Goal: Task Accomplishment & Management: Manage account settings

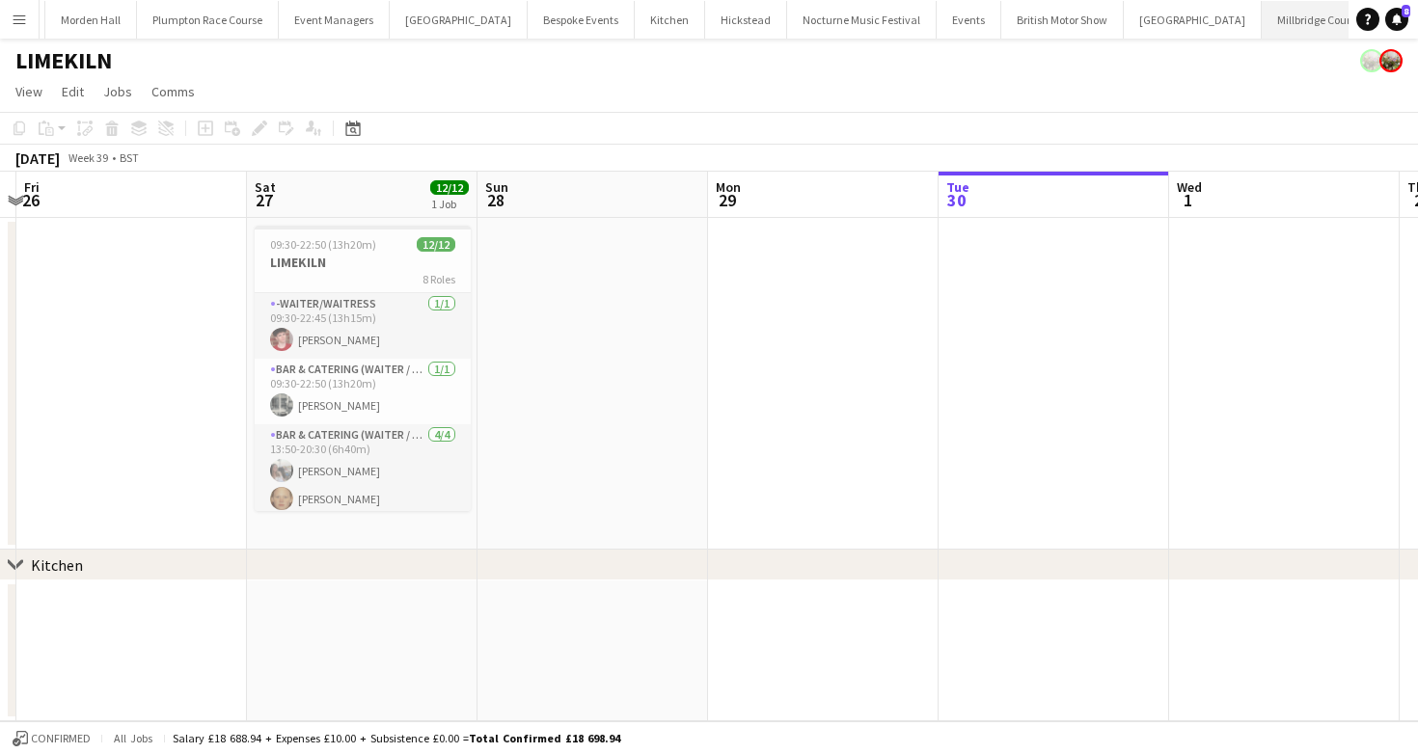
click at [1262, 31] on button "[GEOGRAPHIC_DATA]" at bounding box center [1316, 20] width 109 height 38
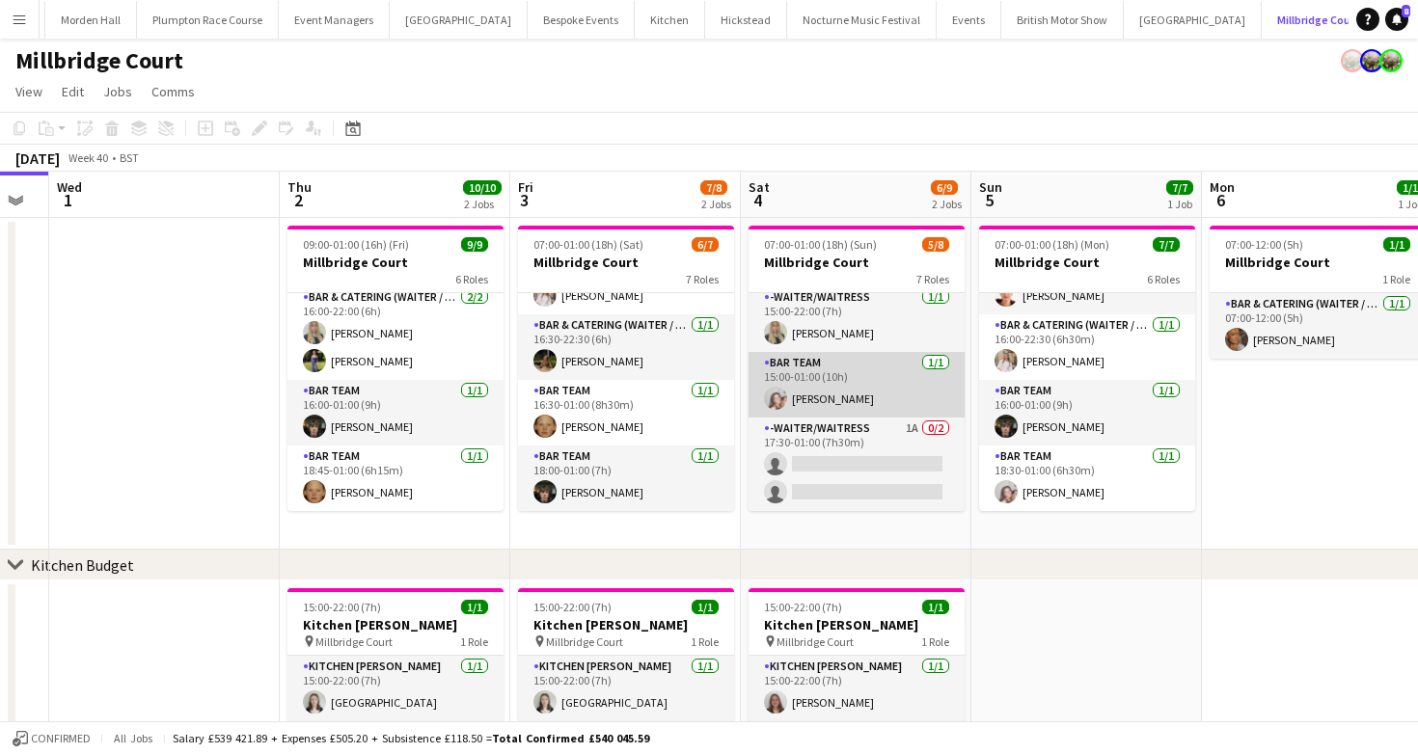
scroll to position [0, 514]
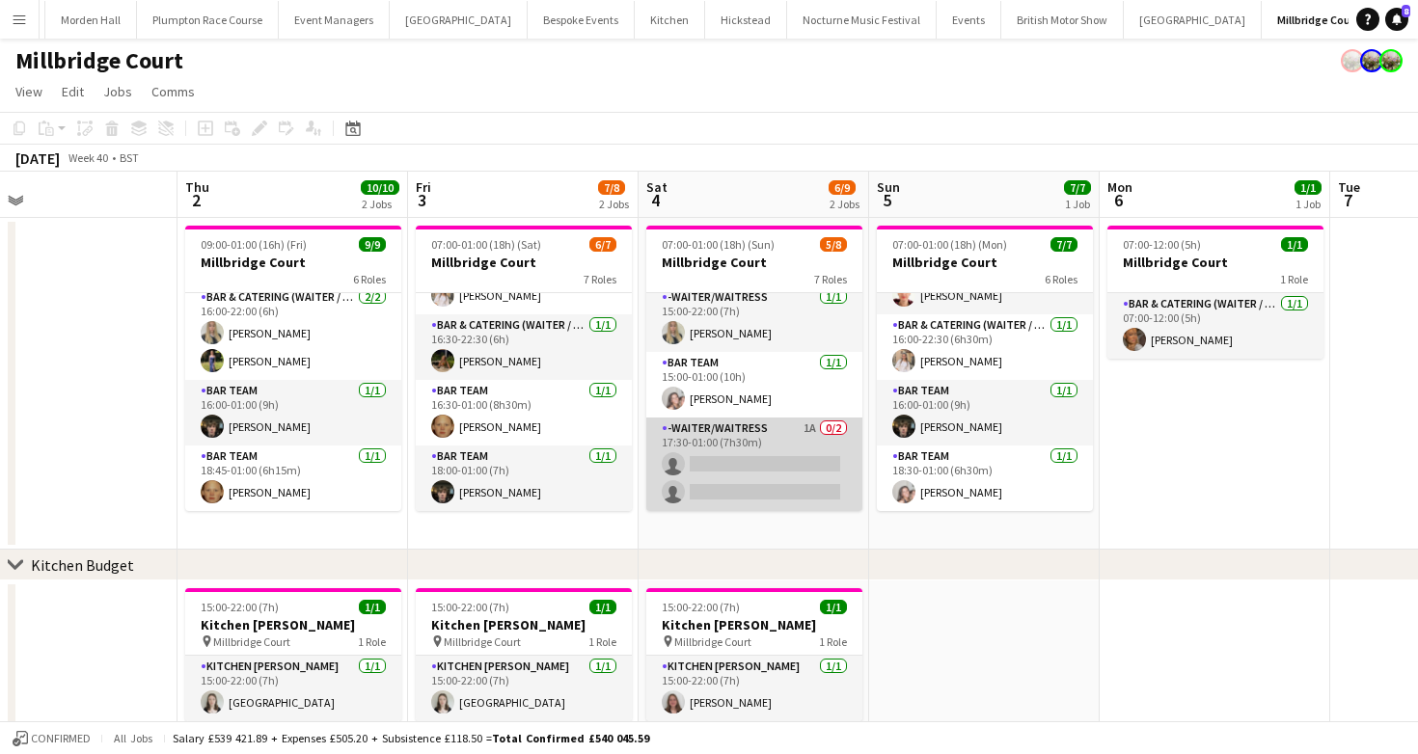
click at [727, 483] on app-card-role "-Waiter/Waitress 1A 0/2 17:30-01:00 (7h30m) single-neutral-actions single-neutr…" at bounding box center [754, 465] width 216 height 94
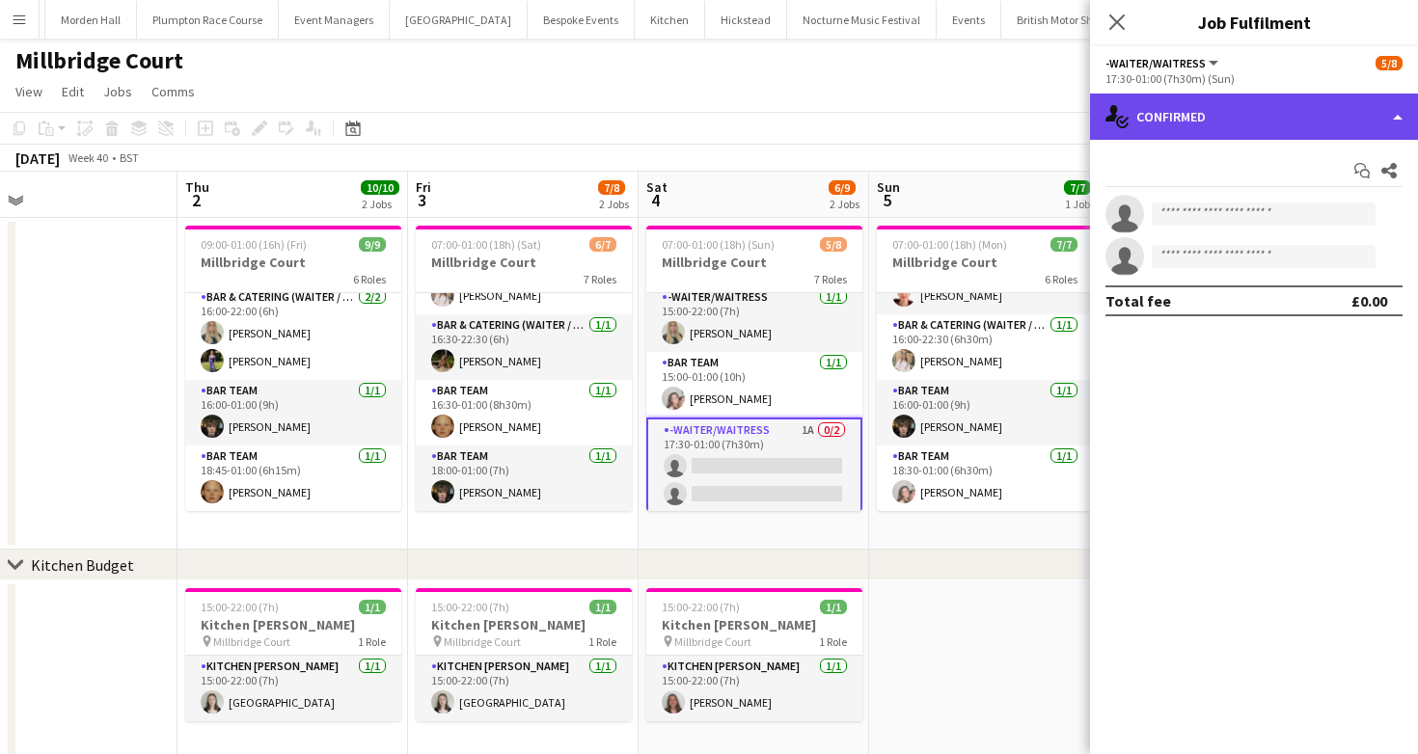
click at [1228, 125] on div "single-neutral-actions-check-2 Confirmed" at bounding box center [1254, 117] width 328 height 46
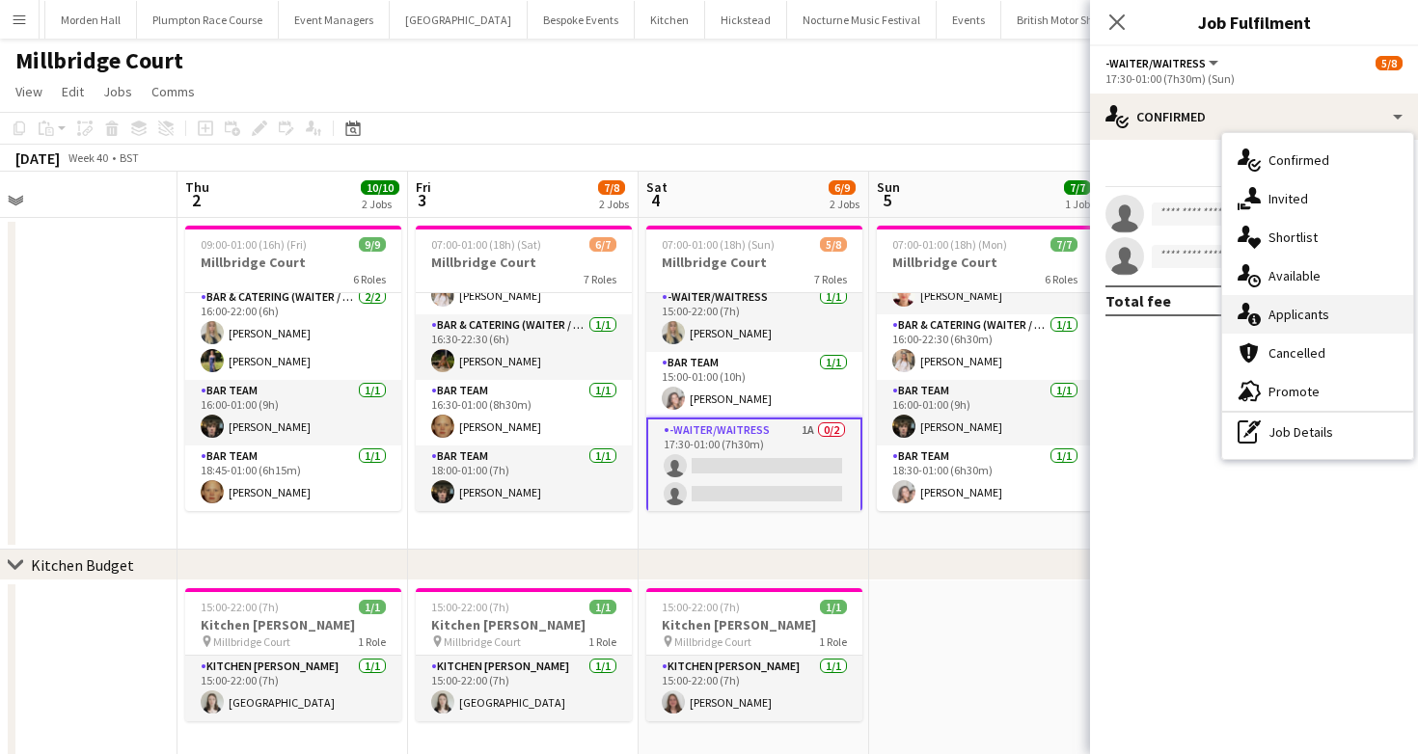
click at [1288, 304] on div "single-neutral-actions-information Applicants" at bounding box center [1317, 314] width 191 height 39
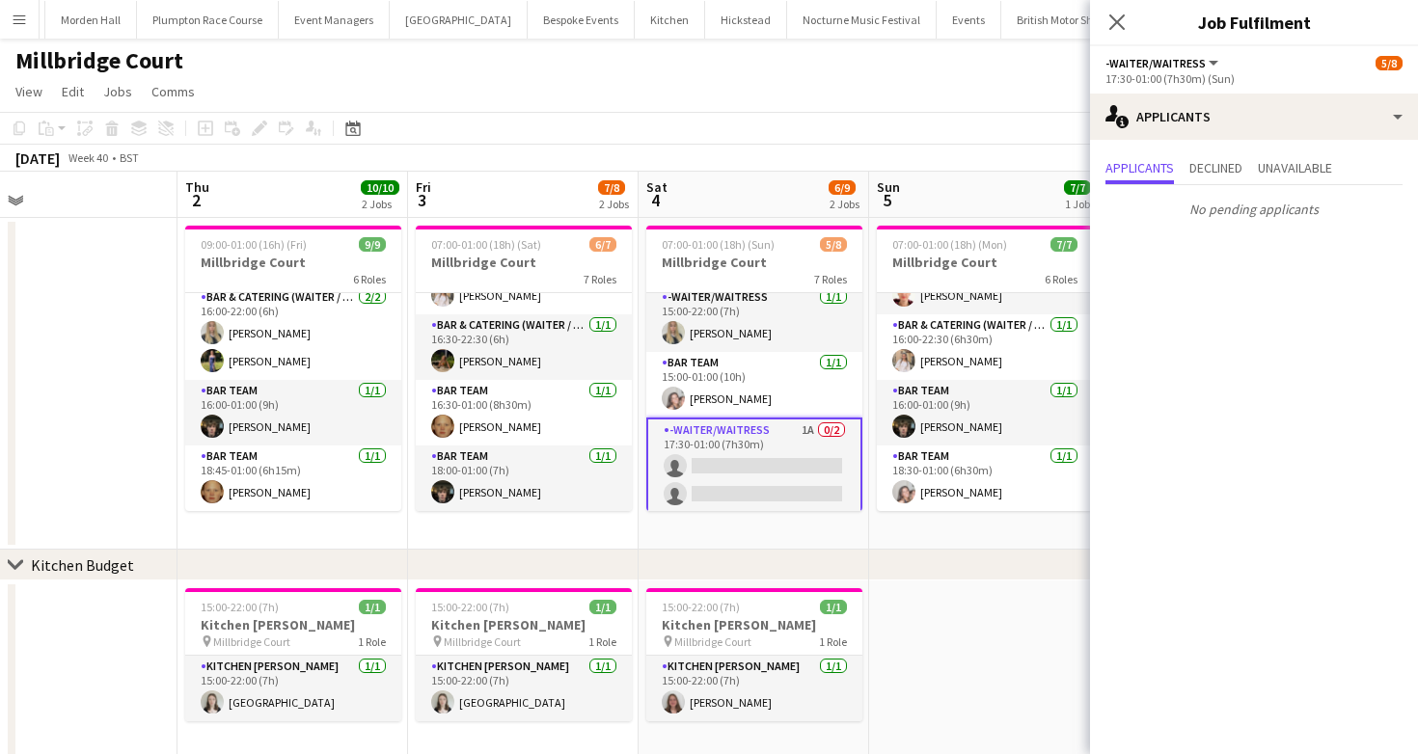
click at [867, 84] on app-page-menu "View Day view expanded Day view collapsed Month view Date picker Jump to [DATE]…" at bounding box center [709, 93] width 1418 height 37
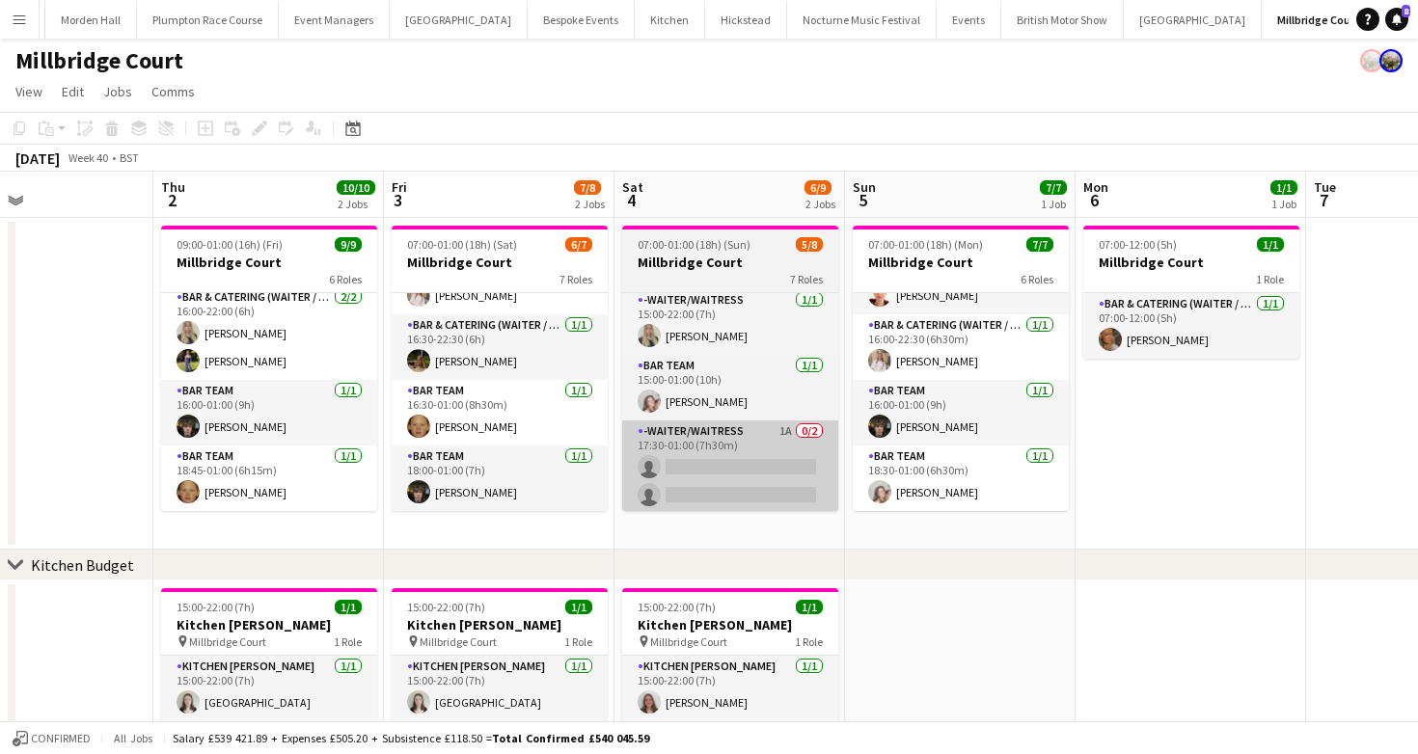
scroll to position [0, 0]
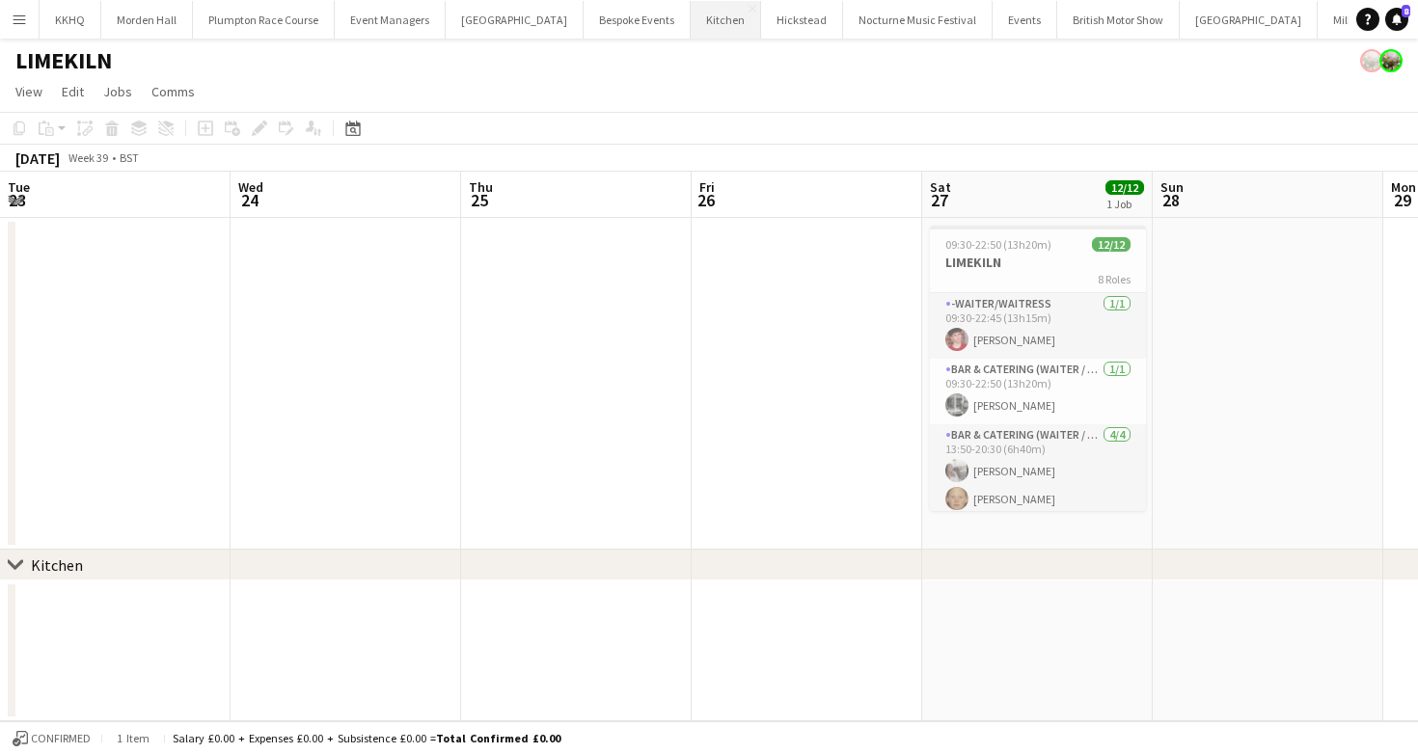
scroll to position [0, 675]
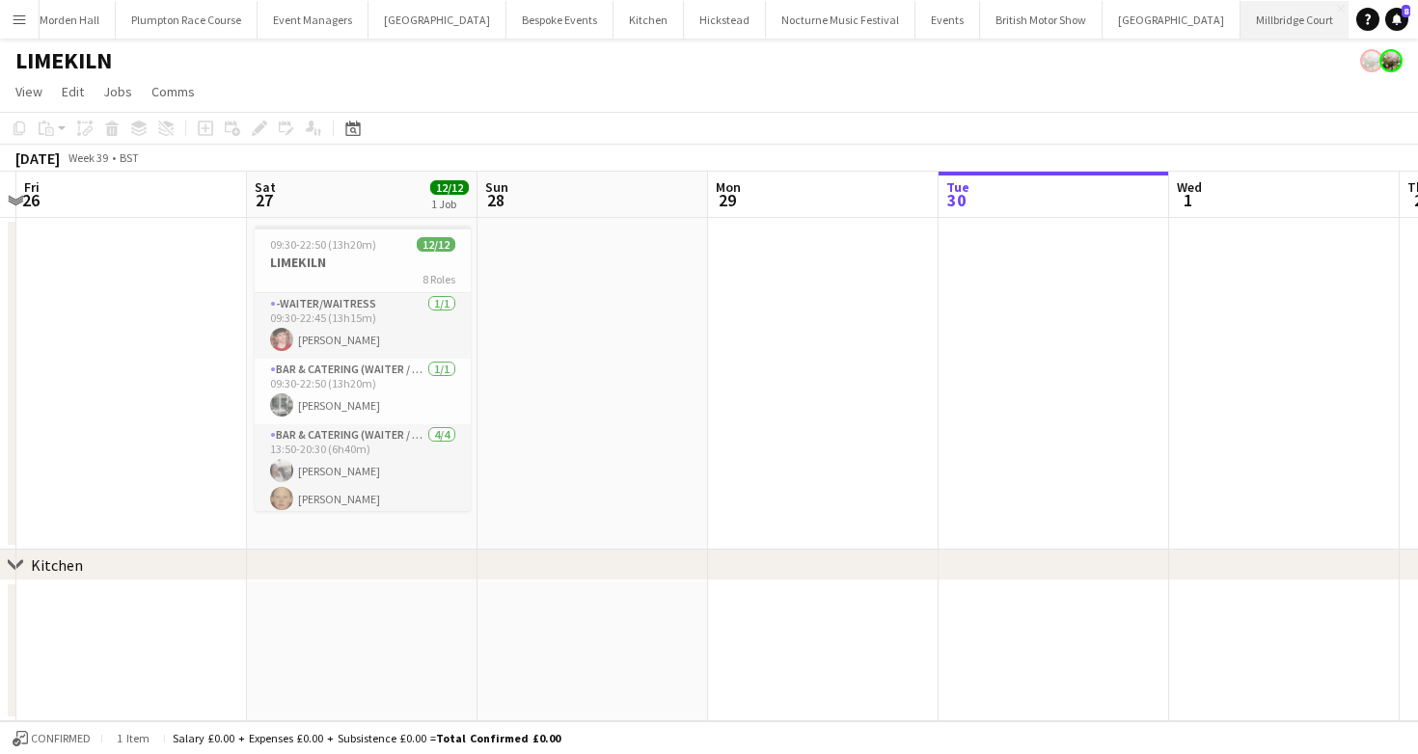
click at [1241, 14] on button "[GEOGRAPHIC_DATA]" at bounding box center [1295, 20] width 109 height 38
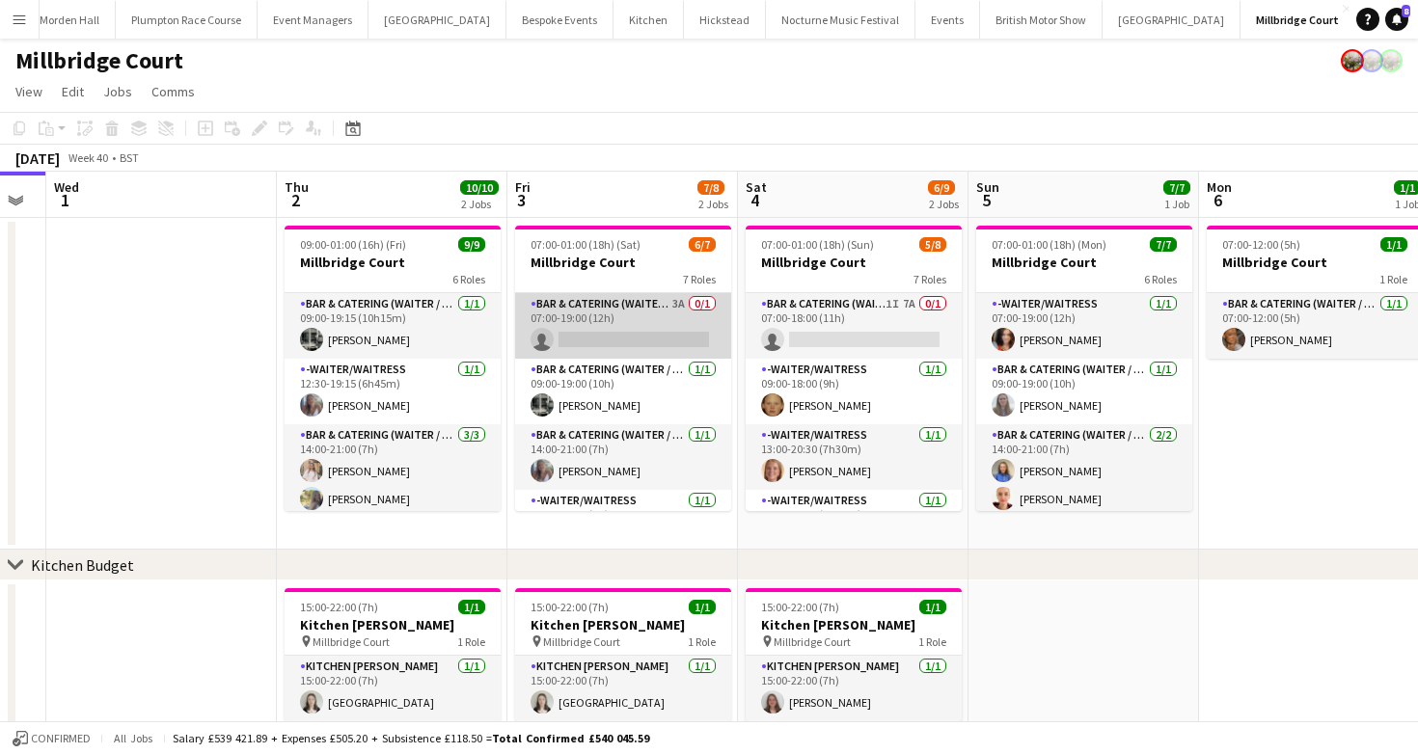
click at [617, 334] on app-card-role "Bar & Catering (Waiter / waitress) 3A 0/1 07:00-19:00 (12h) single-neutral-acti…" at bounding box center [623, 326] width 216 height 66
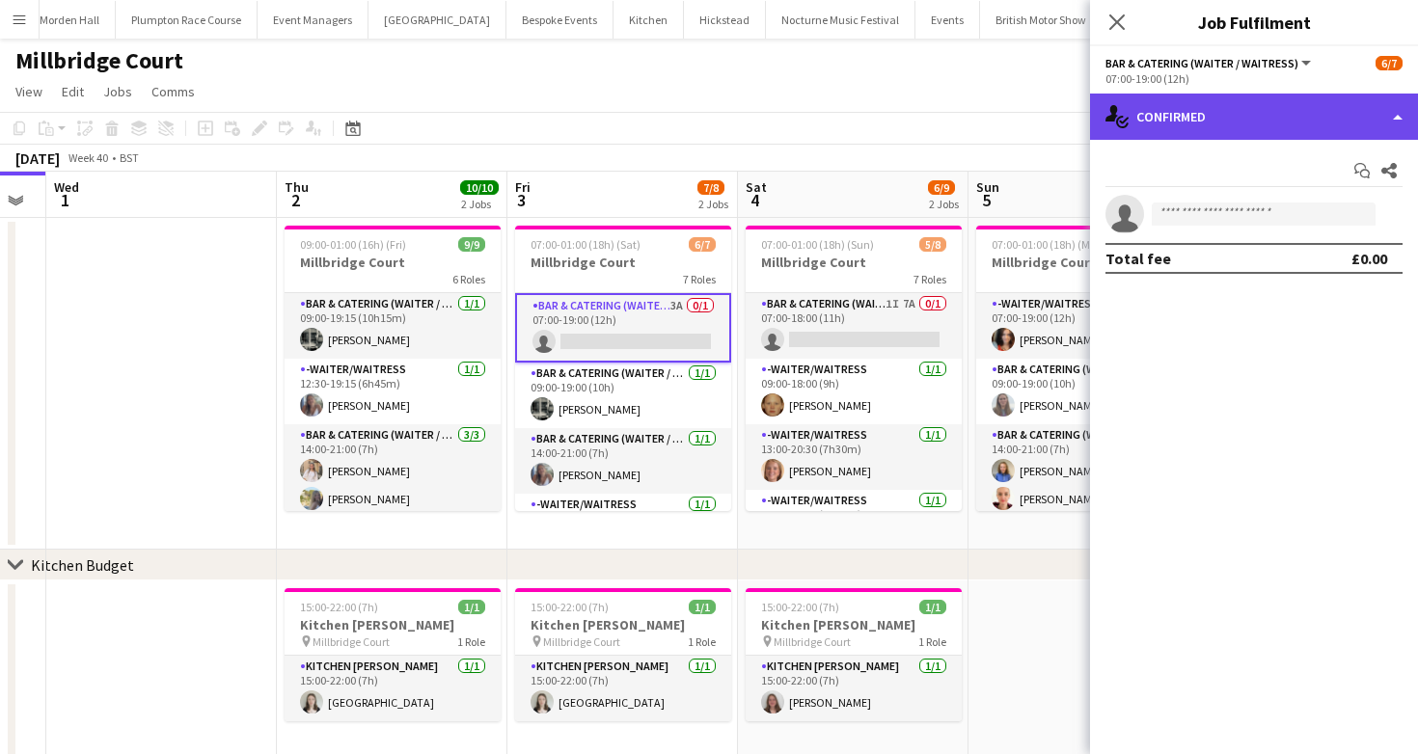
click at [1242, 119] on div "single-neutral-actions-check-2 Confirmed" at bounding box center [1254, 117] width 328 height 46
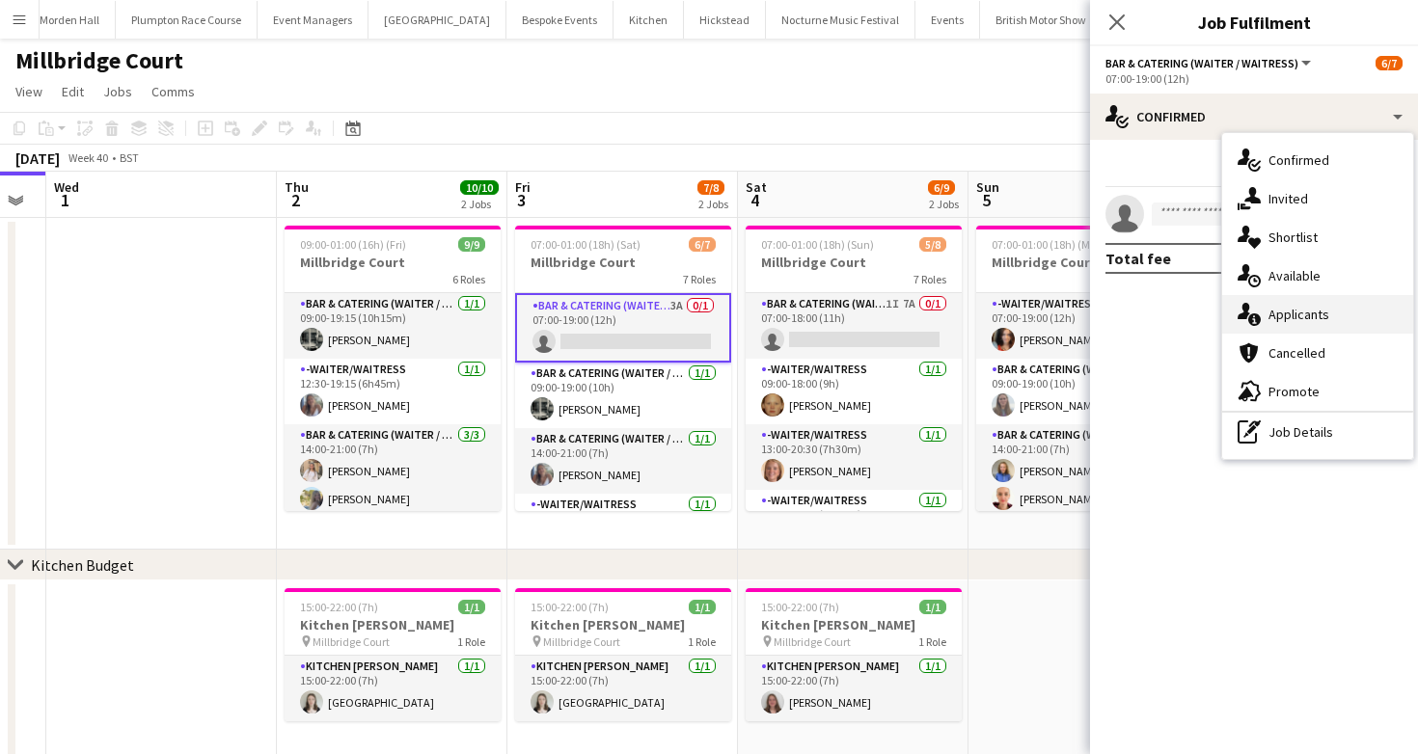
click at [1292, 325] on div "single-neutral-actions-information Applicants" at bounding box center [1317, 314] width 191 height 39
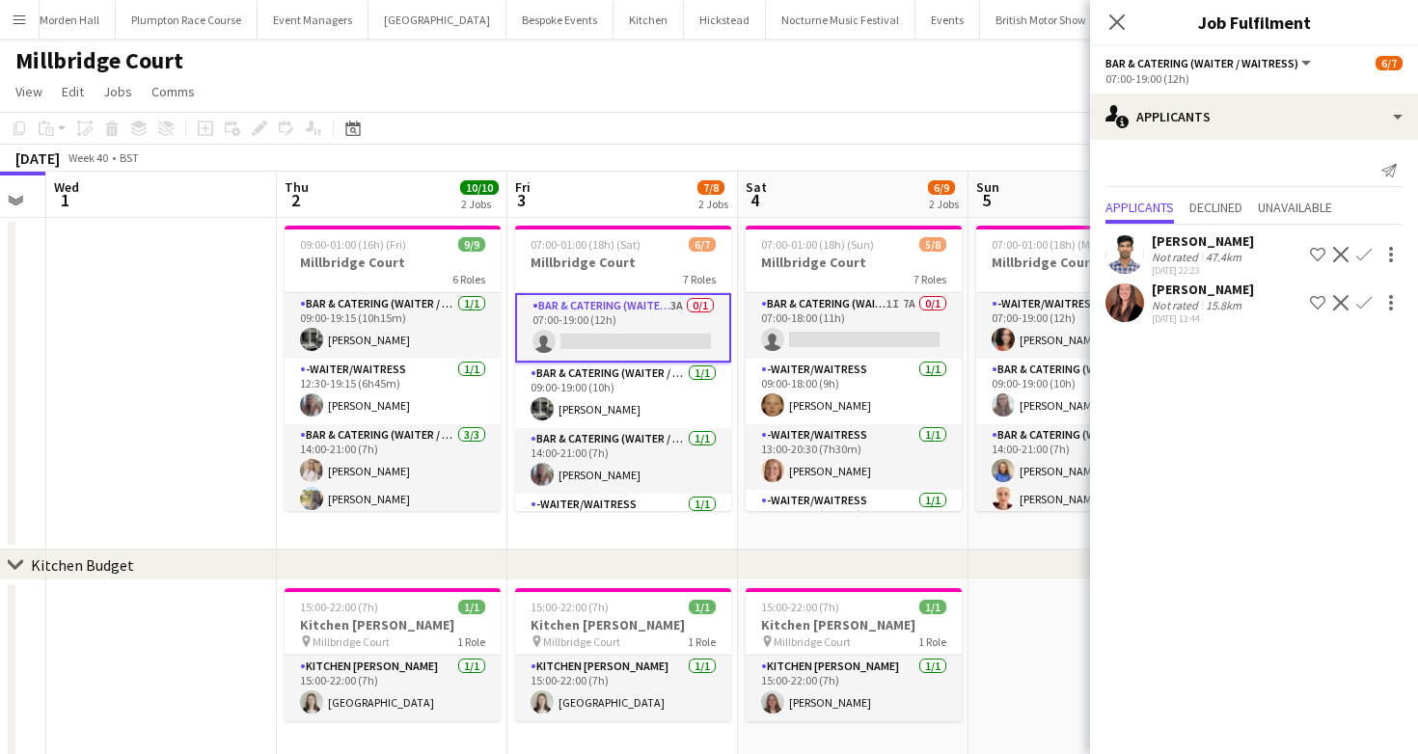
click at [1124, 295] on app-user-avatar at bounding box center [1125, 303] width 39 height 39
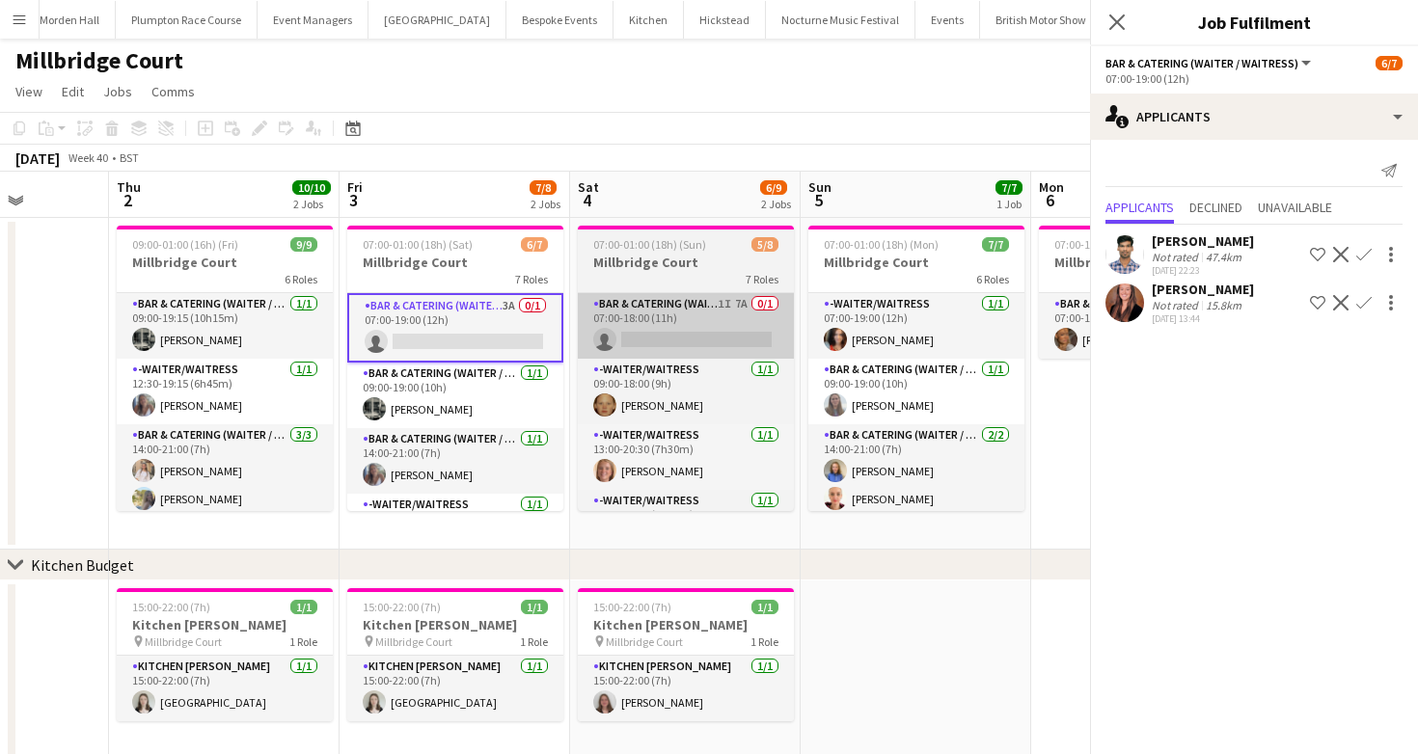
scroll to position [0, 627]
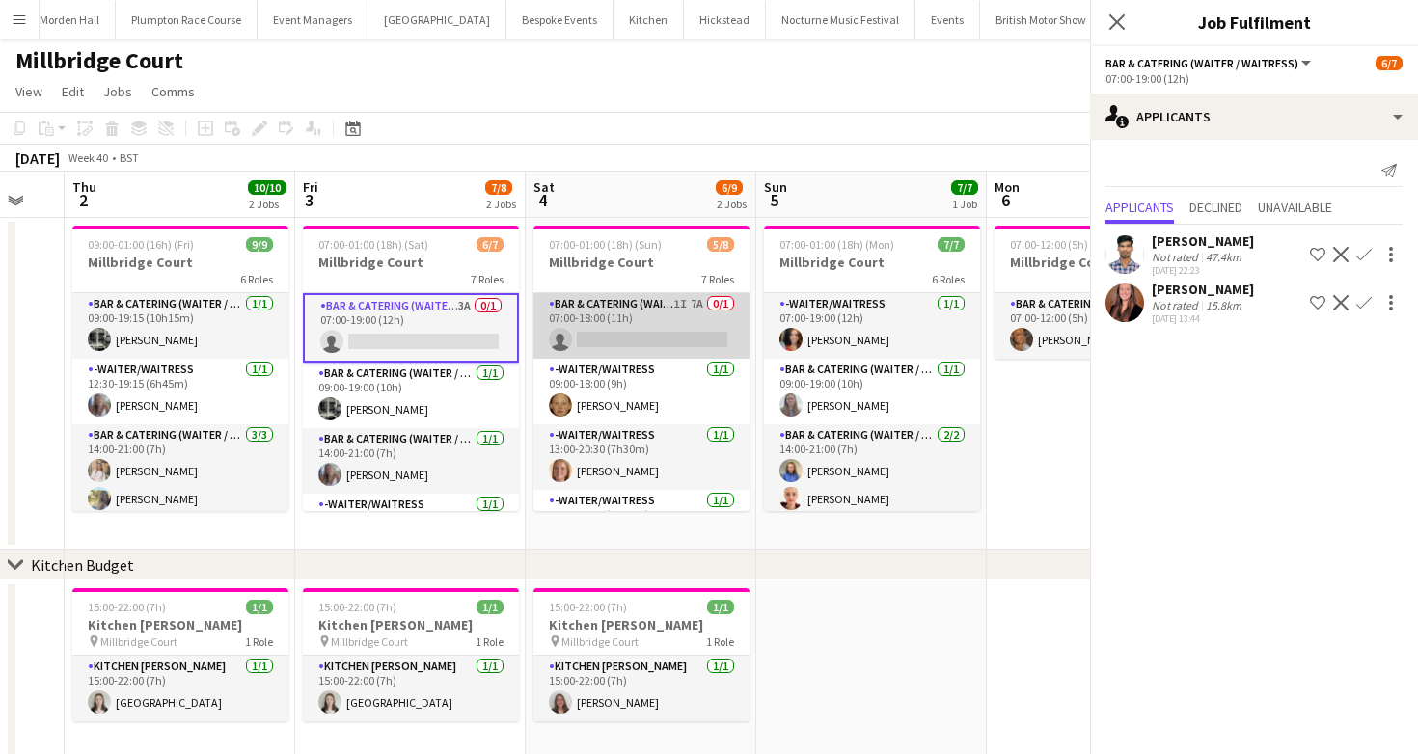
click at [672, 327] on app-card-role "Bar & Catering (Waiter / waitress) 1I 7A 0/1 07:00-18:00 (11h) single-neutral-a…" at bounding box center [641, 326] width 216 height 66
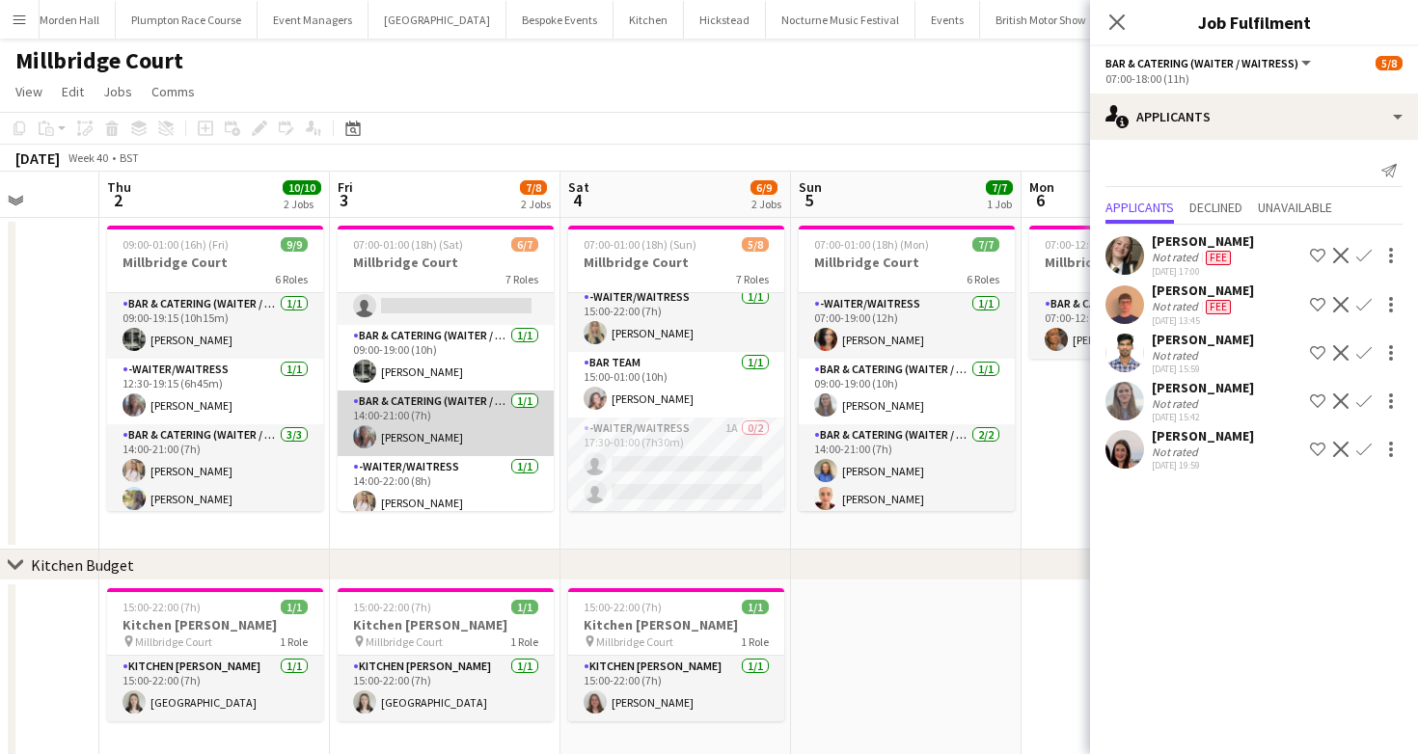
scroll to position [241, 0]
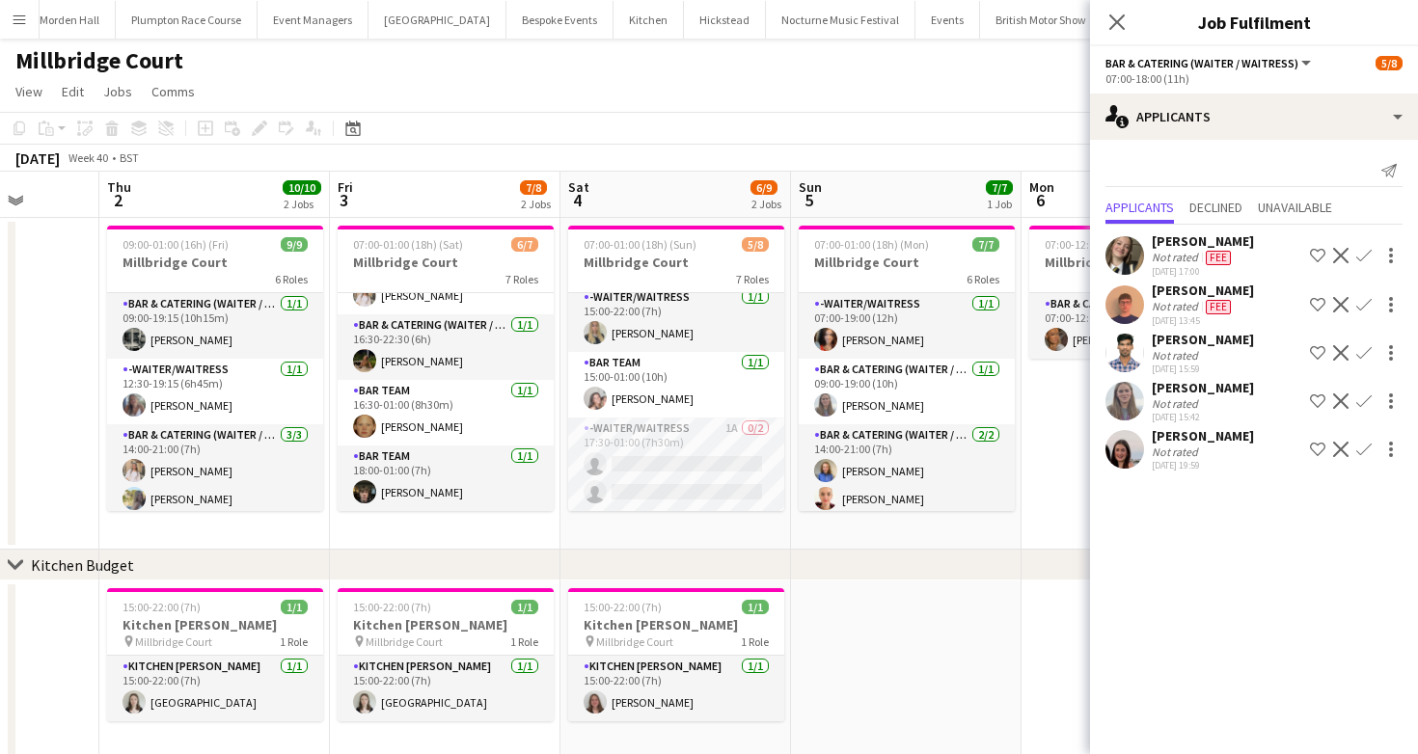
click at [546, 152] on div "[DATE] Week 40 • BST" at bounding box center [709, 158] width 1418 height 27
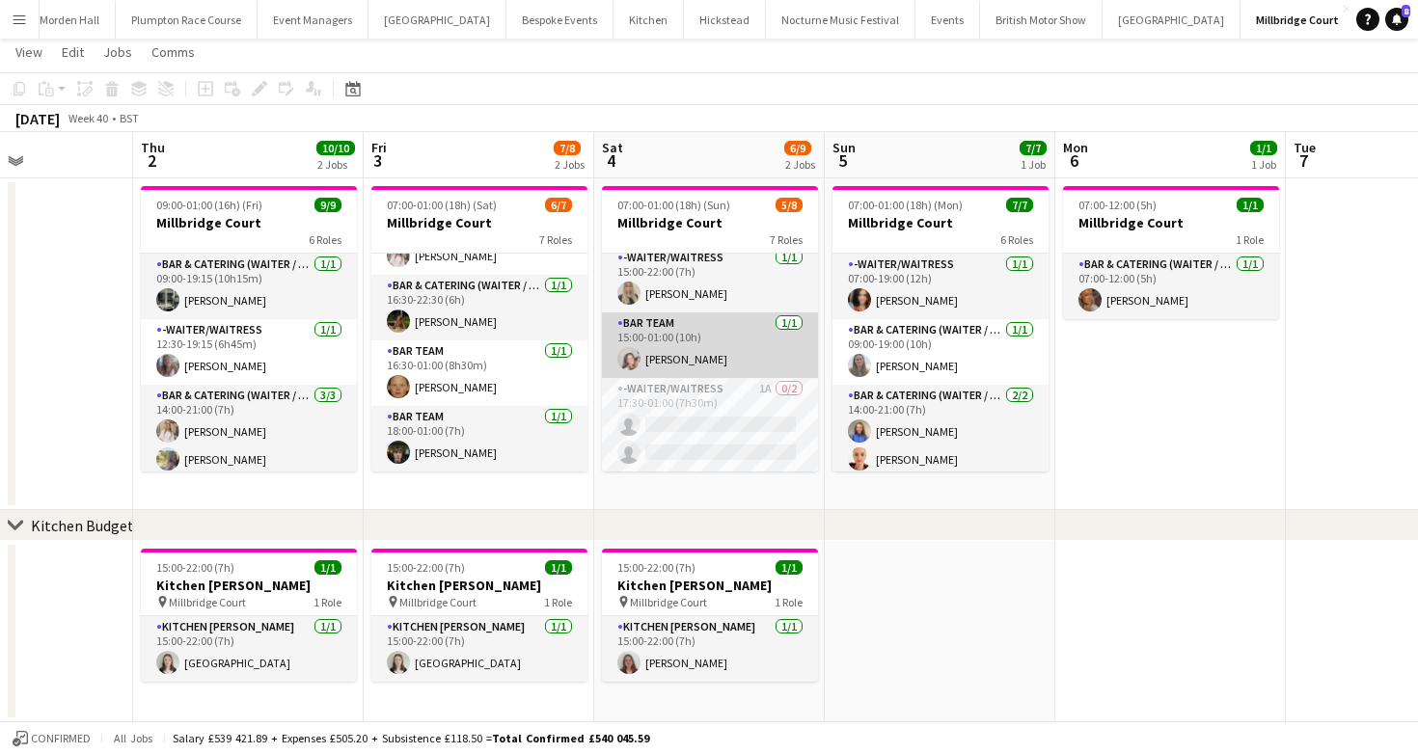
scroll to position [0, 547]
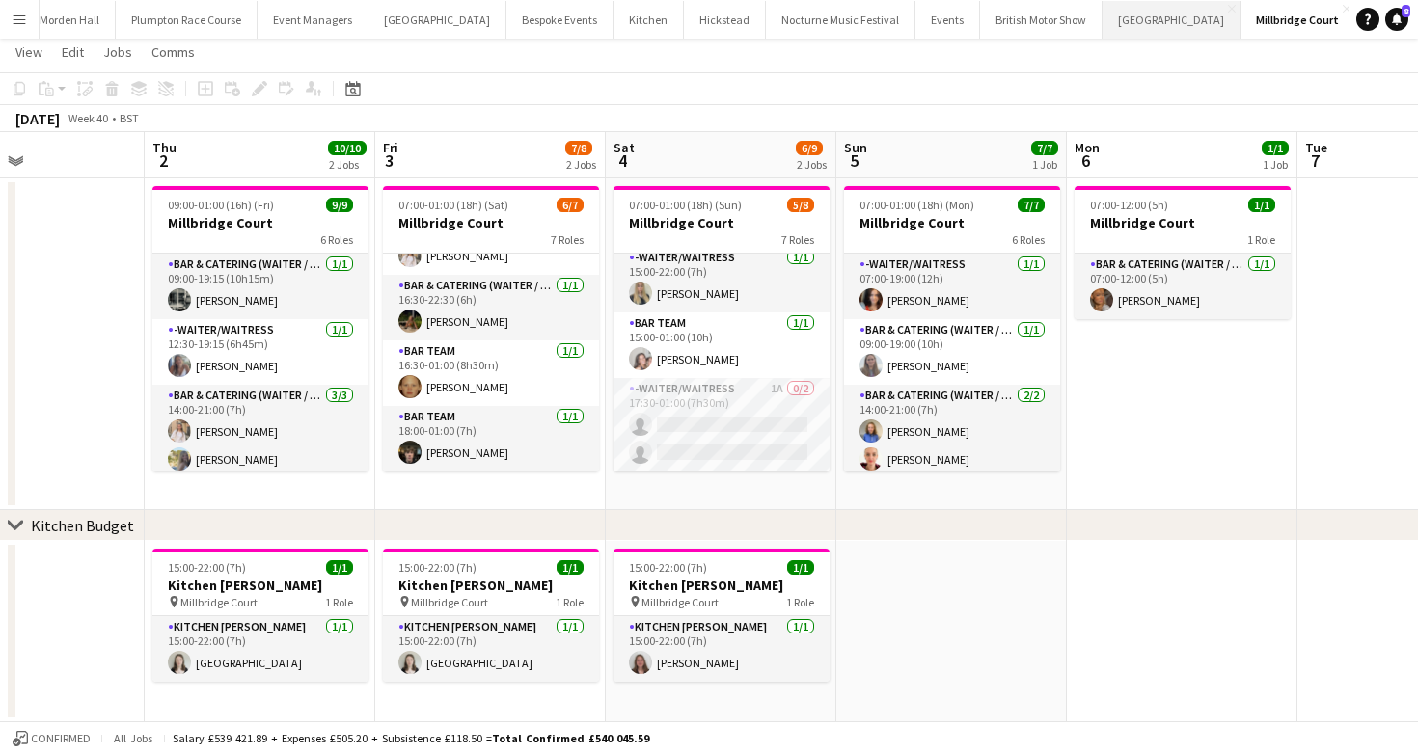
click at [1104, 10] on button "[GEOGRAPHIC_DATA] Close" at bounding box center [1172, 20] width 138 height 38
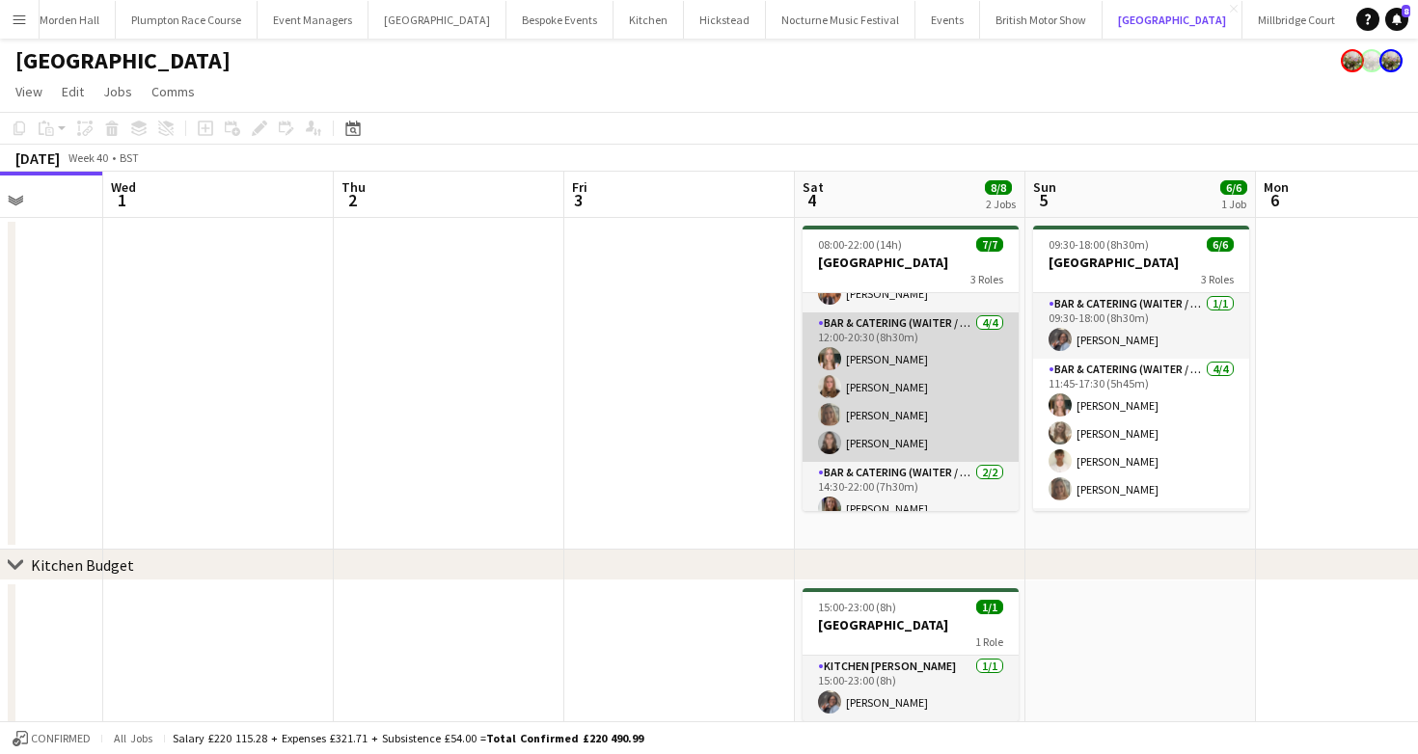
scroll to position [49, 0]
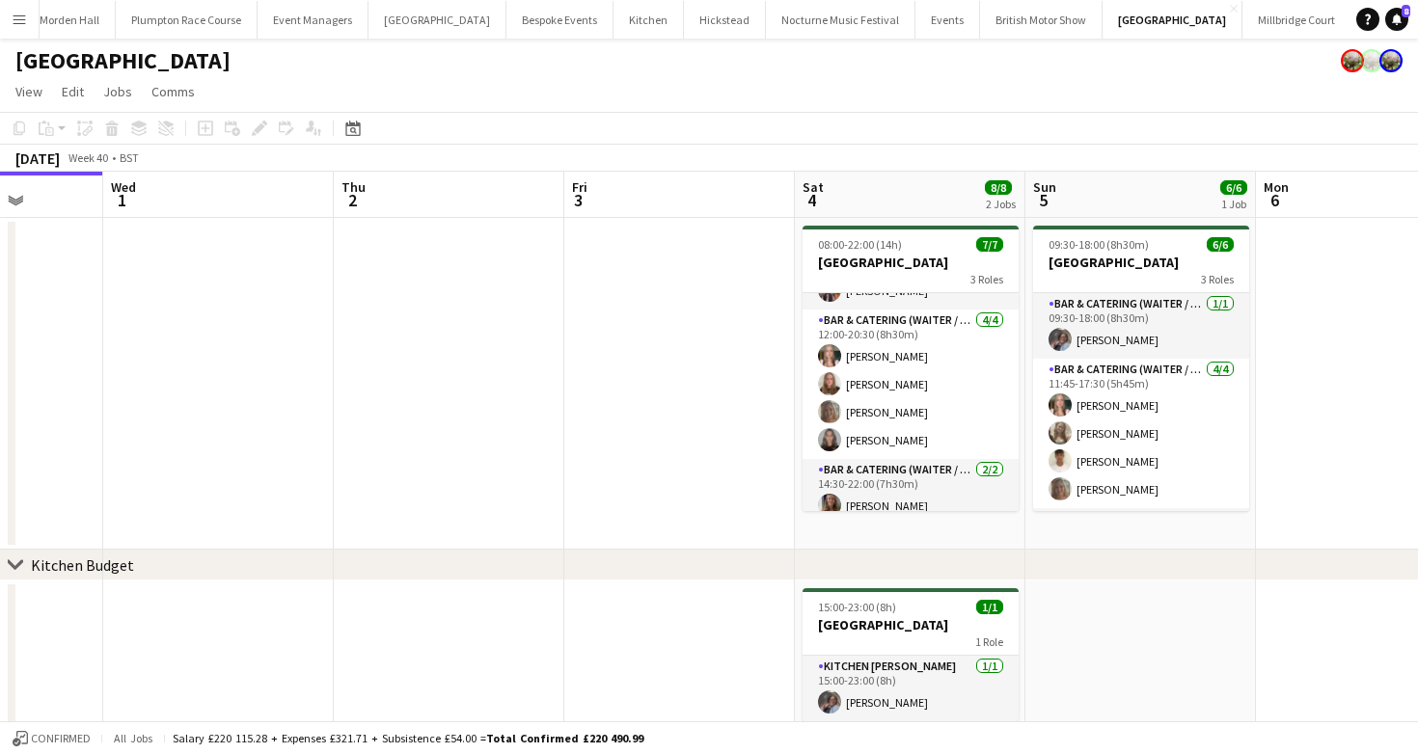
drag, startPoint x: 901, startPoint y: 420, endPoint x: 1351, endPoint y: 400, distance: 449.9
click at [901, 419] on app-card-role "Bar & Catering (Waiter / waitress) [DATE] 12:00-20:30 (8h30m) [PERSON_NAME] [PE…" at bounding box center [911, 385] width 216 height 150
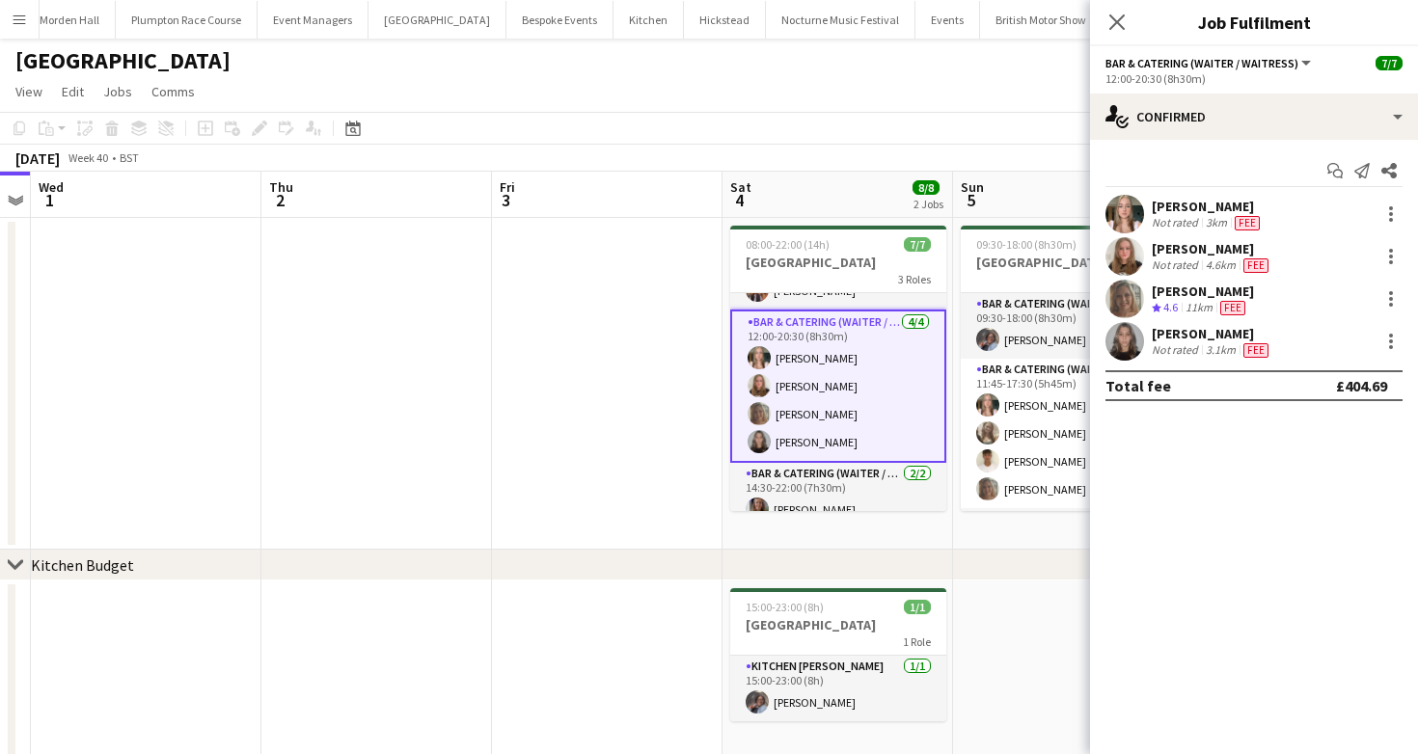
scroll to position [0, 940]
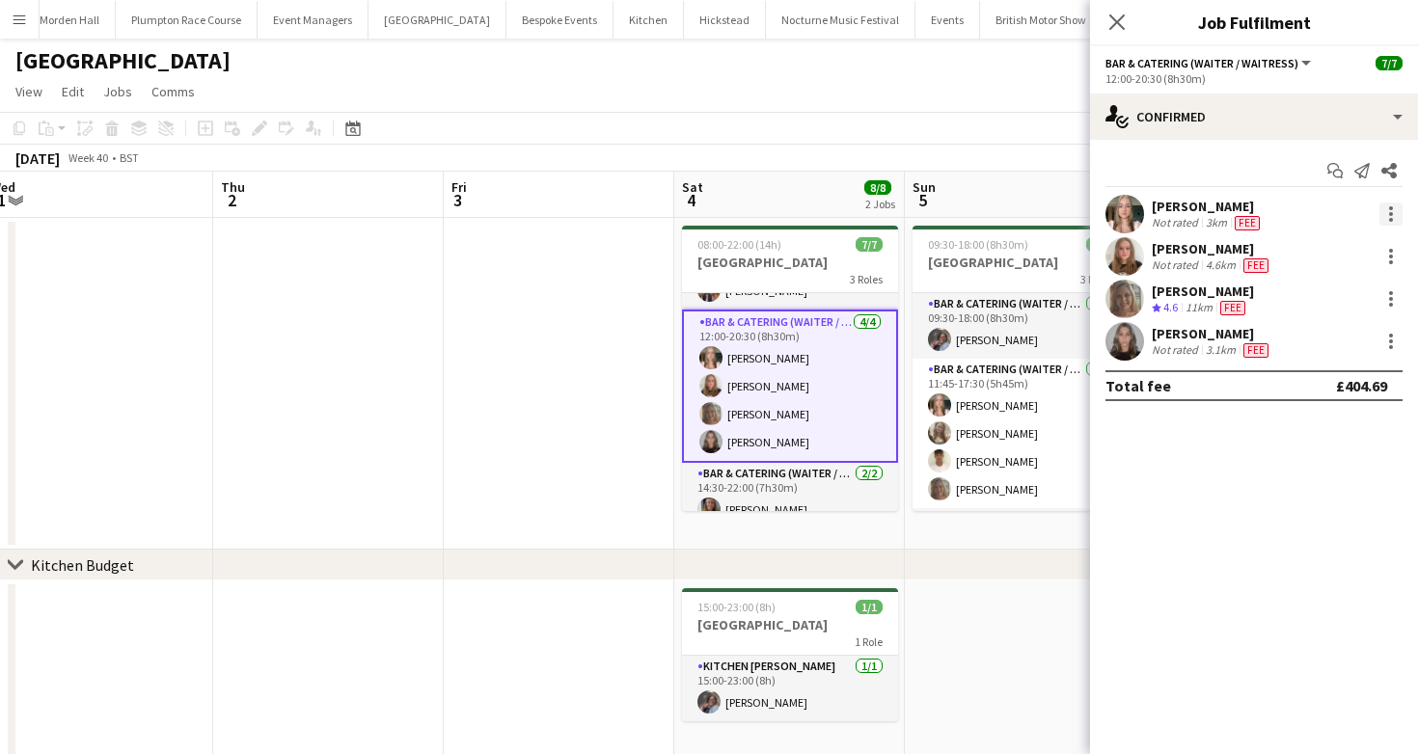
click at [1389, 205] on div at bounding box center [1390, 214] width 23 height 23
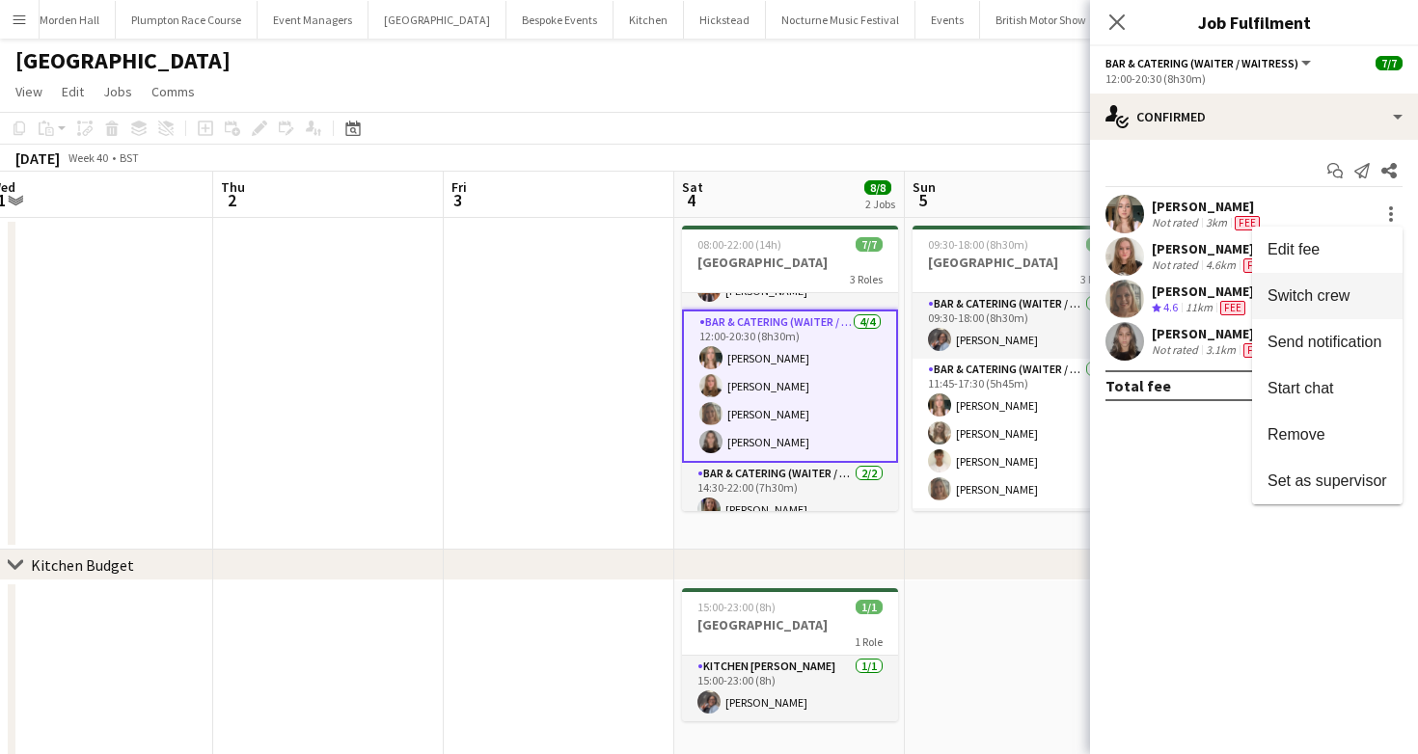
click at [1291, 299] on span "Switch crew" at bounding box center [1309, 295] width 82 height 16
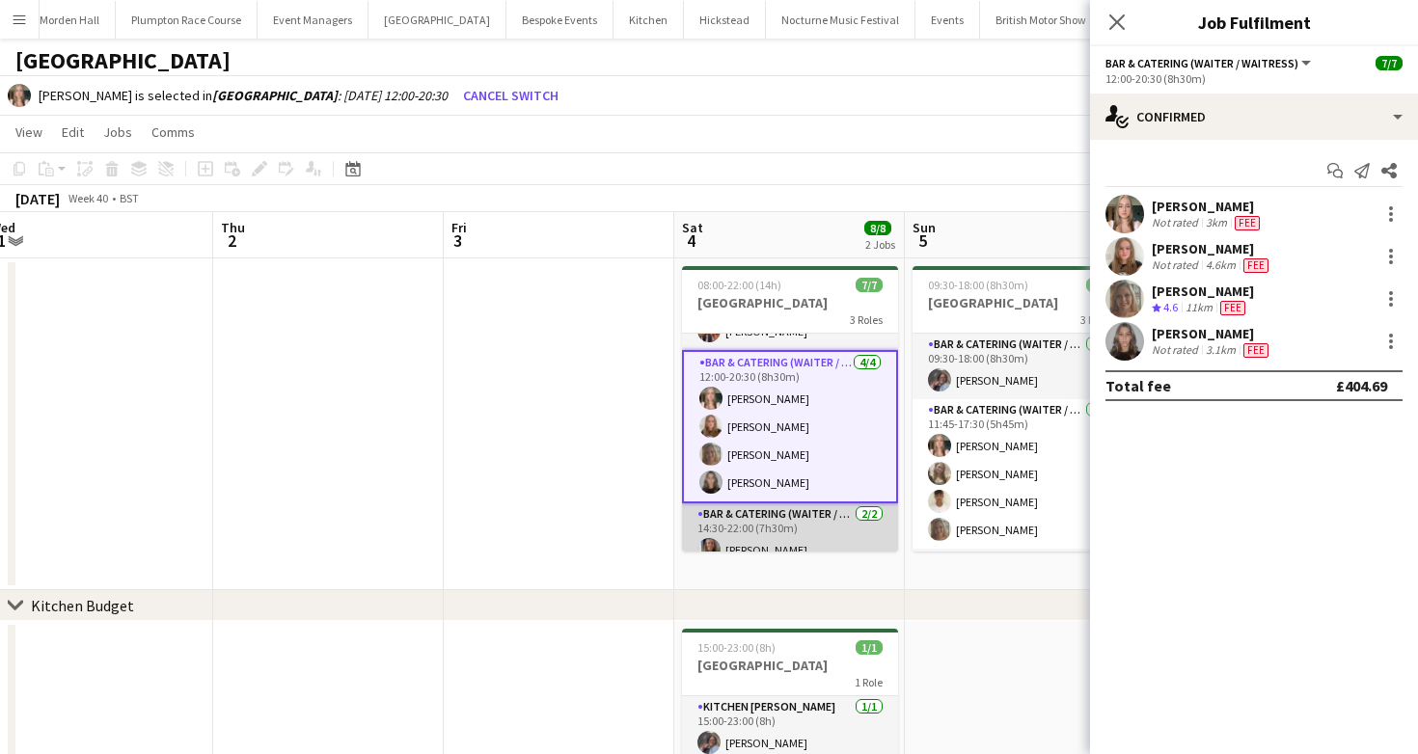
click at [811, 505] on app-card-role "Bar & Catering (Waiter / waitress) [DATE] 14:30-22:00 (7h30m) [PERSON_NAME] [PE…" at bounding box center [790, 551] width 216 height 94
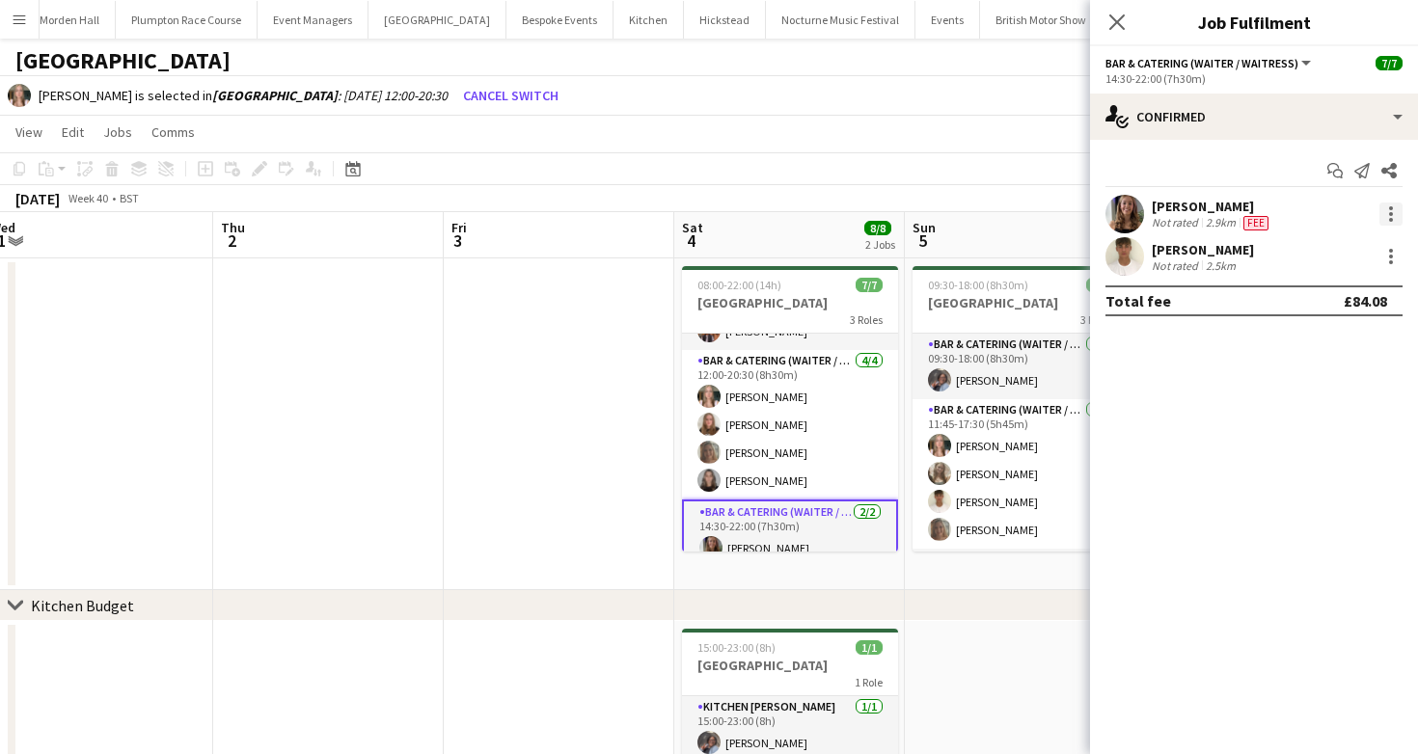
click at [1396, 217] on div at bounding box center [1390, 214] width 23 height 23
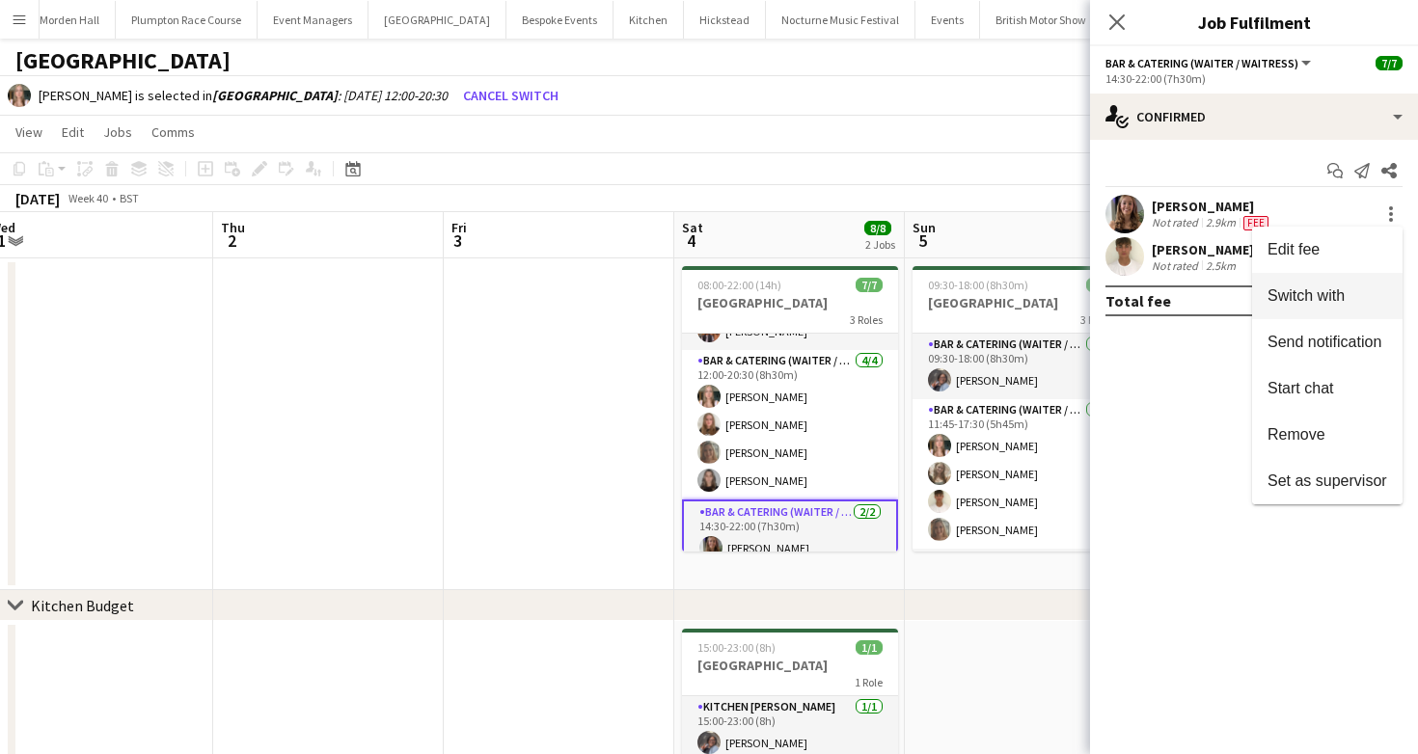
click at [1325, 302] on span "Switch with" at bounding box center [1306, 295] width 77 height 16
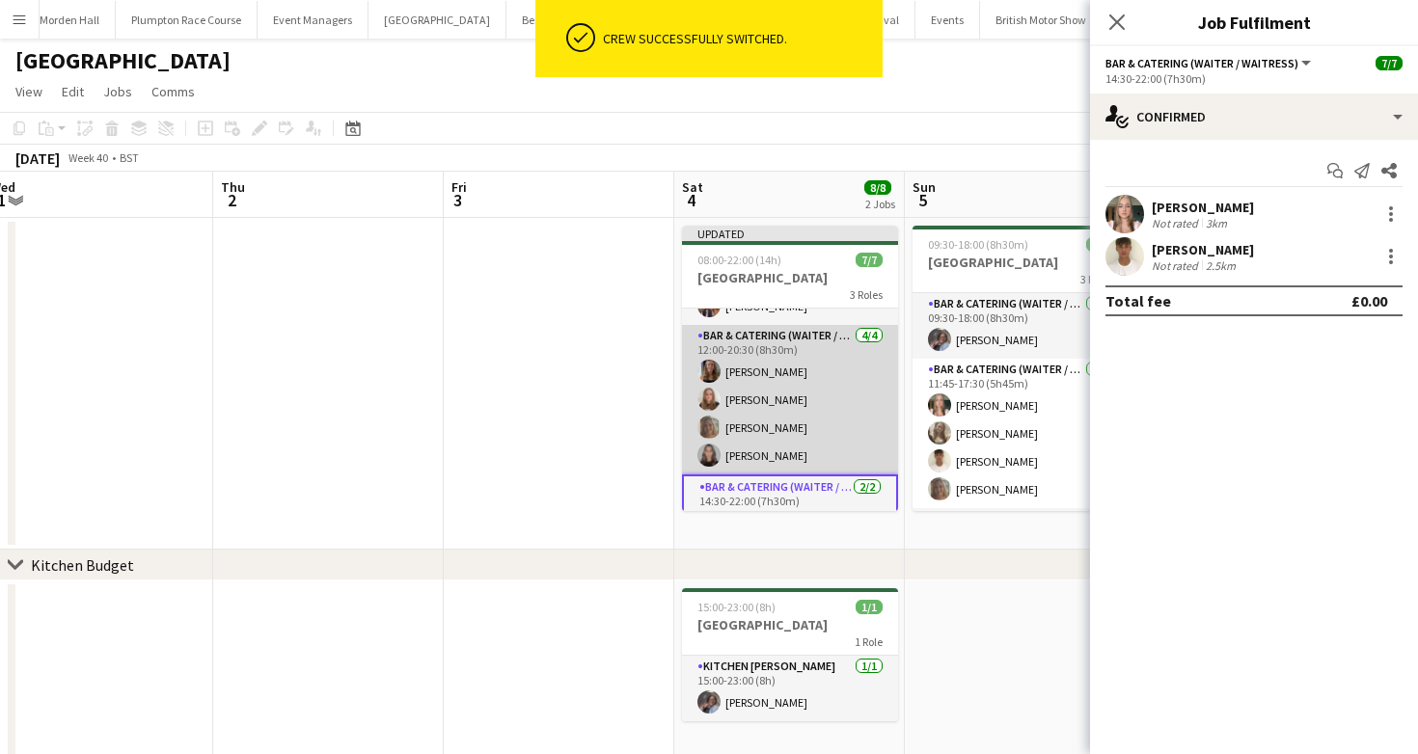
click at [765, 428] on app-card-role "Bar & Catering (Waiter / waitress) [DATE] 12:00-20:30 (8h30m) [PERSON_NAME] [PE…" at bounding box center [790, 400] width 216 height 150
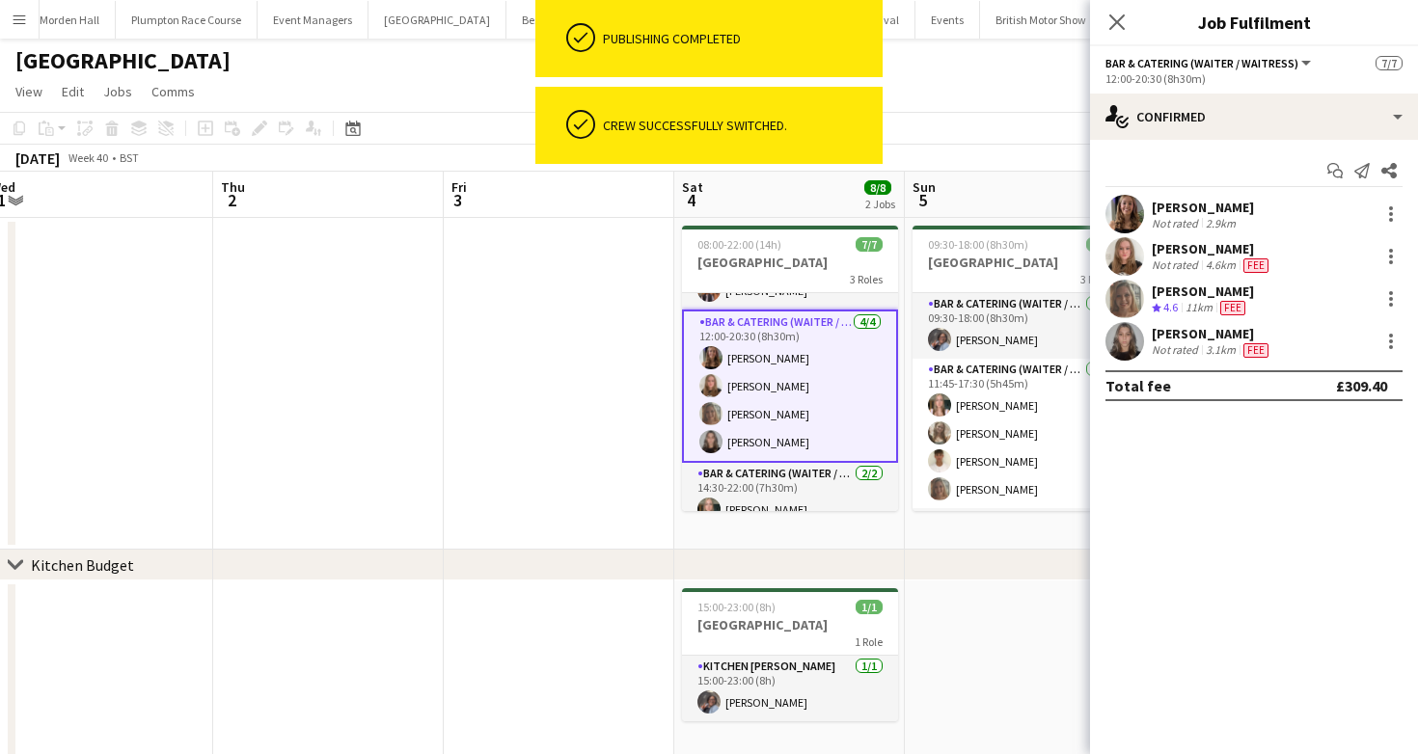
click at [979, 167] on div "[DATE] Week 40 • BST" at bounding box center [709, 158] width 1418 height 27
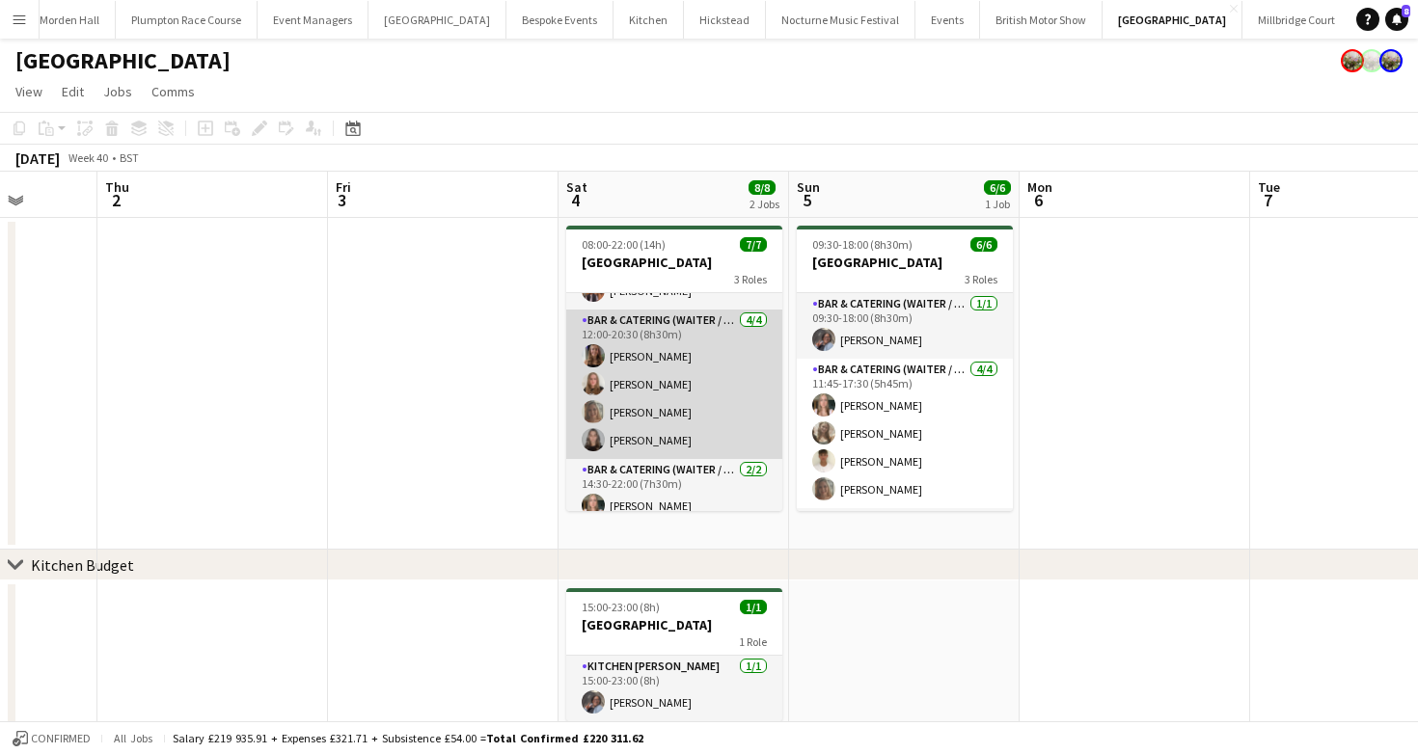
scroll to position [0, 0]
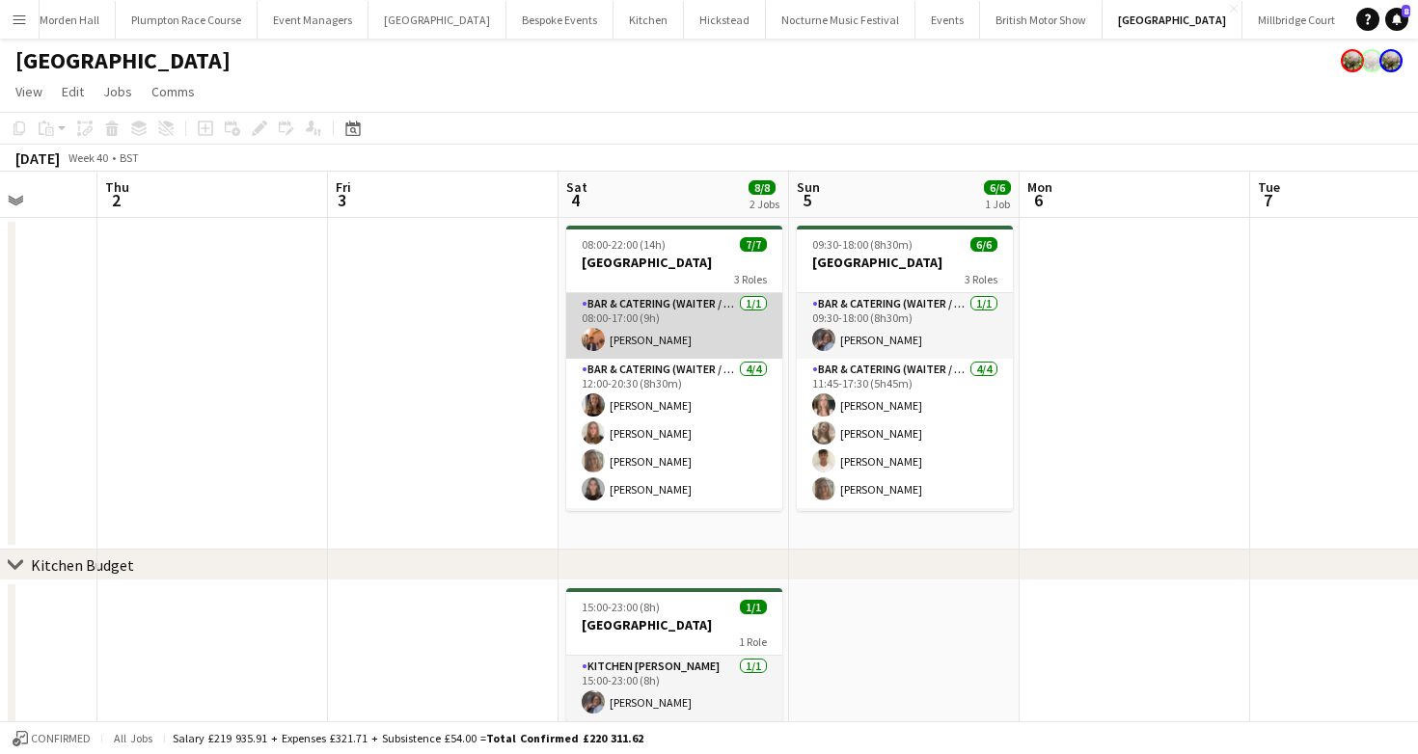
click at [667, 327] on app-card-role "Bar & Catering (Waiter / waitress) [DATE] 08:00-17:00 (9h) [PERSON_NAME]" at bounding box center [674, 326] width 216 height 66
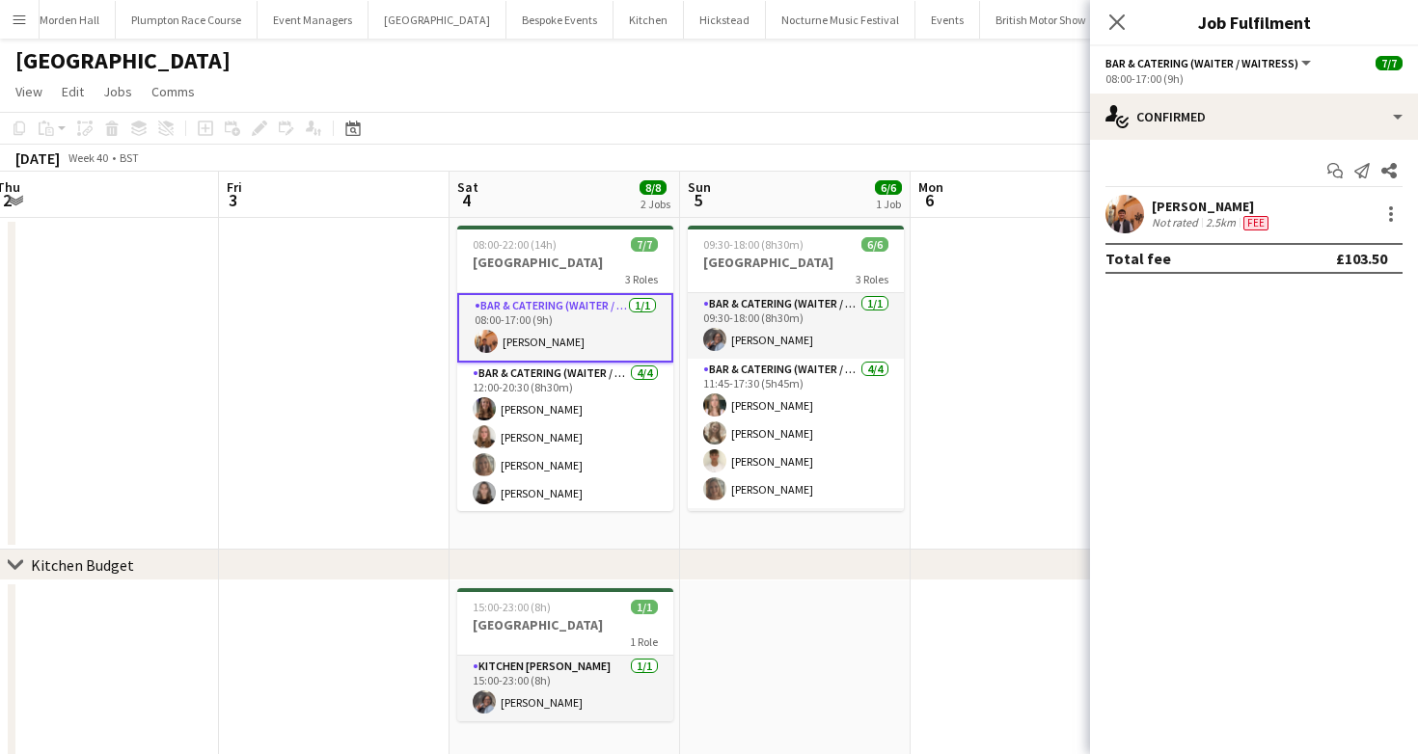
scroll to position [0, 710]
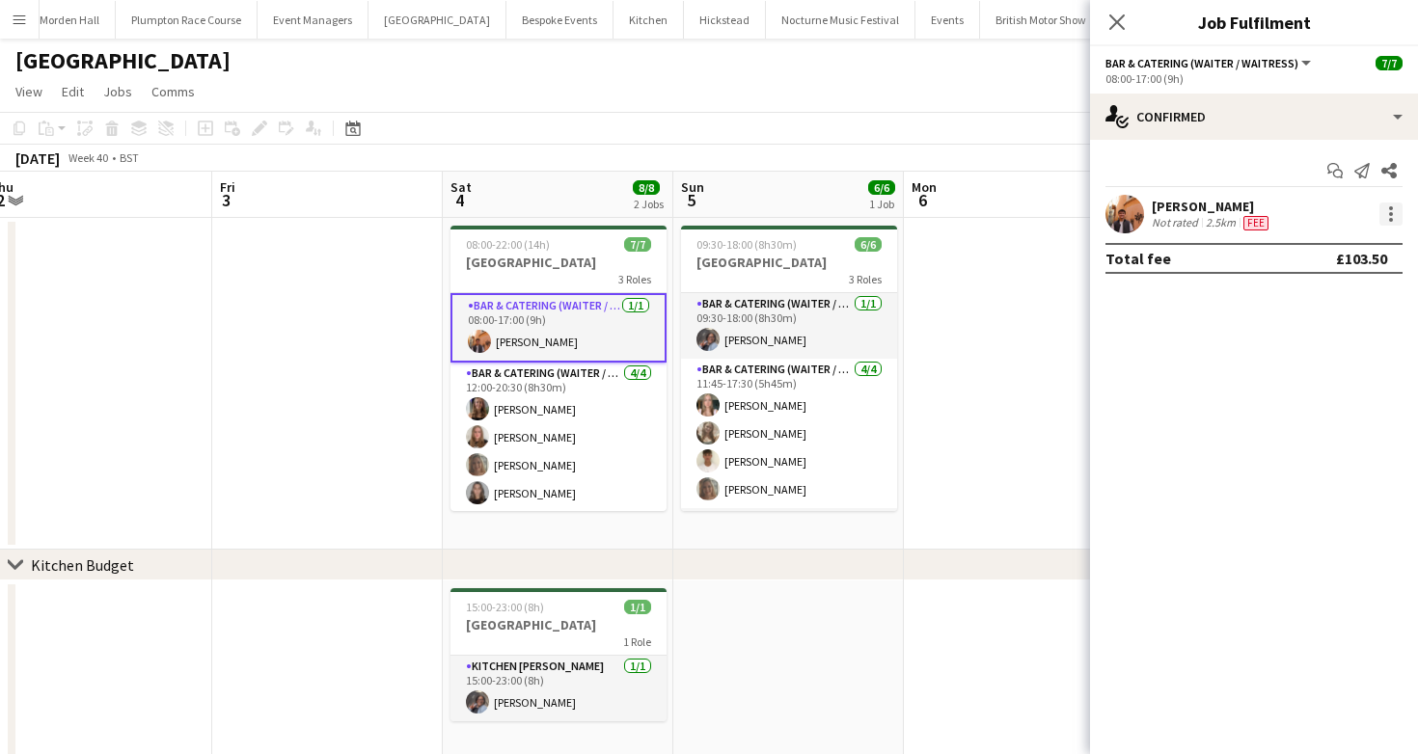
click at [1394, 212] on div at bounding box center [1390, 214] width 23 height 23
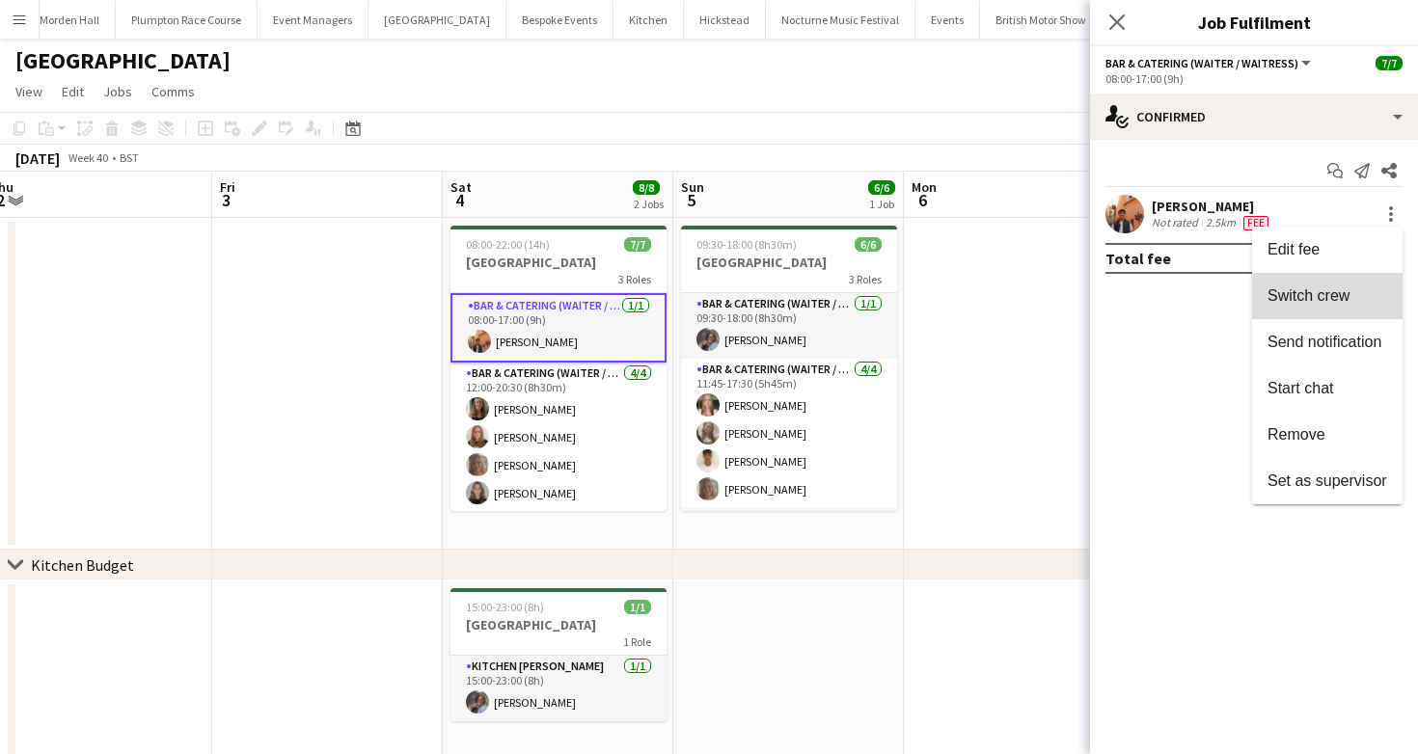
click at [1310, 296] on span "Switch crew" at bounding box center [1309, 295] width 82 height 16
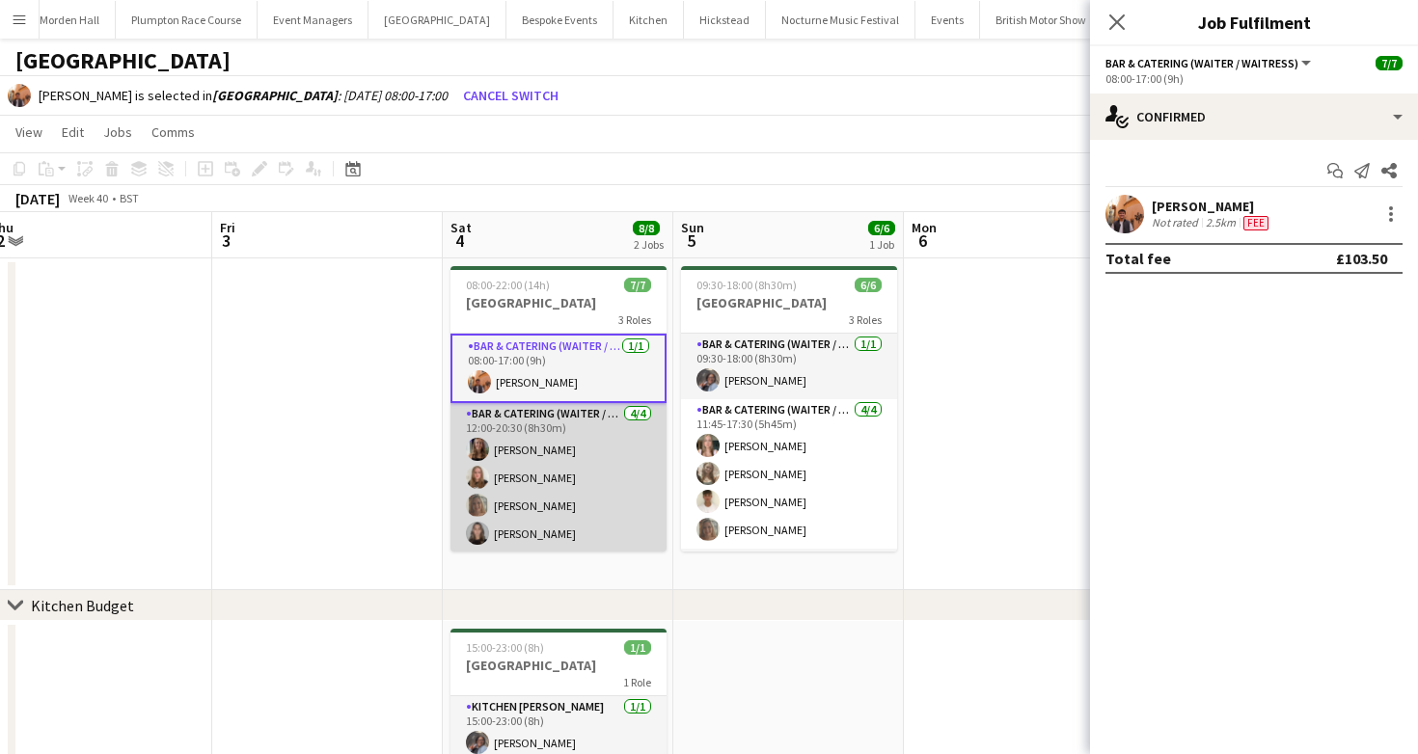
click at [574, 467] on app-card-role "Bar & Catering (Waiter / waitress) [DATE] 12:00-20:30 (8h30m) [PERSON_NAME] [PE…" at bounding box center [558, 478] width 216 height 150
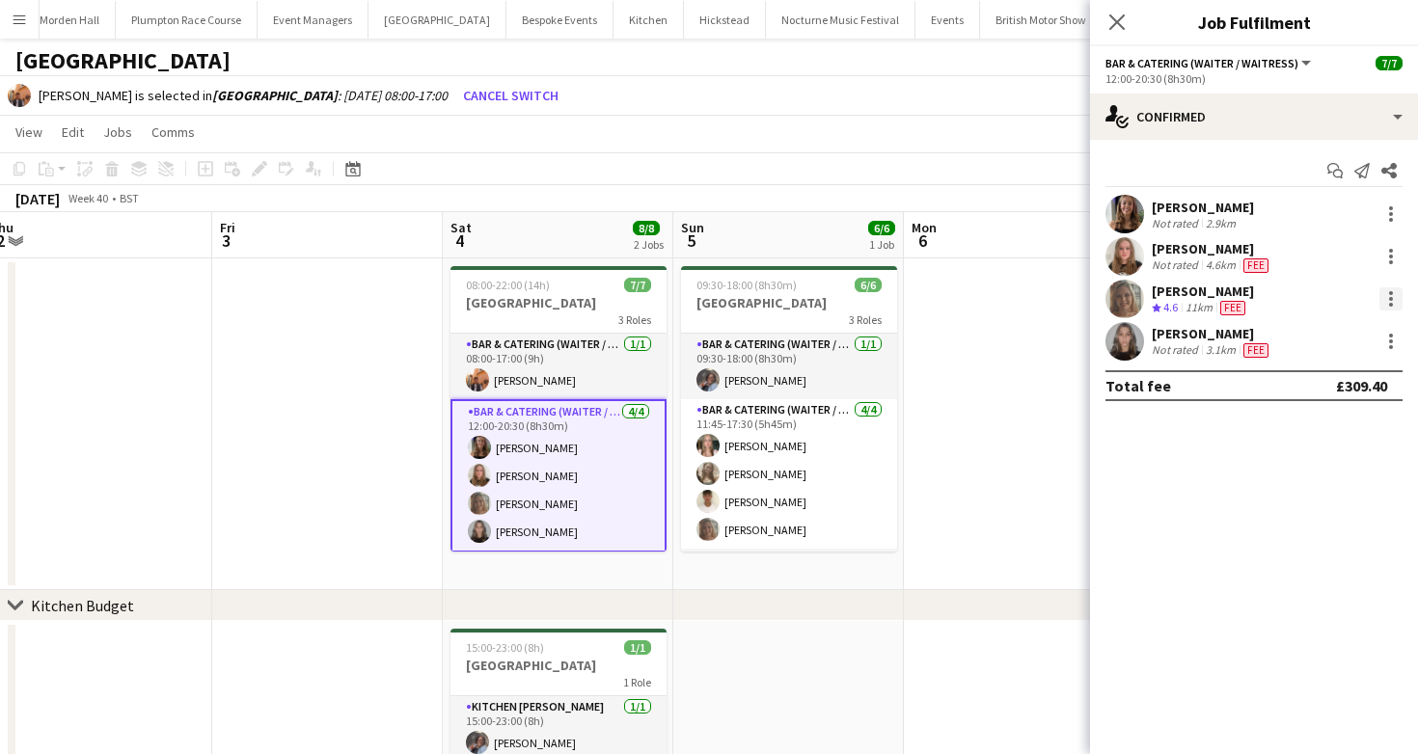
click at [1389, 307] on div at bounding box center [1390, 298] width 23 height 23
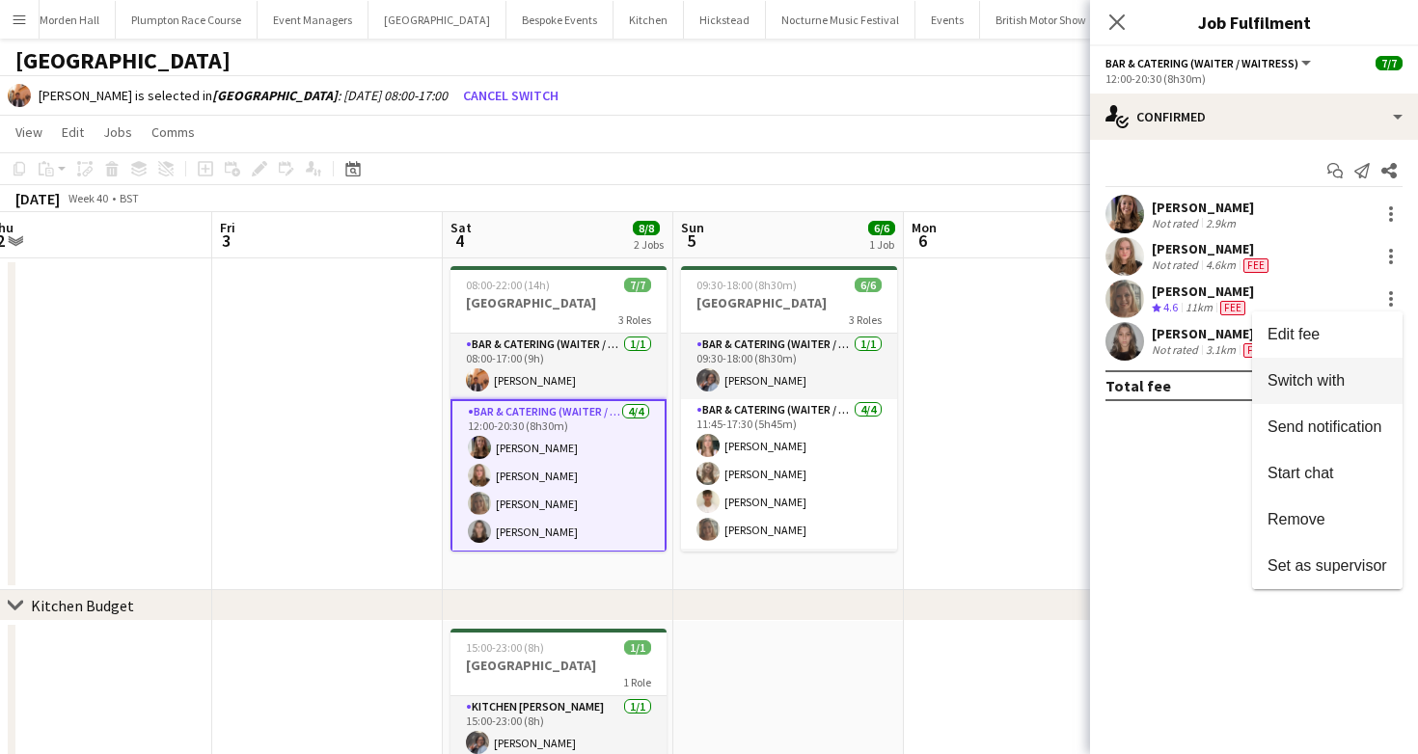
click at [1309, 389] on span "Switch with" at bounding box center [1306, 380] width 77 height 16
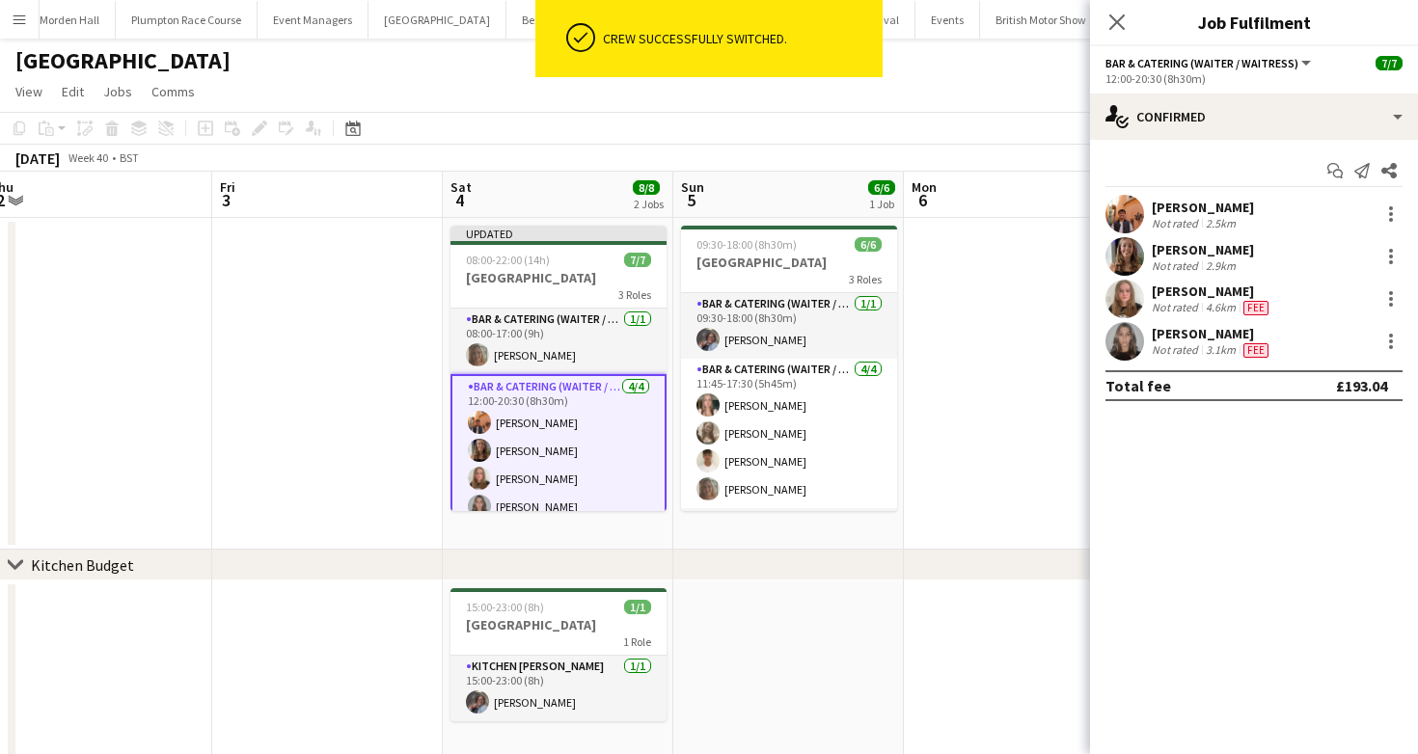
click at [894, 155] on div "[DATE] Week 40 • BST Publish 1 job Revert 1 job" at bounding box center [709, 158] width 1418 height 27
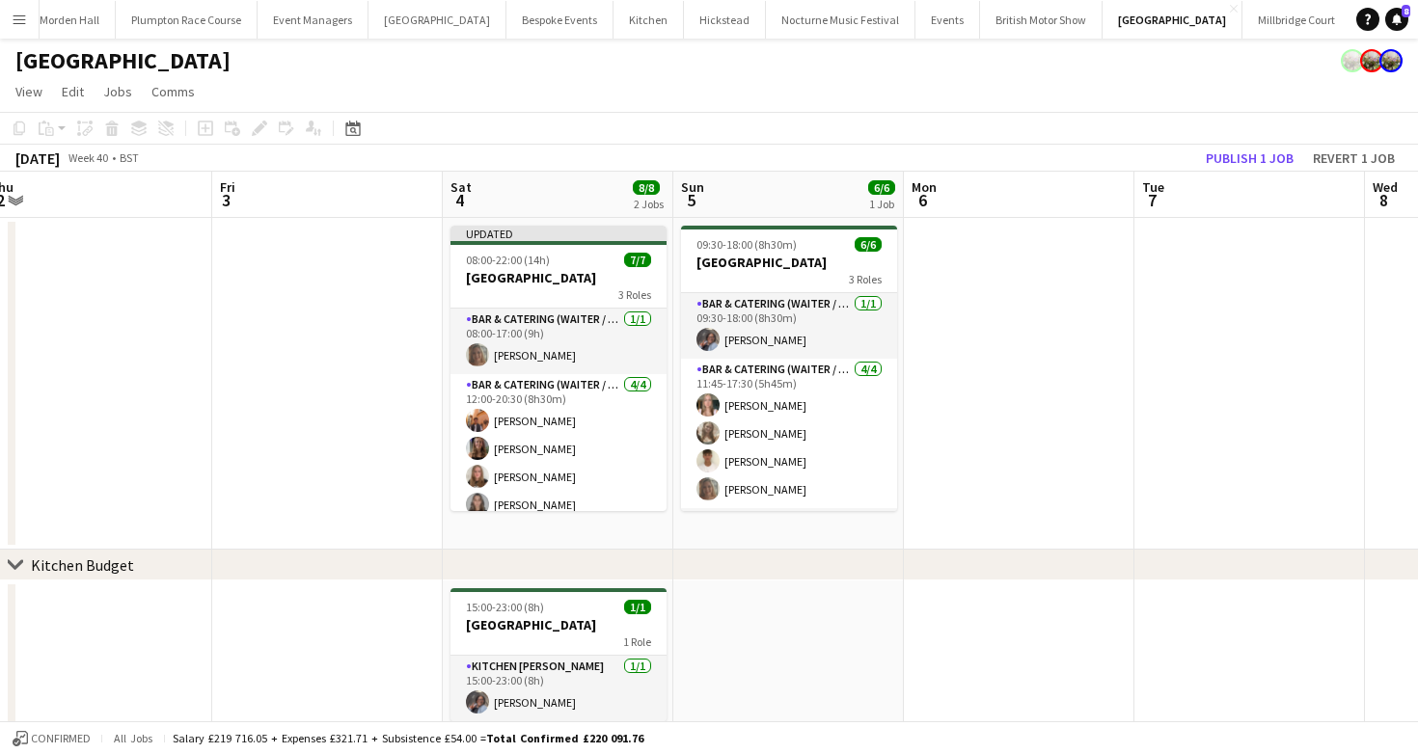
scroll to position [40, 0]
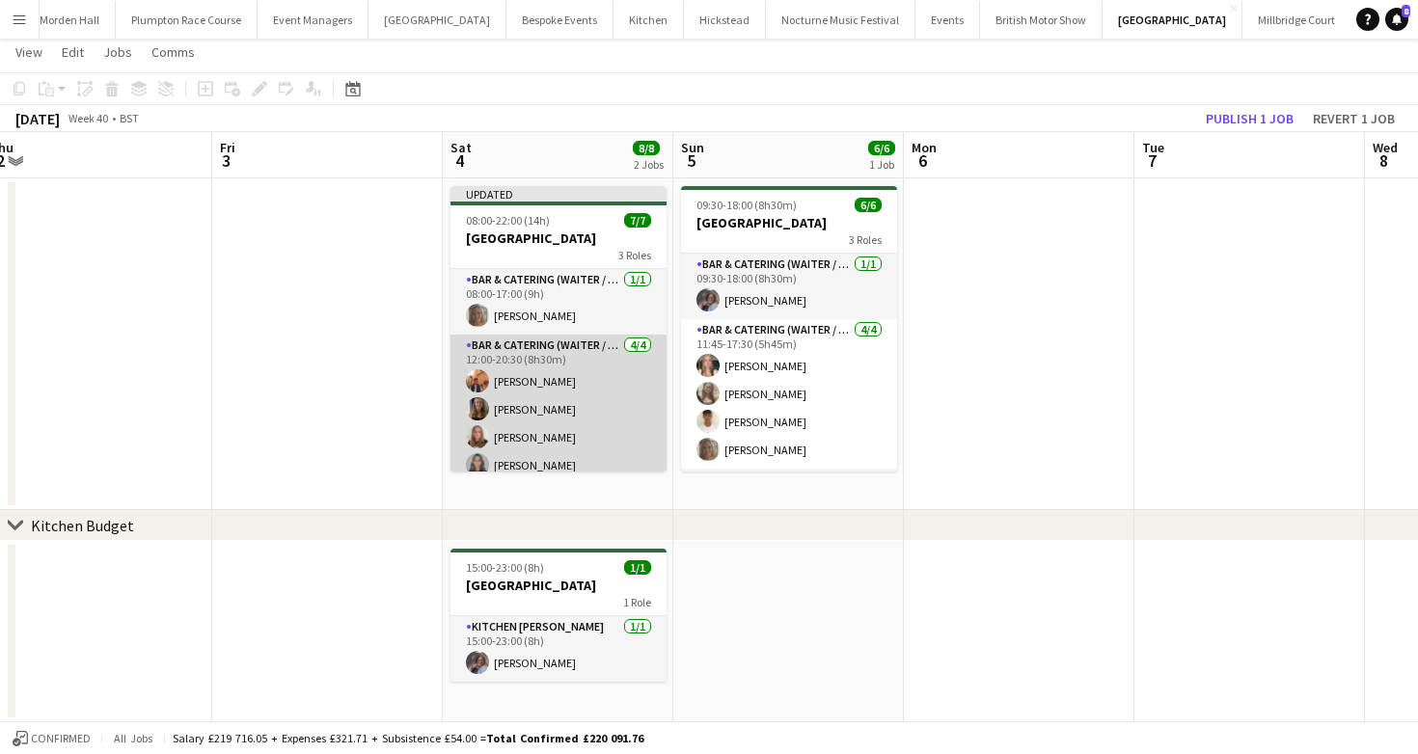
click at [583, 375] on app-card-role "Bar & Catering (Waiter / waitress) [DATE] 12:00-20:30 (8h30m) [PERSON_NAME] [PE…" at bounding box center [558, 410] width 216 height 150
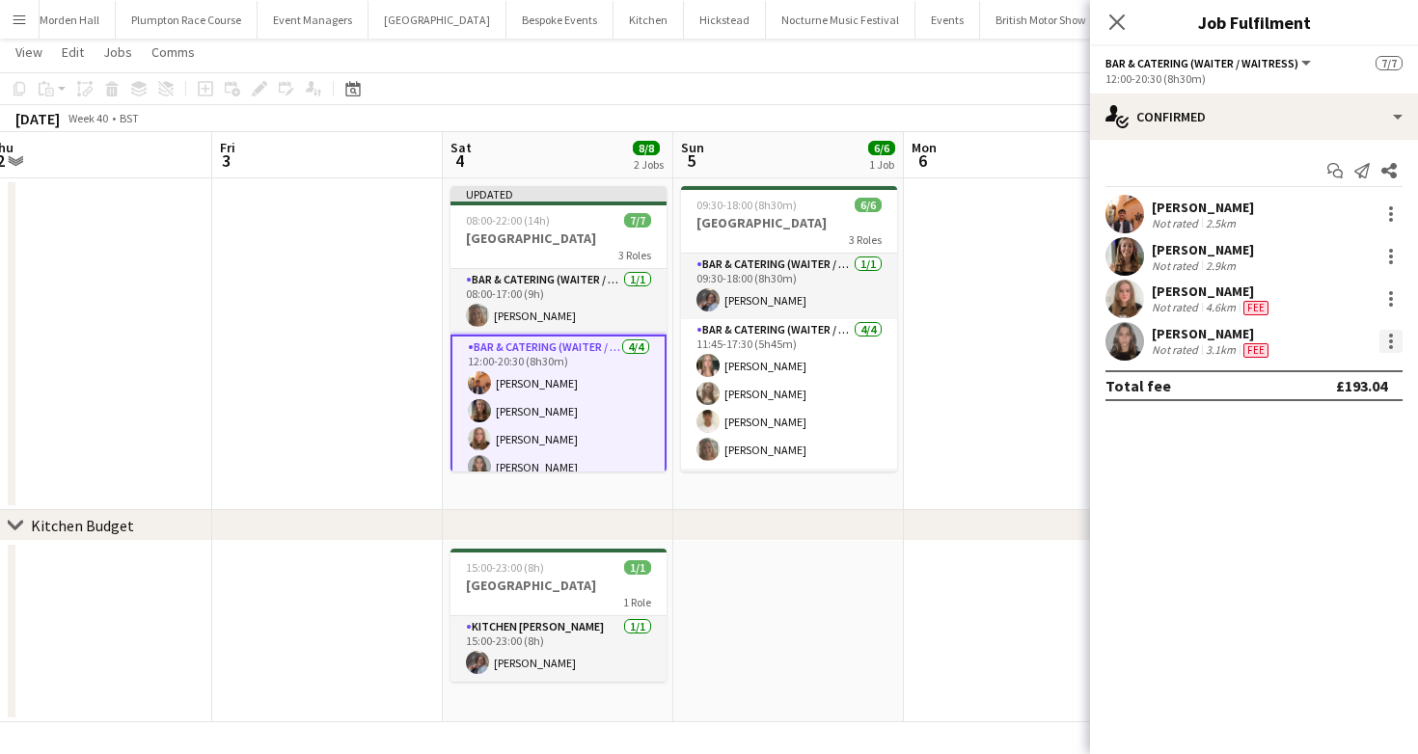
click at [1383, 337] on div at bounding box center [1390, 341] width 23 height 23
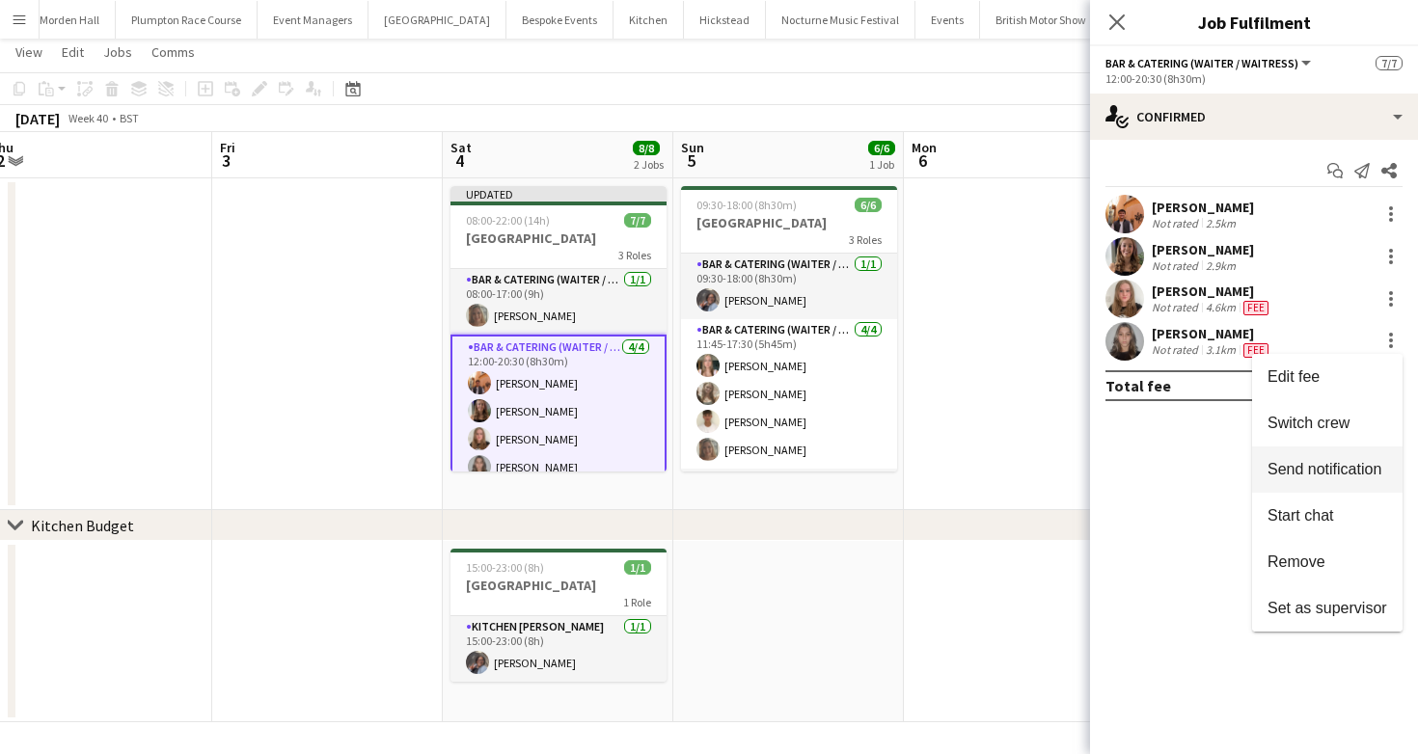
click at [1316, 466] on span "Send notification" at bounding box center [1325, 469] width 114 height 16
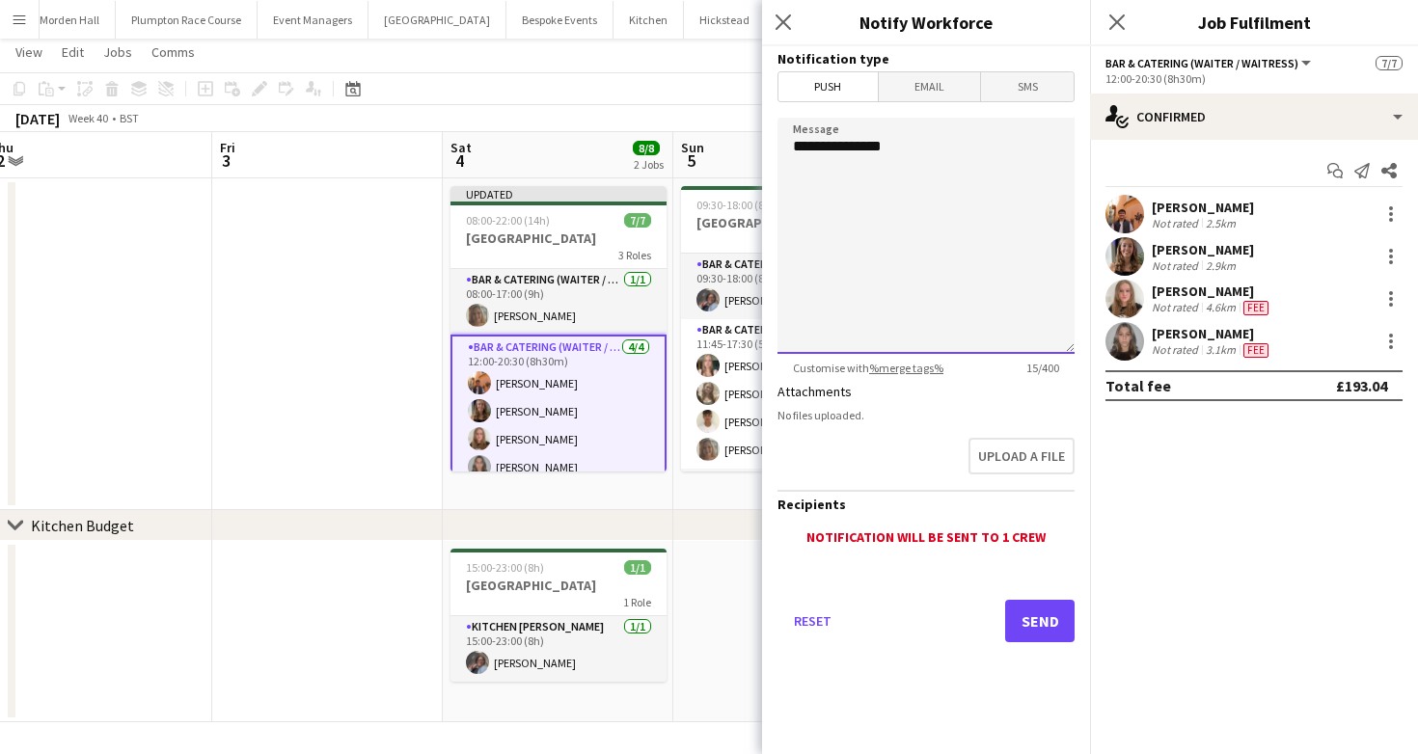
click at [944, 300] on textarea "**********" at bounding box center [926, 236] width 297 height 236
type textarea "**********"
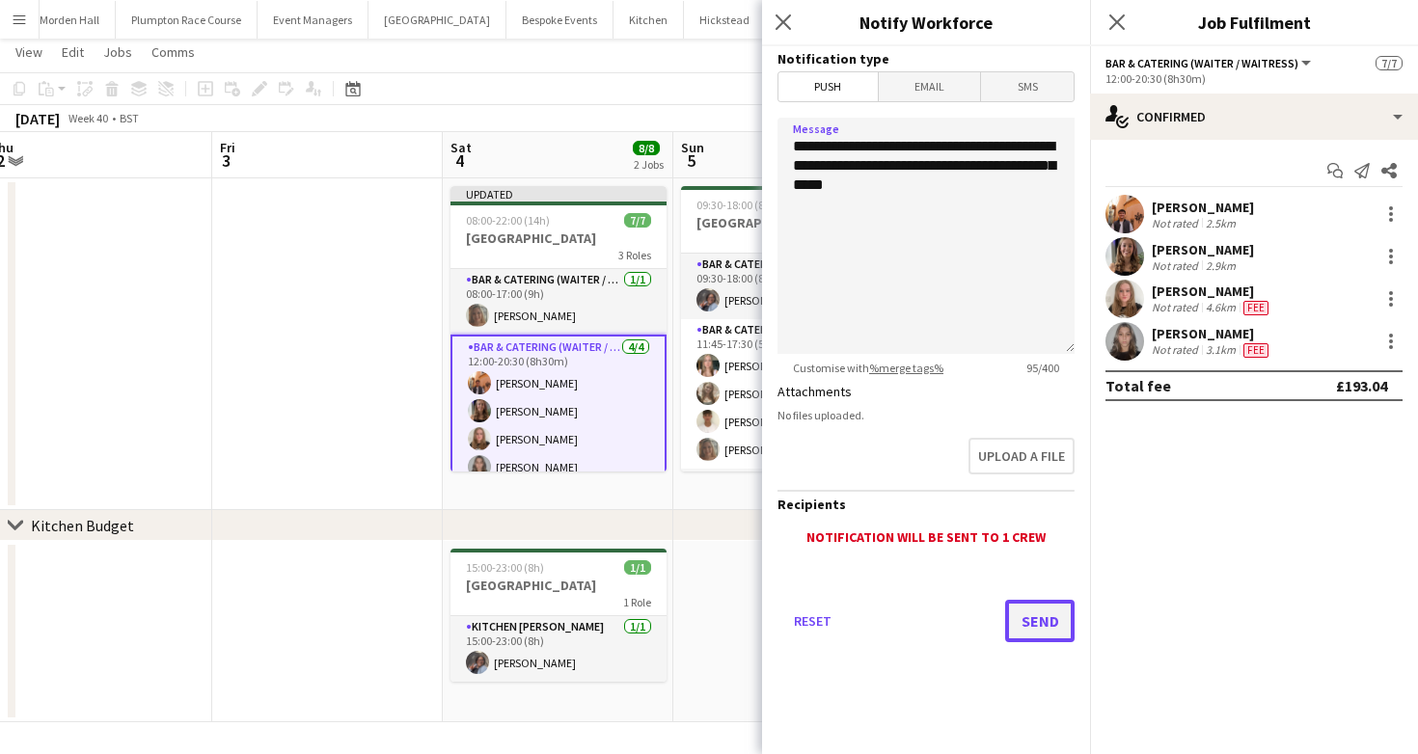
click at [1026, 639] on button "Send" at bounding box center [1039, 621] width 69 height 42
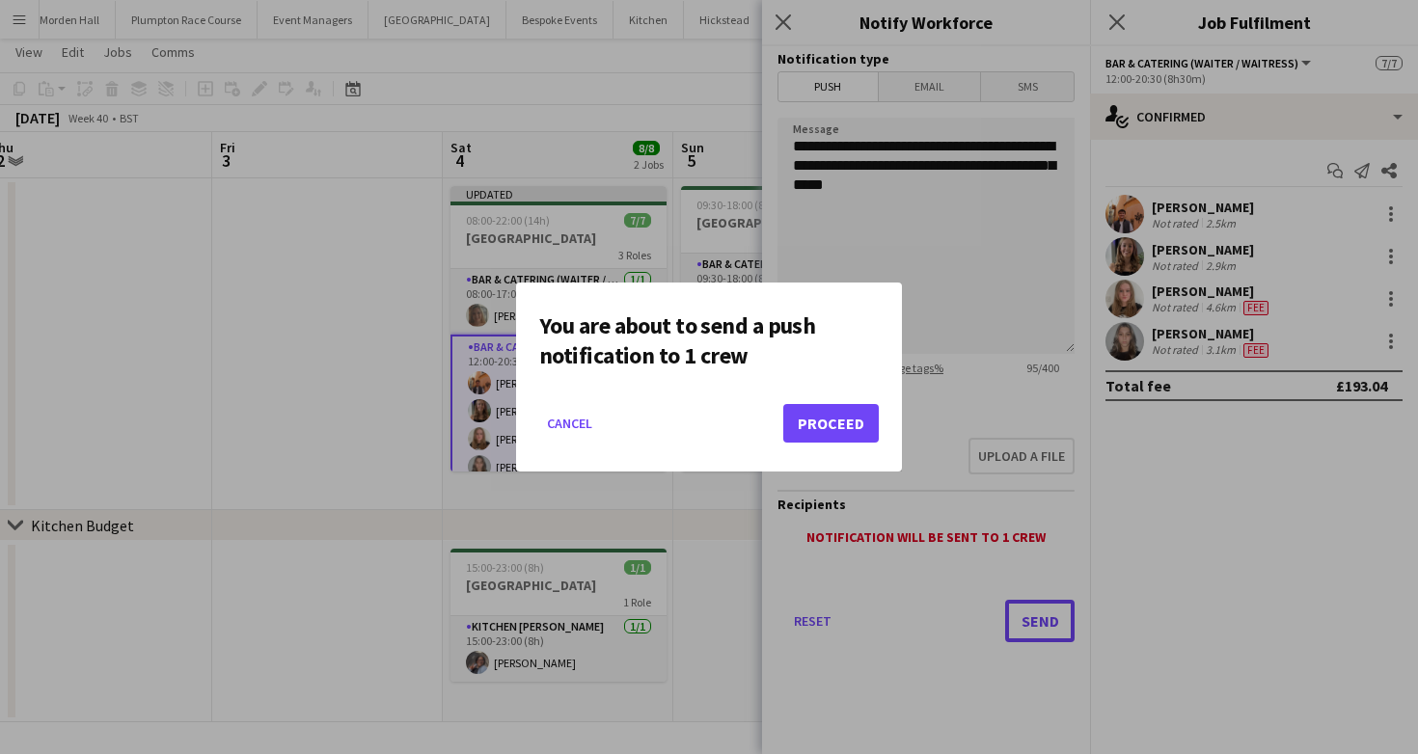
scroll to position [0, 0]
click at [822, 432] on button "Proceed" at bounding box center [831, 423] width 96 height 39
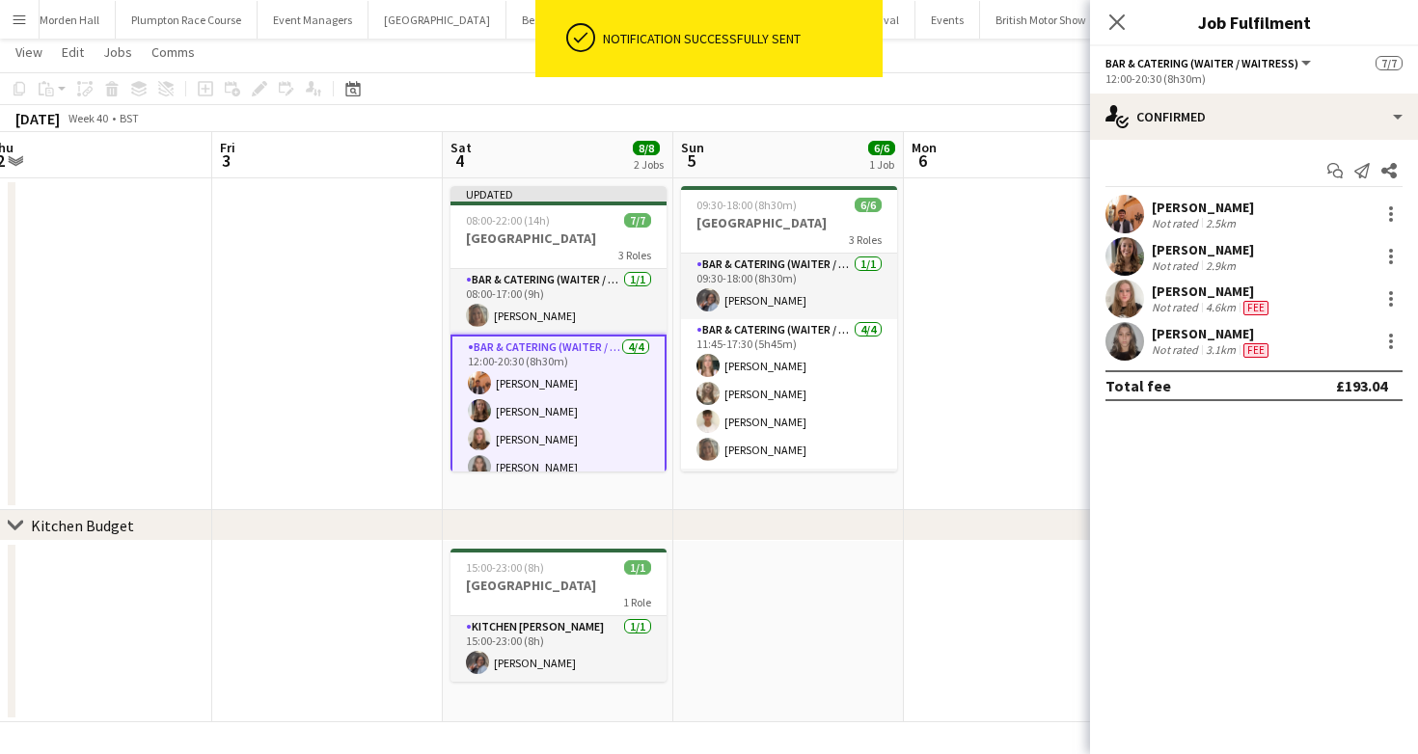
click at [988, 118] on div "[DATE] Week 40 • BST Publish 1 job Revert 1 job" at bounding box center [709, 118] width 1418 height 27
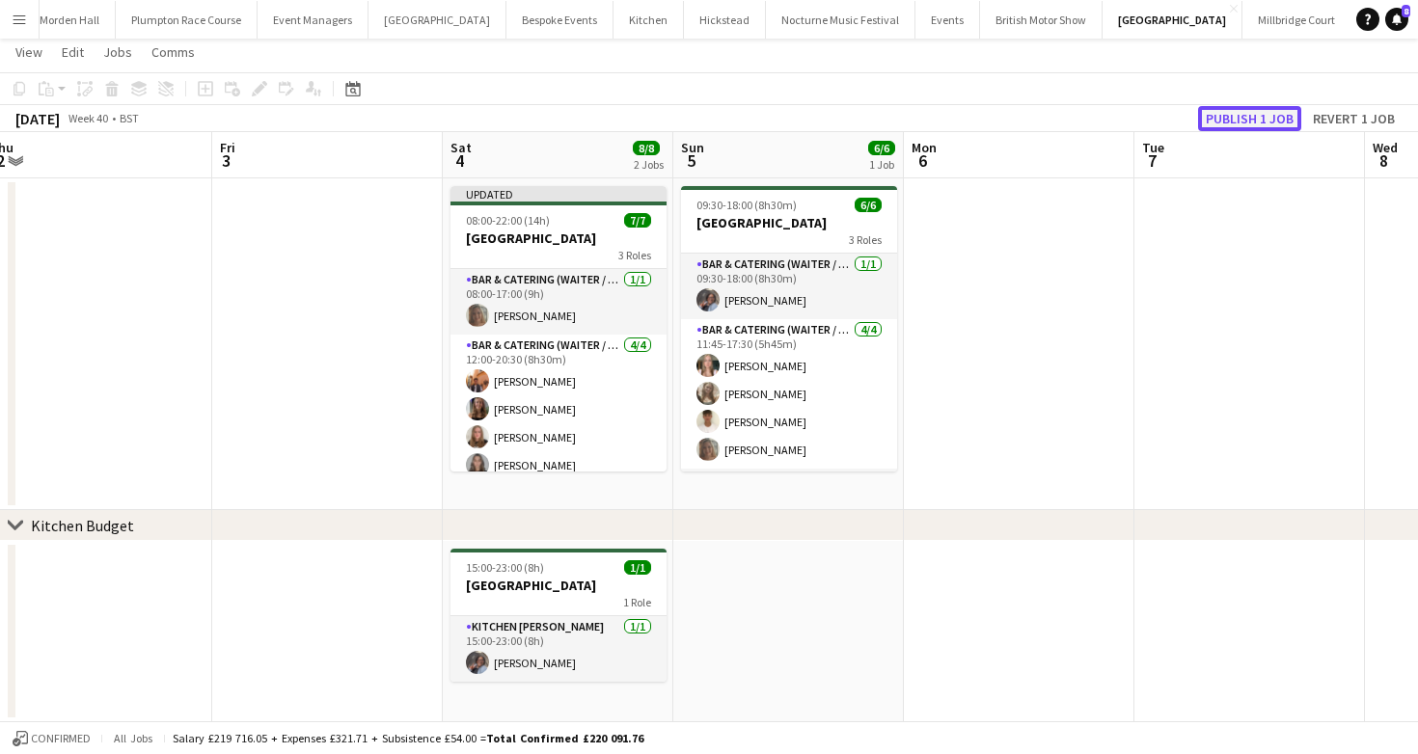
click at [1277, 119] on button "Publish 1 job" at bounding box center [1249, 118] width 103 height 25
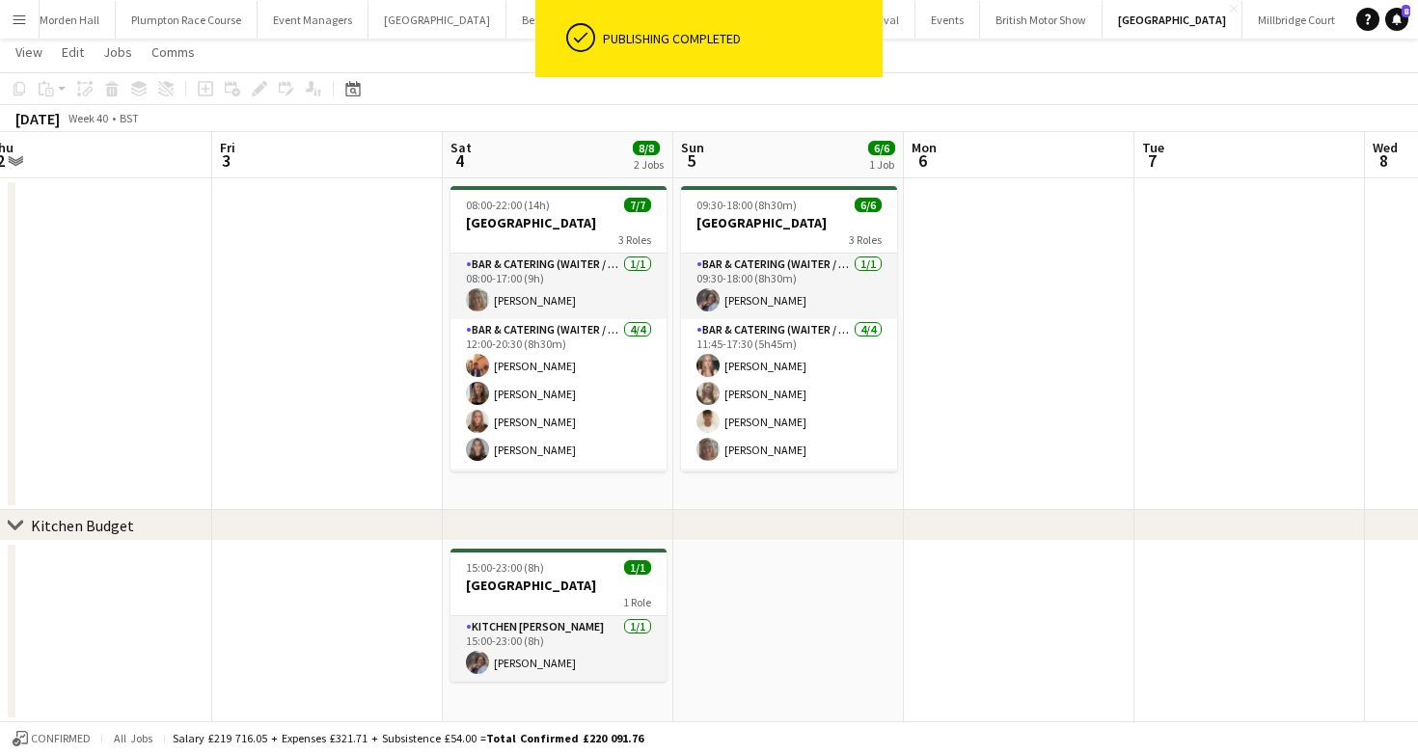
click at [554, 423] on app-card-role "Bar & Catering (Waiter / waitress) [DATE] 12:00-20:30 (8h30m) [PERSON_NAME] [PE…" at bounding box center [558, 394] width 216 height 150
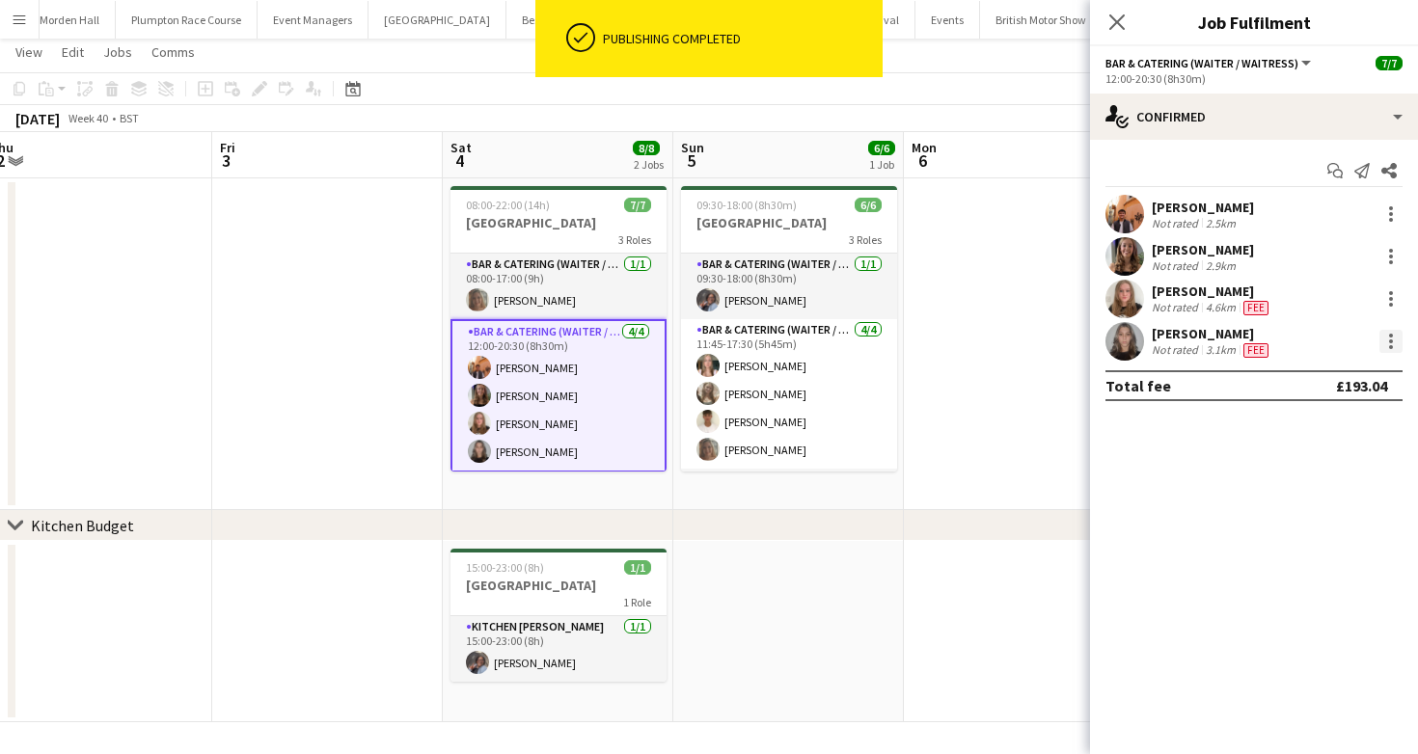
click at [1393, 348] on div at bounding box center [1390, 341] width 23 height 23
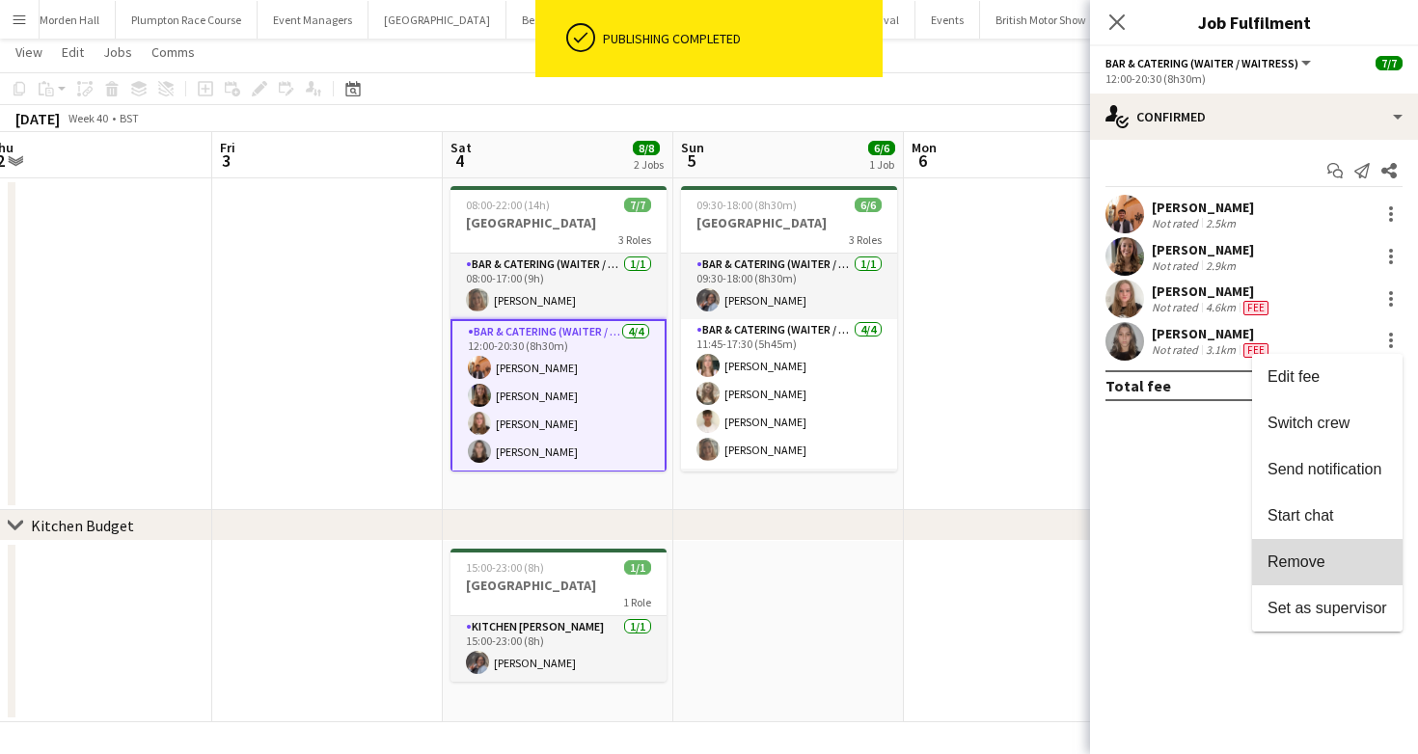
click at [1319, 571] on button "Remove" at bounding box center [1327, 562] width 150 height 46
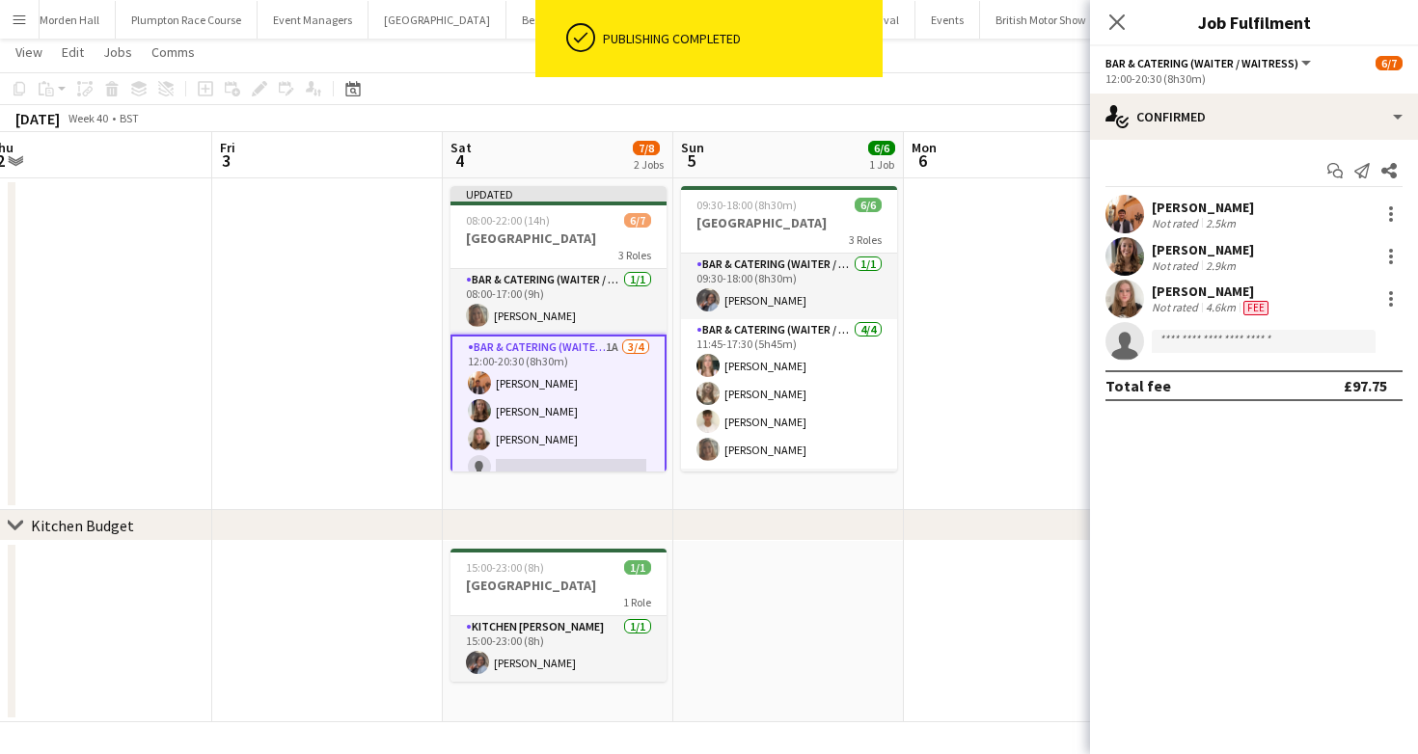
click at [1005, 134] on app-board-header-date "Mon 6" at bounding box center [1019, 155] width 231 height 46
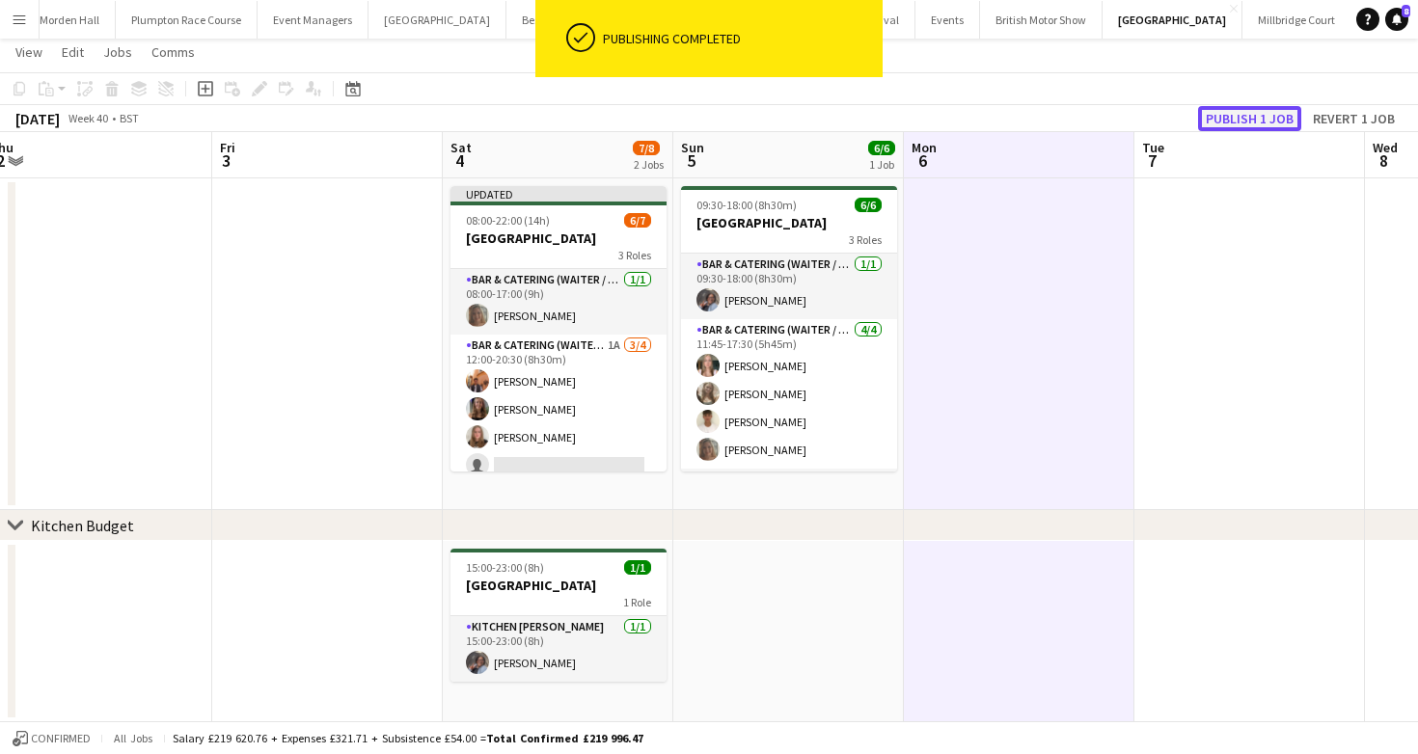
click at [1281, 123] on button "Publish 1 job" at bounding box center [1249, 118] width 103 height 25
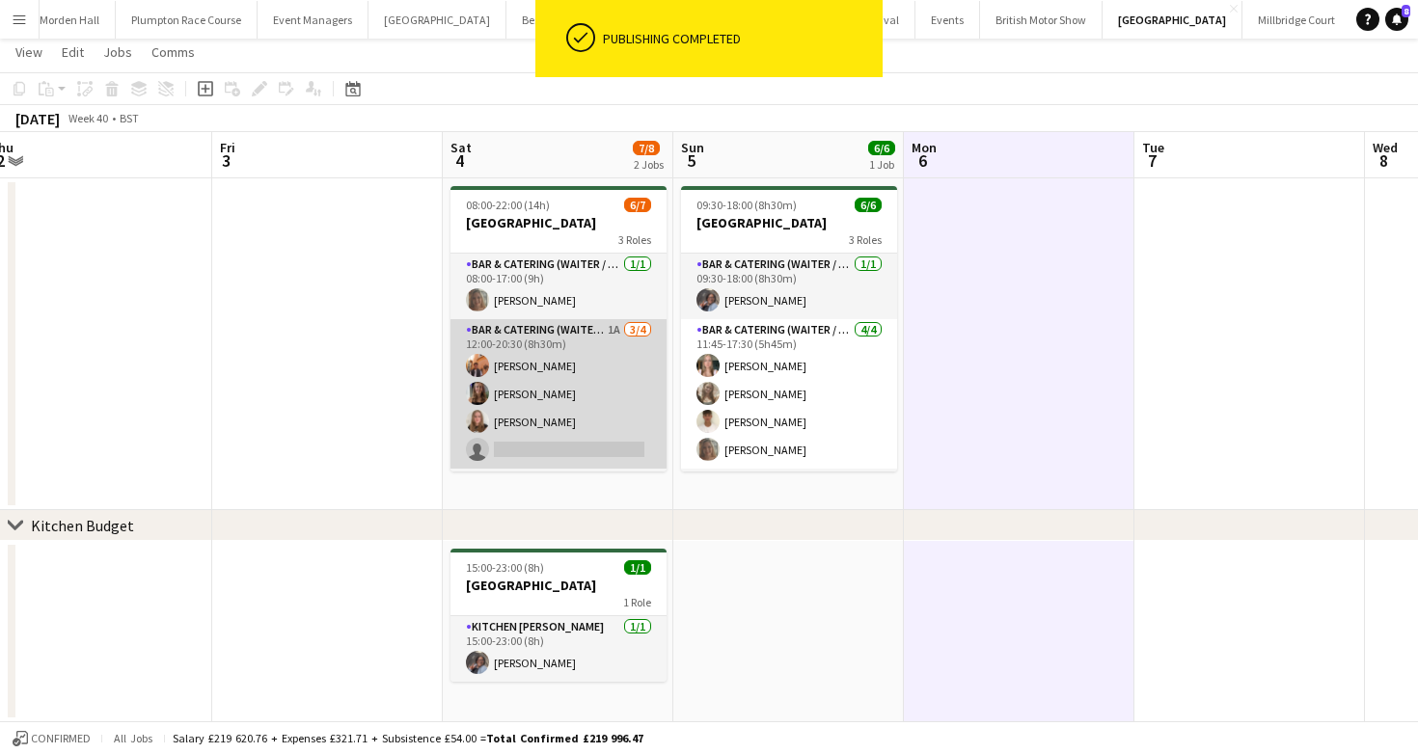
scroll to position [91, 0]
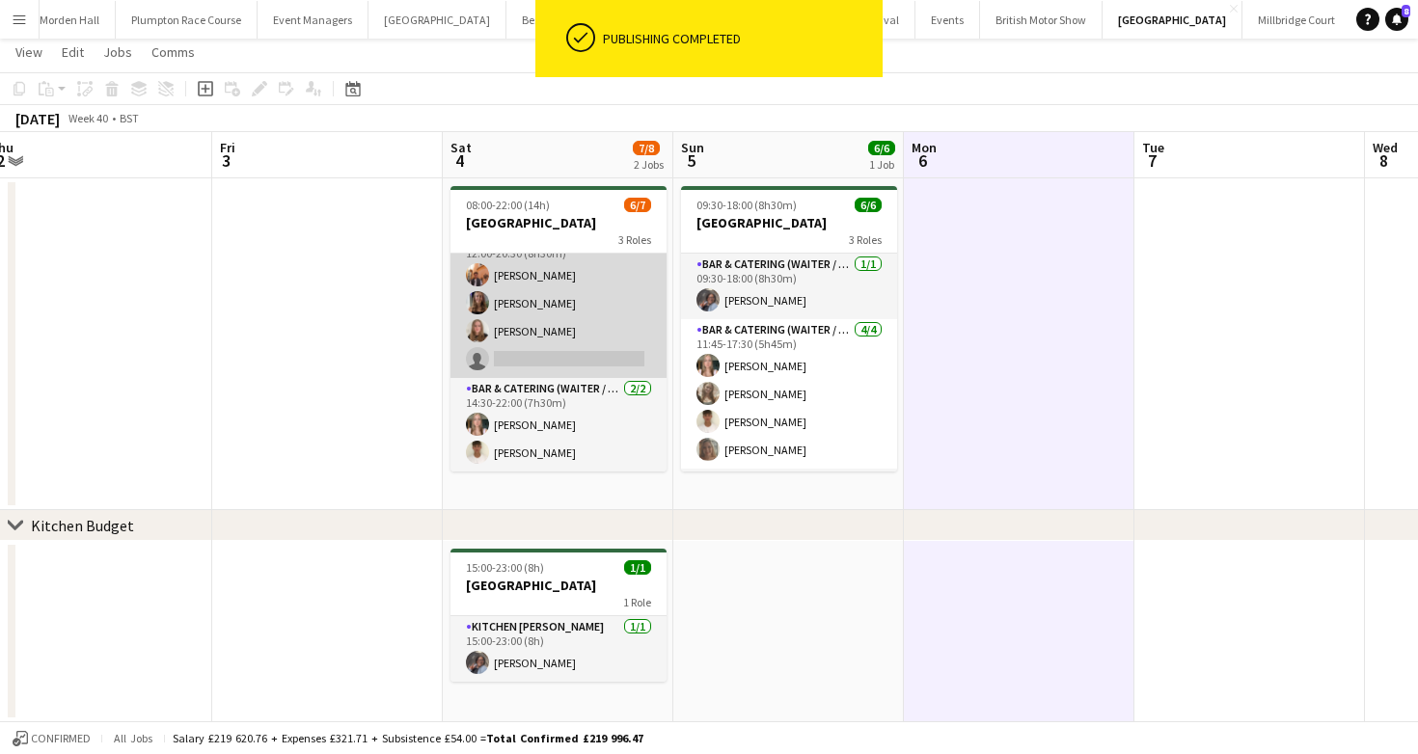
click at [589, 333] on app-card-role "Bar & Catering (Waiter / waitress) 1A [DATE] 12:00-20:30 (8h30m) [PERSON_NAME] …" at bounding box center [558, 304] width 216 height 150
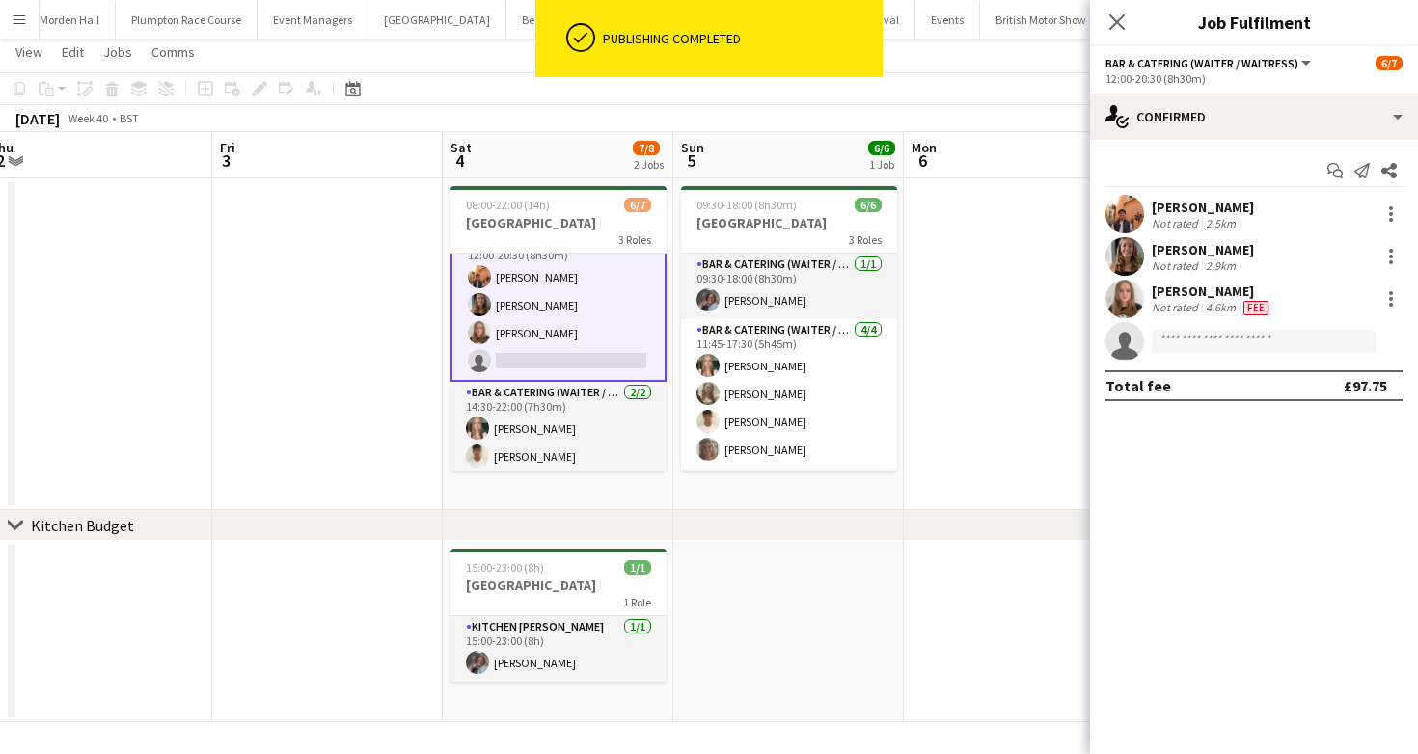
scroll to position [93, 0]
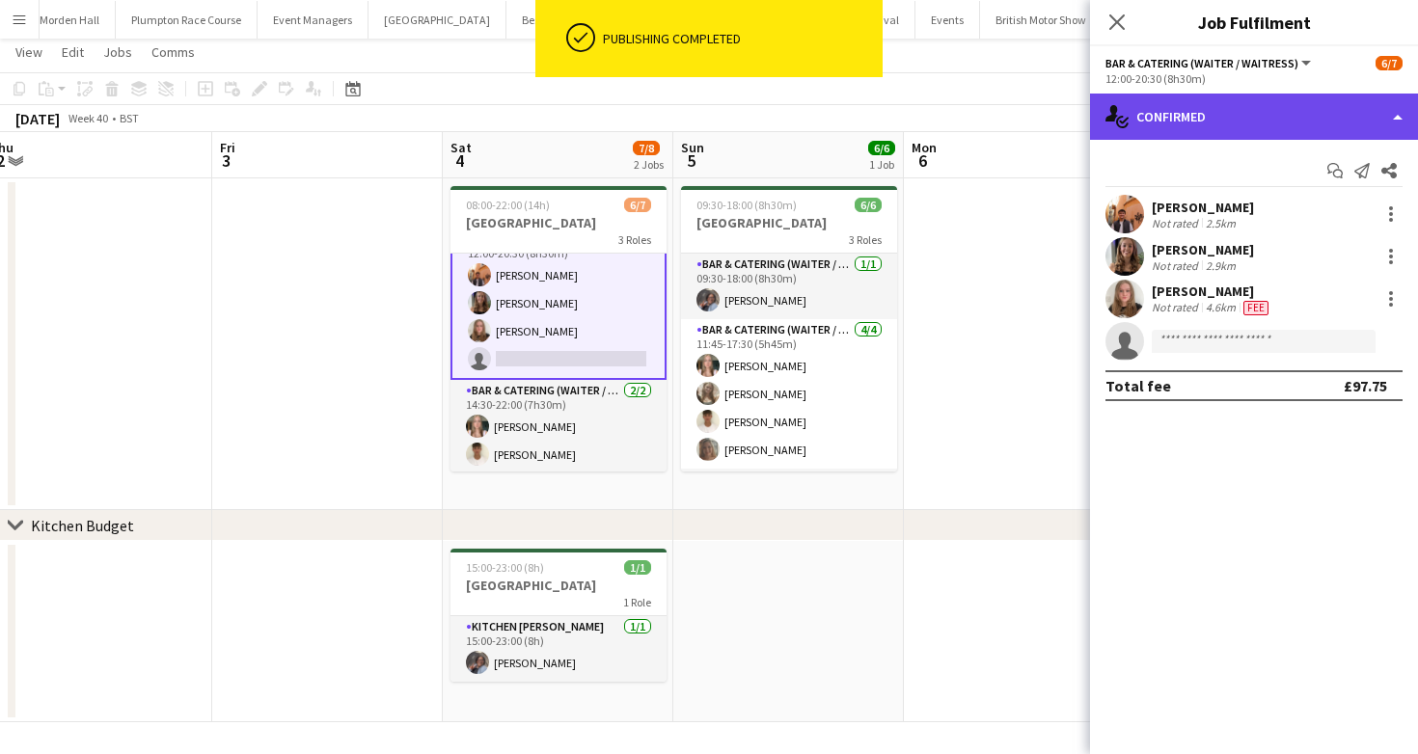
click at [1231, 136] on div "single-neutral-actions-check-2 Confirmed" at bounding box center [1254, 117] width 328 height 46
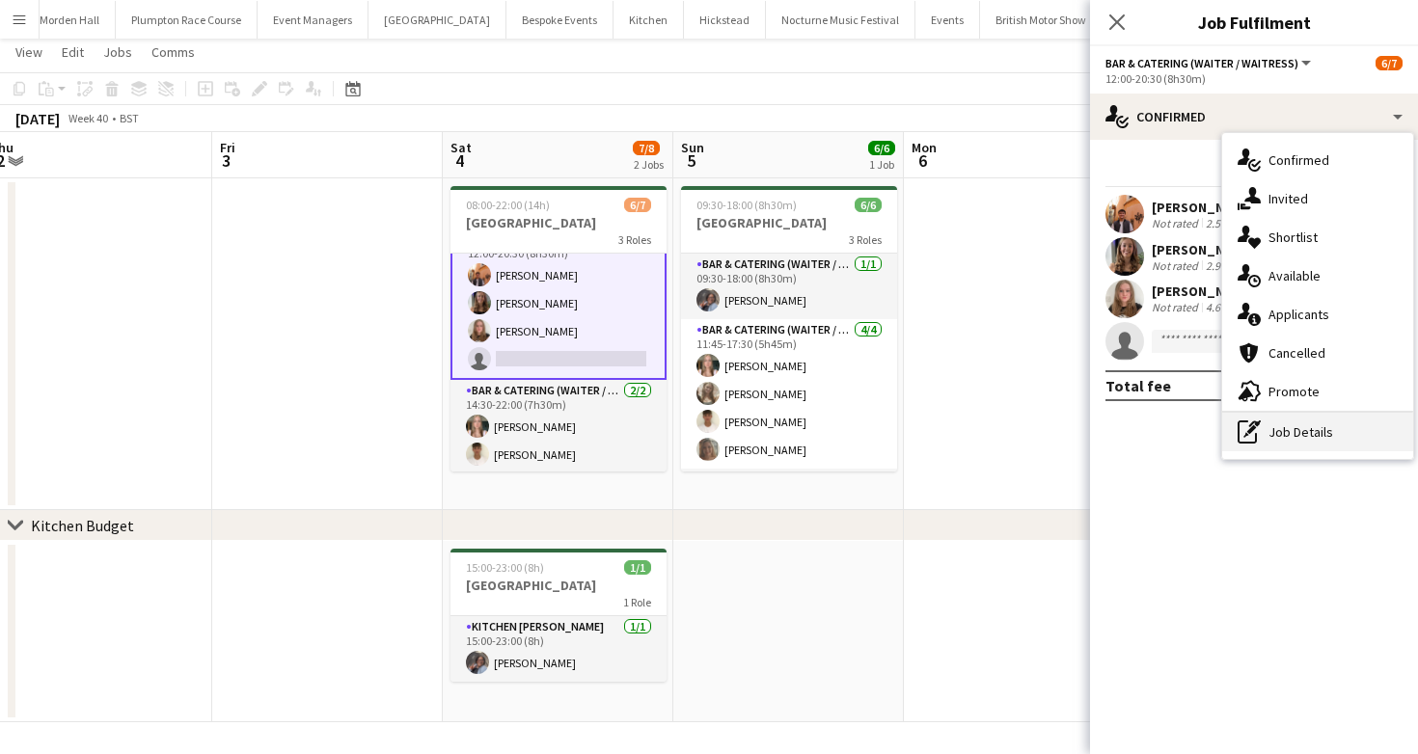
click at [1303, 440] on div "pen-write Job Details" at bounding box center [1317, 432] width 191 height 39
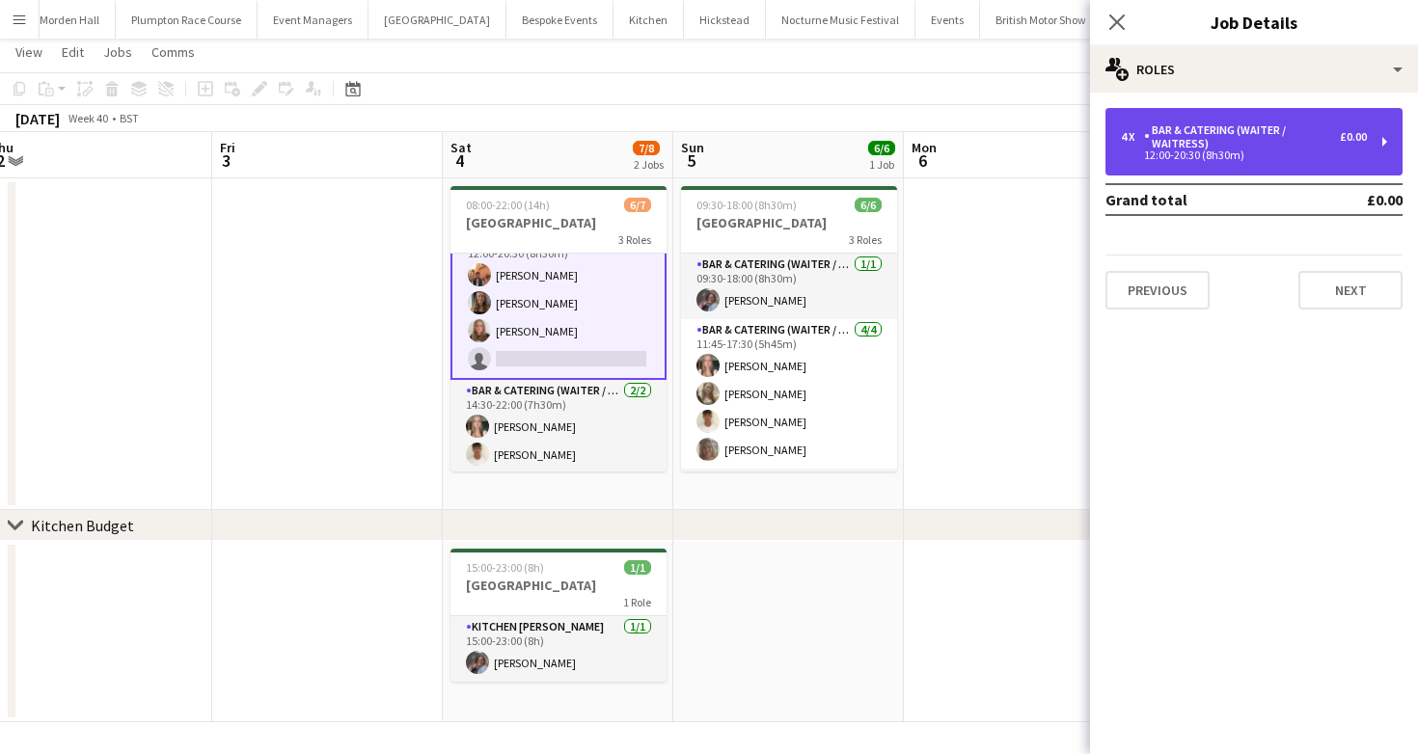
click at [1222, 133] on div "Bar & Catering (Waiter / waitress)" at bounding box center [1242, 136] width 196 height 27
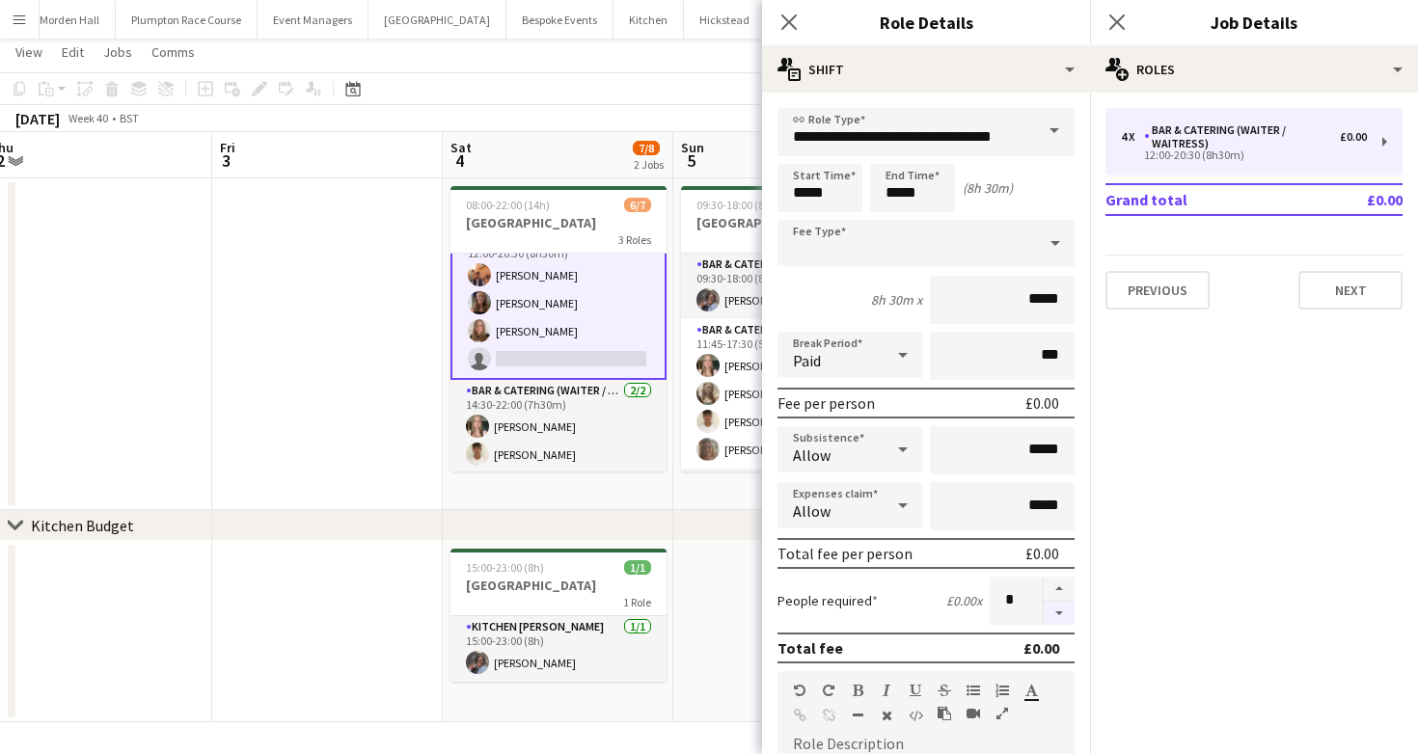
click at [1061, 618] on button "button" at bounding box center [1059, 614] width 31 height 24
type input "*"
click at [681, 97] on app-toolbar "Copy Paste Paste Command V Paste with crew Command Shift V Paste linked Job [GE…" at bounding box center [709, 88] width 1418 height 33
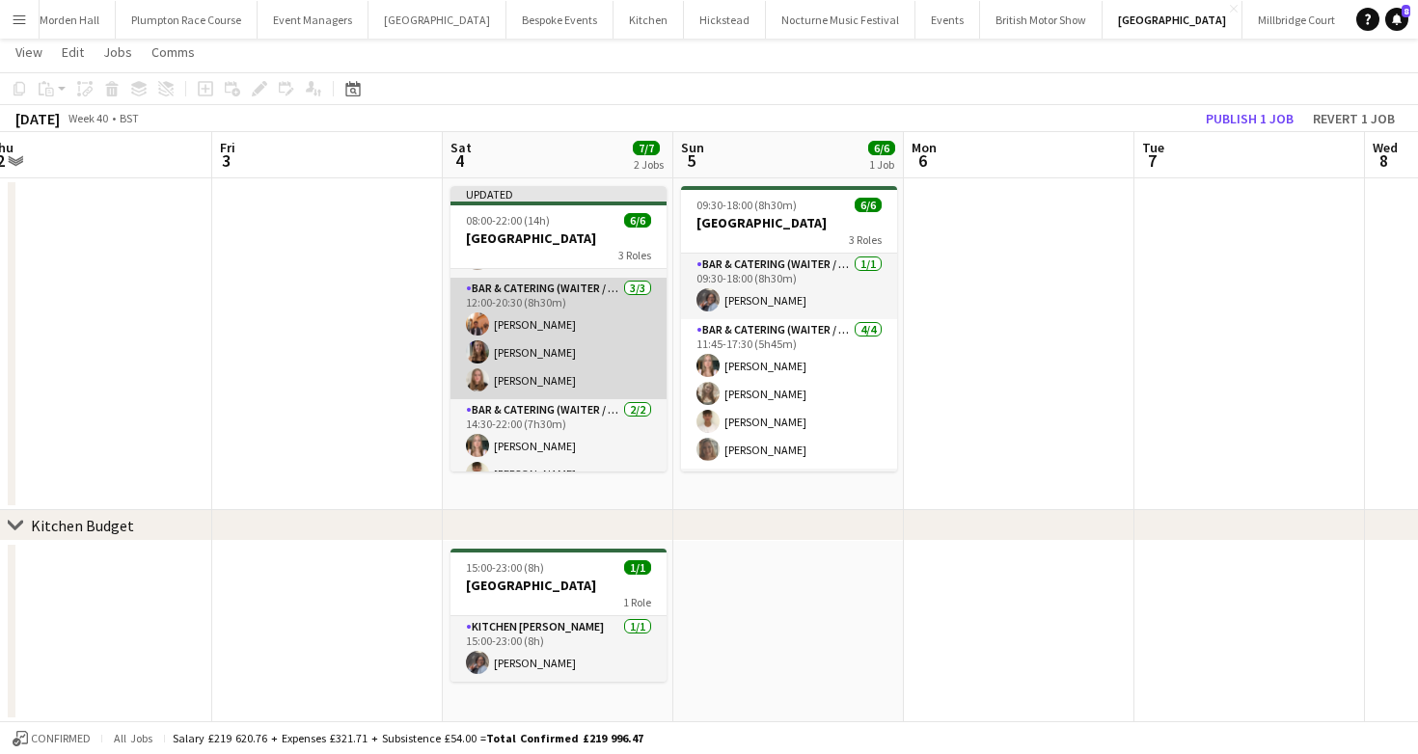
scroll to position [78, 0]
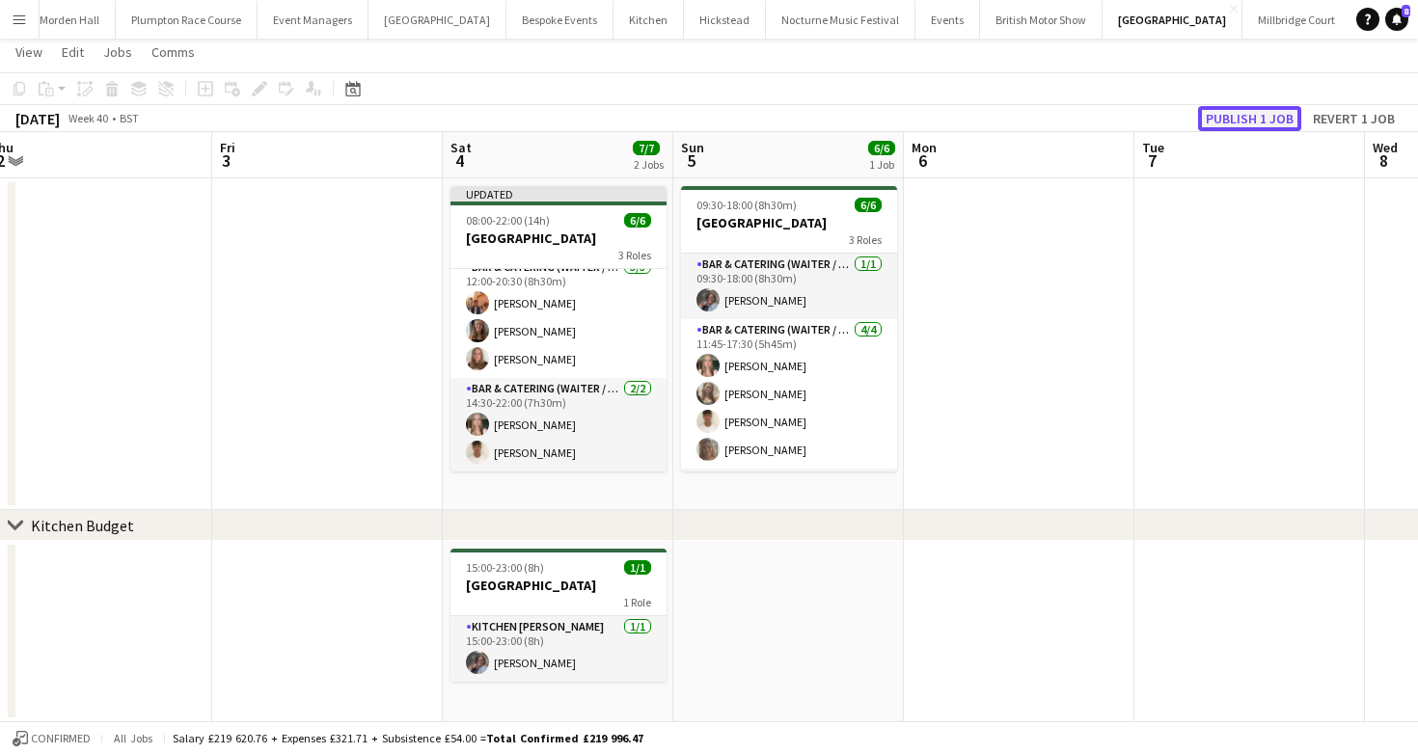
click at [1245, 124] on button "Publish 1 job" at bounding box center [1249, 118] width 103 height 25
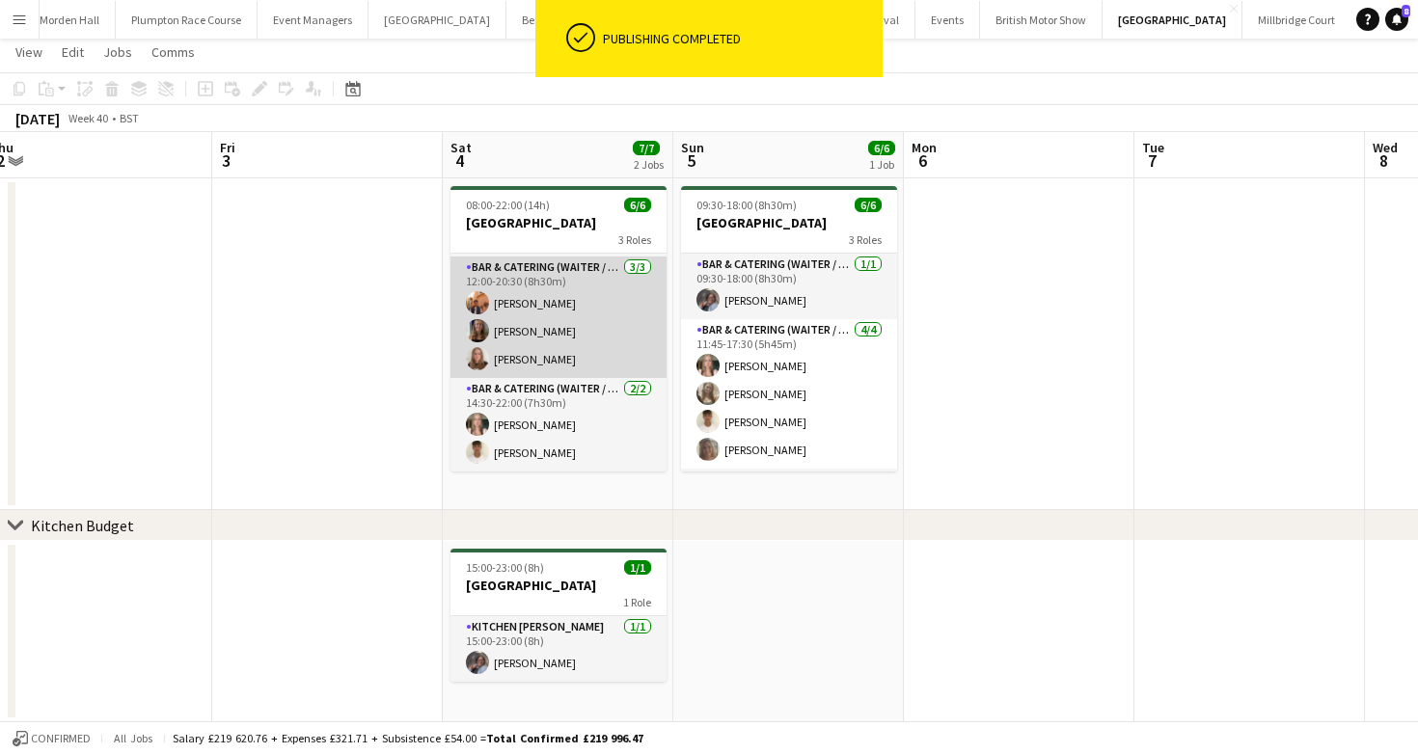
scroll to position [63, 0]
click at [616, 312] on app-card-role "Bar & Catering (Waiter / waitress) [DATE] 12:00-20:30 (8h30m) [PERSON_NAME] [PE…" at bounding box center [558, 318] width 216 height 122
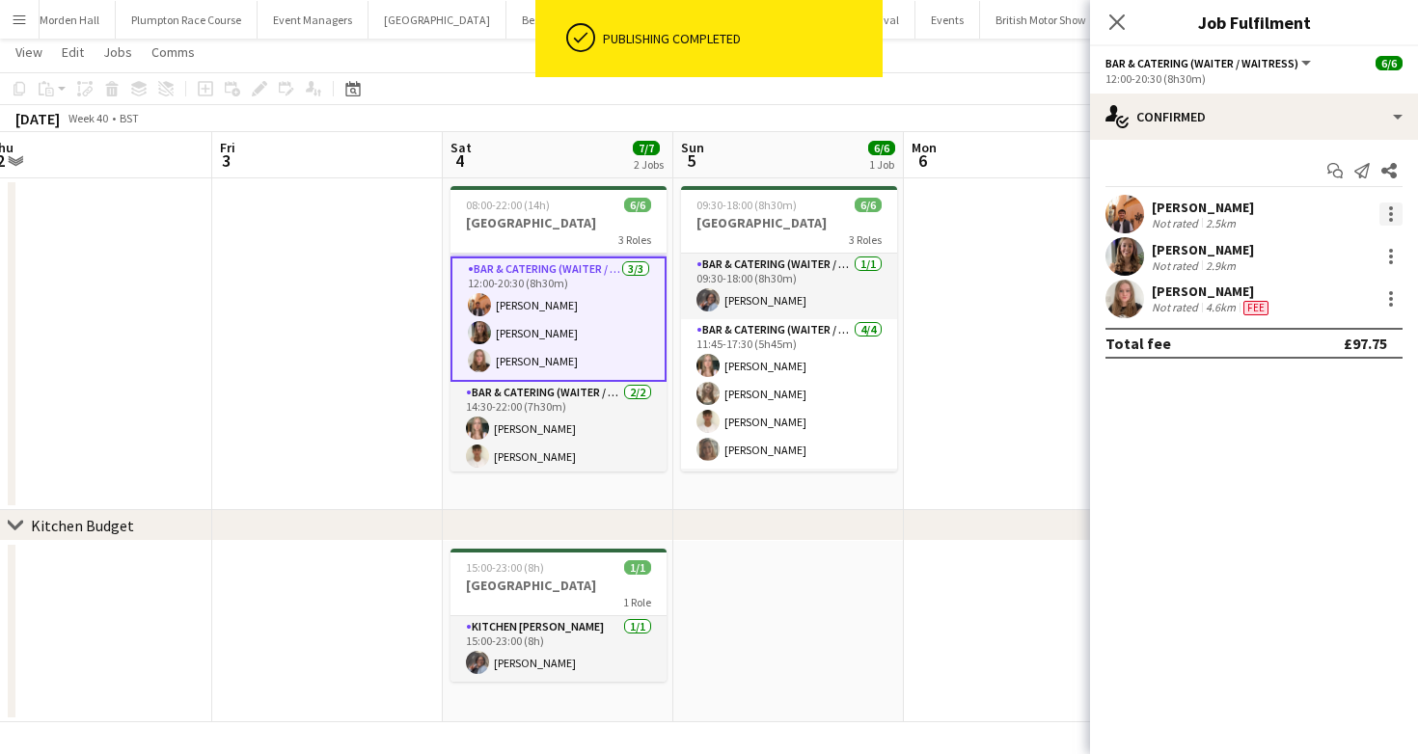
click at [1401, 205] on div at bounding box center [1390, 214] width 23 height 23
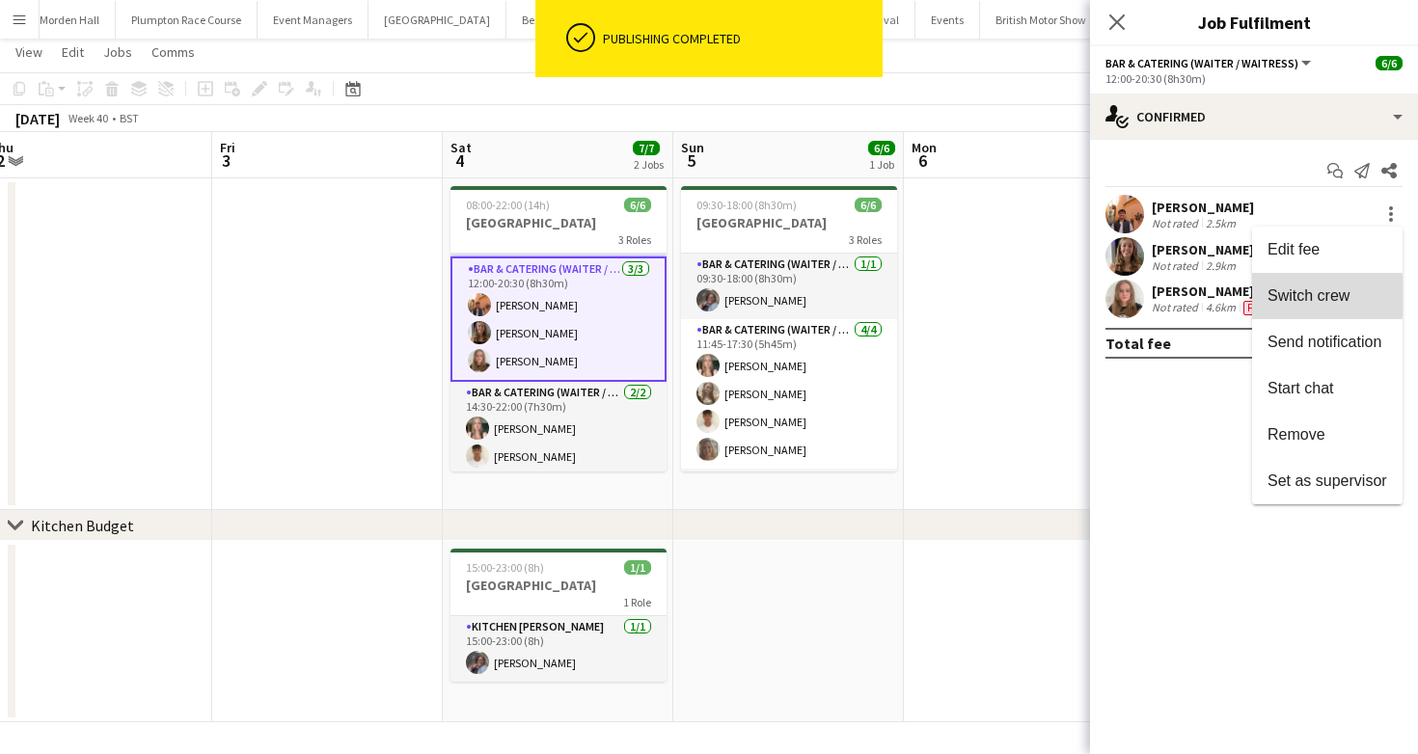
click at [1301, 296] on span "Switch crew" at bounding box center [1309, 295] width 82 height 16
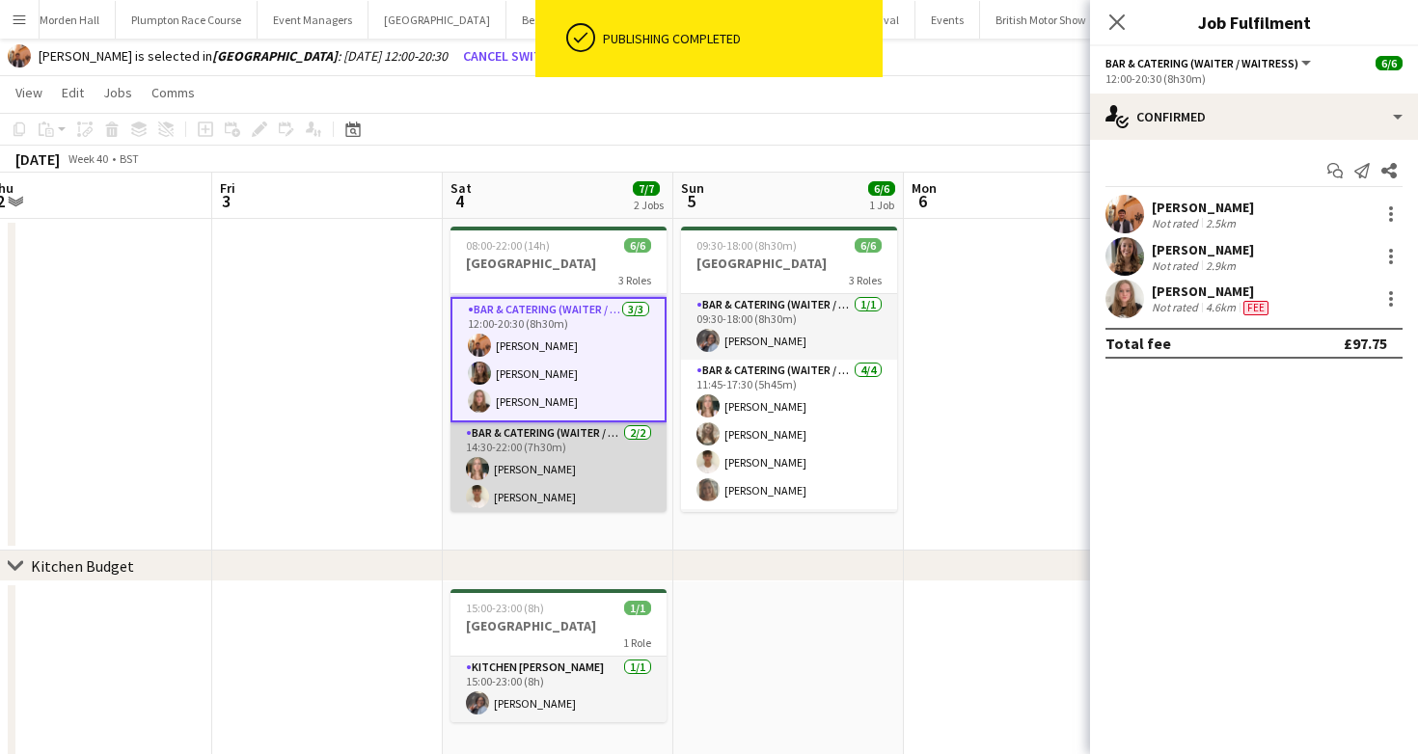
click at [590, 458] on app-card-role "Bar & Catering (Waiter / waitress) [DATE] 14:30-22:00 (7h30m) [PERSON_NAME] [PE…" at bounding box center [558, 470] width 216 height 94
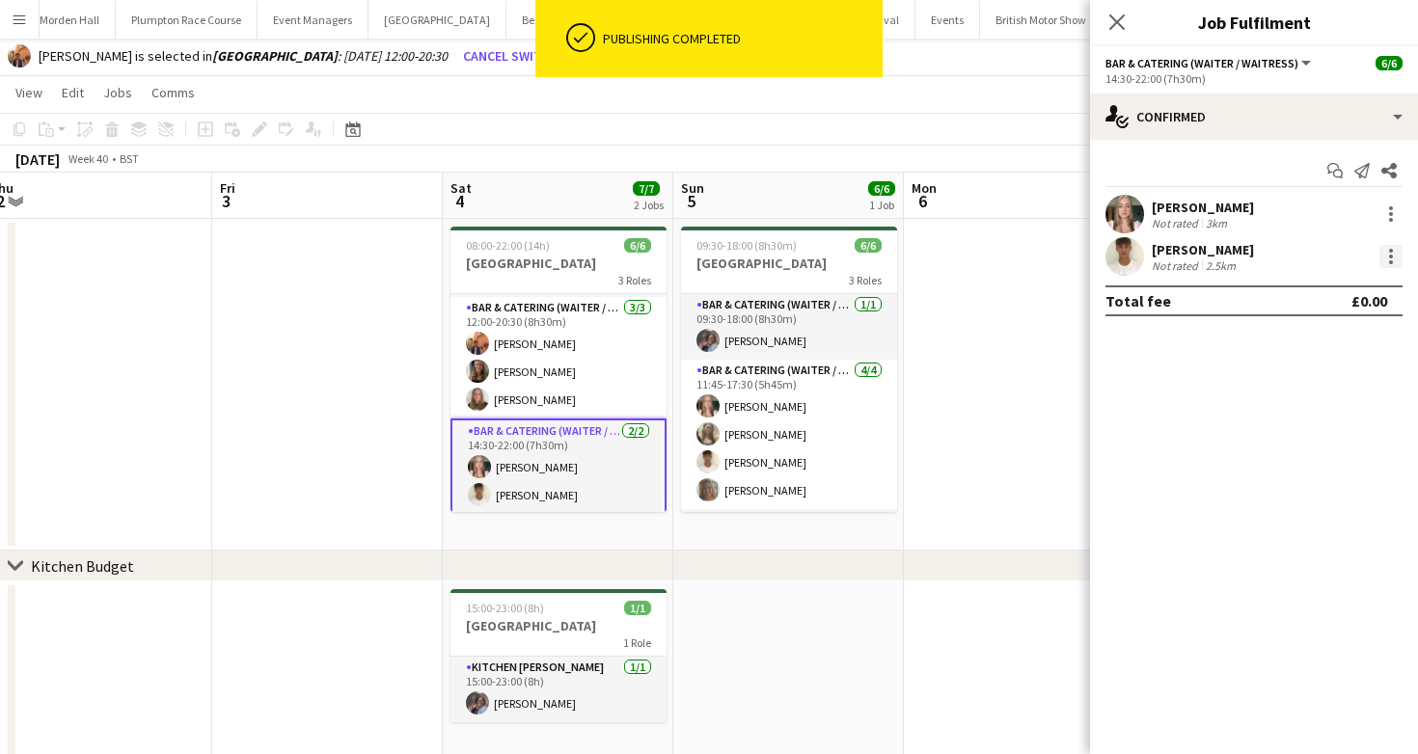
click at [1393, 254] on div at bounding box center [1390, 256] width 23 height 23
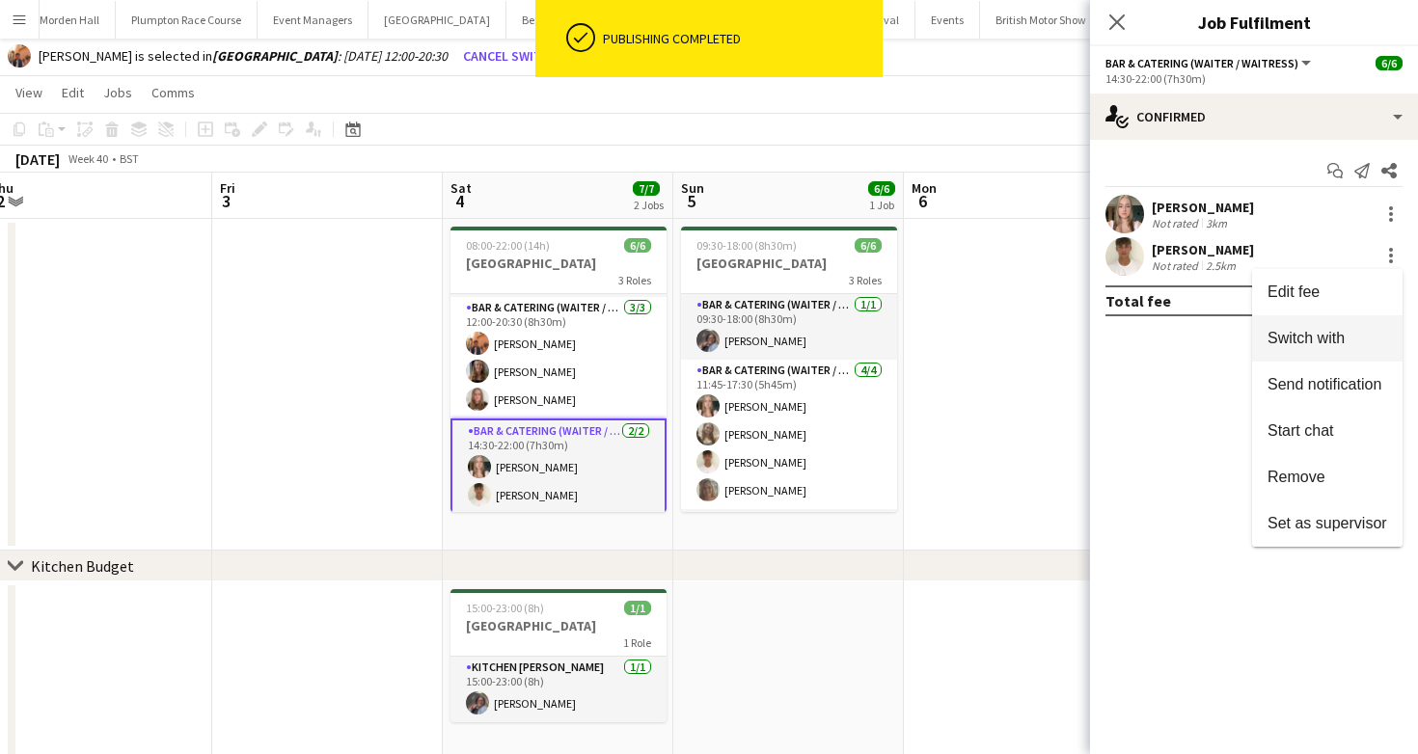
click at [1327, 335] on span "Switch with" at bounding box center [1306, 338] width 77 height 16
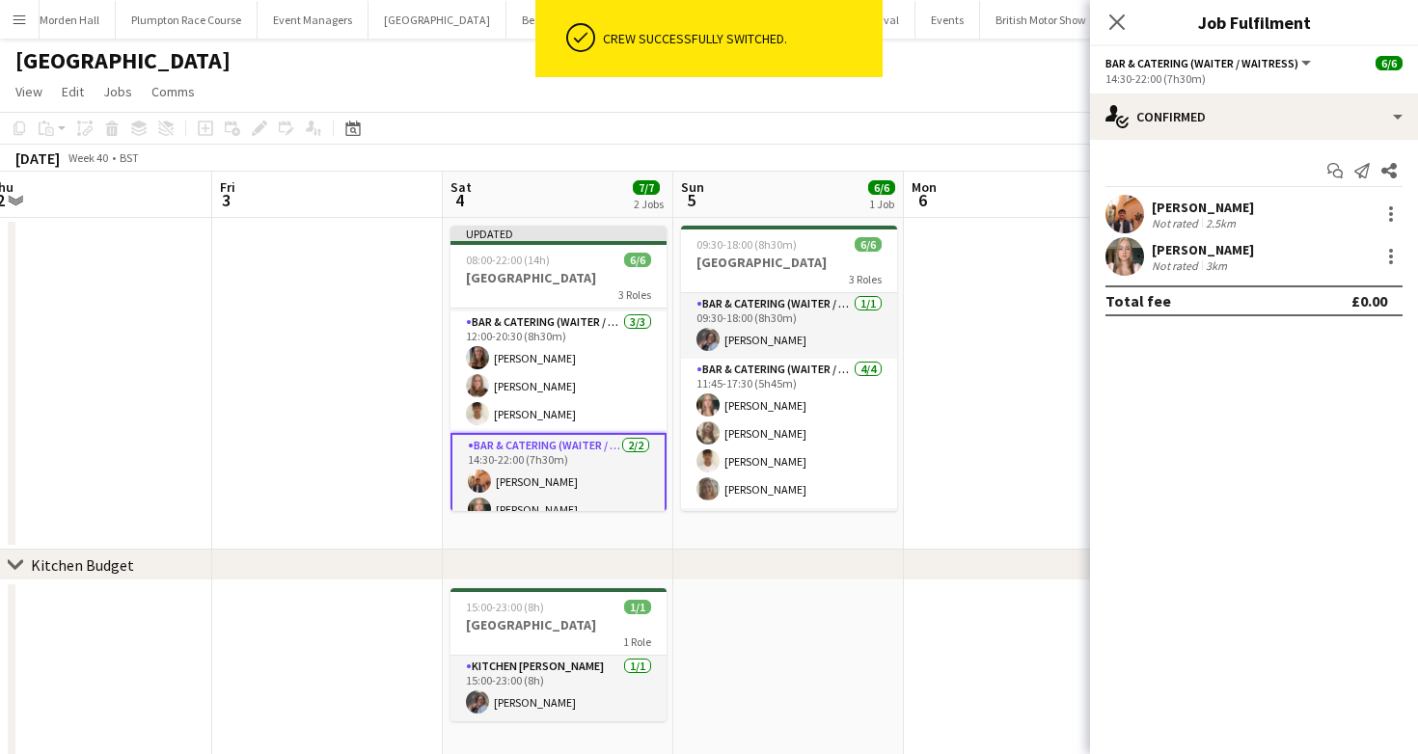
scroll to position [40, 0]
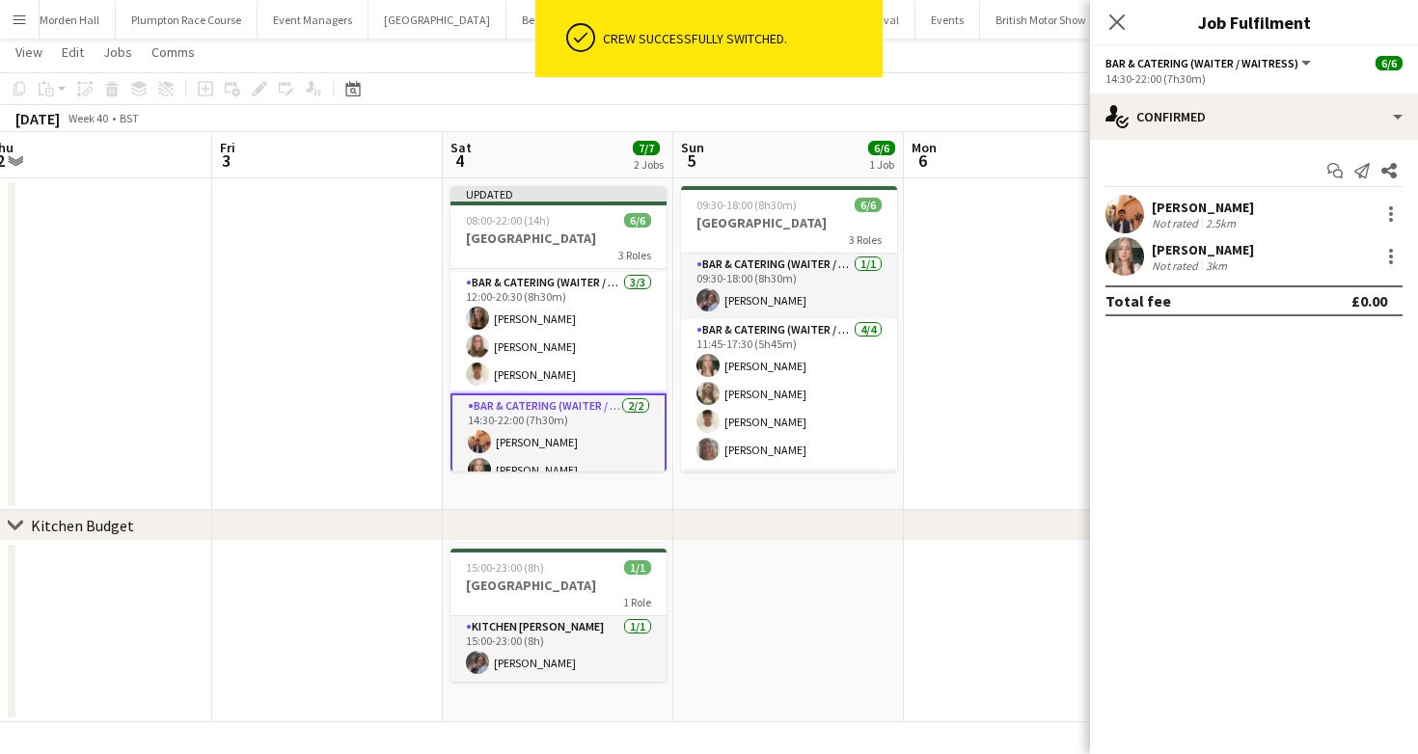
click at [972, 116] on div "[DATE] Week 40 • BST Publish 1 job Revert 1 job" at bounding box center [709, 118] width 1418 height 27
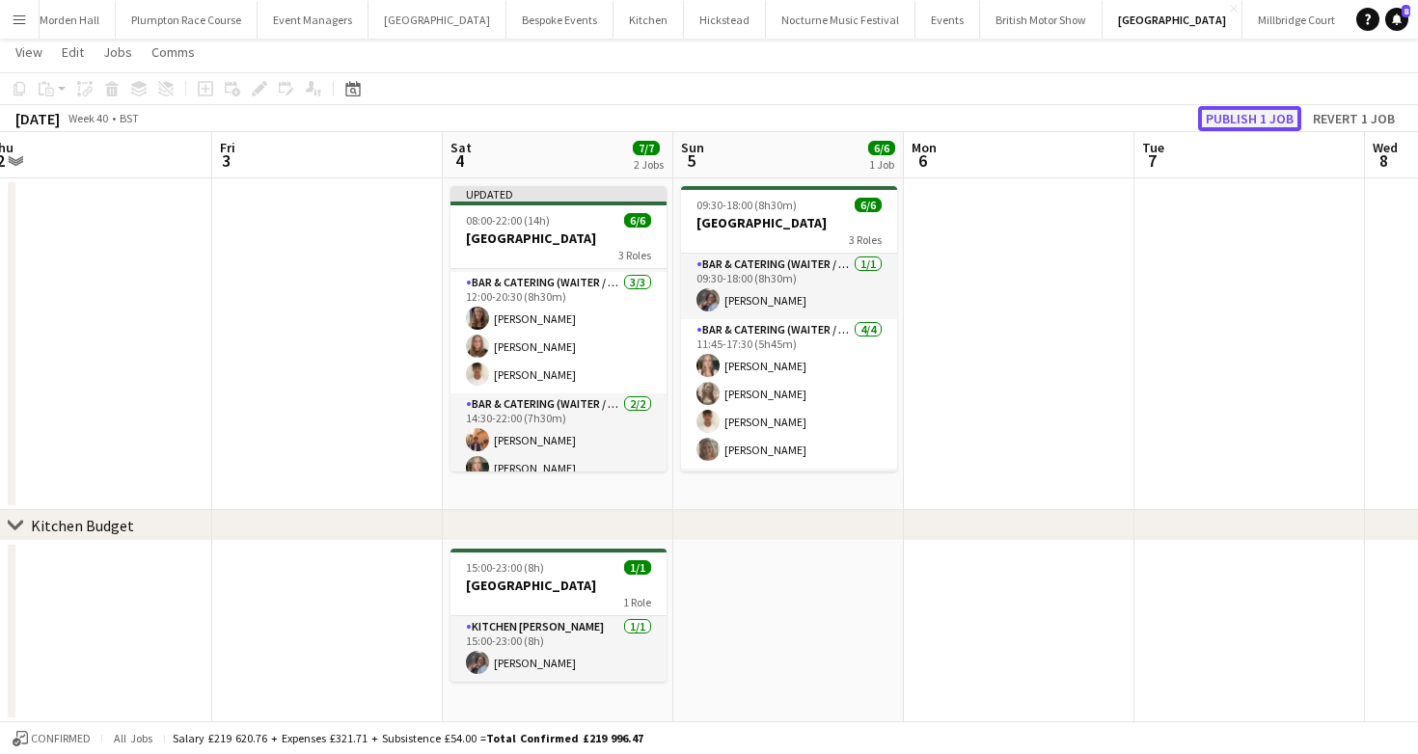
click at [1288, 122] on button "Publish 1 job" at bounding box center [1249, 118] width 103 height 25
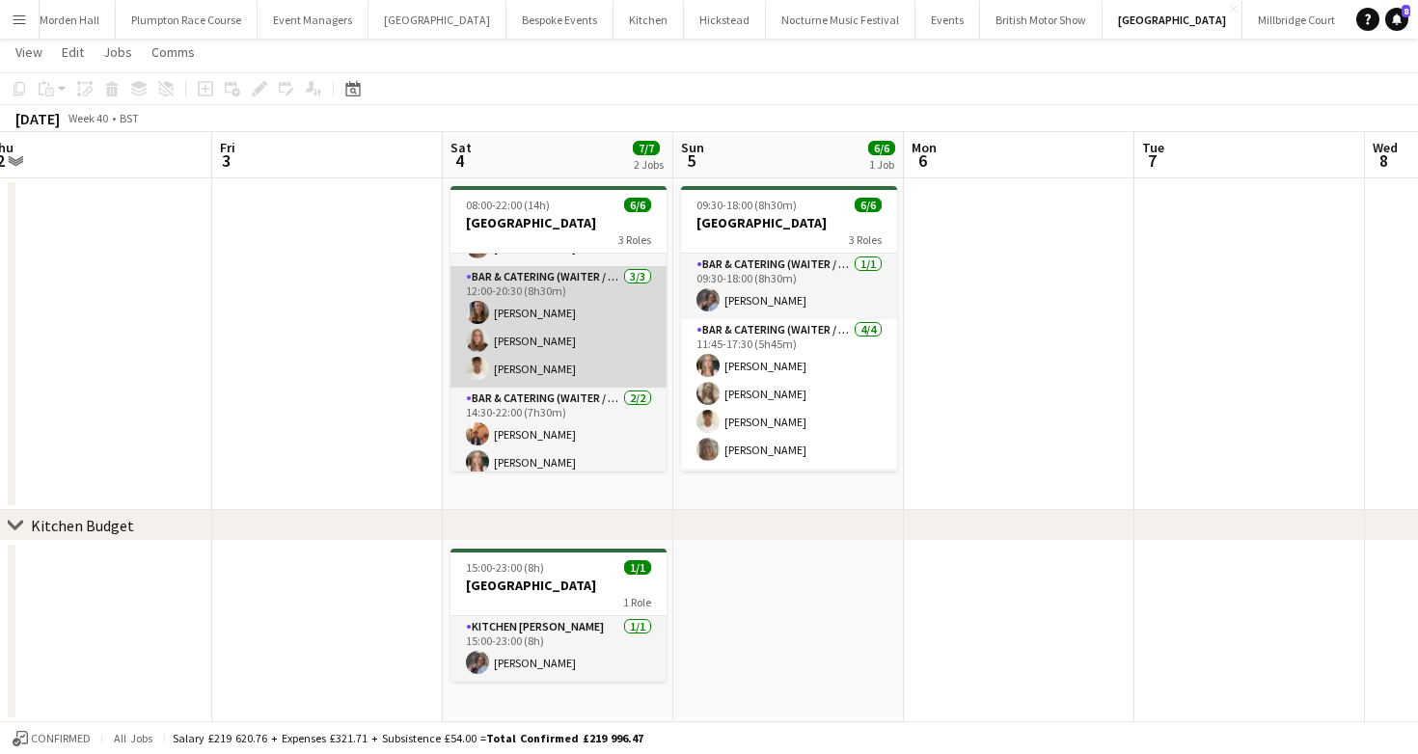
scroll to position [63, 0]
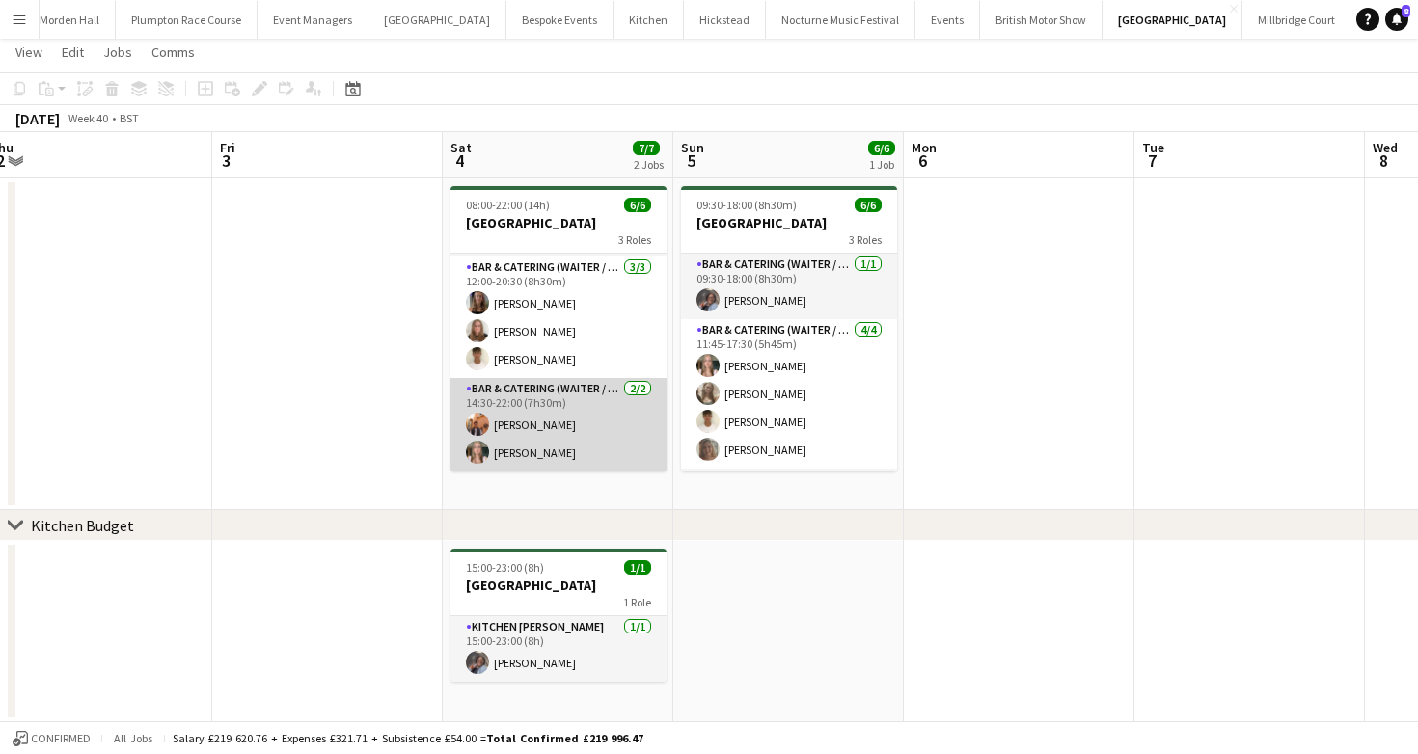
click at [537, 386] on app-card-role "Bar & Catering (Waiter / waitress) [DATE] 14:30-22:00 (7h30m) [PERSON_NAME] [PE…" at bounding box center [558, 425] width 216 height 94
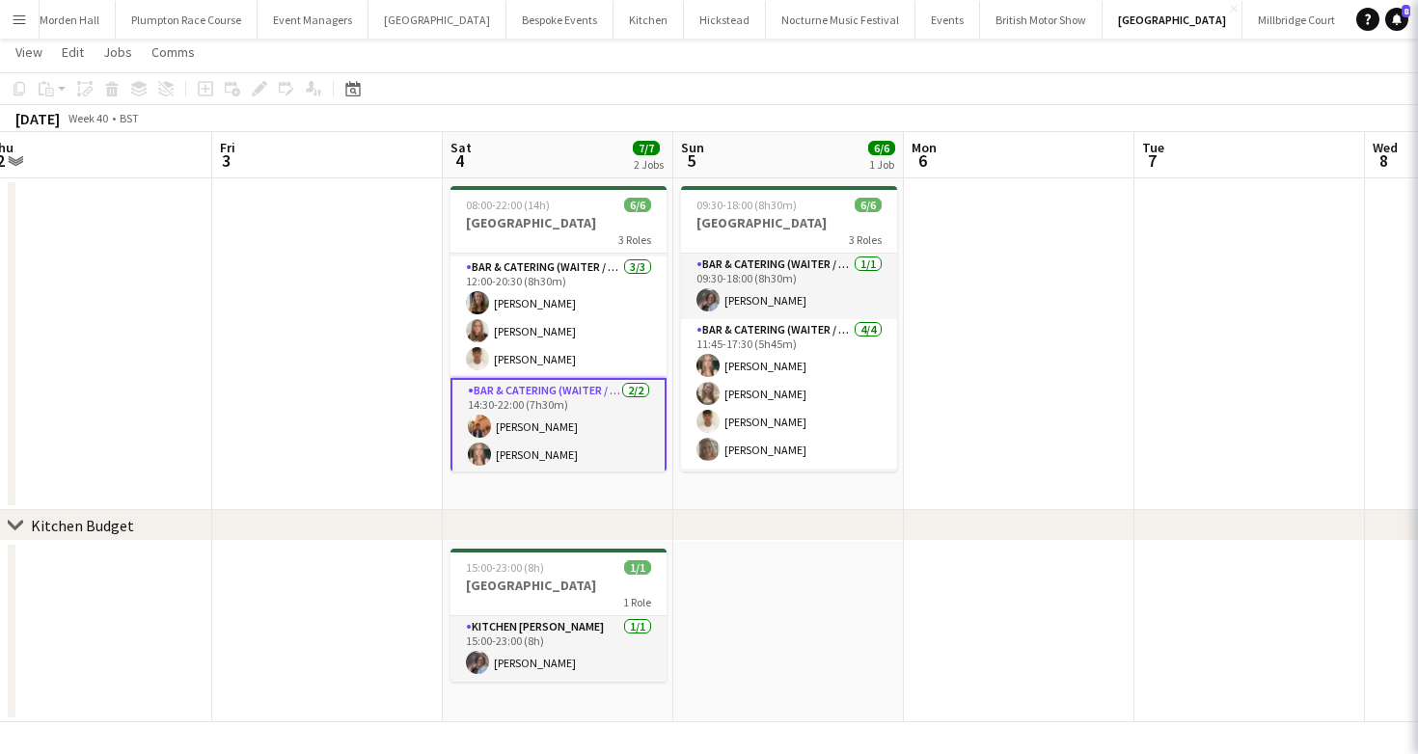
scroll to position [0, 709]
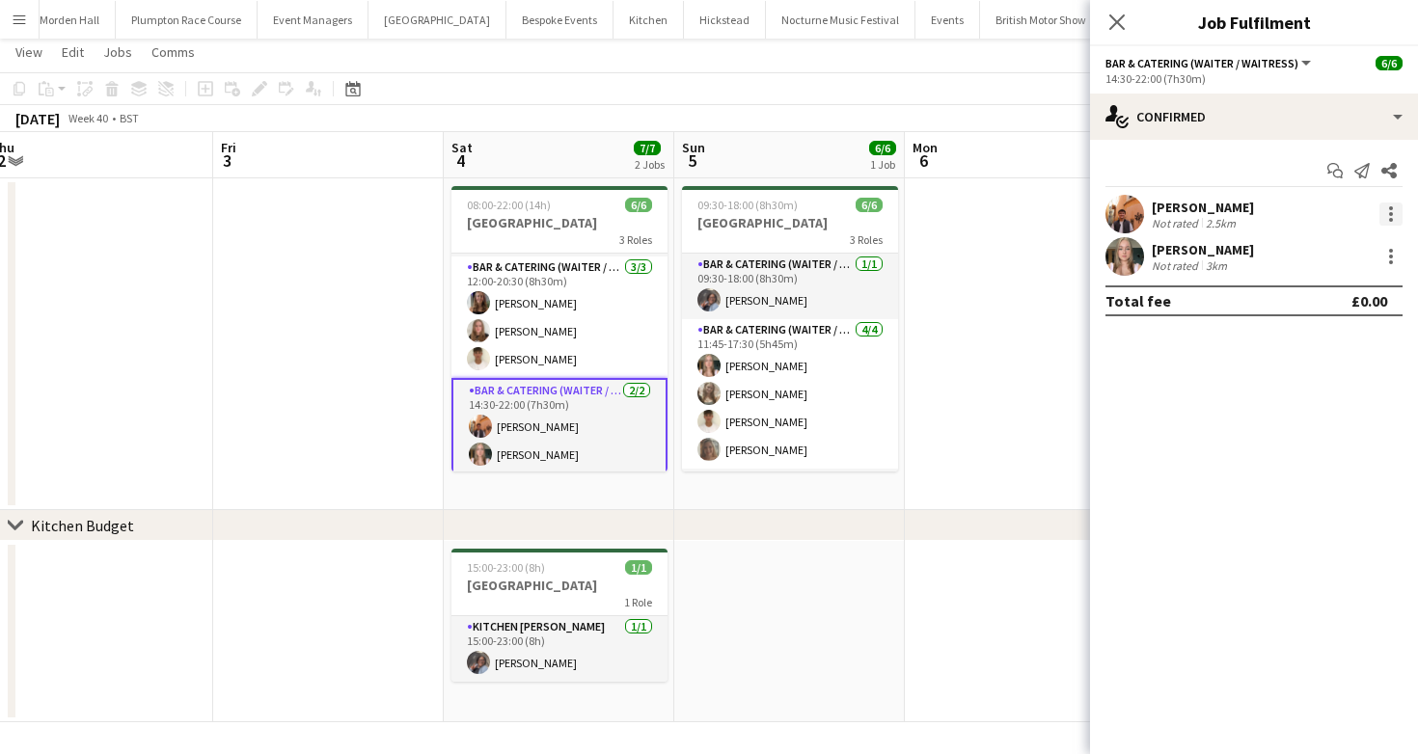
click at [1384, 213] on div at bounding box center [1390, 214] width 23 height 23
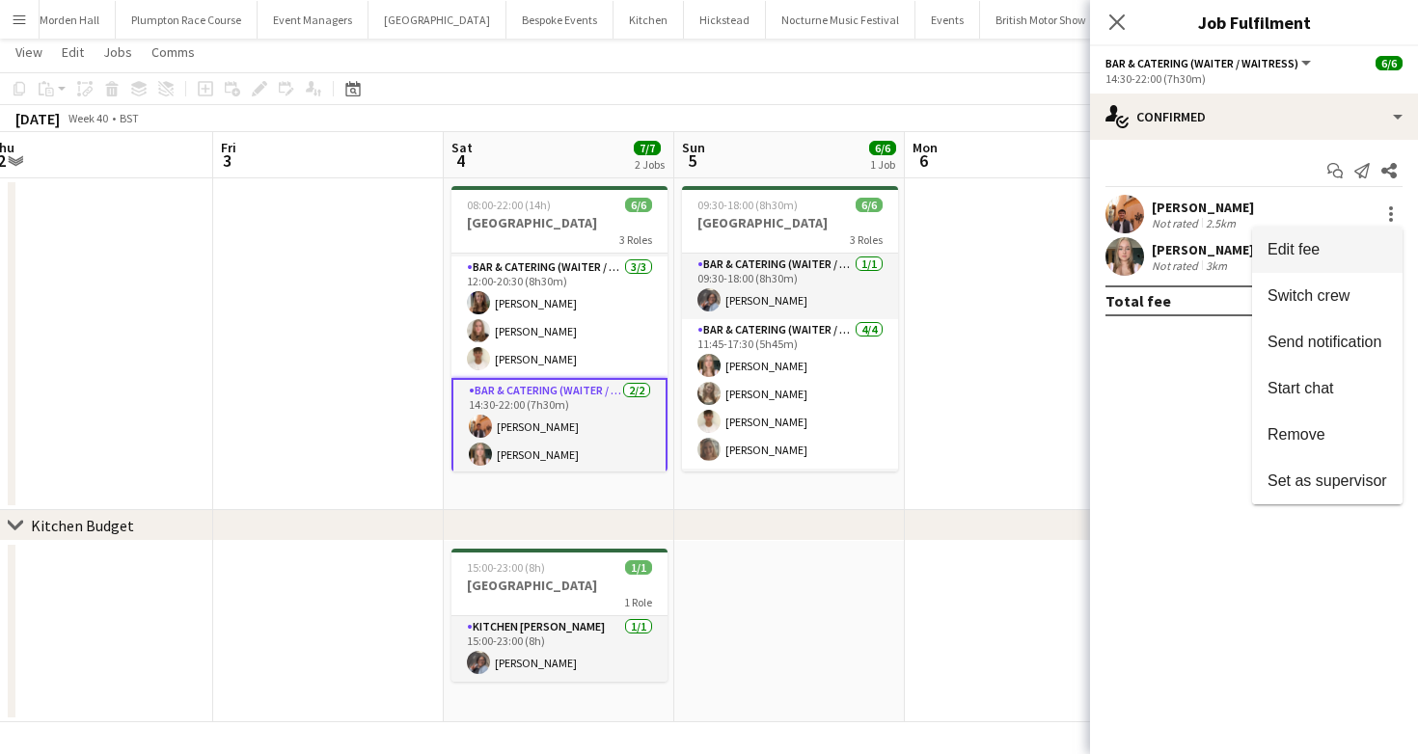
click at [1284, 250] on span "Edit fee" at bounding box center [1294, 249] width 52 height 16
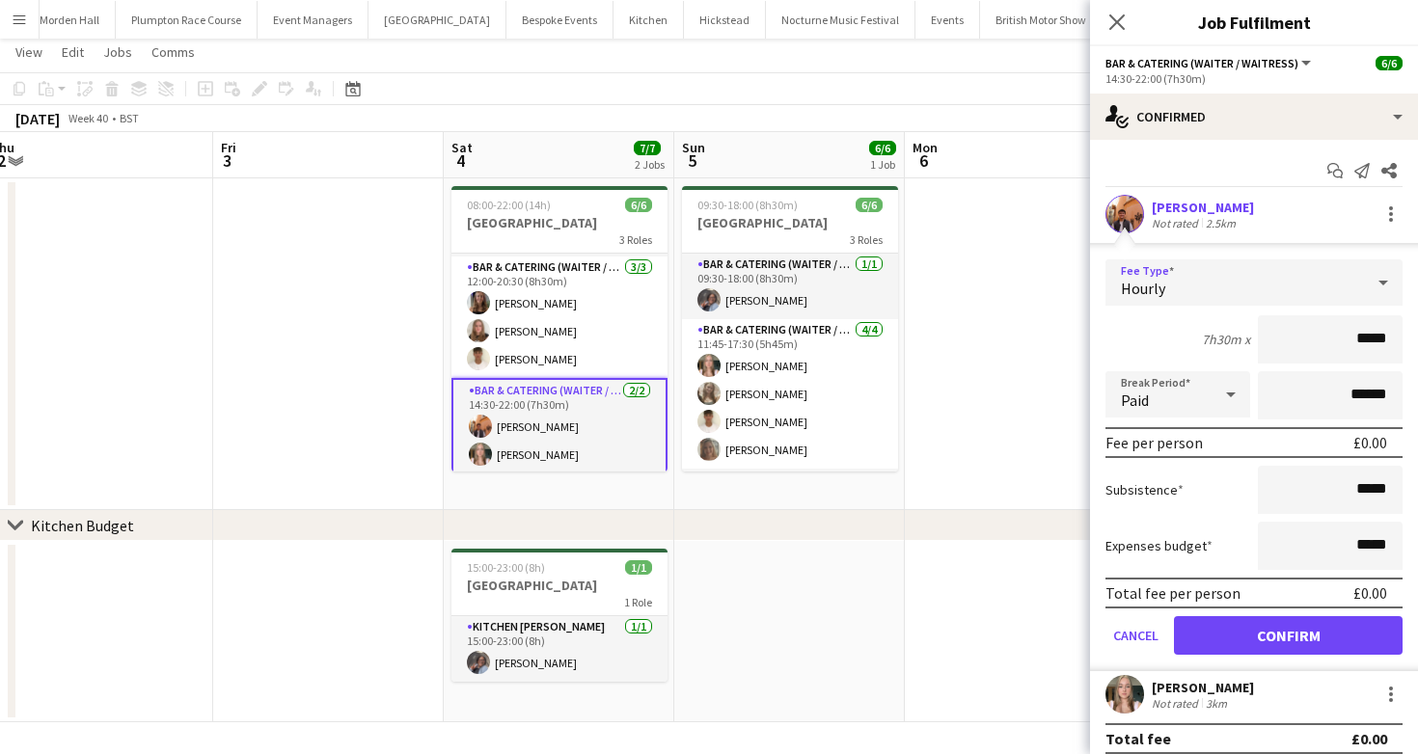
click at [1212, 264] on div "Hourly" at bounding box center [1235, 282] width 259 height 46
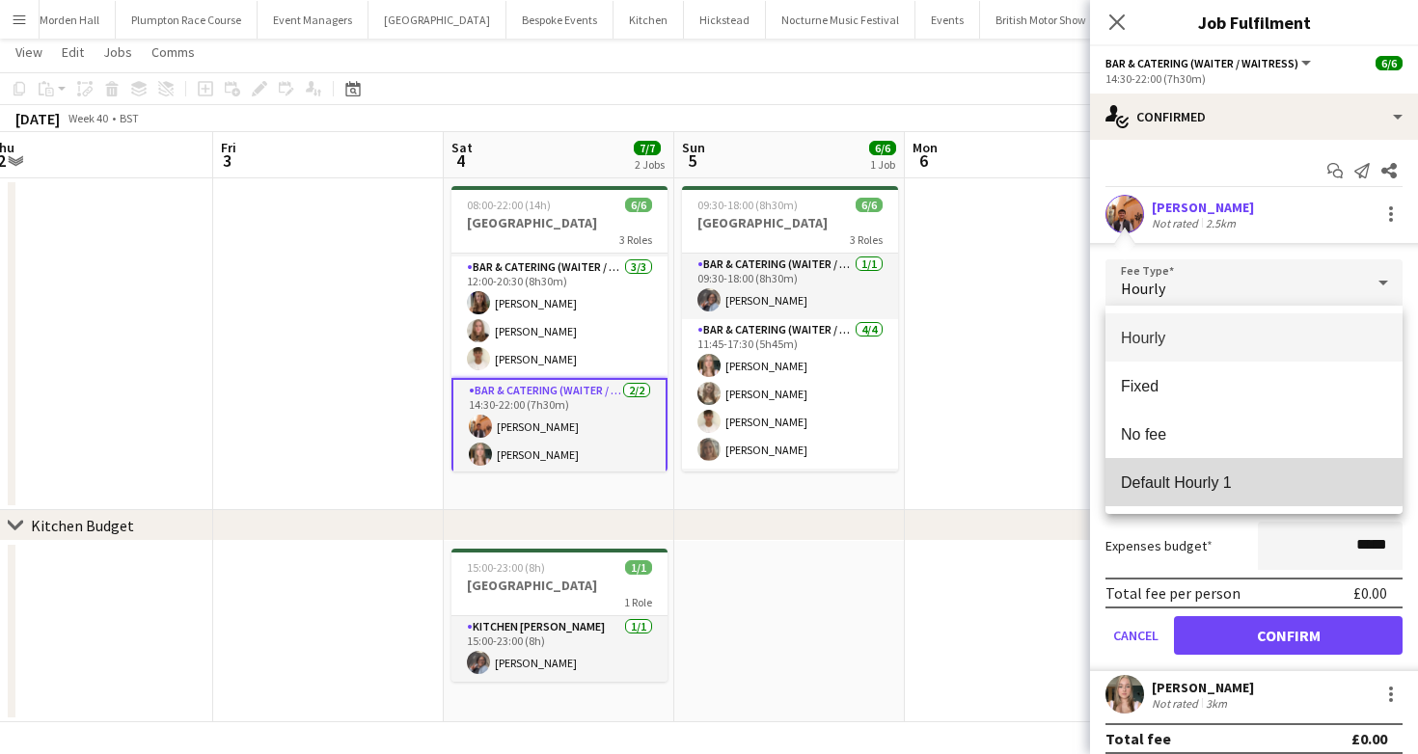
click at [1155, 474] on span "Default Hourly 1" at bounding box center [1254, 483] width 266 height 18
type input "******"
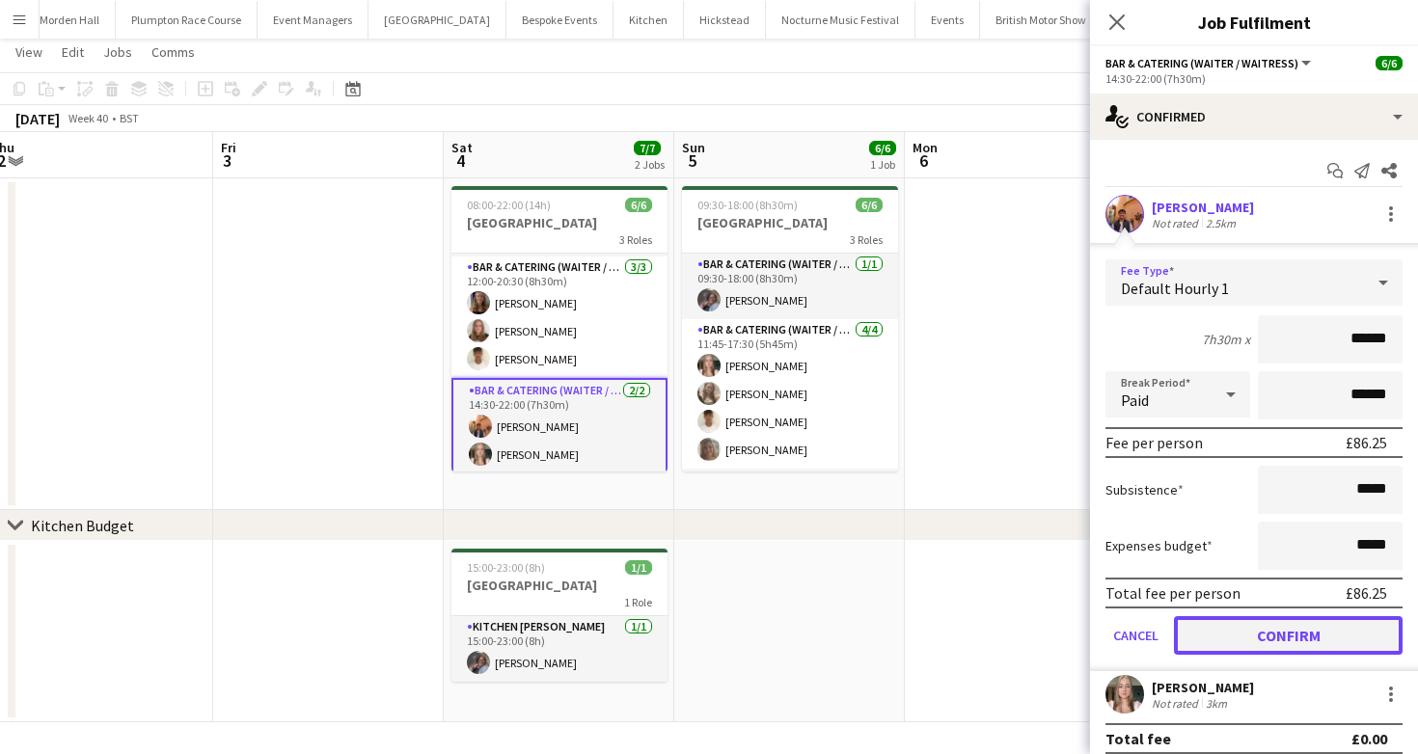
click at [1260, 634] on button "Confirm" at bounding box center [1288, 635] width 229 height 39
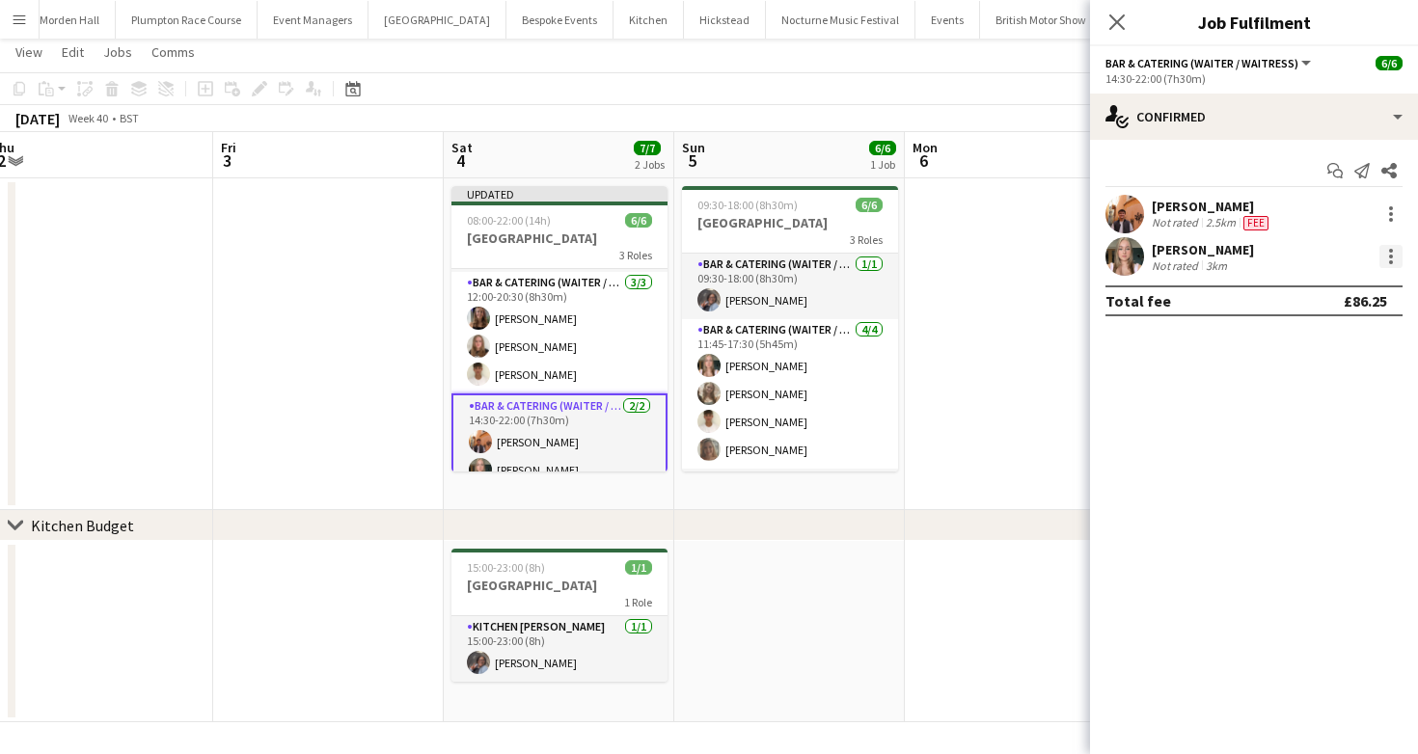
click at [1398, 265] on div at bounding box center [1390, 256] width 23 height 23
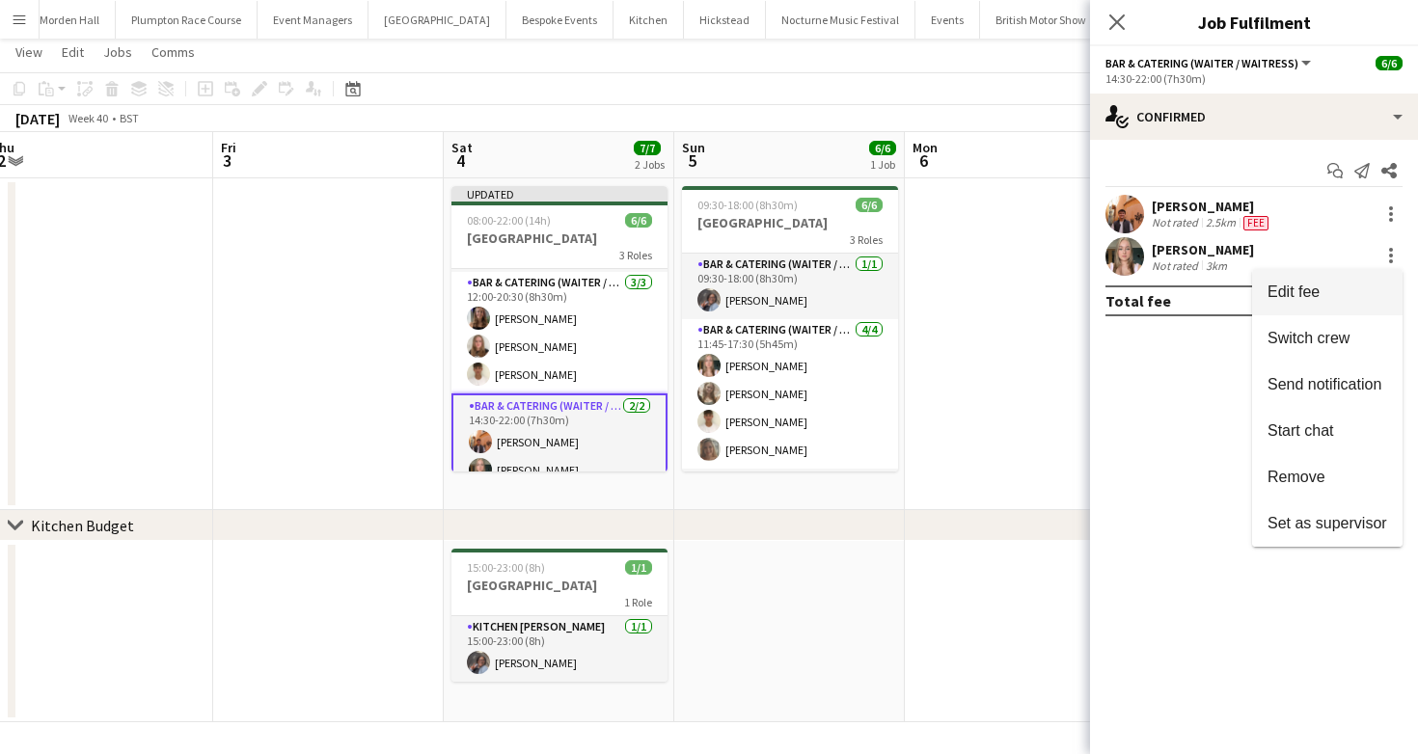
click at [1335, 290] on span "Edit fee" at bounding box center [1328, 292] width 120 height 17
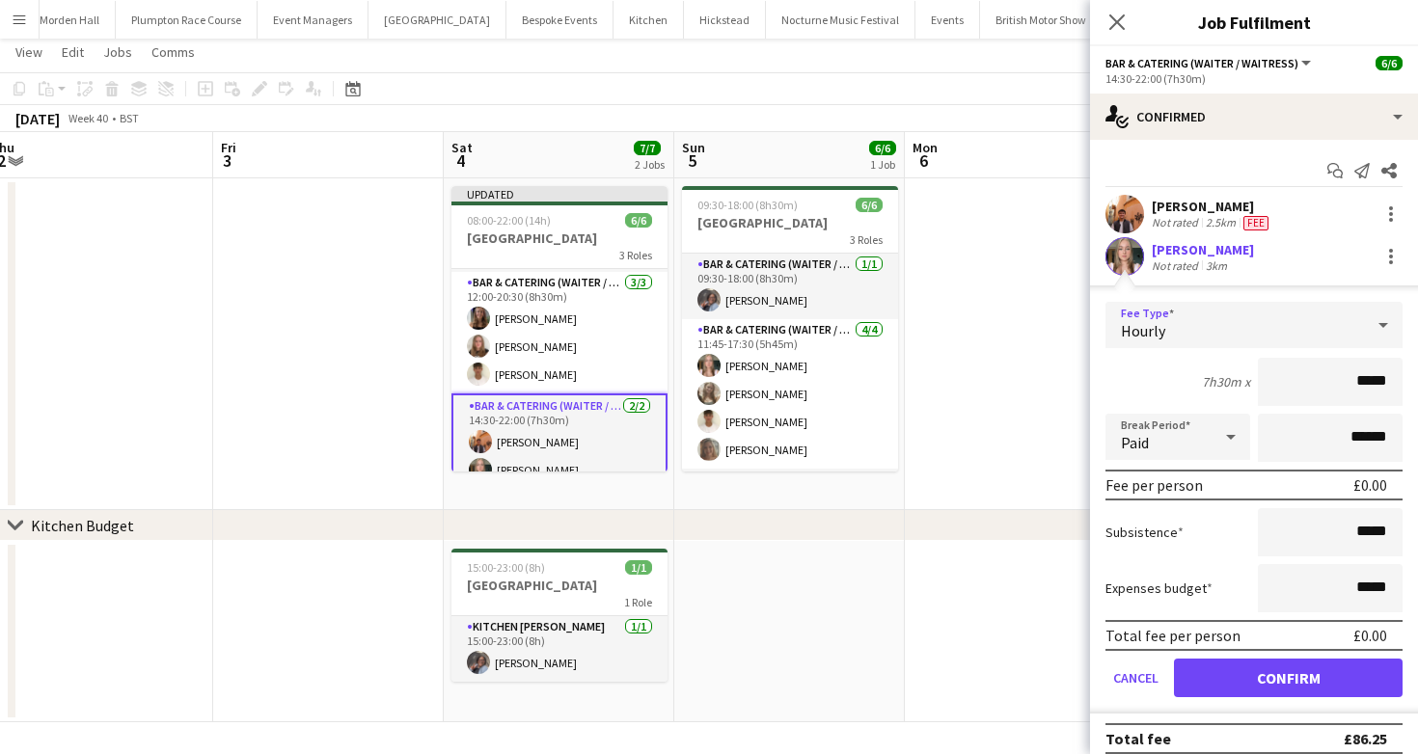
click at [1215, 323] on div "Hourly" at bounding box center [1235, 325] width 259 height 46
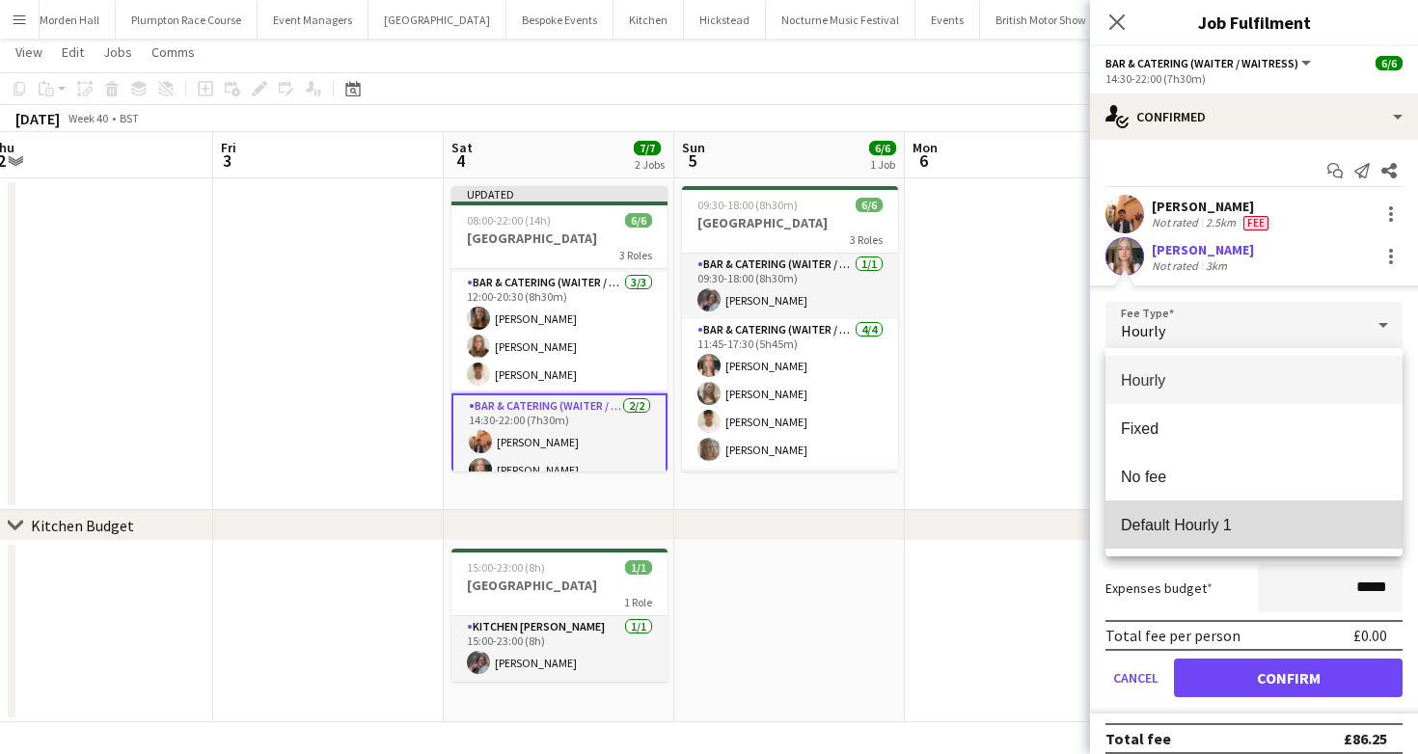
click at [1159, 516] on span "Default Hourly 1" at bounding box center [1254, 525] width 266 height 18
type input "******"
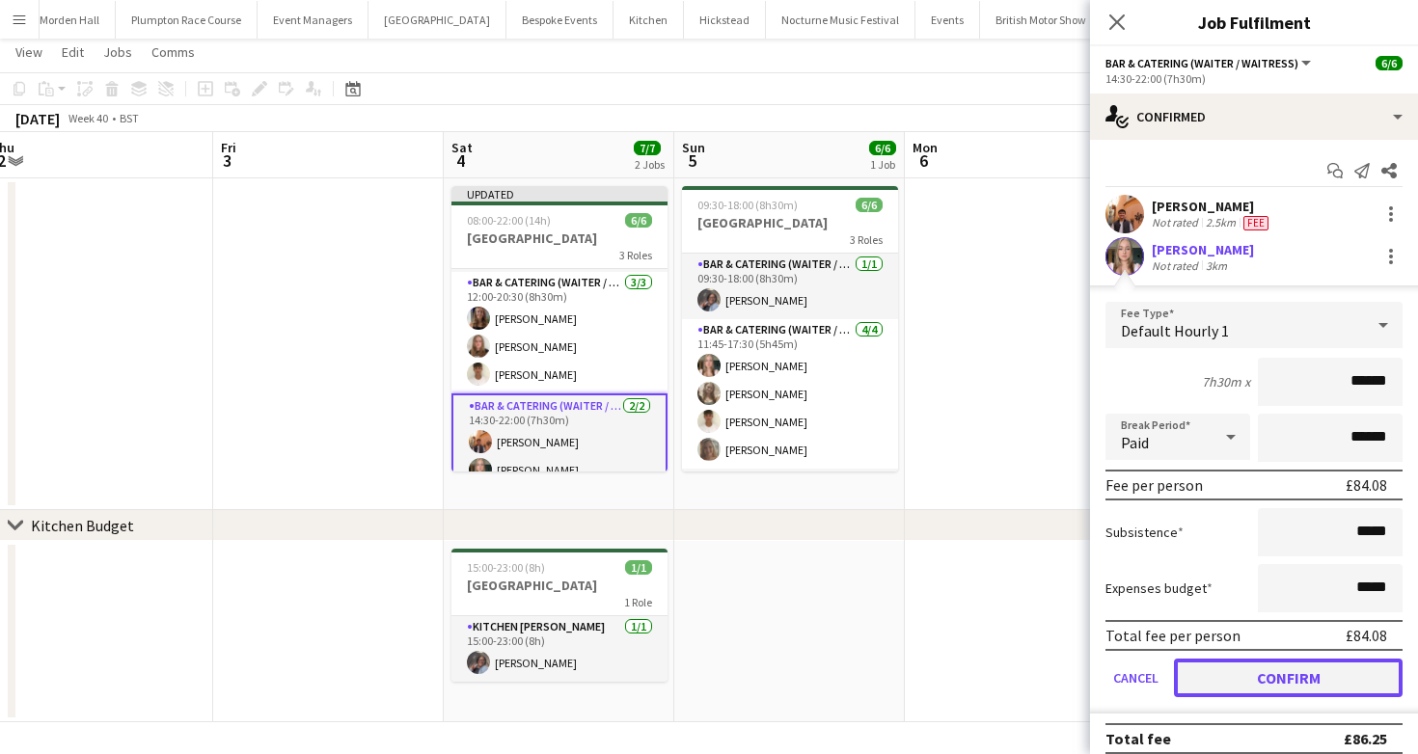
click at [1279, 677] on button "Confirm" at bounding box center [1288, 678] width 229 height 39
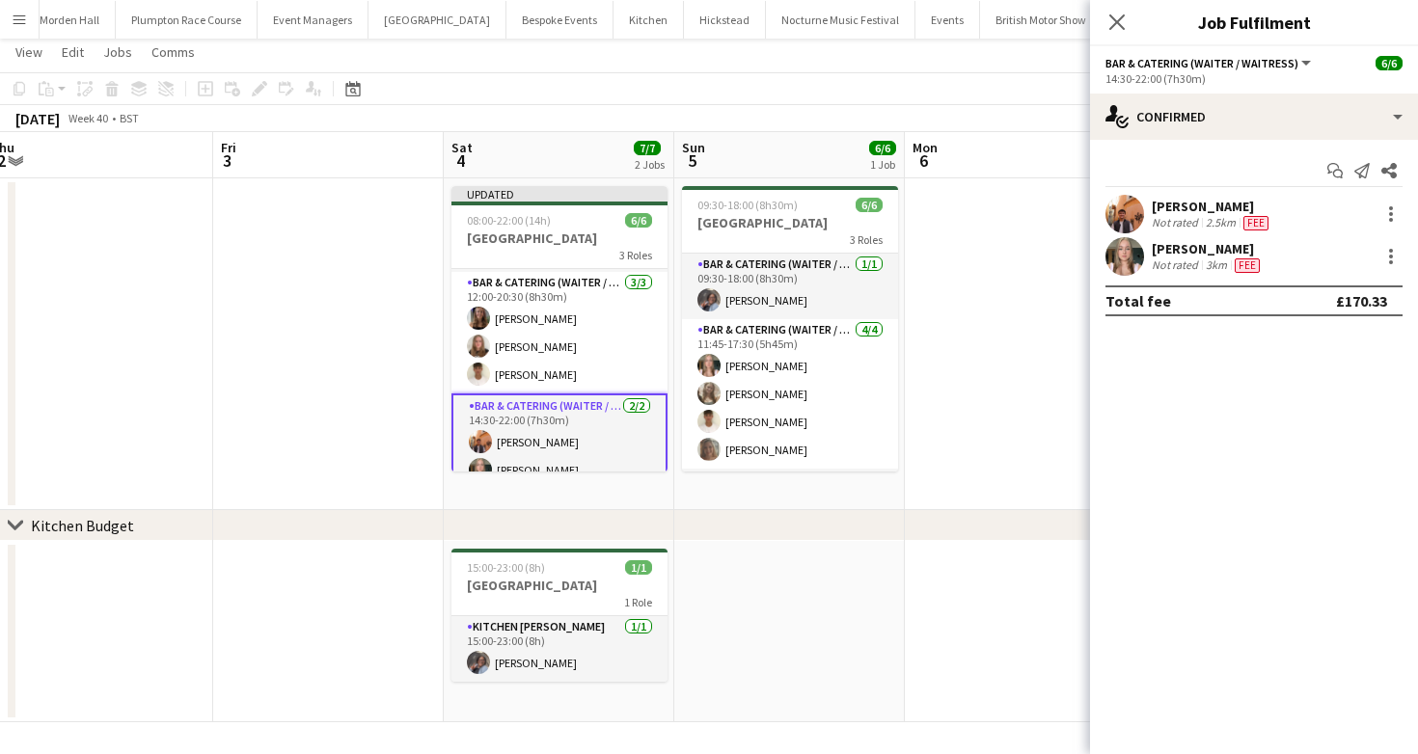
scroll to position [0, 0]
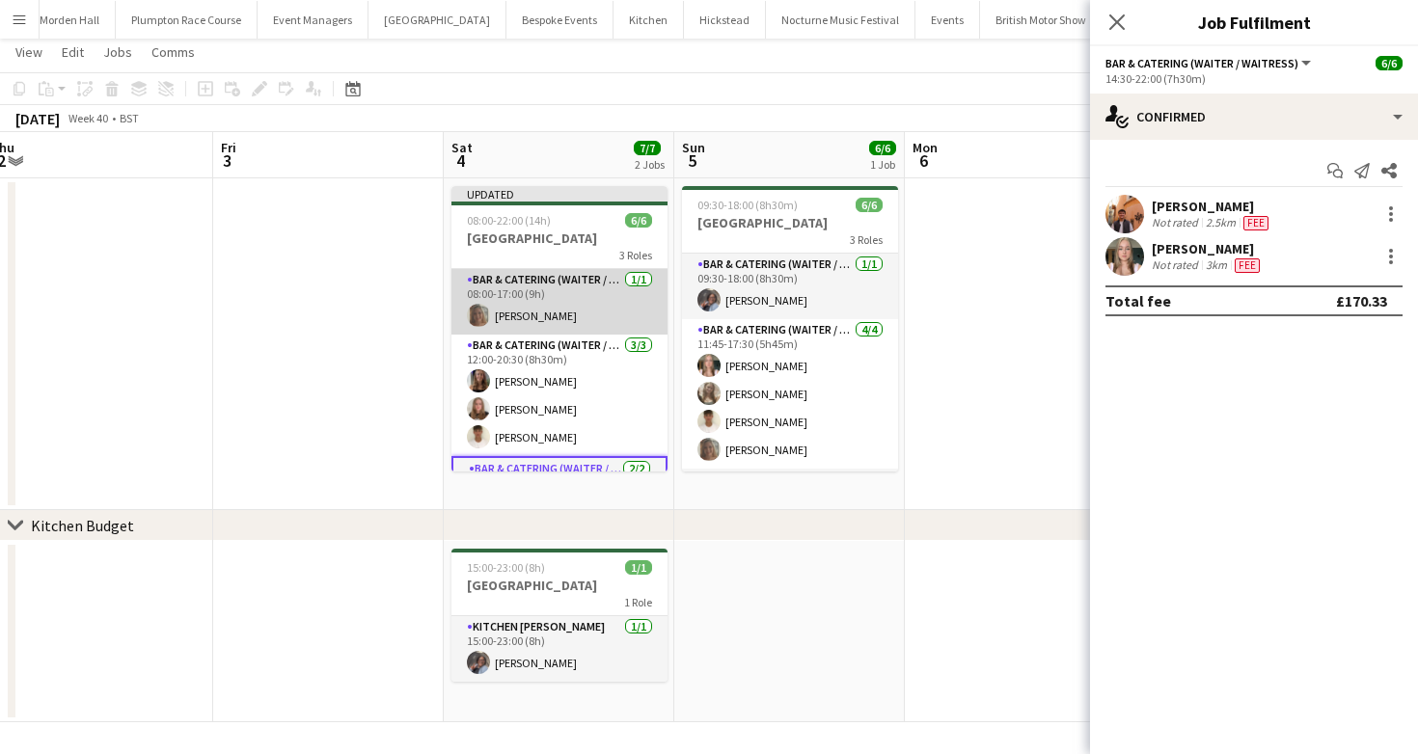
click at [536, 314] on app-card-role "Bar & Catering (Waiter / waitress) [DATE] 08:00-17:00 (9h) [PERSON_NAME]" at bounding box center [559, 302] width 216 height 66
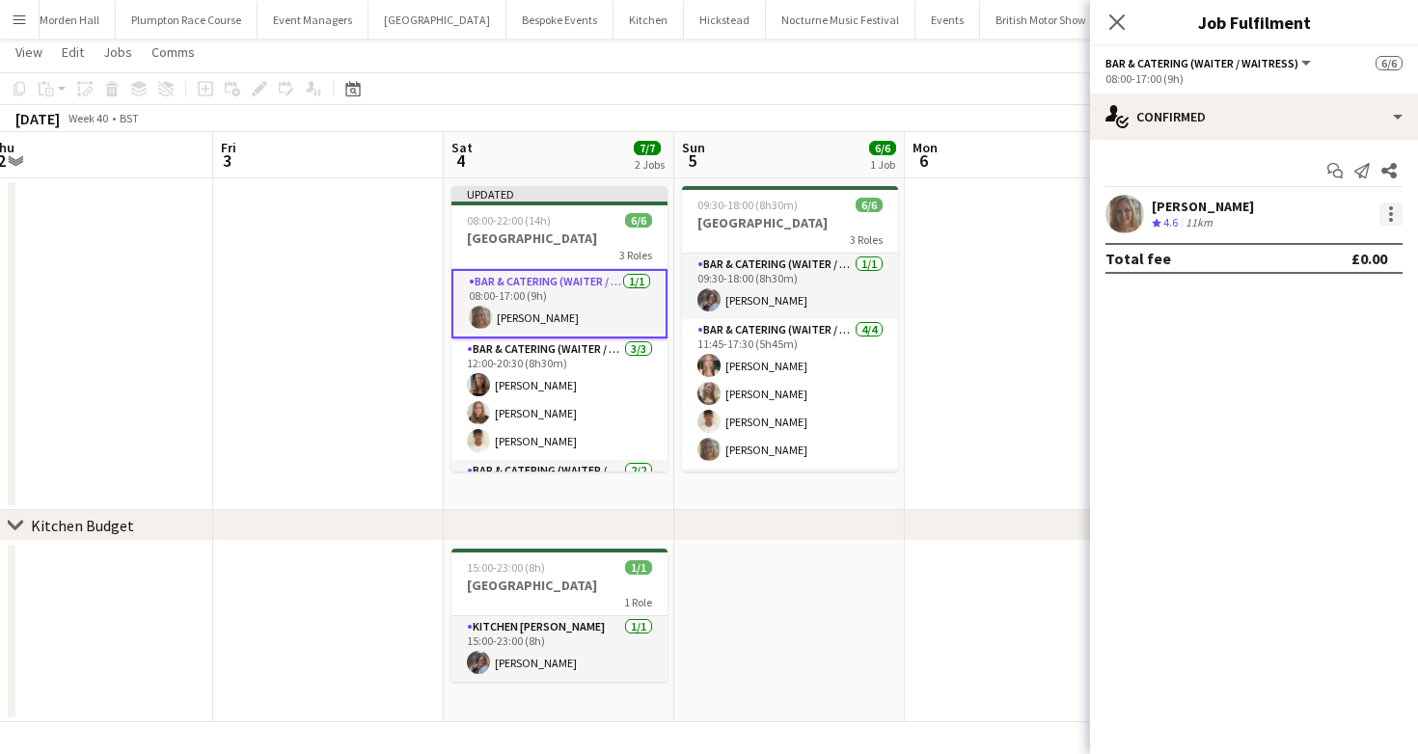
click at [1397, 213] on div at bounding box center [1390, 214] width 23 height 23
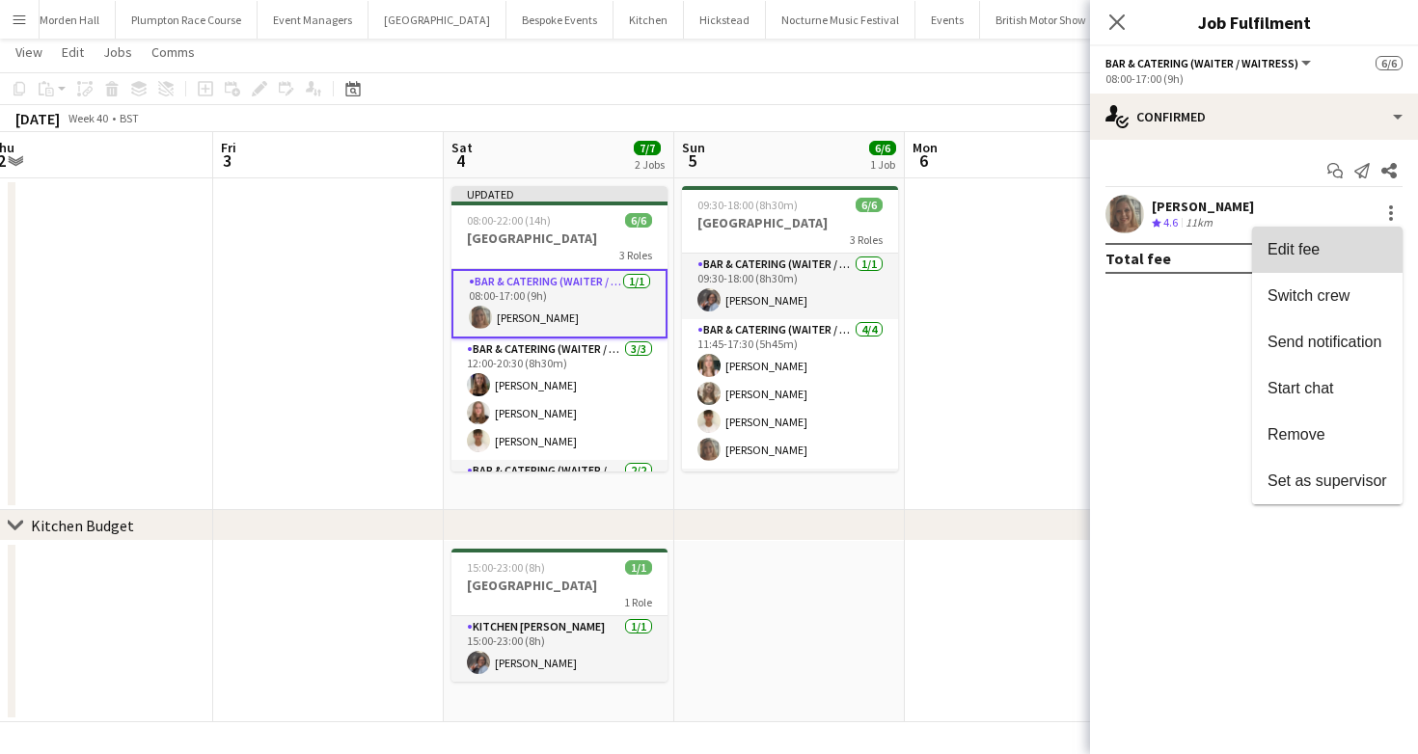
click at [1291, 233] on button "Edit fee" at bounding box center [1327, 250] width 150 height 46
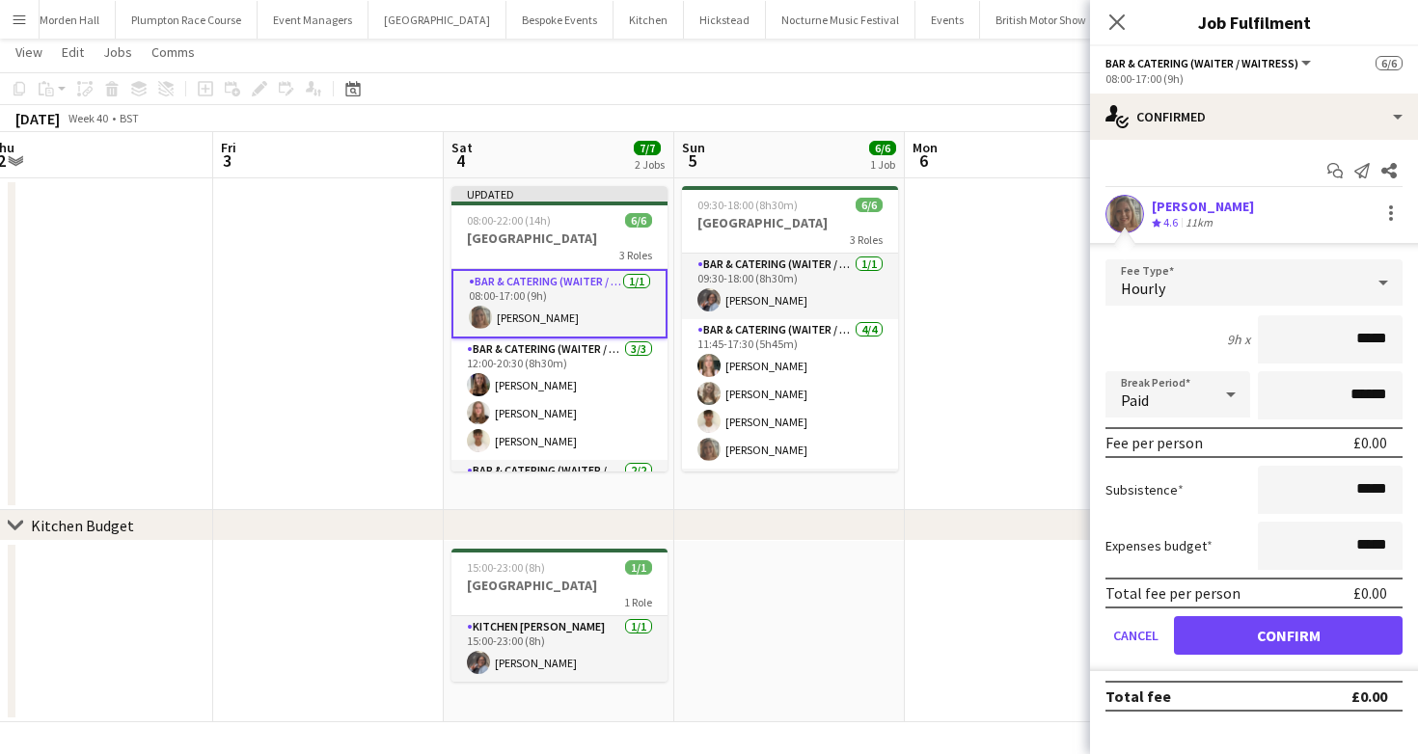
click at [1186, 271] on div "Hourly" at bounding box center [1235, 282] width 259 height 46
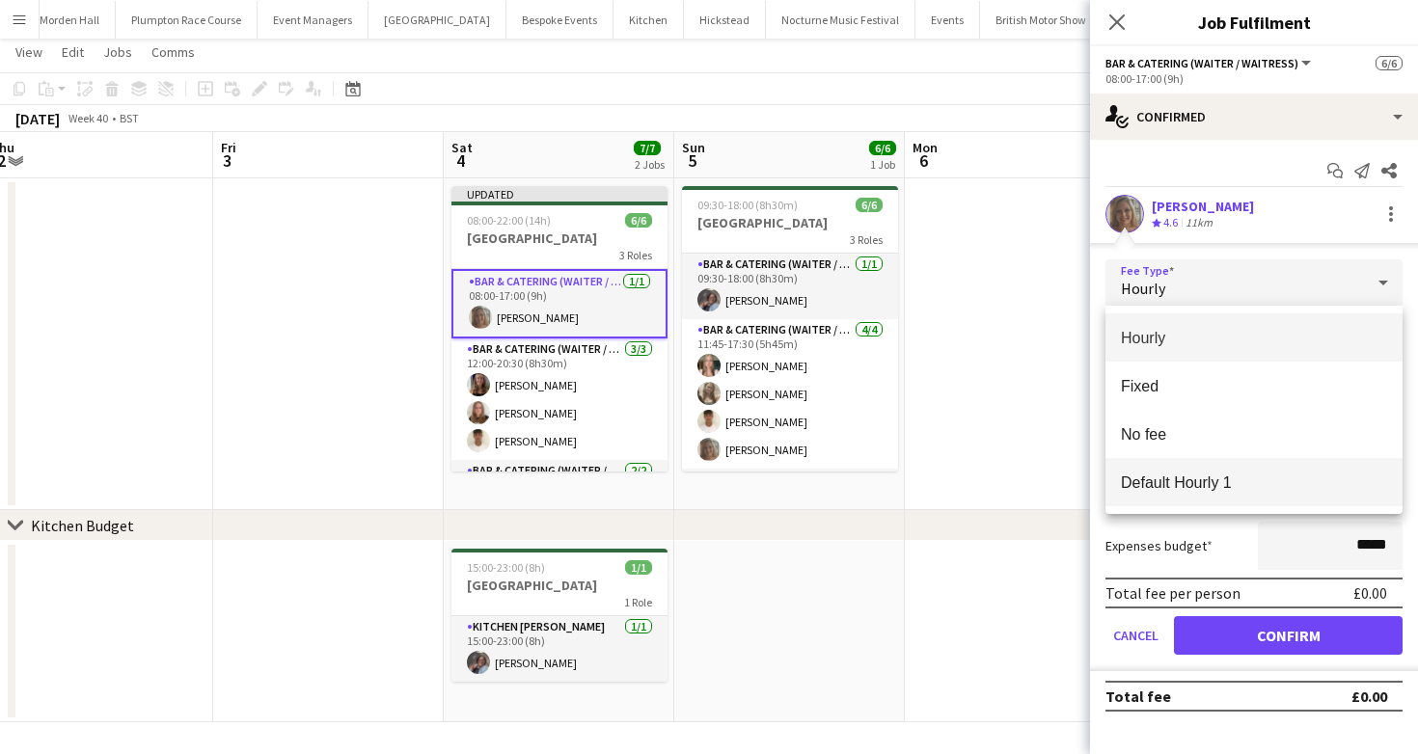
click at [1204, 476] on span "Default Hourly 1" at bounding box center [1254, 483] width 266 height 18
type input "******"
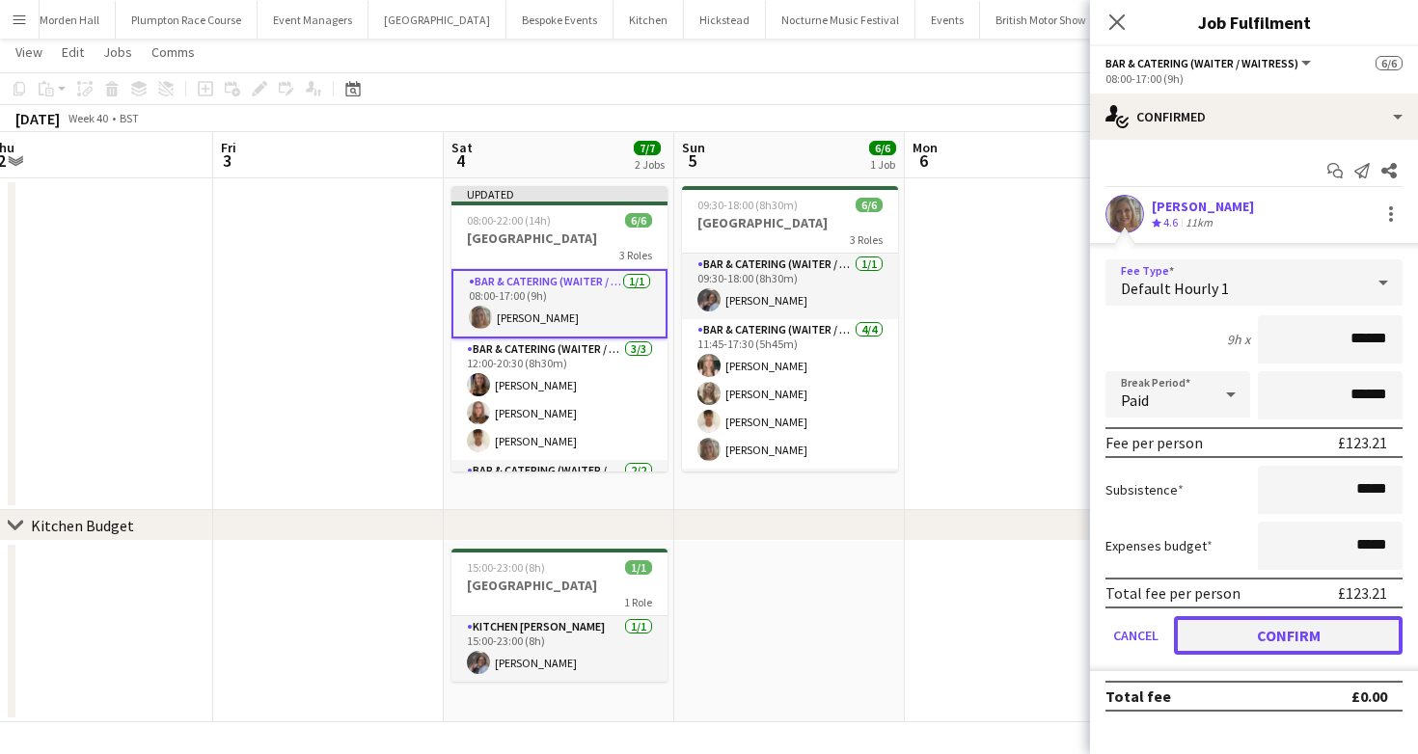
click at [1280, 652] on button "Confirm" at bounding box center [1288, 635] width 229 height 39
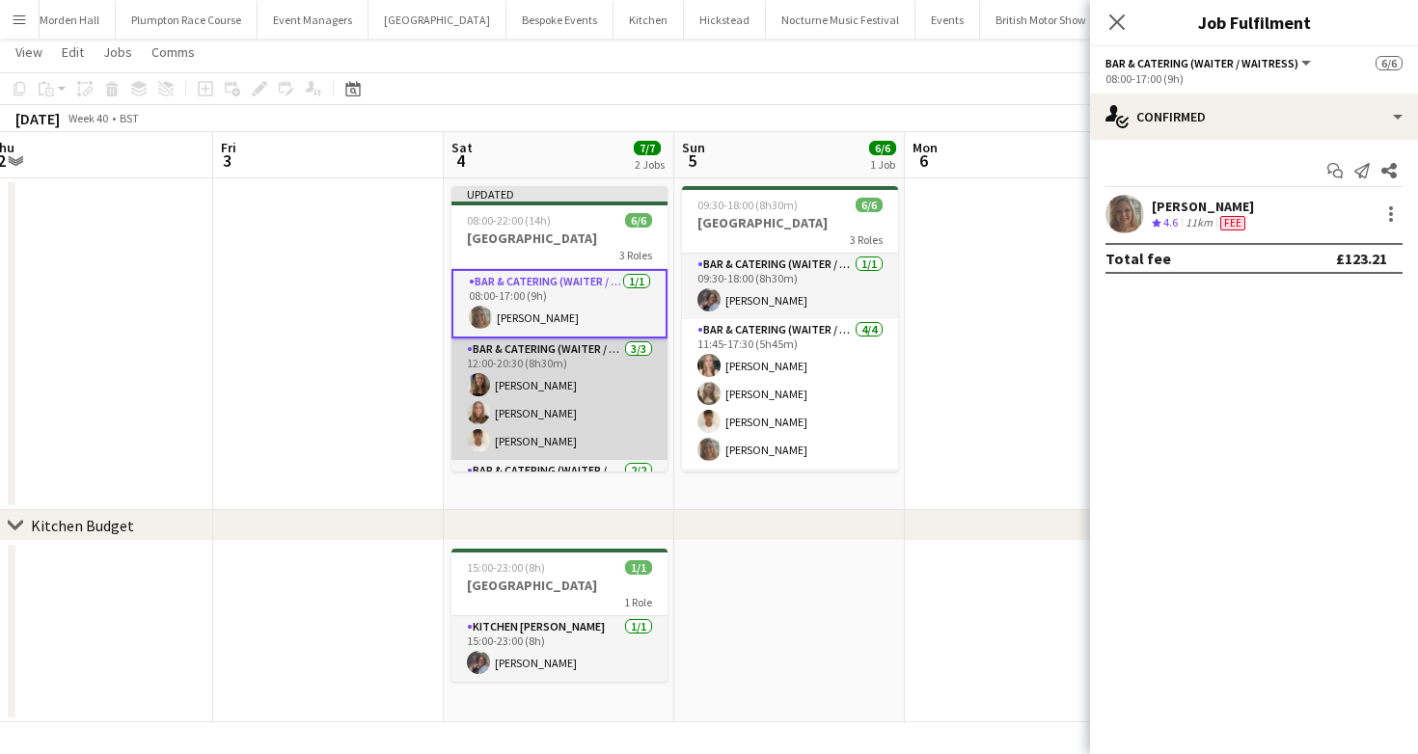
click at [569, 419] on app-card-role "Bar & Catering (Waiter / waitress) [DATE] 12:00-20:30 (8h30m) [PERSON_NAME] [PE…" at bounding box center [559, 400] width 216 height 122
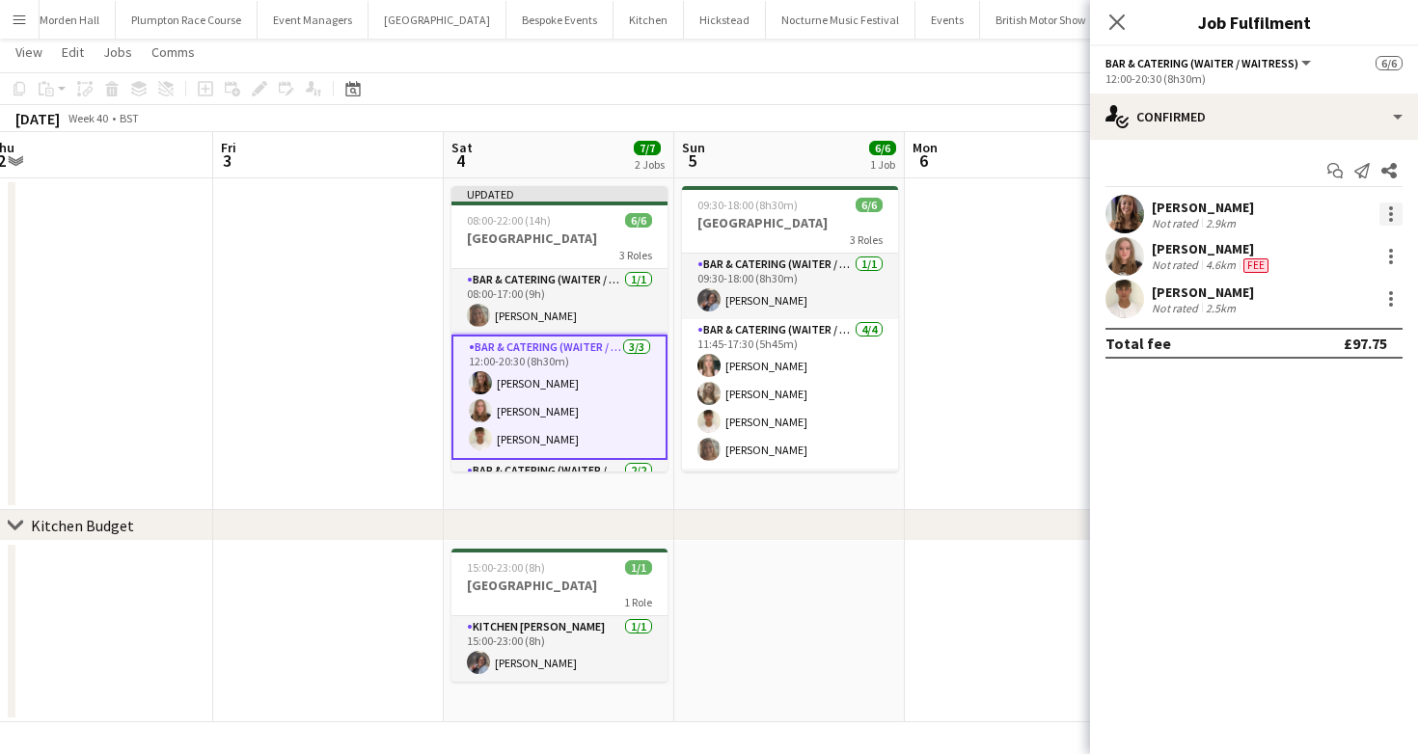
click at [1395, 214] on div at bounding box center [1390, 214] width 23 height 23
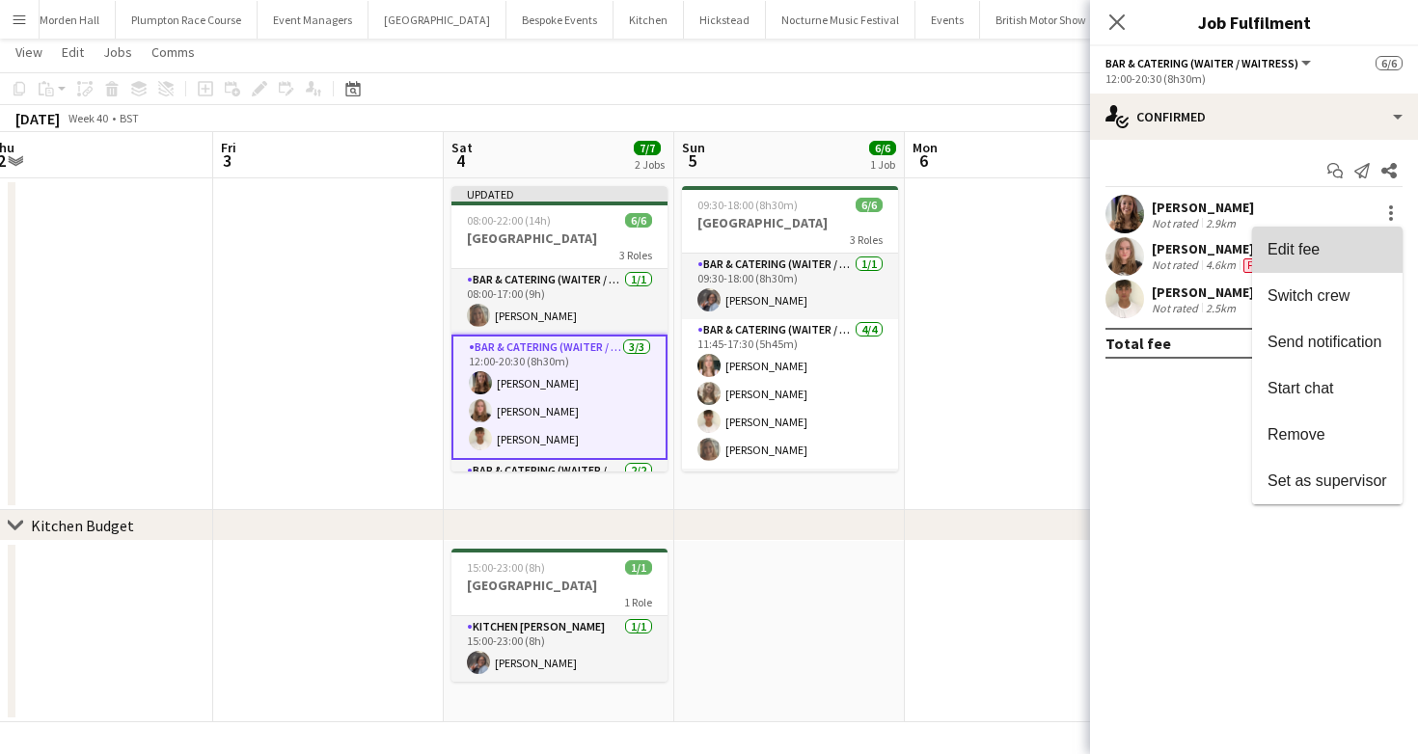
click at [1334, 249] on span "Edit fee" at bounding box center [1328, 249] width 120 height 17
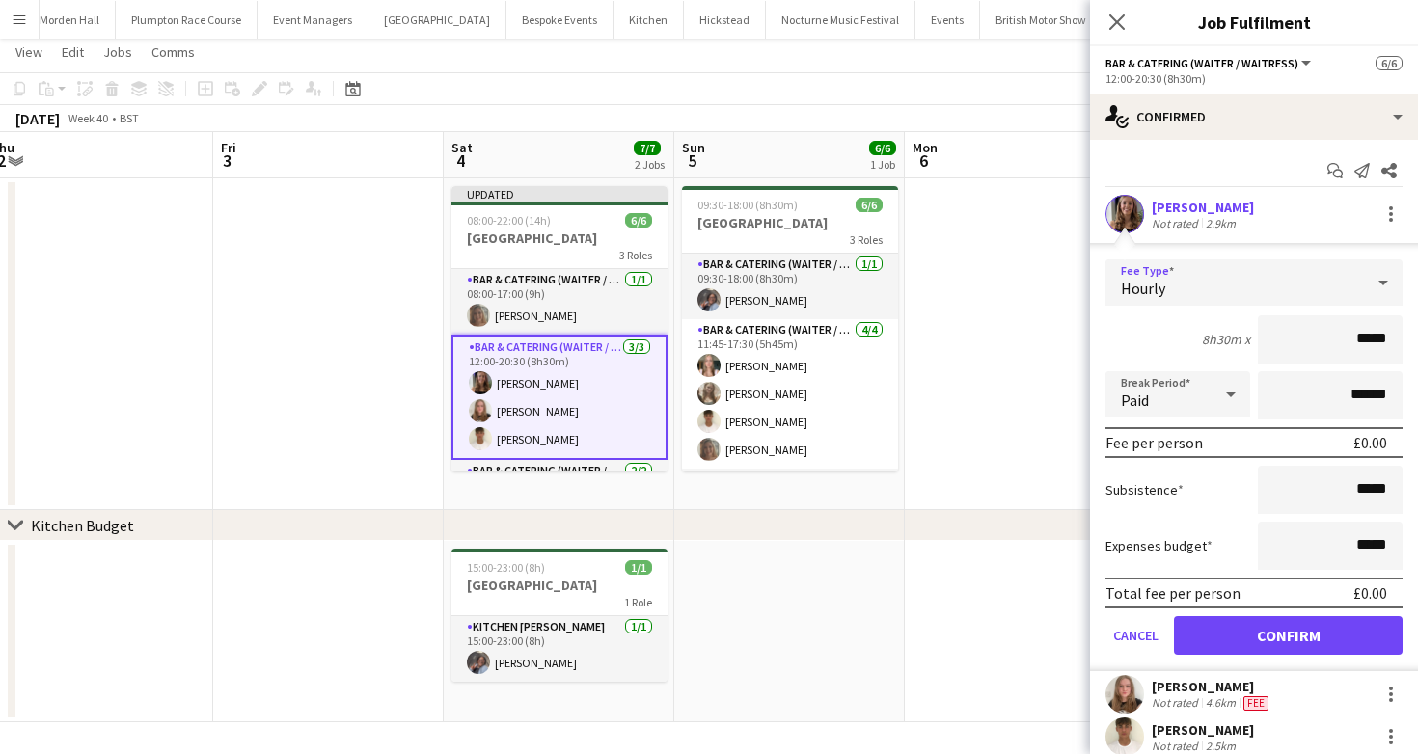
click at [1165, 281] on div "Hourly" at bounding box center [1235, 282] width 259 height 46
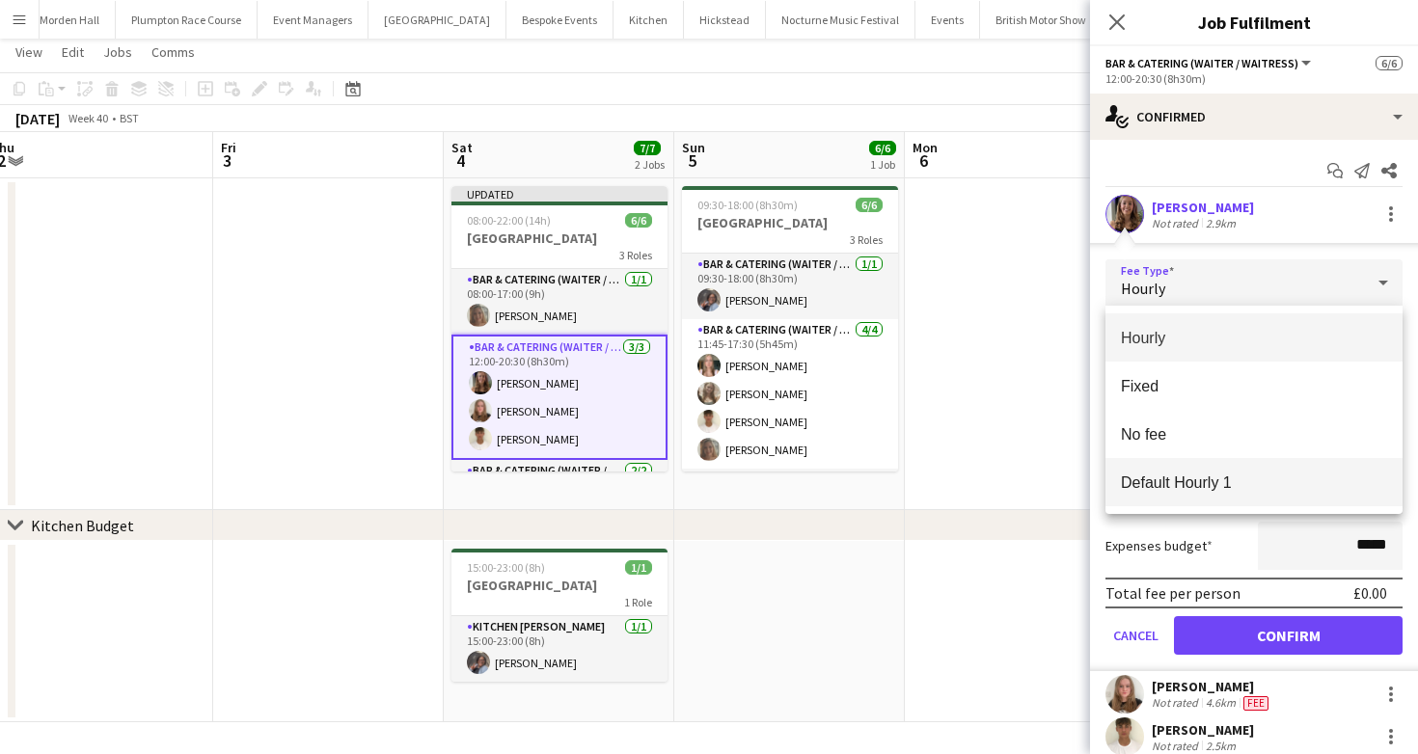
click at [1213, 493] on mat-option "Default Hourly 1" at bounding box center [1254, 482] width 297 height 48
type input "******"
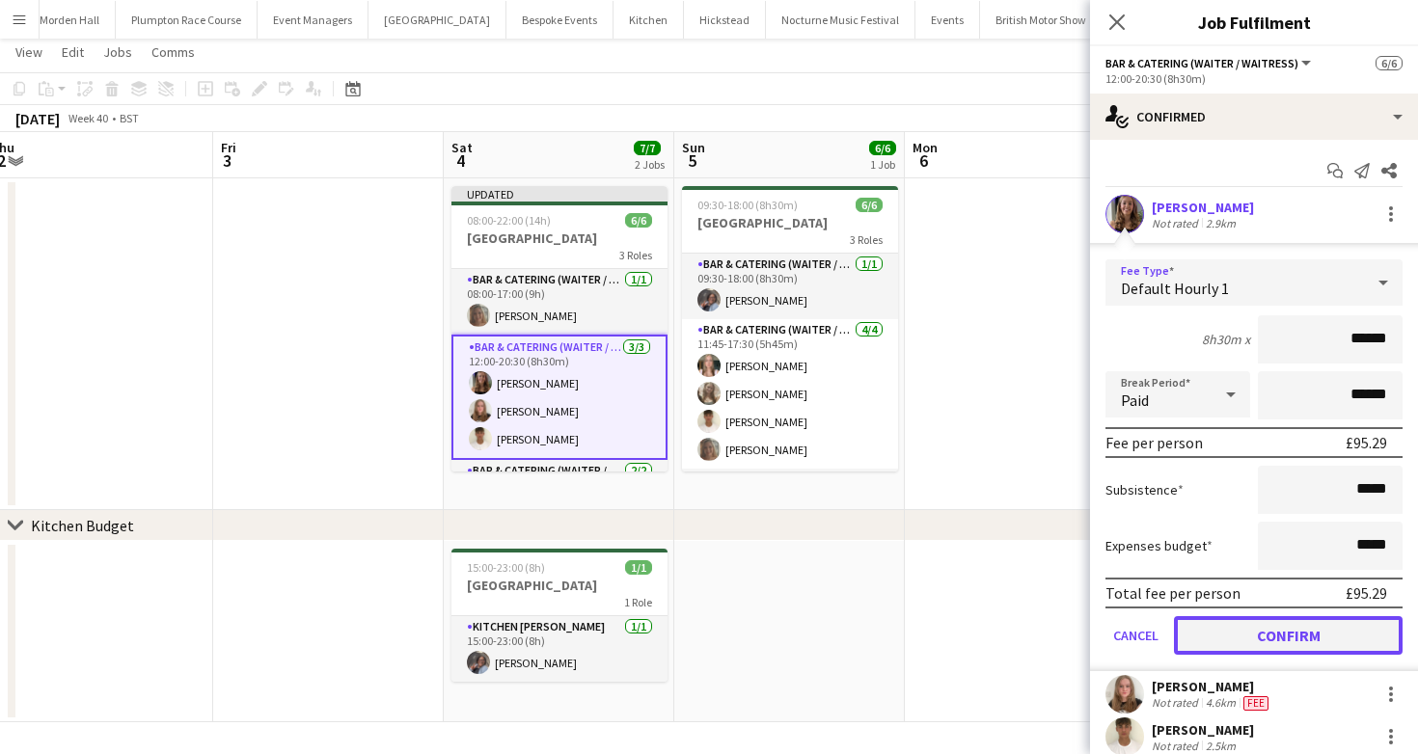
click at [1270, 630] on button "Confirm" at bounding box center [1288, 635] width 229 height 39
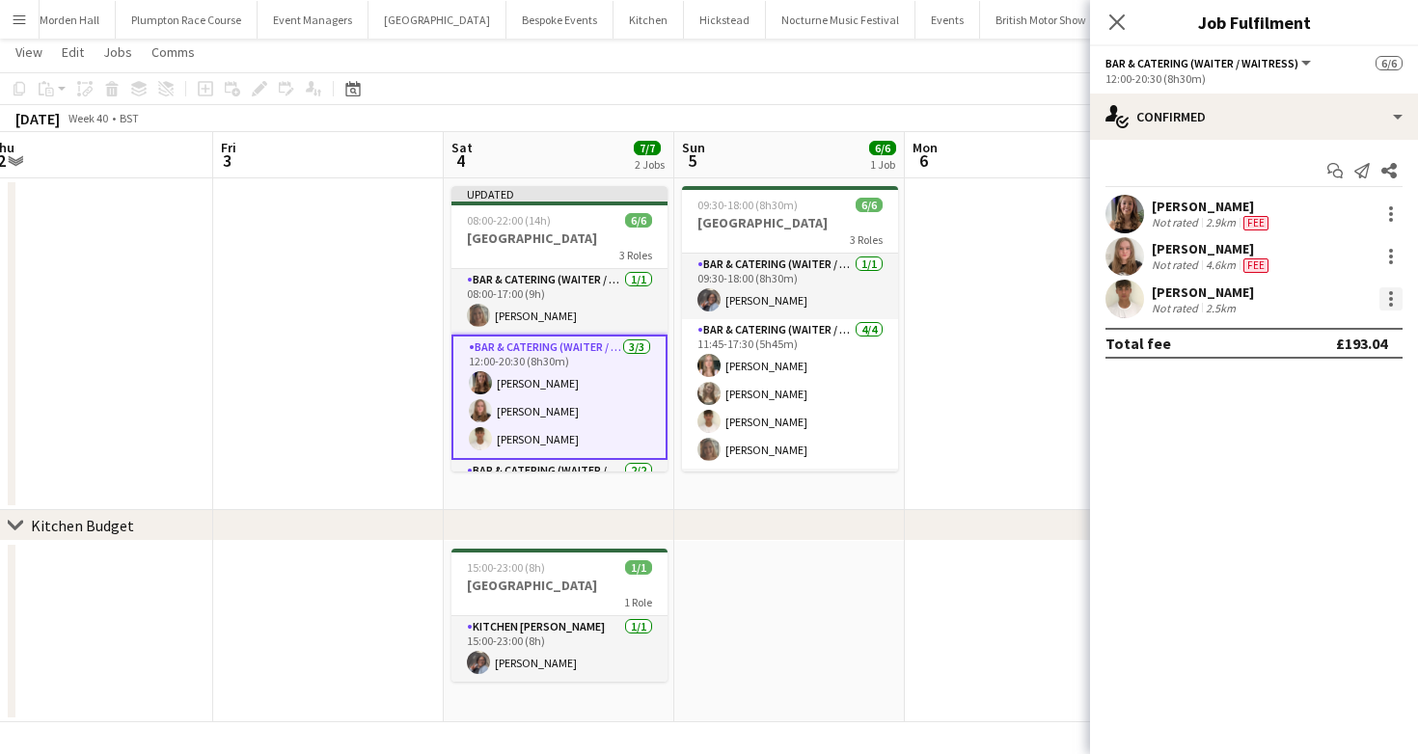
click at [1388, 296] on div at bounding box center [1390, 298] width 23 height 23
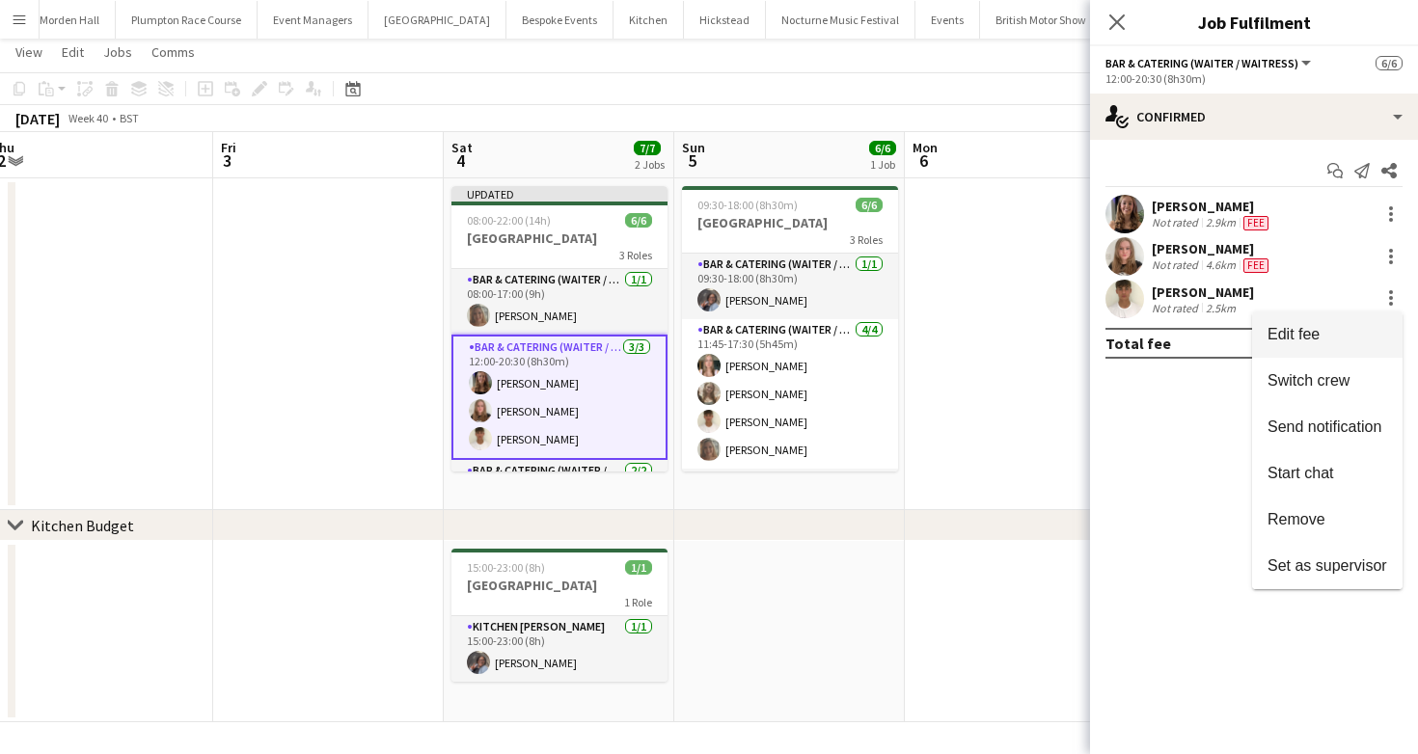
click at [1370, 336] on span "Edit fee" at bounding box center [1328, 334] width 120 height 17
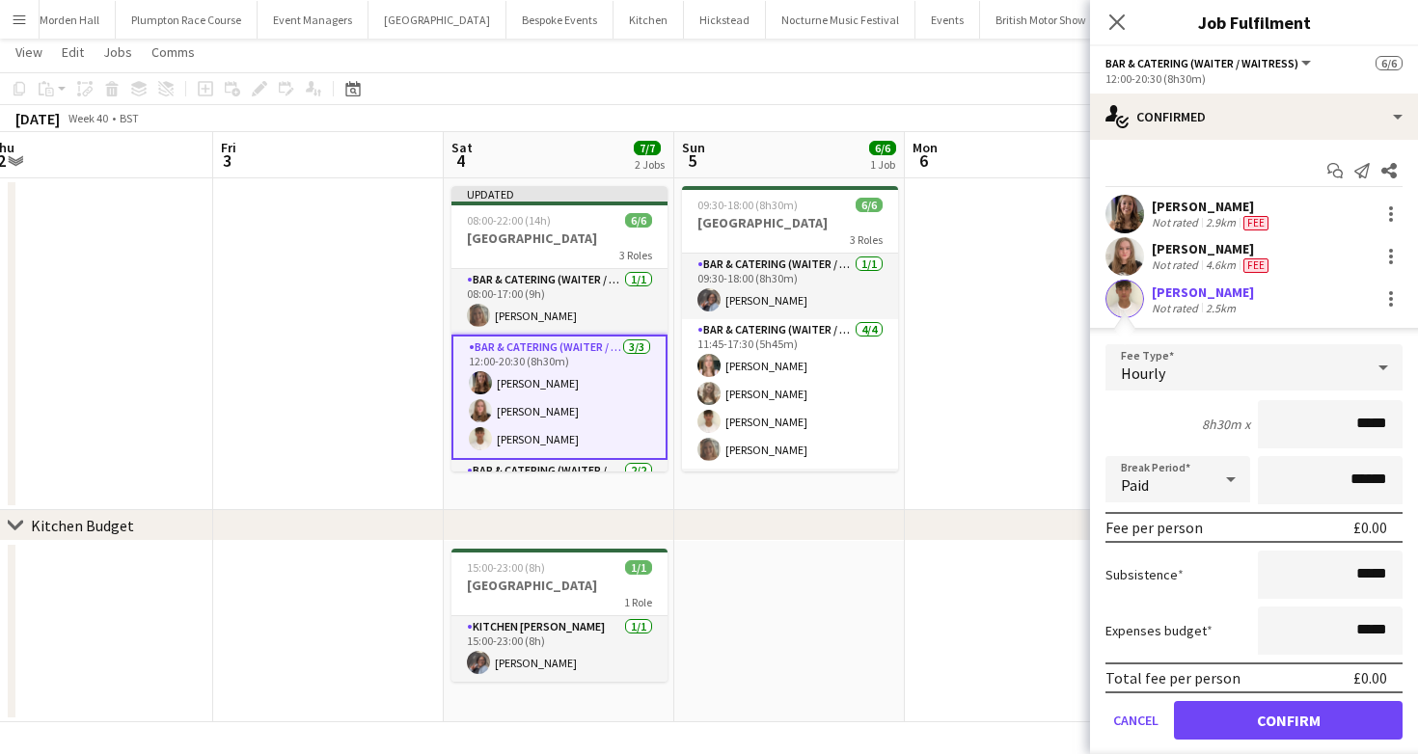
click at [1197, 387] on div "Hourly" at bounding box center [1235, 367] width 259 height 46
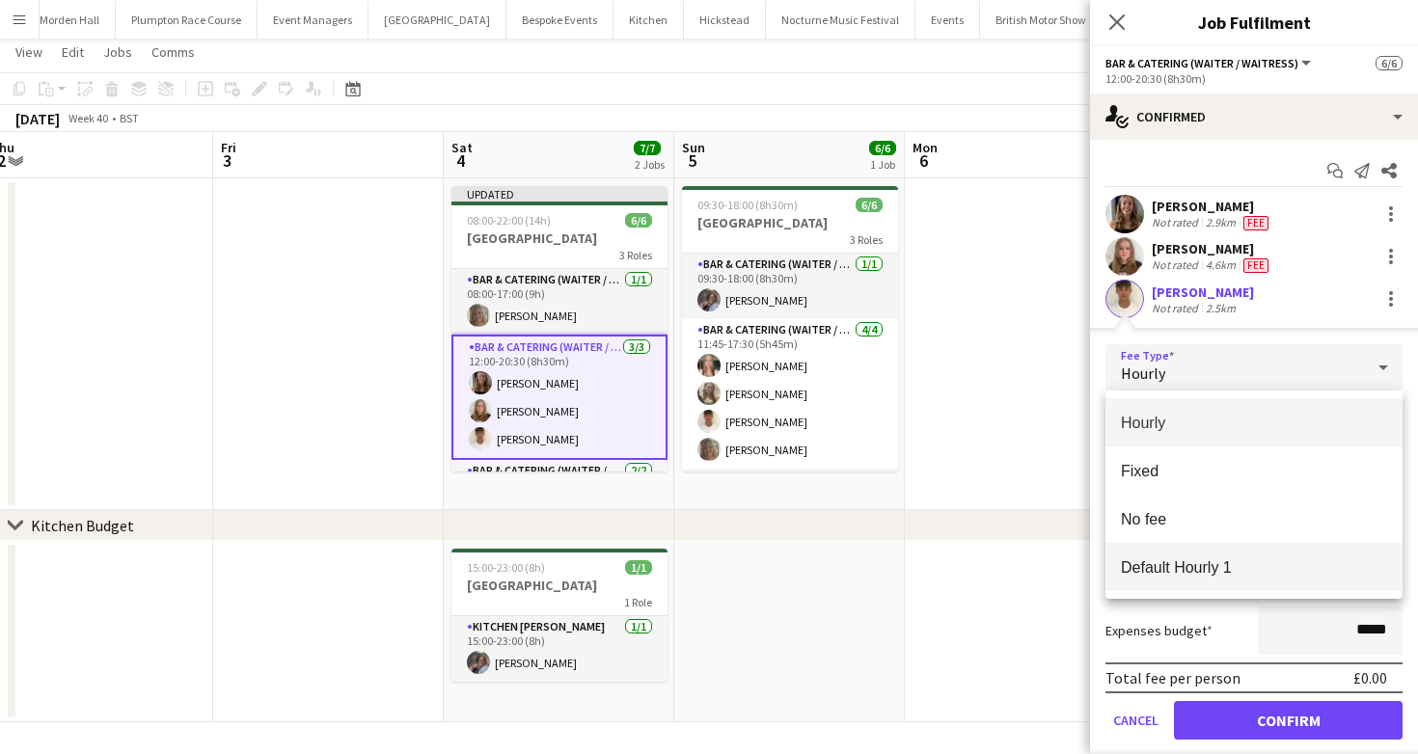
click at [1209, 570] on span "Default Hourly 1" at bounding box center [1254, 568] width 266 height 18
type input "******"
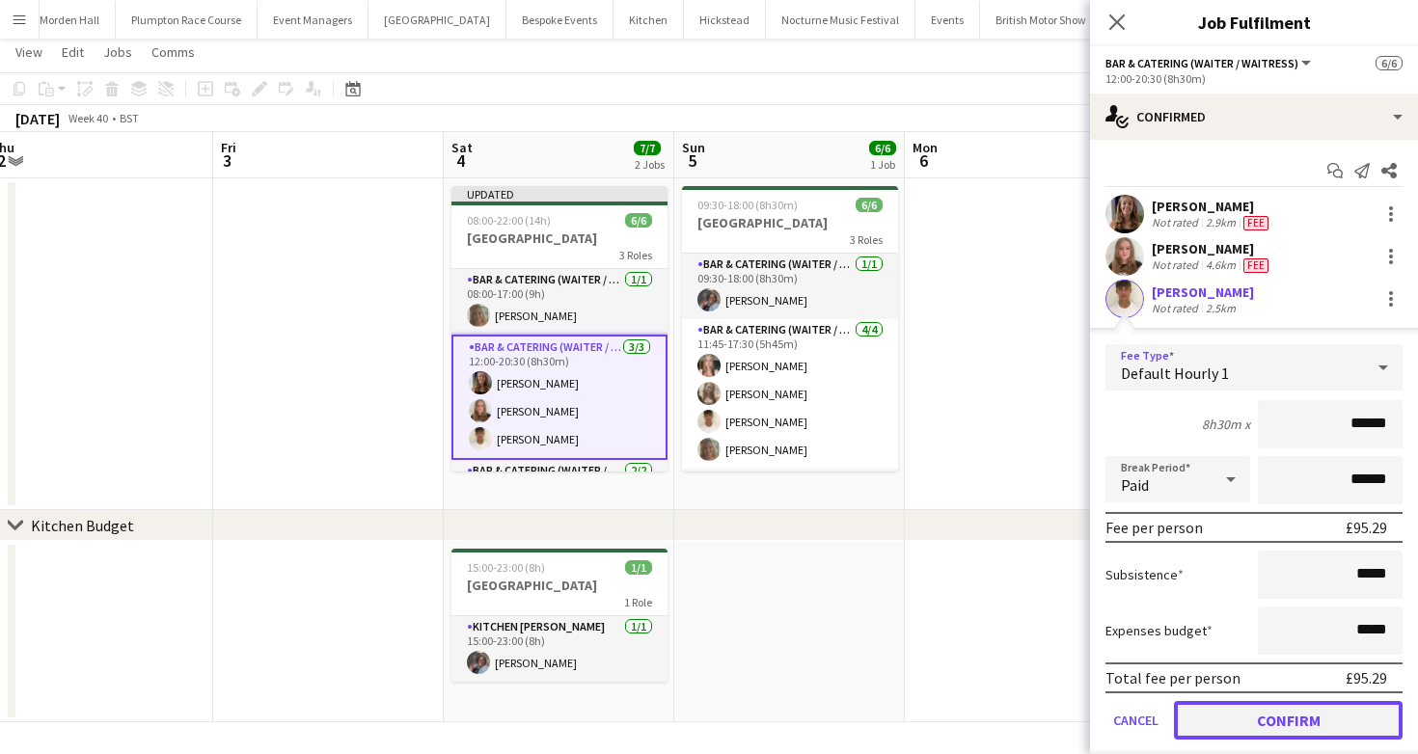
click at [1253, 728] on button "Confirm" at bounding box center [1288, 720] width 229 height 39
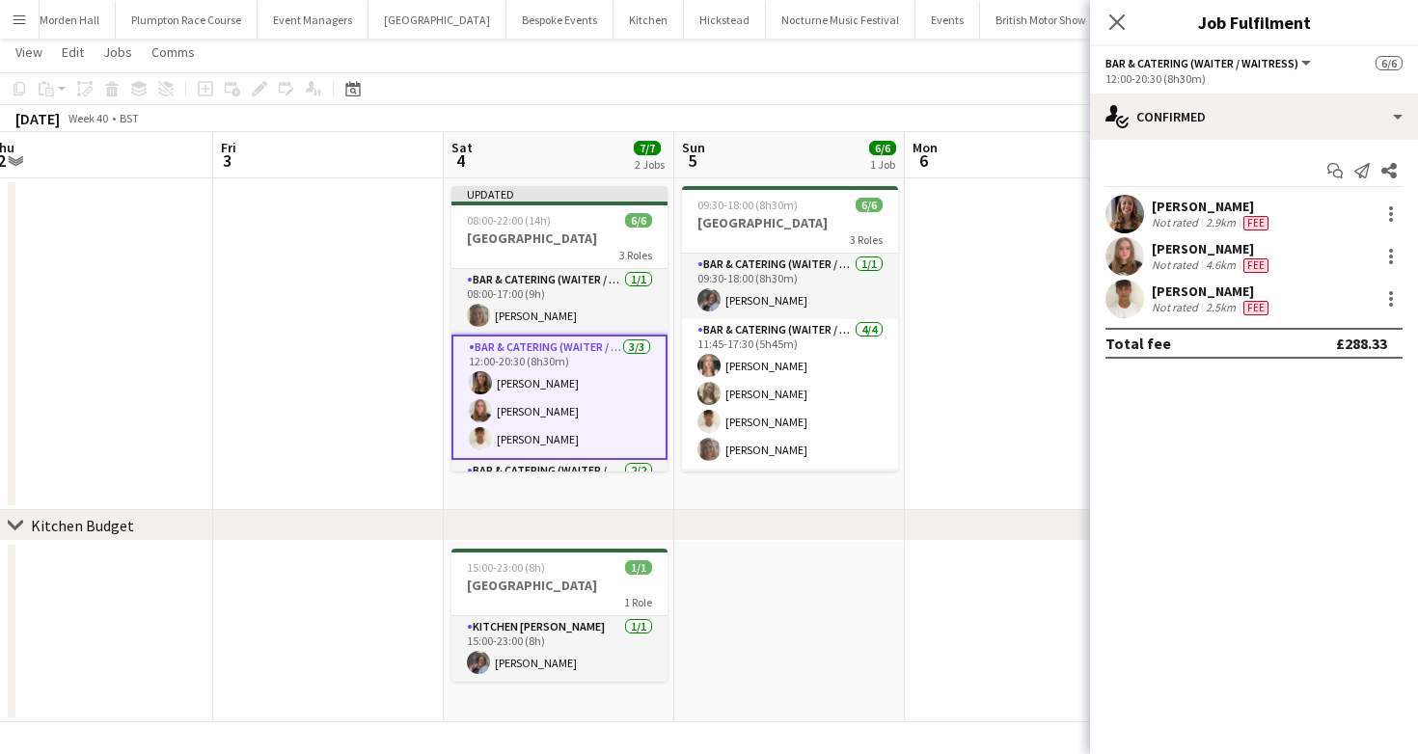
click at [911, 108] on div "[DATE] Week 40 • BST Publish 1 job Revert 1 job" at bounding box center [709, 118] width 1418 height 27
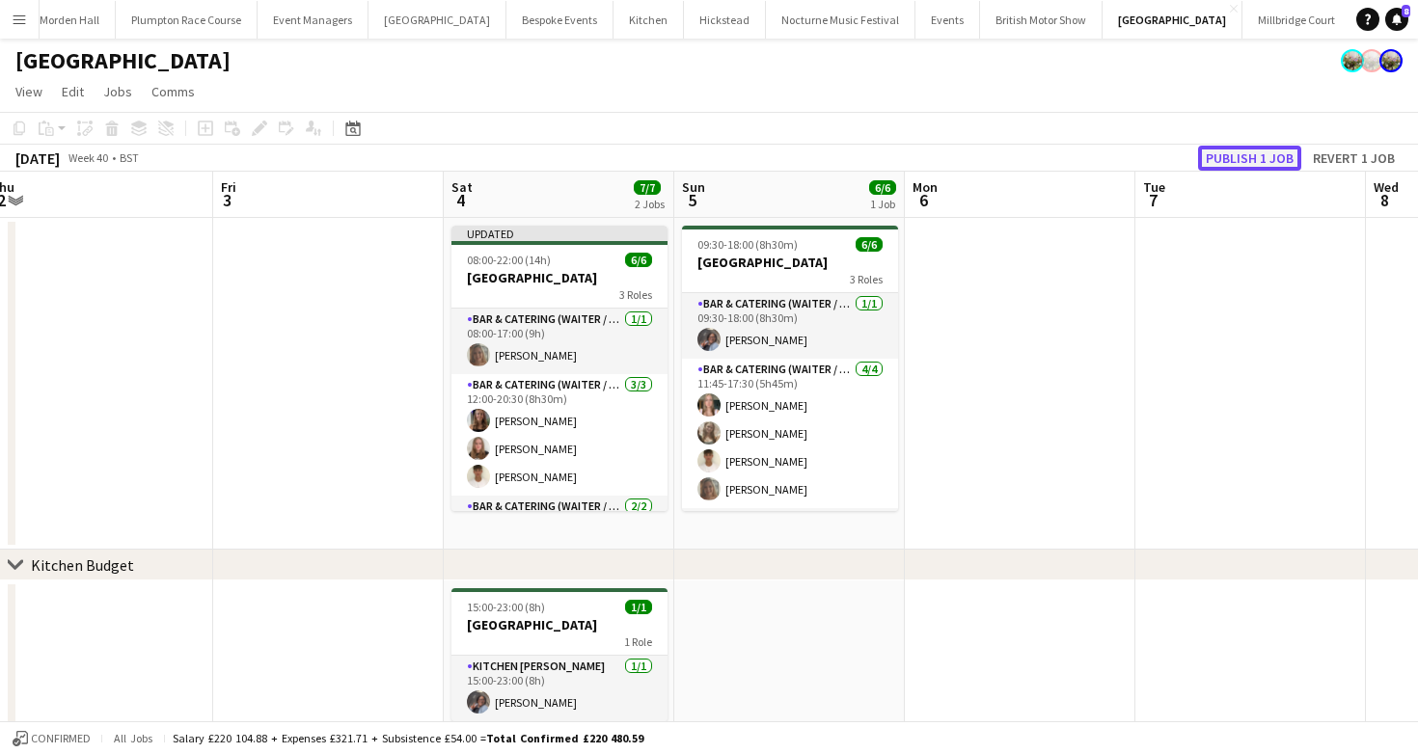
click at [1241, 168] on button "Publish 1 job" at bounding box center [1249, 158] width 103 height 25
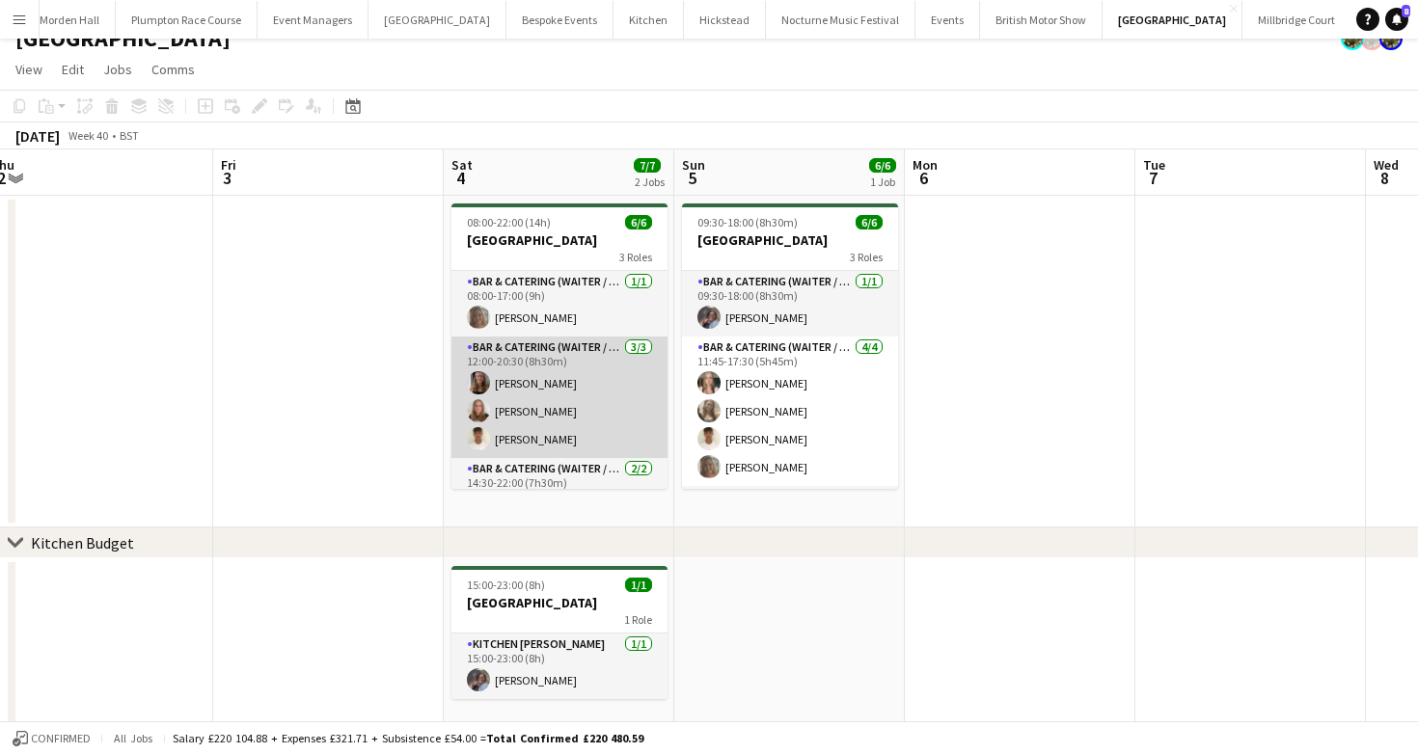
scroll to position [63, 0]
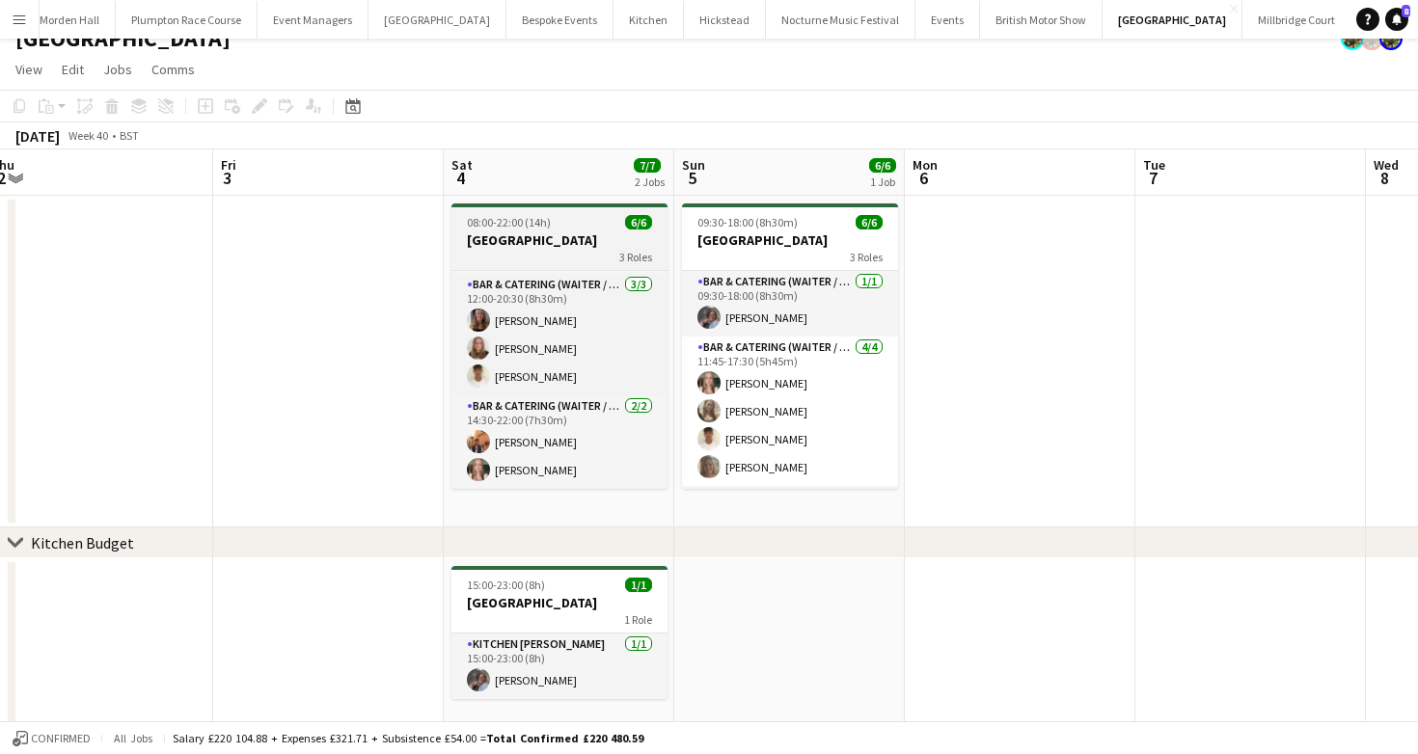
click at [570, 223] on div "08:00-22:00 (14h) 6/6" at bounding box center [559, 222] width 216 height 14
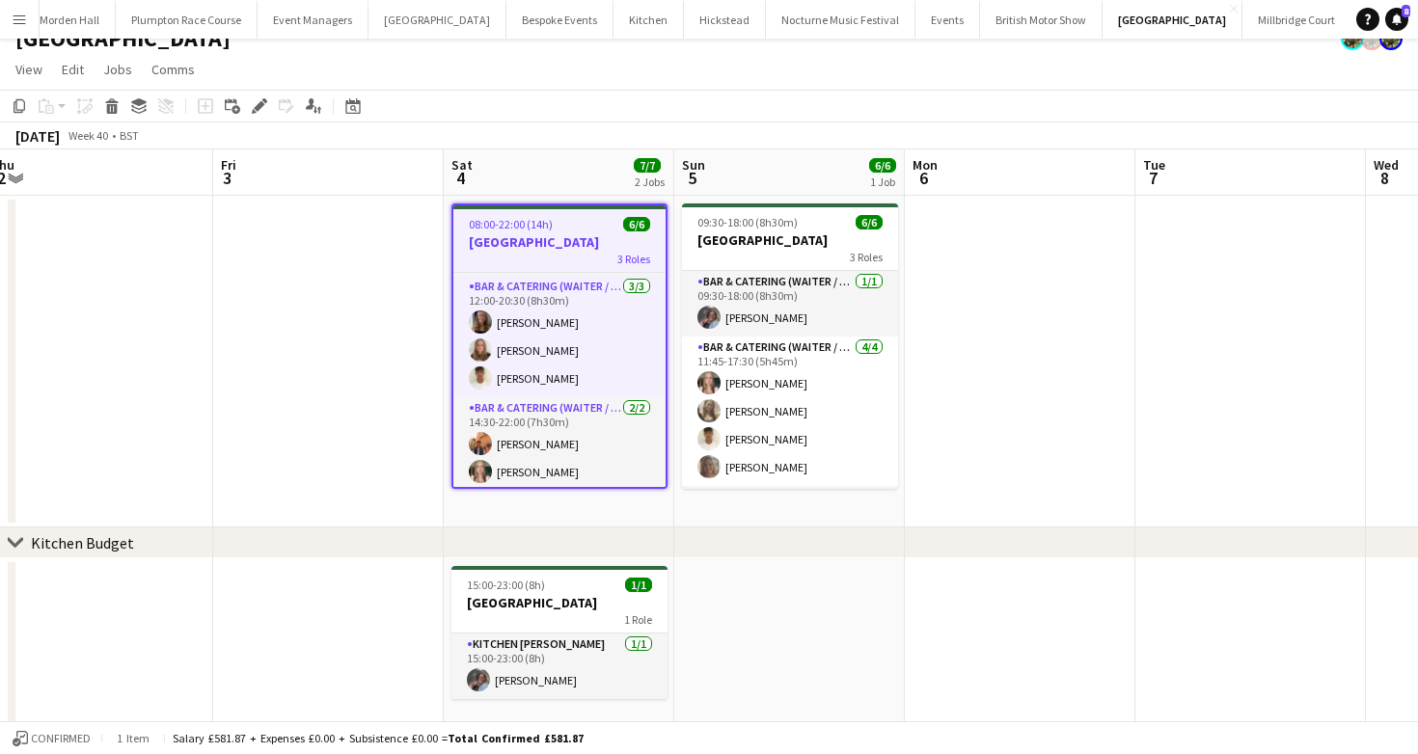
click at [514, 147] on div "[DATE] Week 40 • BST" at bounding box center [709, 136] width 1418 height 27
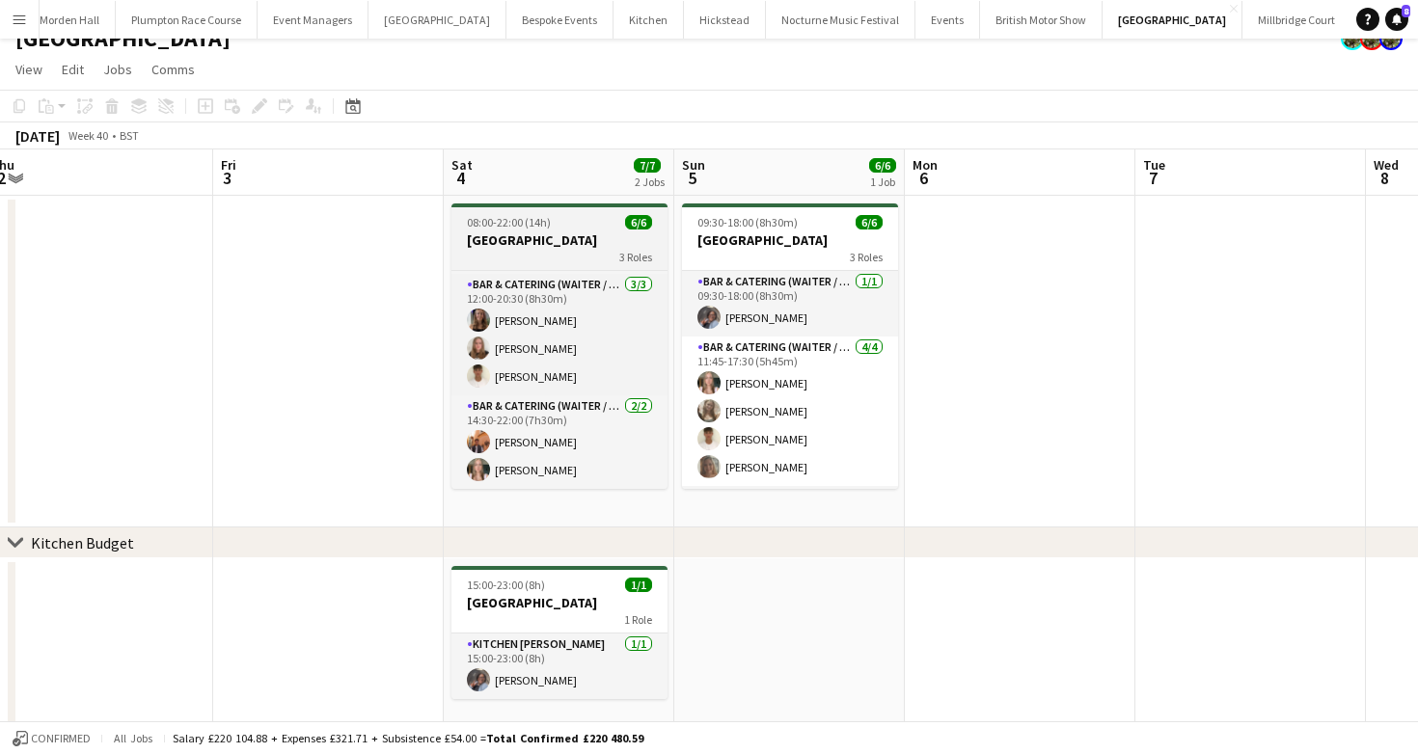
click at [517, 229] on span "08:00-22:00 (14h)" at bounding box center [509, 222] width 84 height 14
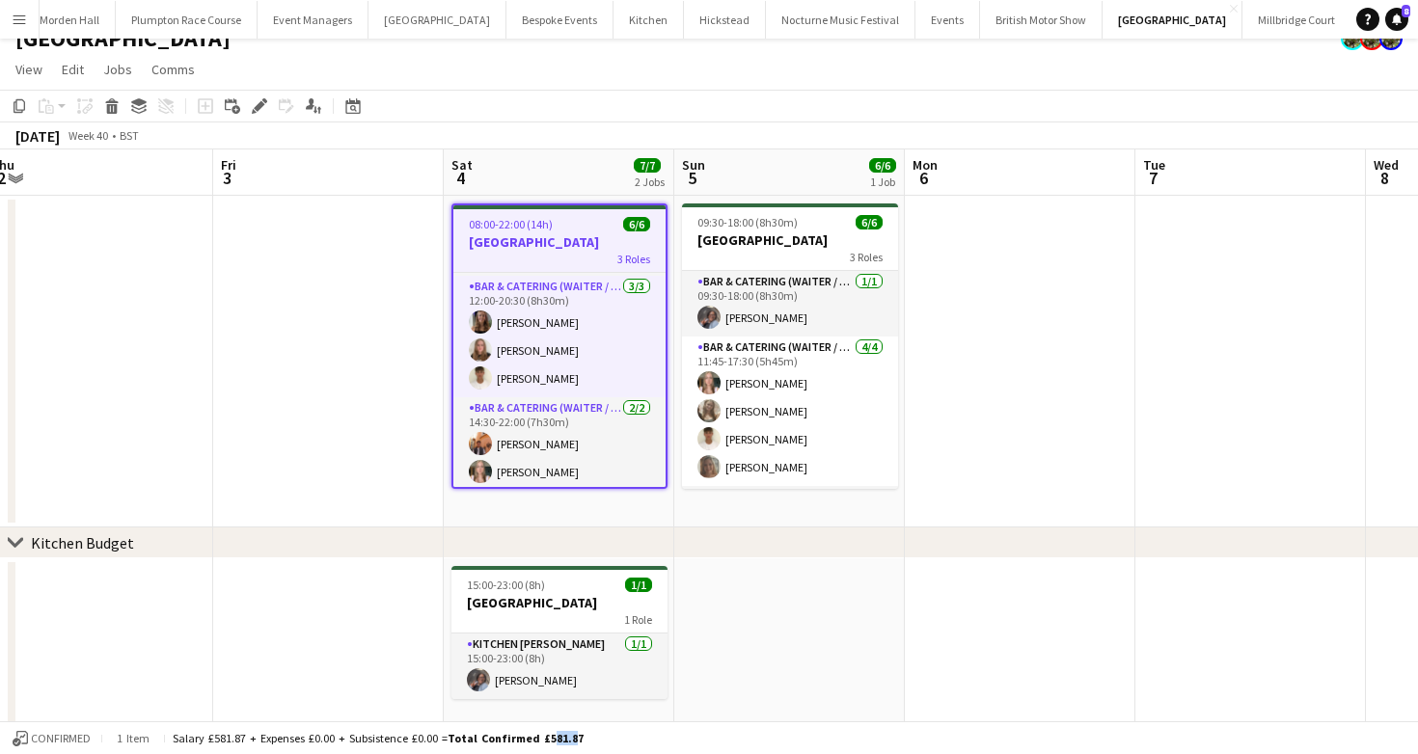
drag, startPoint x: 550, startPoint y: 740, endPoint x: 574, endPoint y: 740, distance: 24.1
click at [574, 740] on span "Total Confirmed £581.87" at bounding box center [516, 738] width 136 height 14
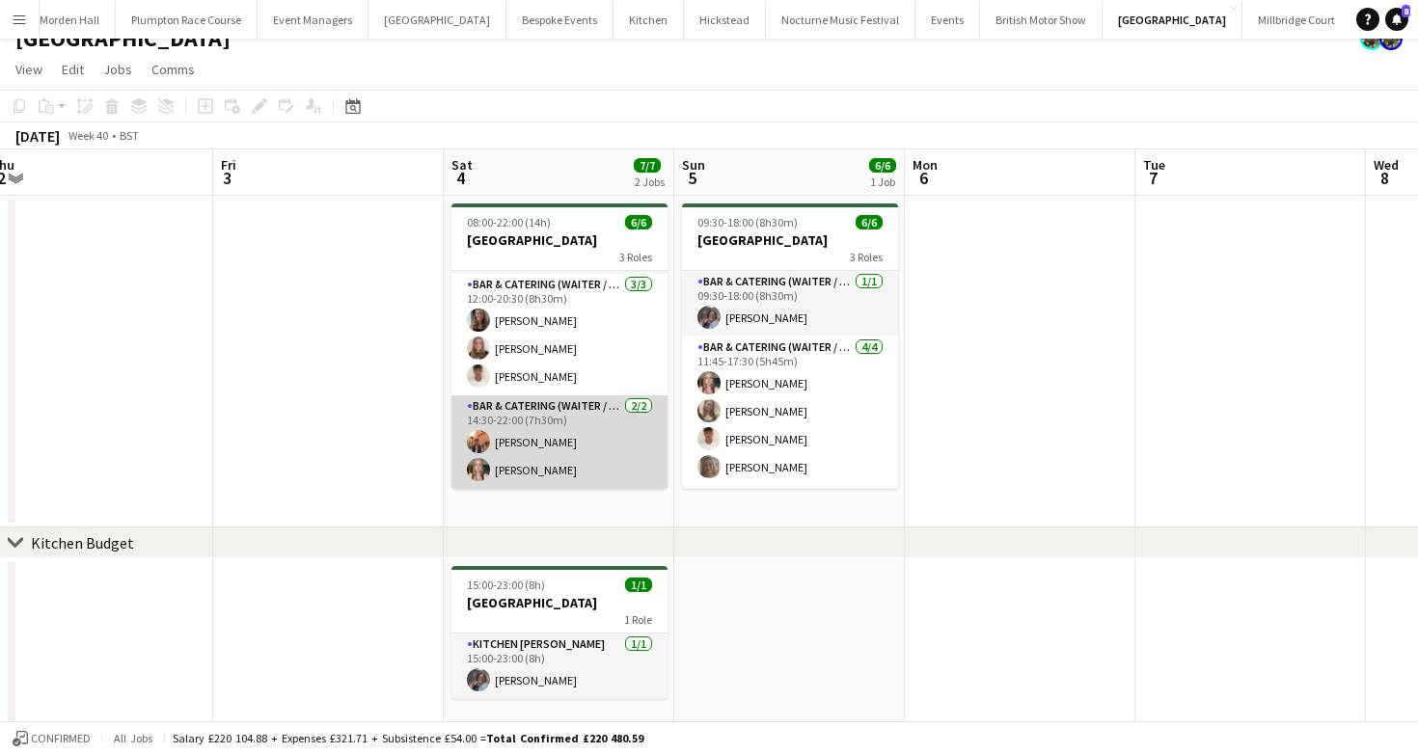
scroll to position [0, 0]
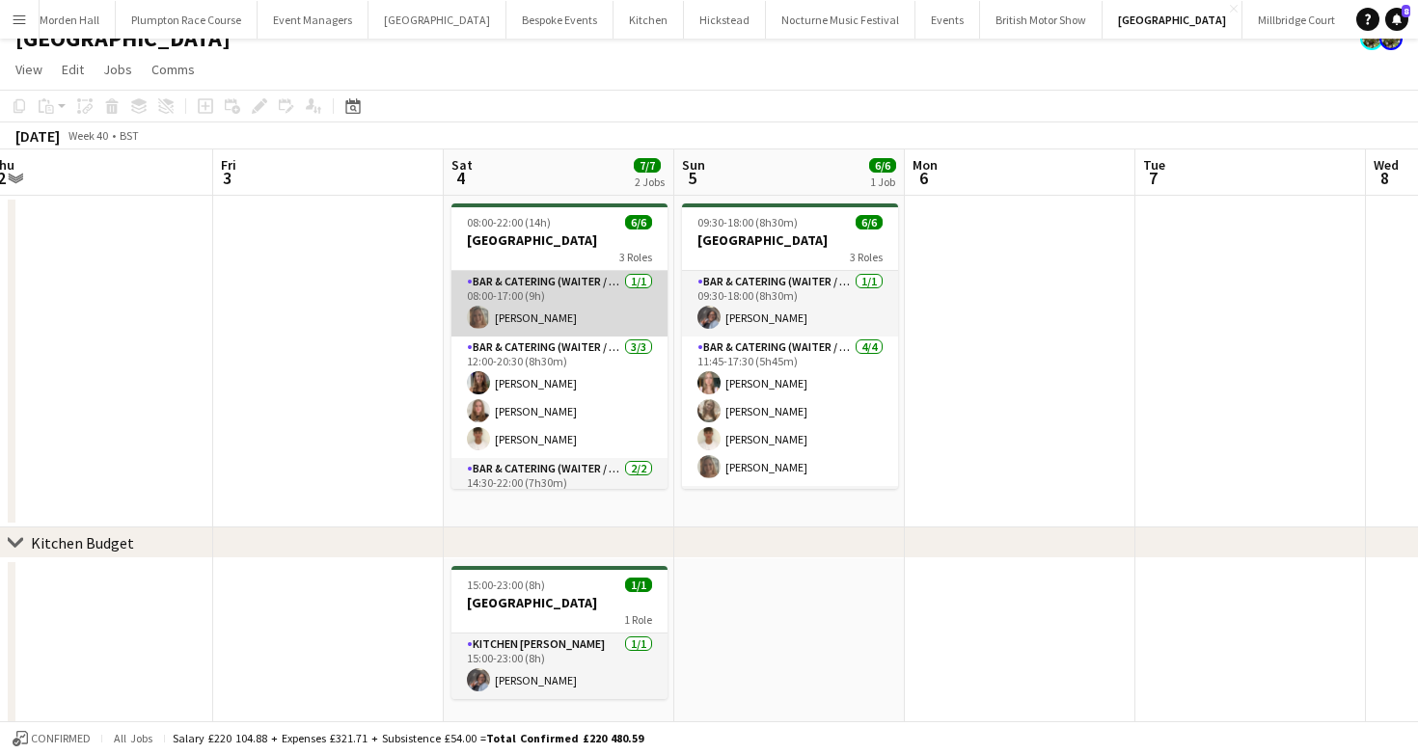
click at [547, 311] on app-card-role "Bar & Catering (Waiter / waitress) [DATE] 08:00-17:00 (9h) [PERSON_NAME]" at bounding box center [559, 304] width 216 height 66
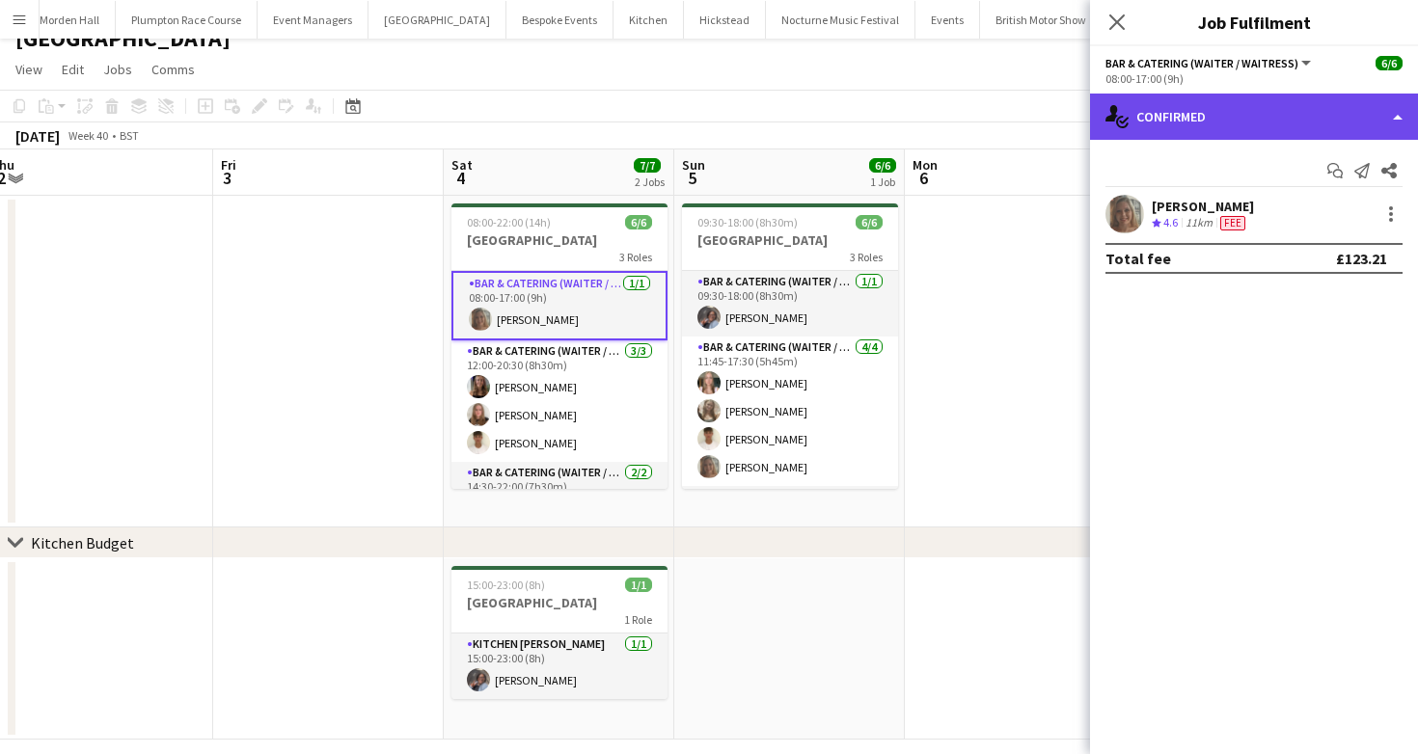
click at [1269, 125] on div "single-neutral-actions-check-2 Confirmed" at bounding box center [1254, 117] width 328 height 46
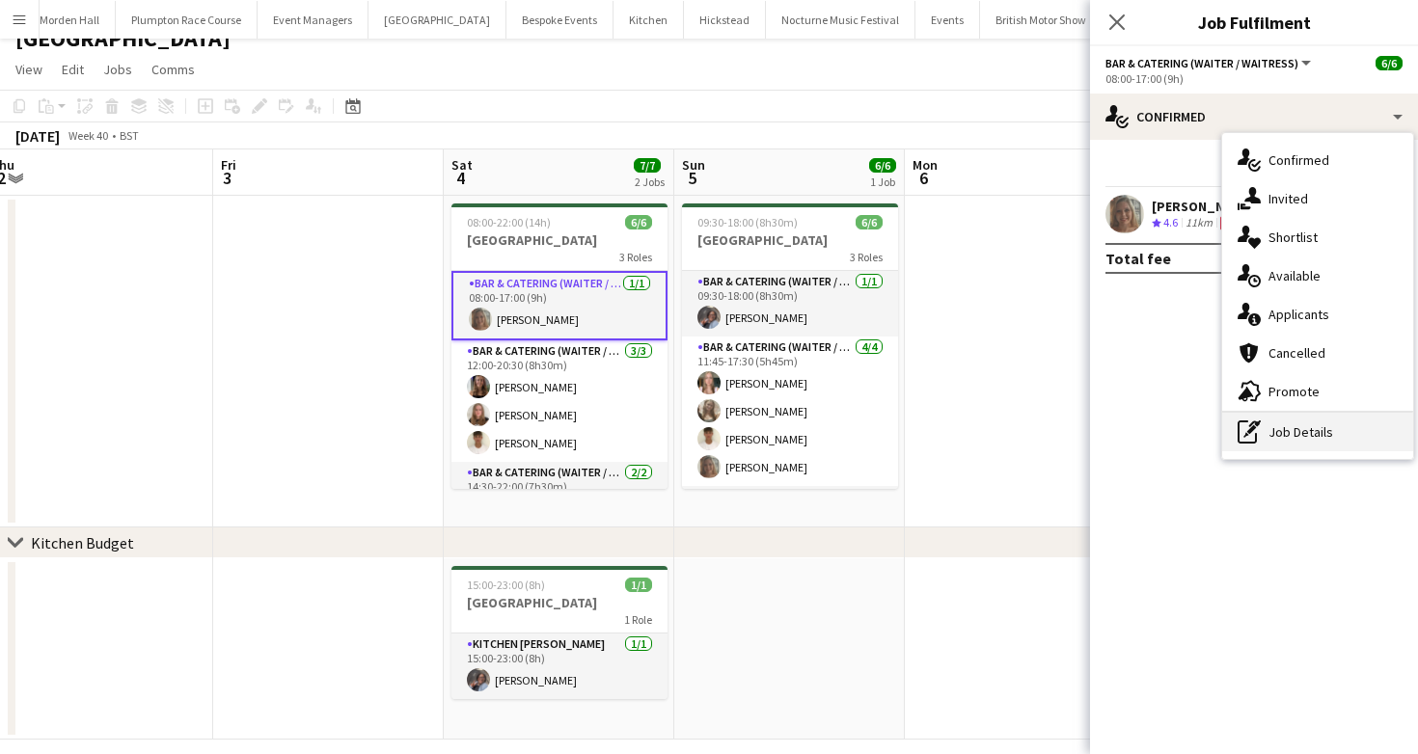
click at [1304, 441] on div "pen-write Job Details" at bounding box center [1317, 432] width 191 height 39
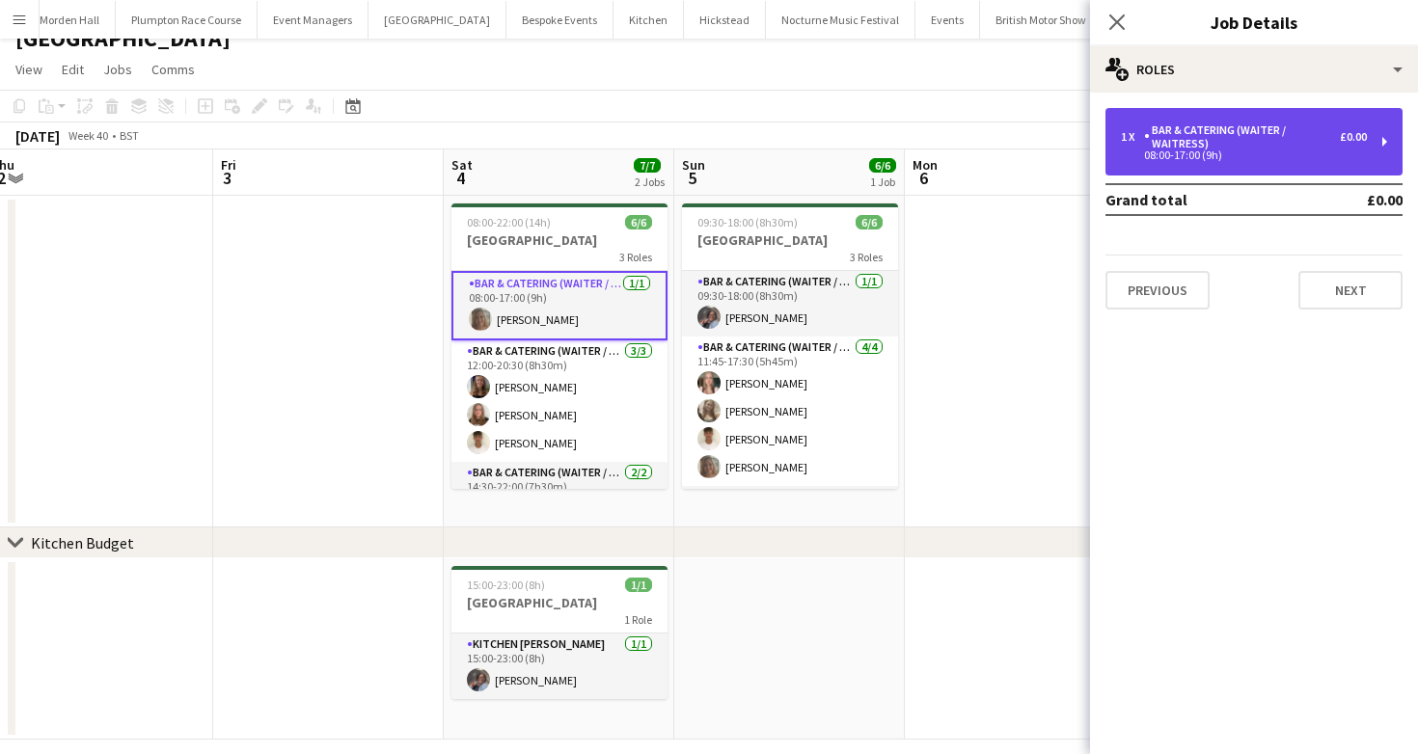
click at [1251, 111] on div "1 x Bar & Catering (Waiter / waitress) £0.00 08:00-17:00 (9h)" at bounding box center [1254, 142] width 297 height 68
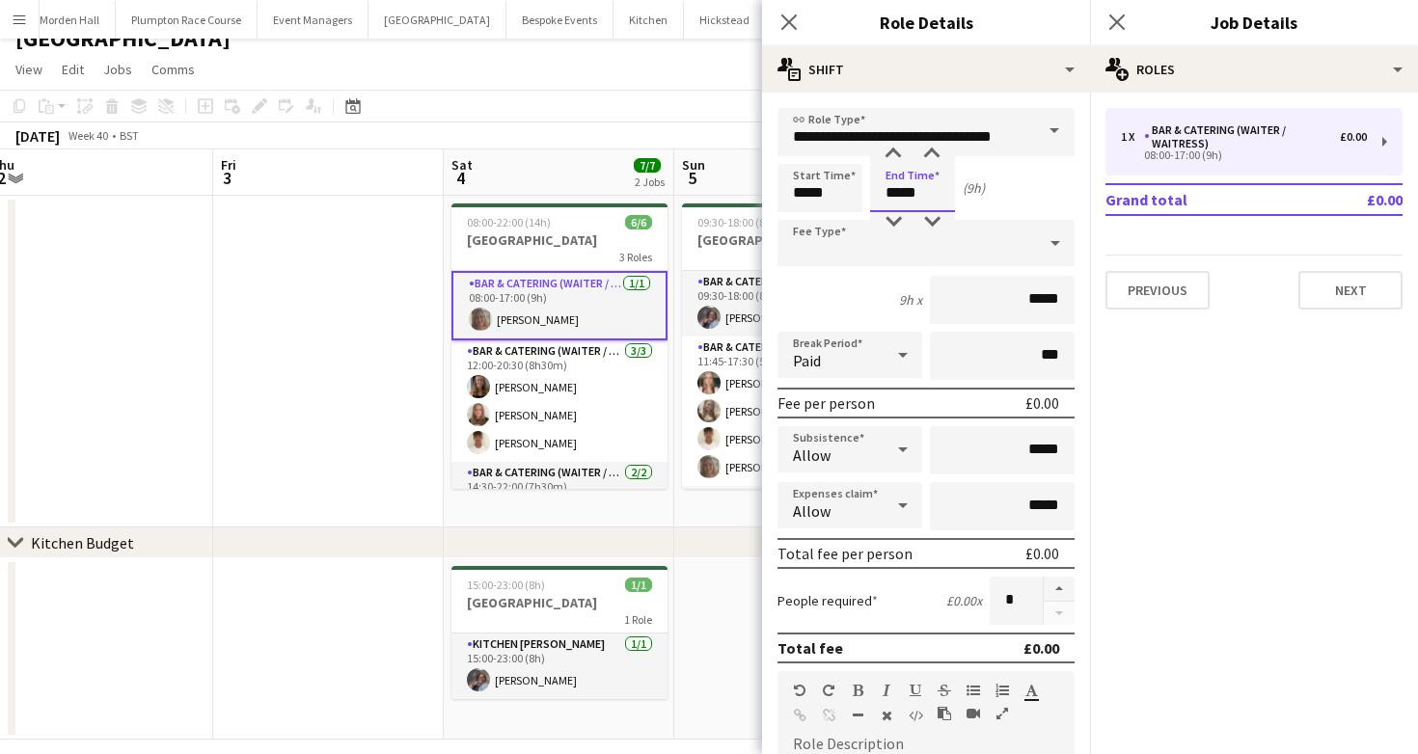
click at [898, 195] on input "*****" at bounding box center [912, 188] width 85 height 48
type input "*****"
click at [892, 156] on div at bounding box center [893, 154] width 39 height 19
click at [698, 123] on div "[DATE] Week 40 • BST" at bounding box center [709, 136] width 1418 height 27
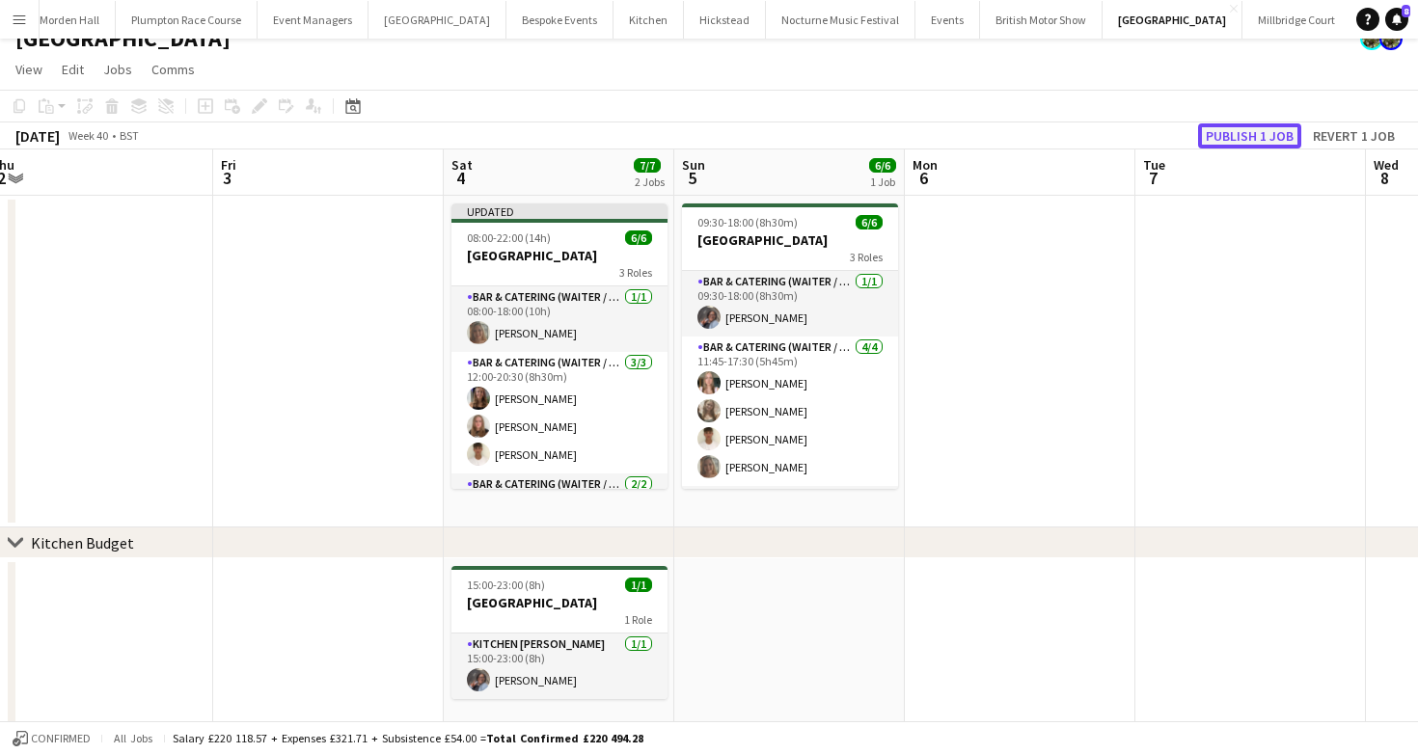
click at [1232, 129] on button "Publish 1 job" at bounding box center [1249, 135] width 103 height 25
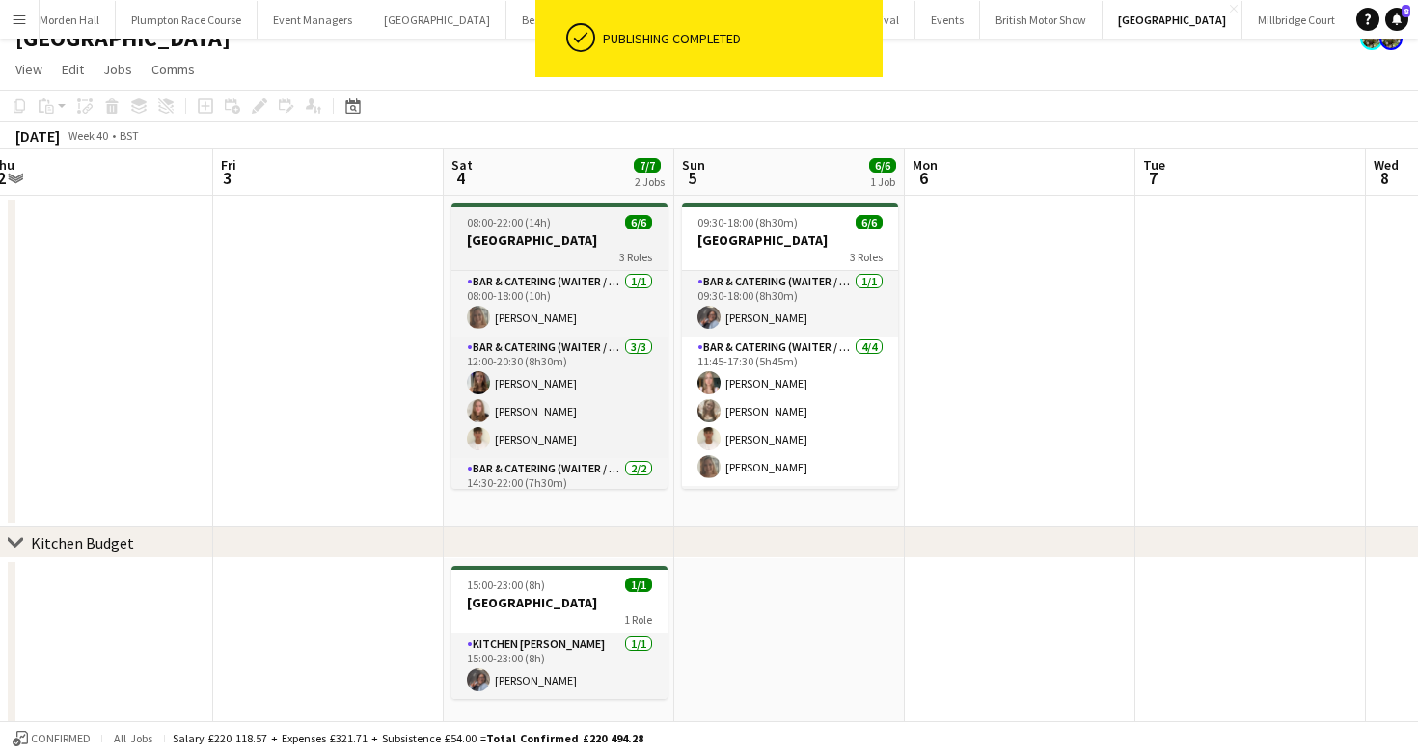
click at [503, 246] on h3 "[GEOGRAPHIC_DATA]" at bounding box center [559, 240] width 216 height 17
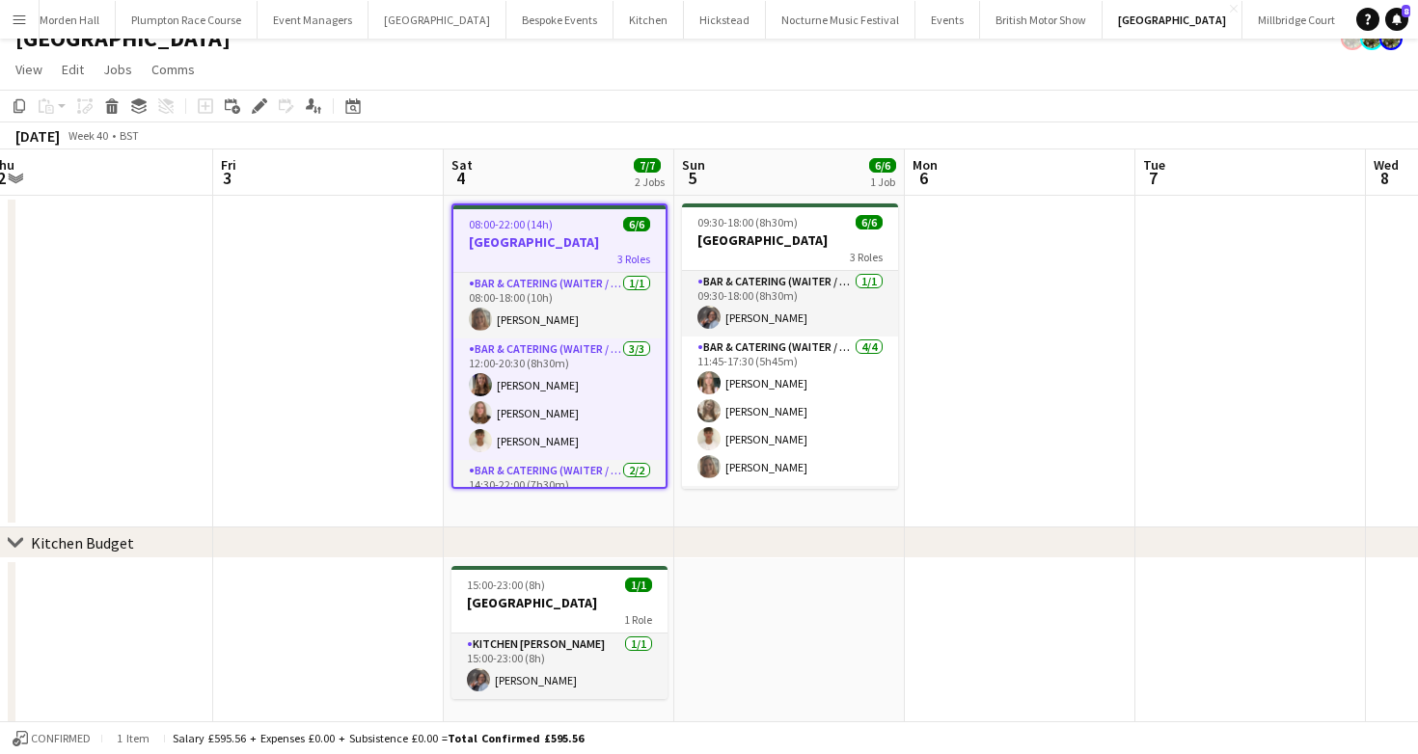
click at [766, 56] on app-page-menu "View Day view expanded Day view collapsed Month view Date picker Jump to [DATE]…" at bounding box center [709, 71] width 1418 height 37
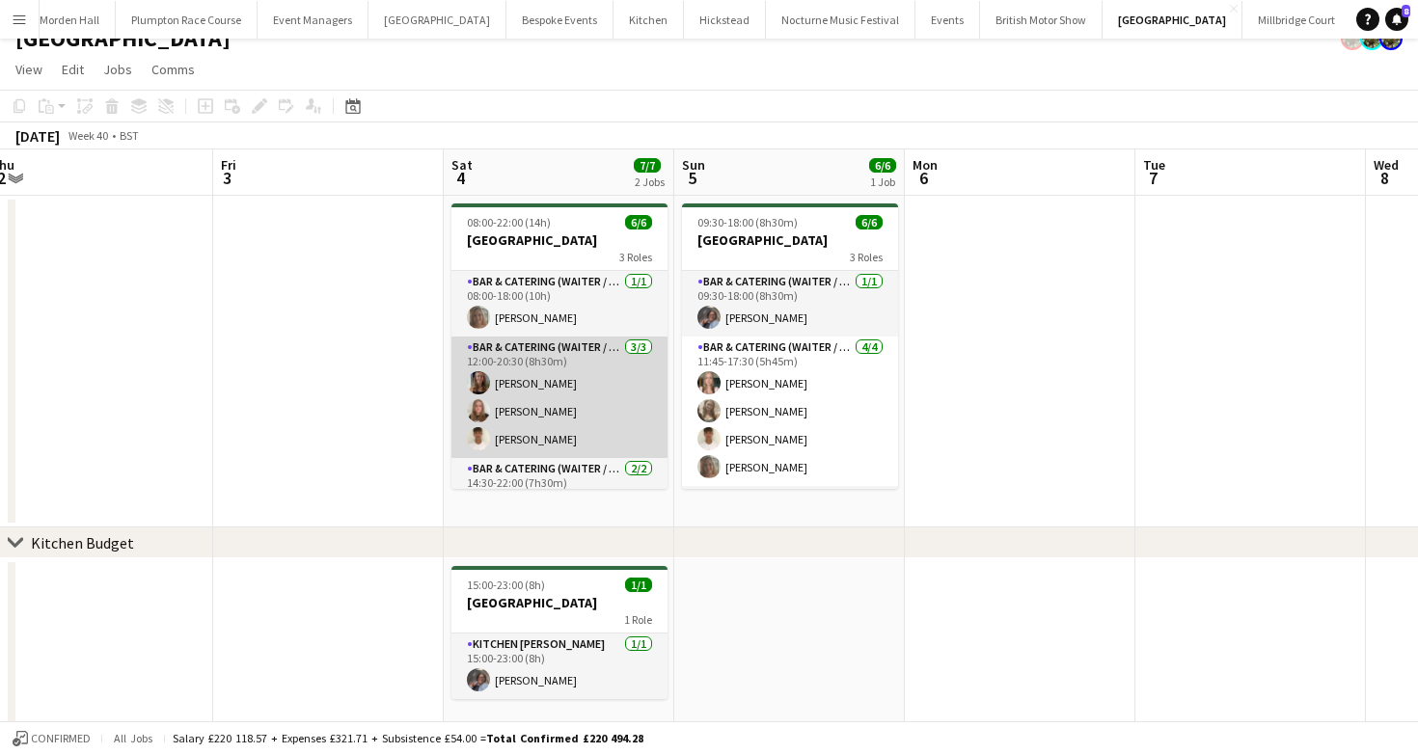
click at [564, 396] on app-card-role "Bar & Catering (Waiter / waitress) [DATE] 12:00-20:30 (8h30m) [PERSON_NAME] [PE…" at bounding box center [559, 398] width 216 height 122
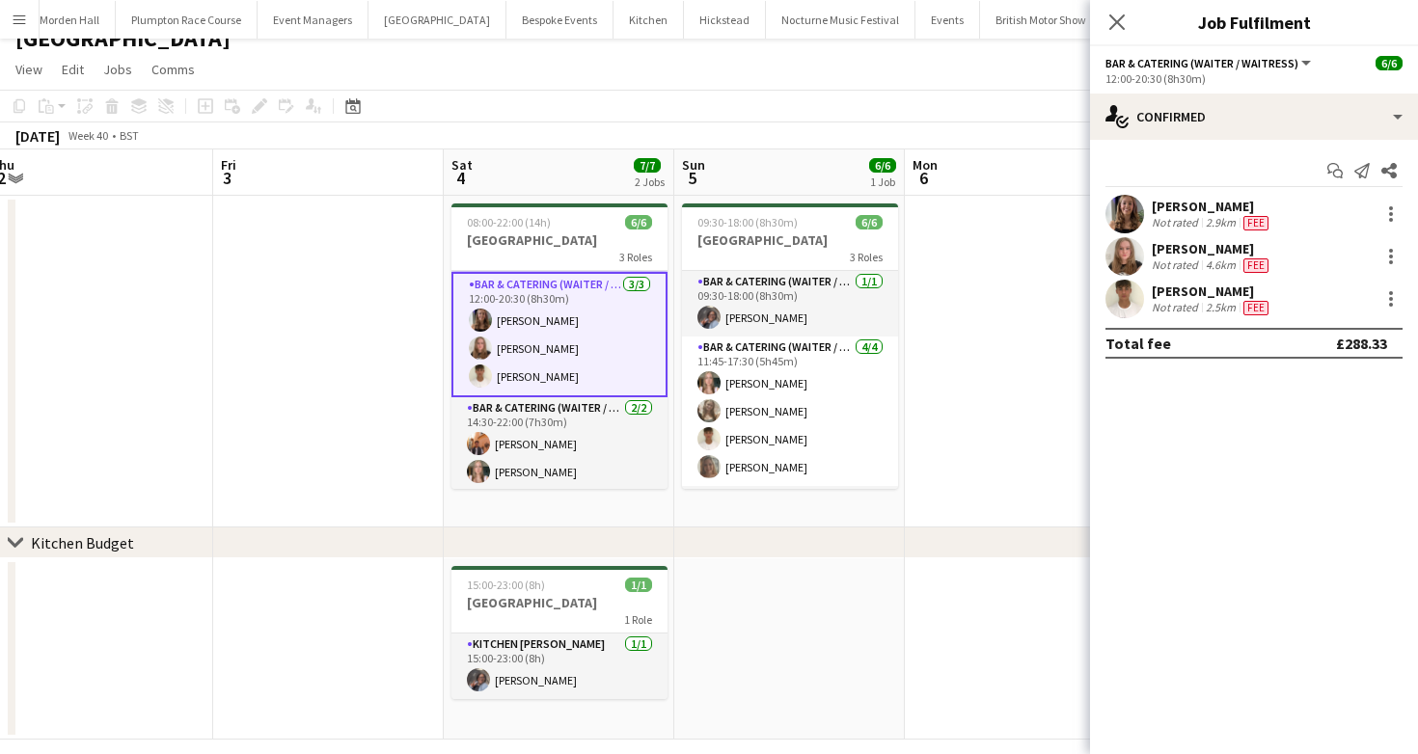
scroll to position [67, 0]
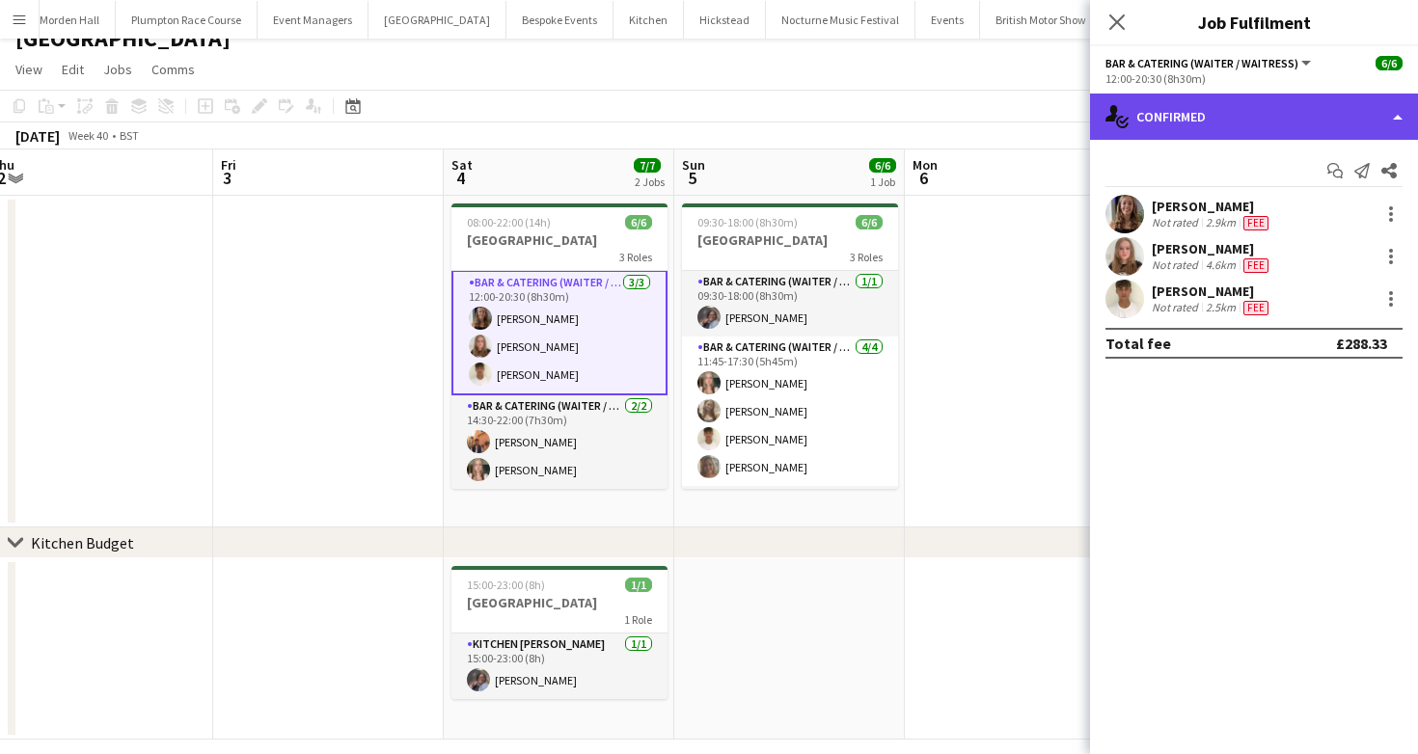
click at [1288, 134] on div "single-neutral-actions-check-2 Confirmed" at bounding box center [1254, 117] width 328 height 46
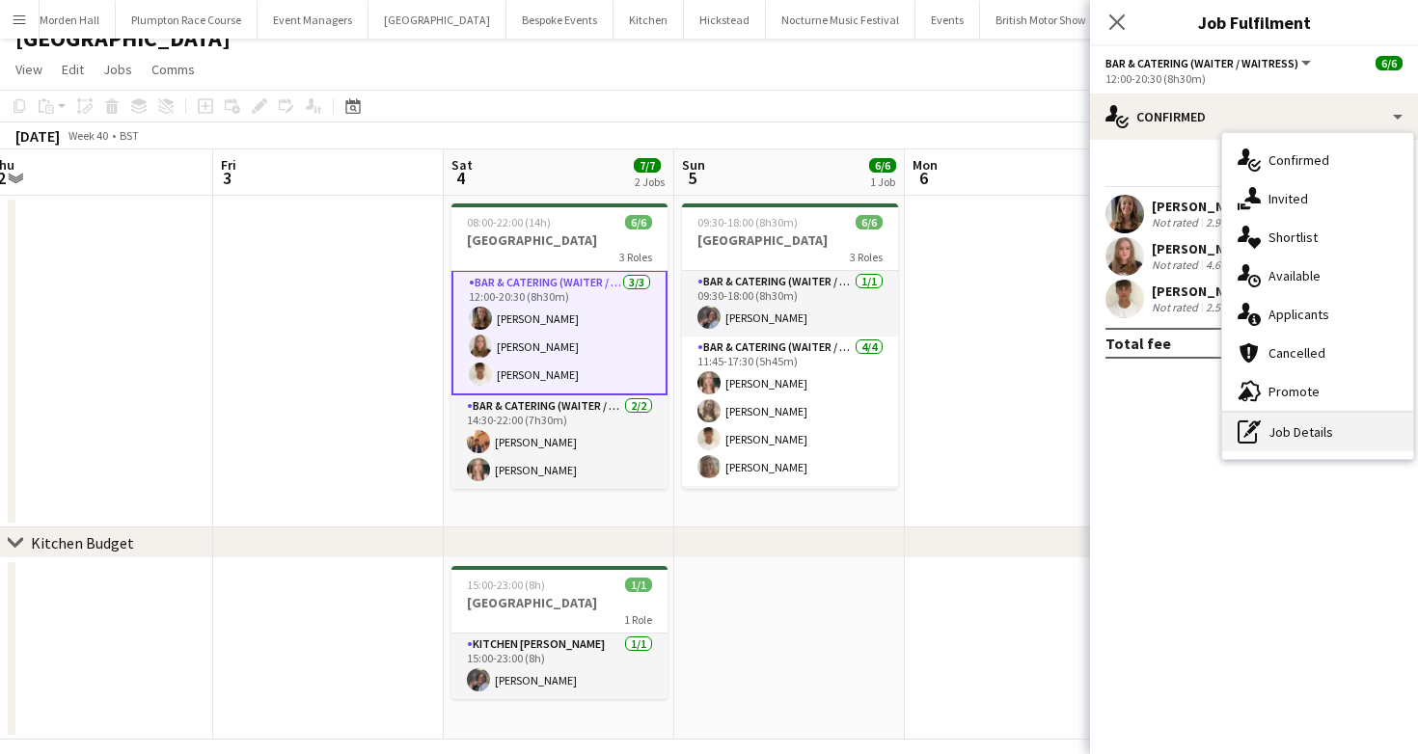
click at [1273, 430] on div "pen-write Job Details" at bounding box center [1317, 432] width 191 height 39
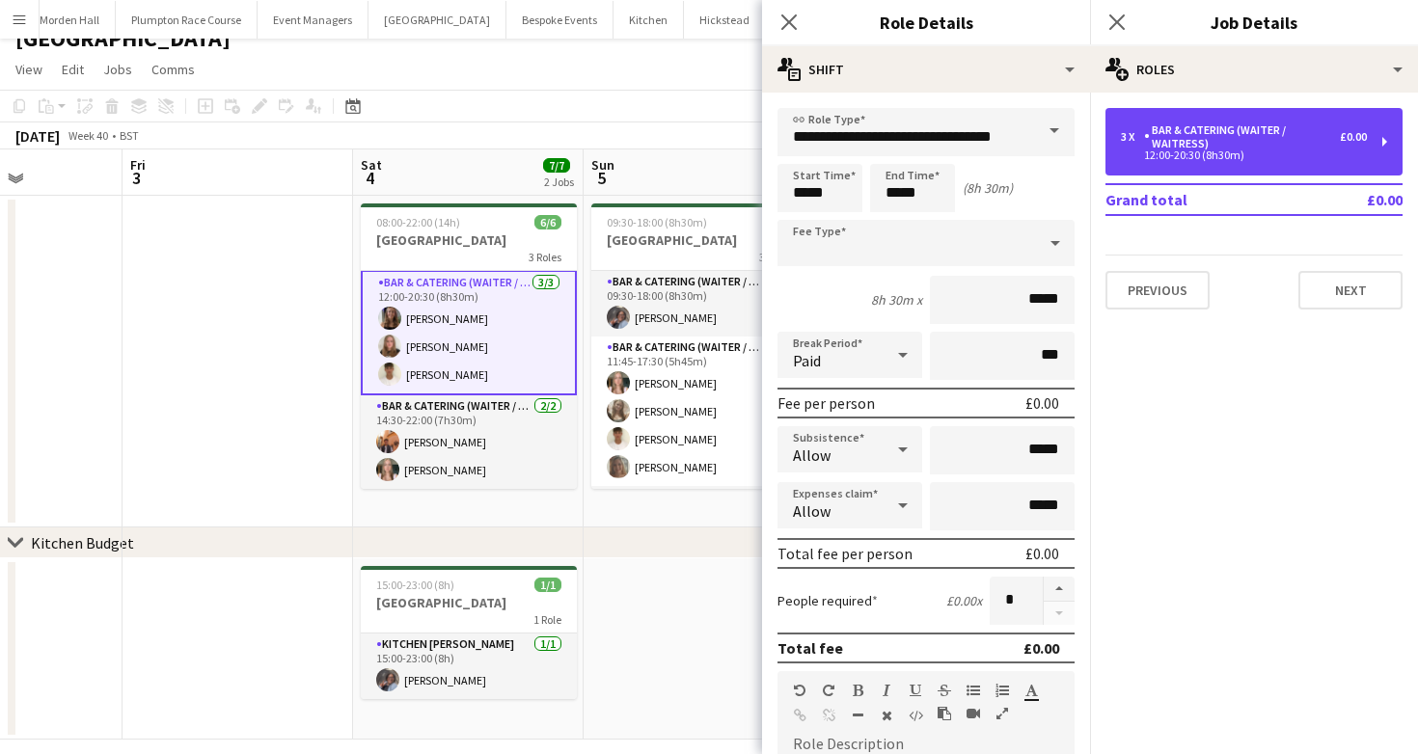
scroll to position [0, 807]
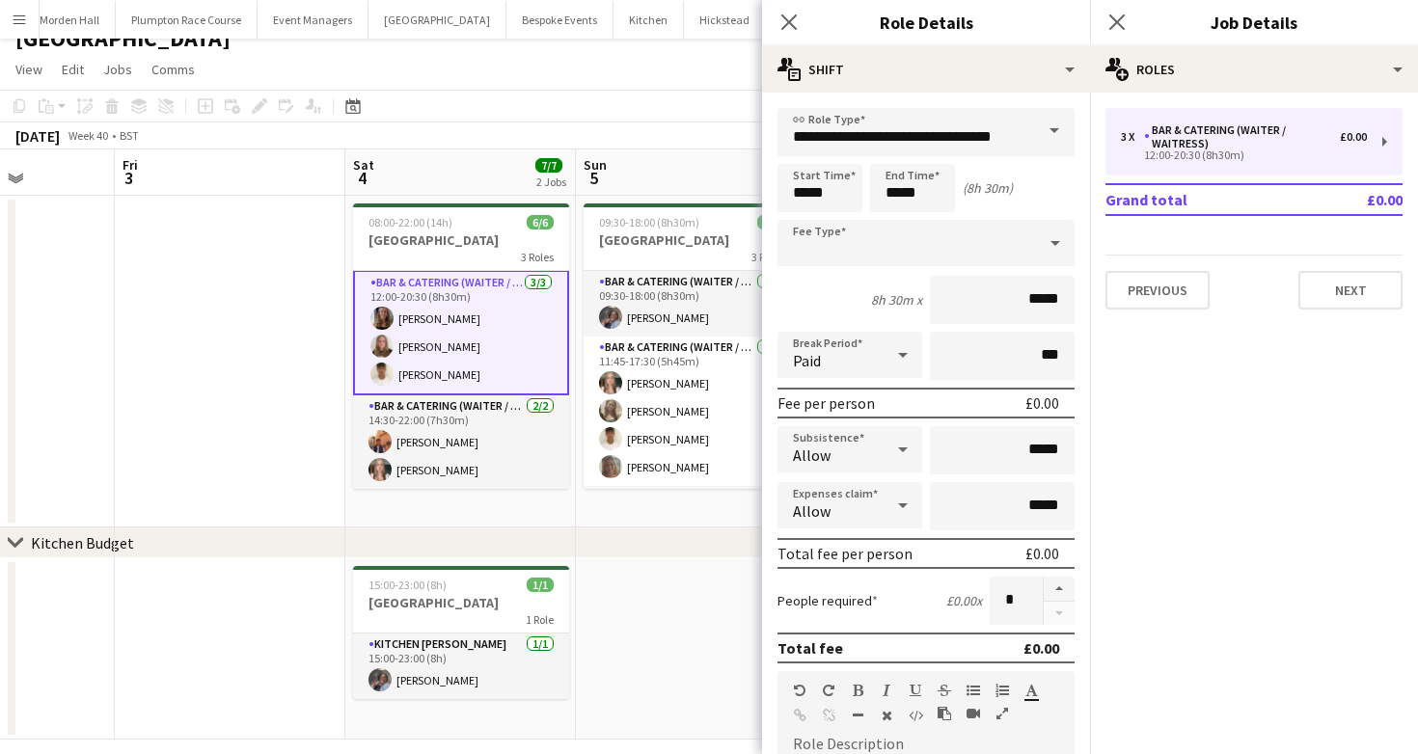
click at [518, 94] on app-toolbar "Copy Paste Paste Command V Paste with crew Command Shift V Paste linked Job [GE…" at bounding box center [709, 106] width 1418 height 33
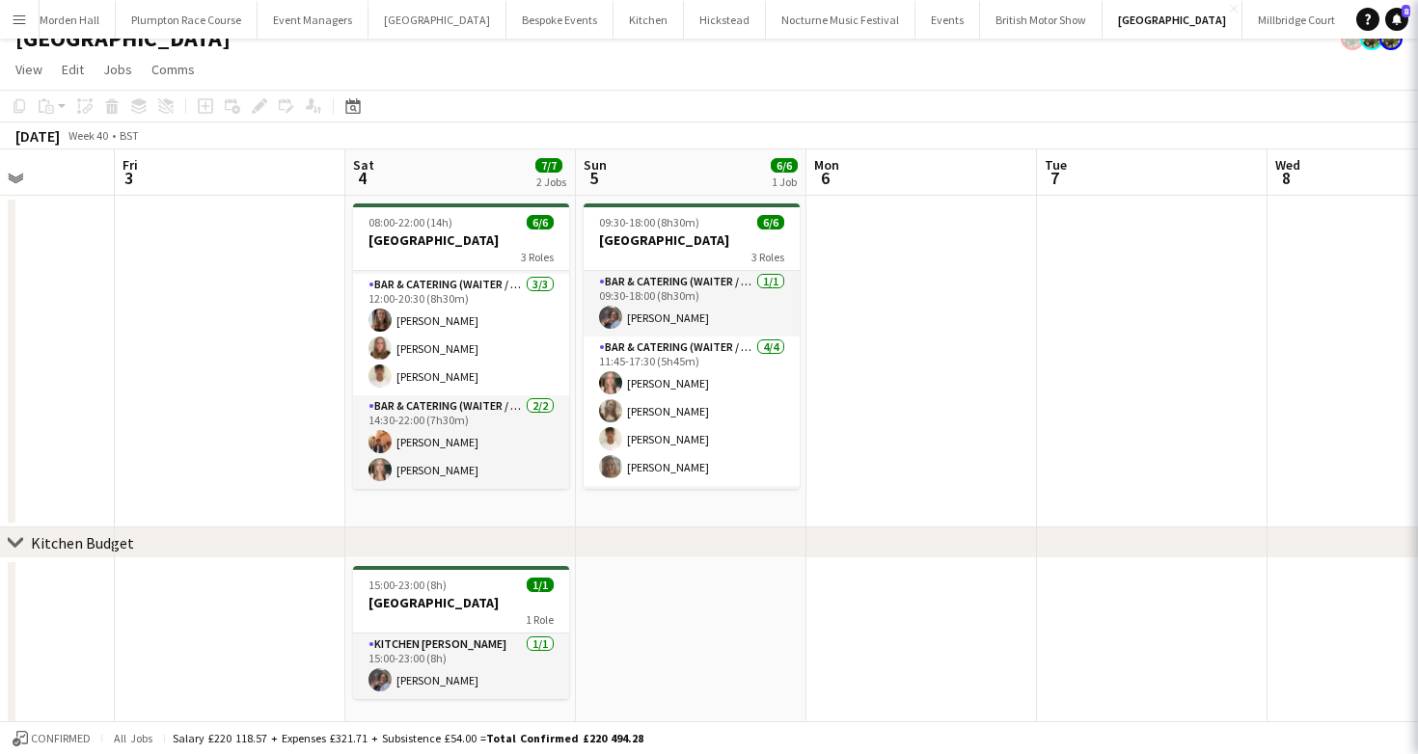
scroll to position [63, 0]
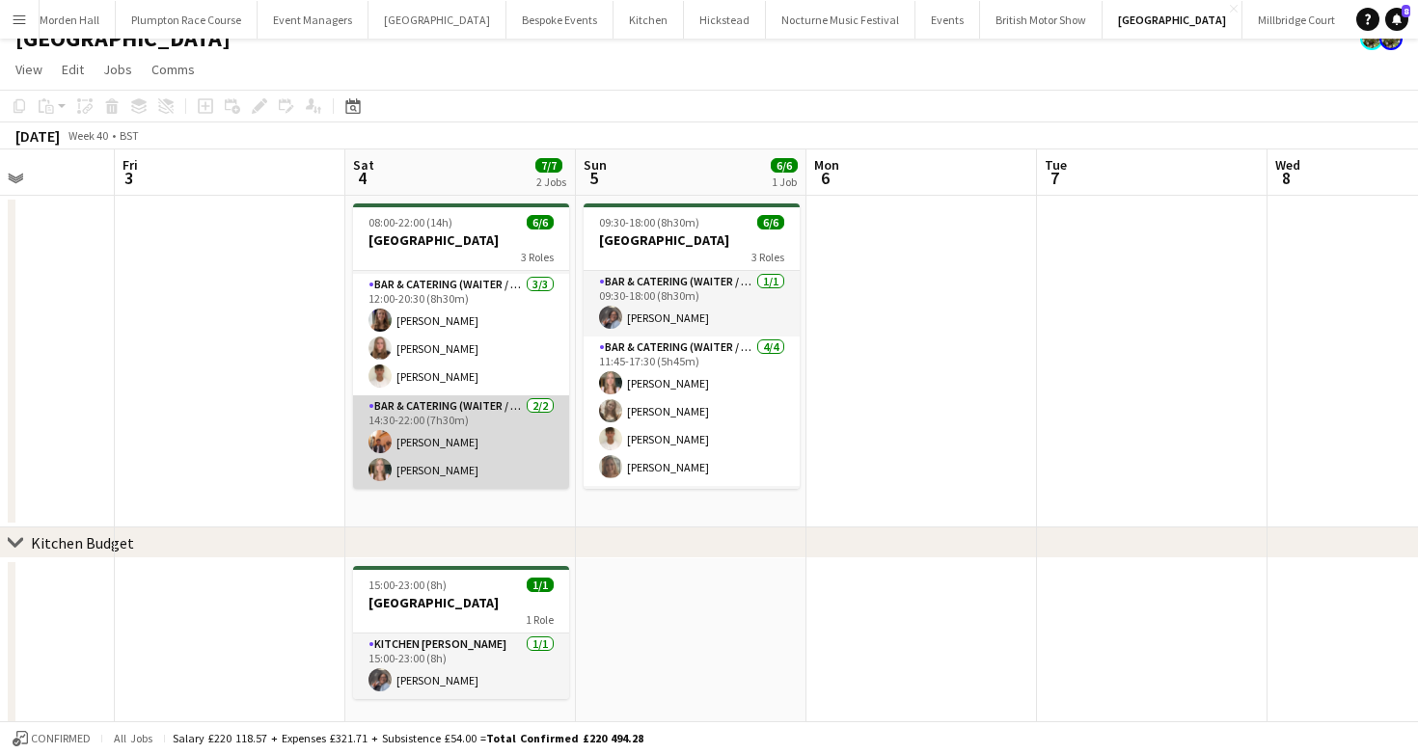
click at [467, 429] on app-card-role "Bar & Catering (Waiter / waitress) [DATE] 14:30-22:00 (7h30m) [PERSON_NAME] [PE…" at bounding box center [461, 443] width 216 height 94
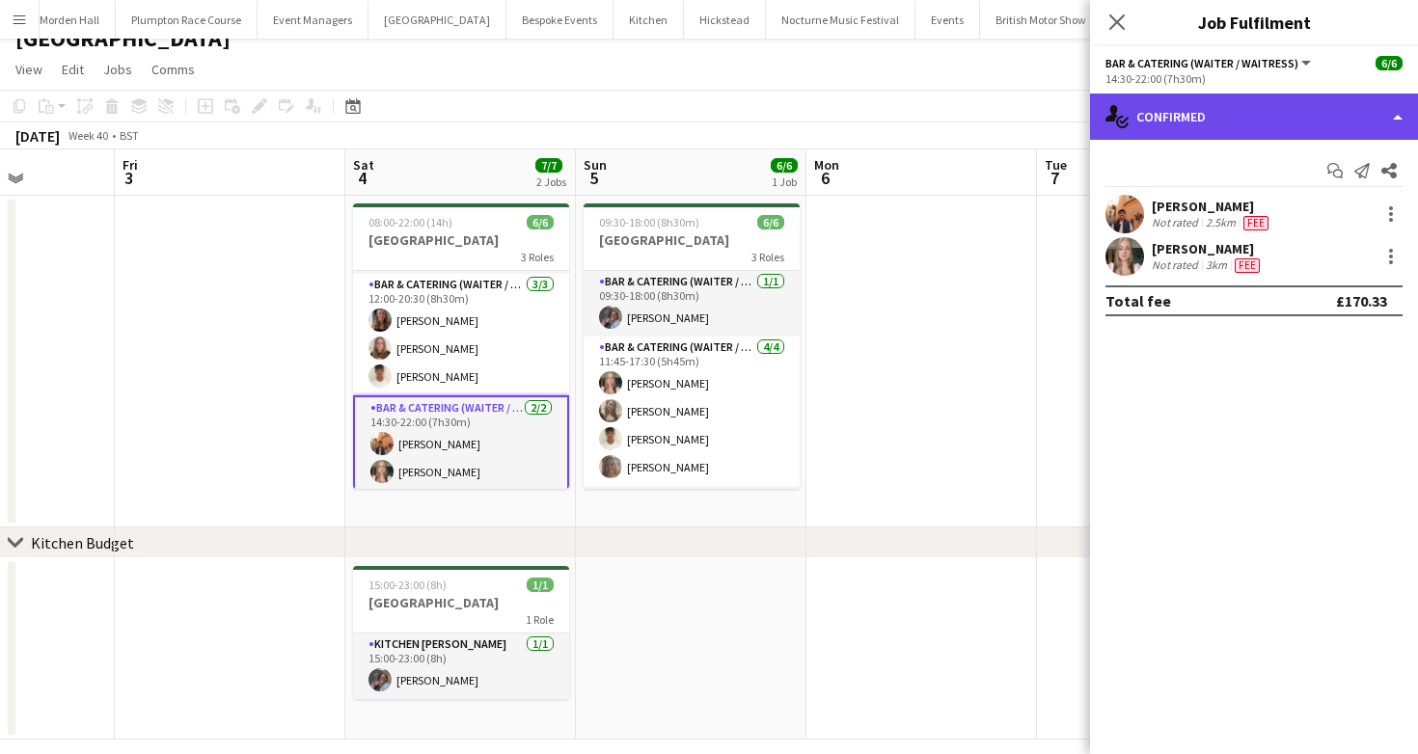
click at [1199, 96] on div "single-neutral-actions-check-2 Confirmed" at bounding box center [1254, 117] width 328 height 46
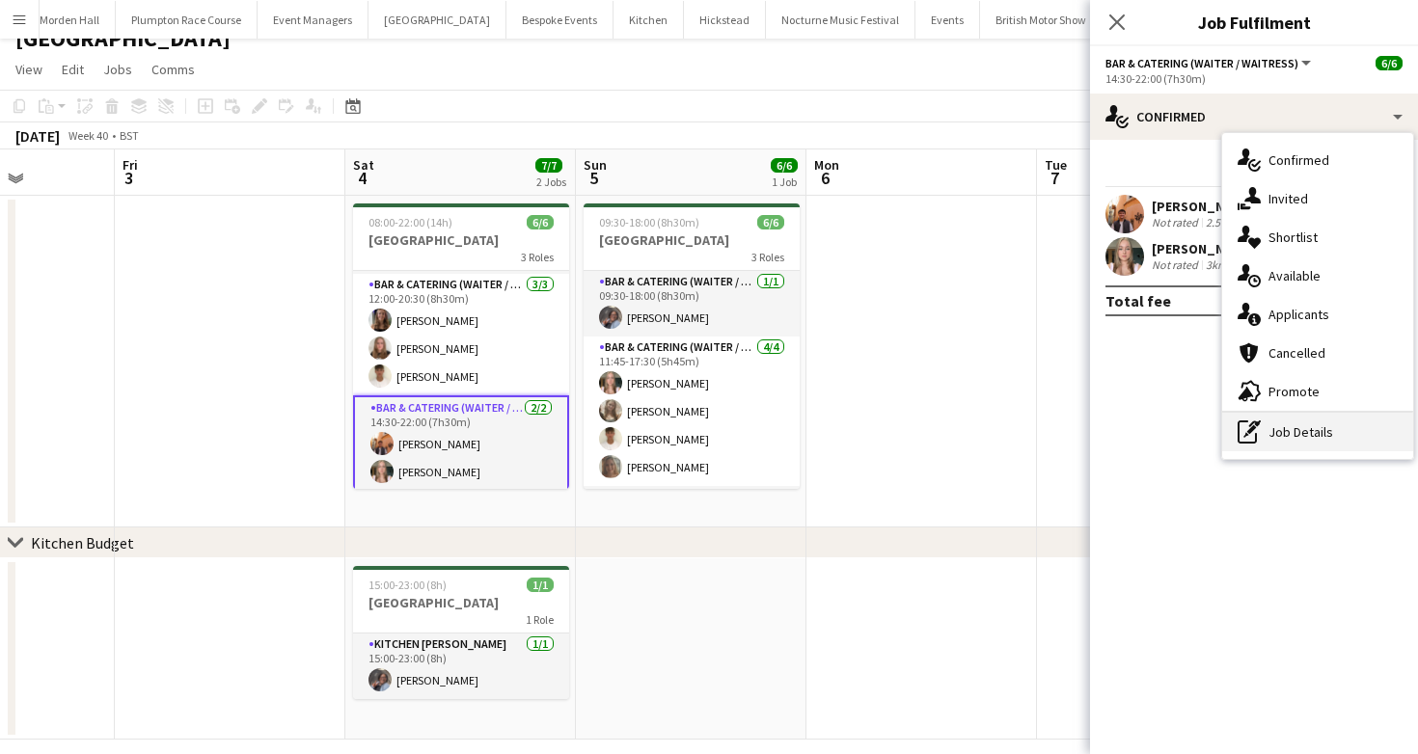
click at [1294, 440] on div "pen-write Job Details" at bounding box center [1317, 432] width 191 height 39
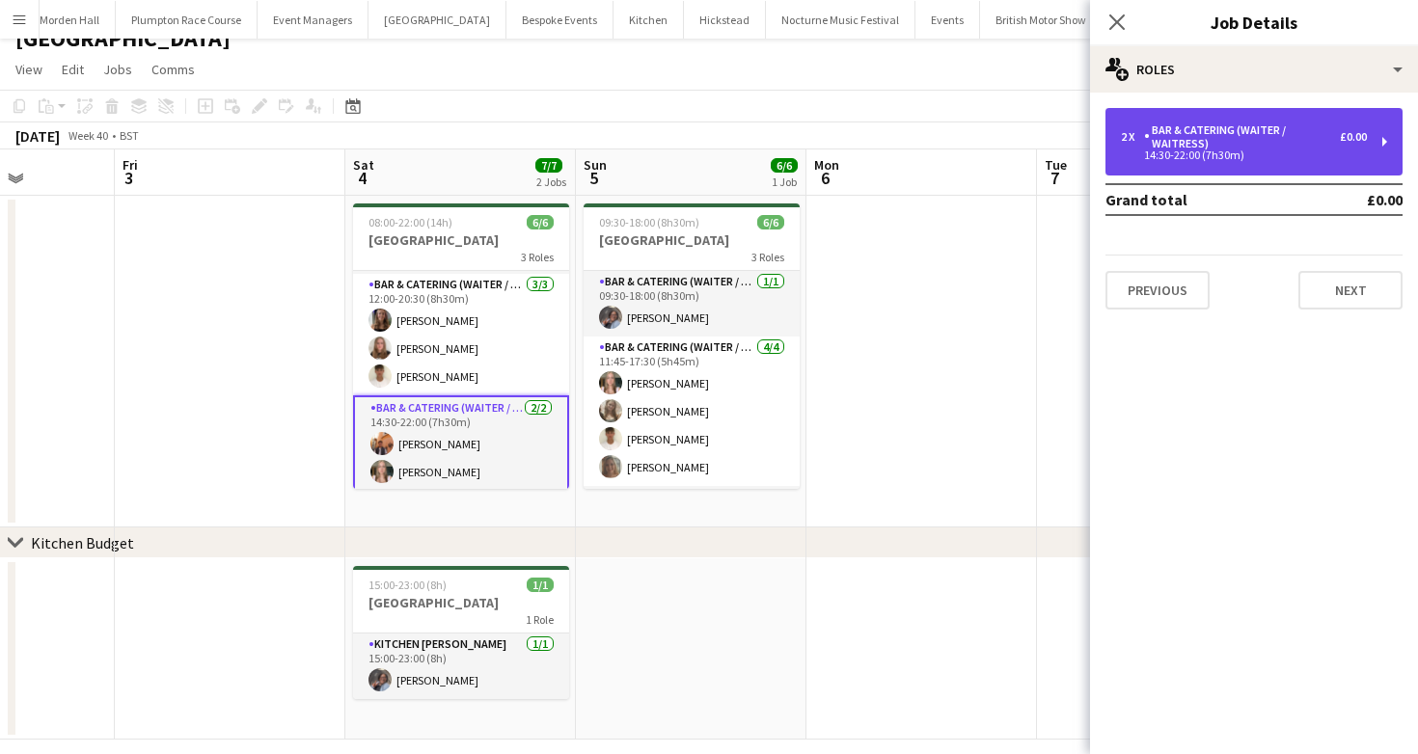
click at [1280, 170] on div "2 x Bar & Catering (Waiter / waitress) £0.00 14:30-22:00 (7h30m)" at bounding box center [1254, 142] width 297 height 68
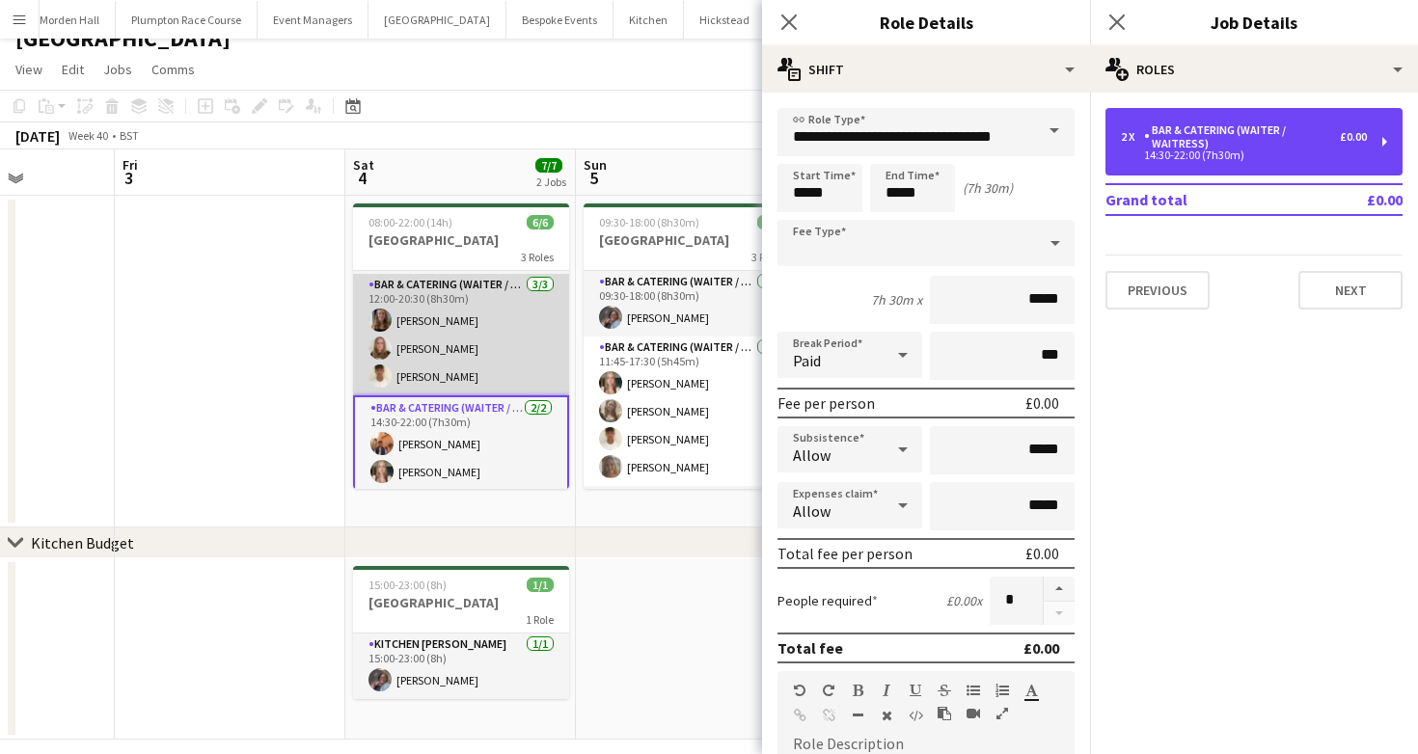
scroll to position [0, 0]
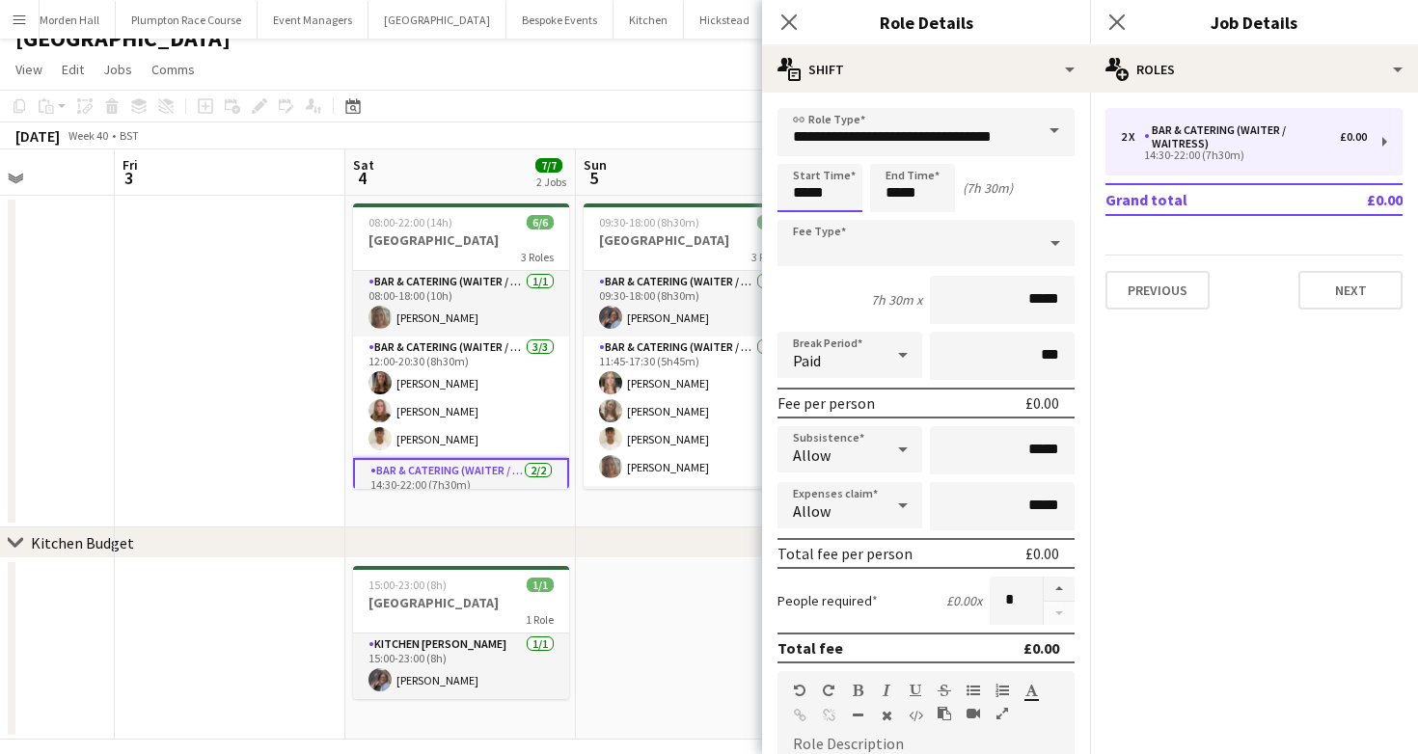
click at [830, 190] on input "*****" at bounding box center [820, 188] width 85 height 48
click at [603, 129] on div "[DATE] Week 40 • BST" at bounding box center [709, 136] width 1418 height 27
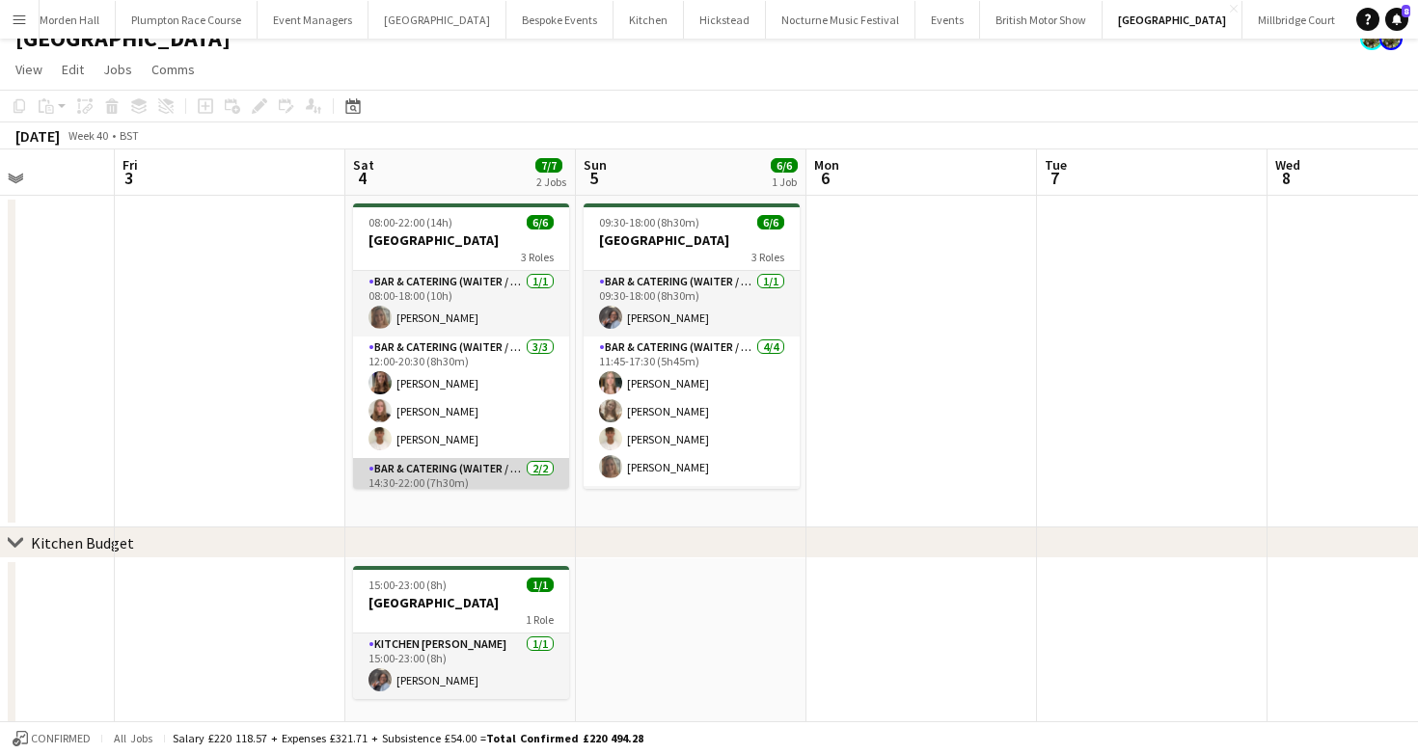
click at [431, 475] on app-card-role "Bar & Catering (Waiter / waitress) [DATE] 14:30-22:00 (7h30m) [PERSON_NAME] [PE…" at bounding box center [461, 505] width 216 height 94
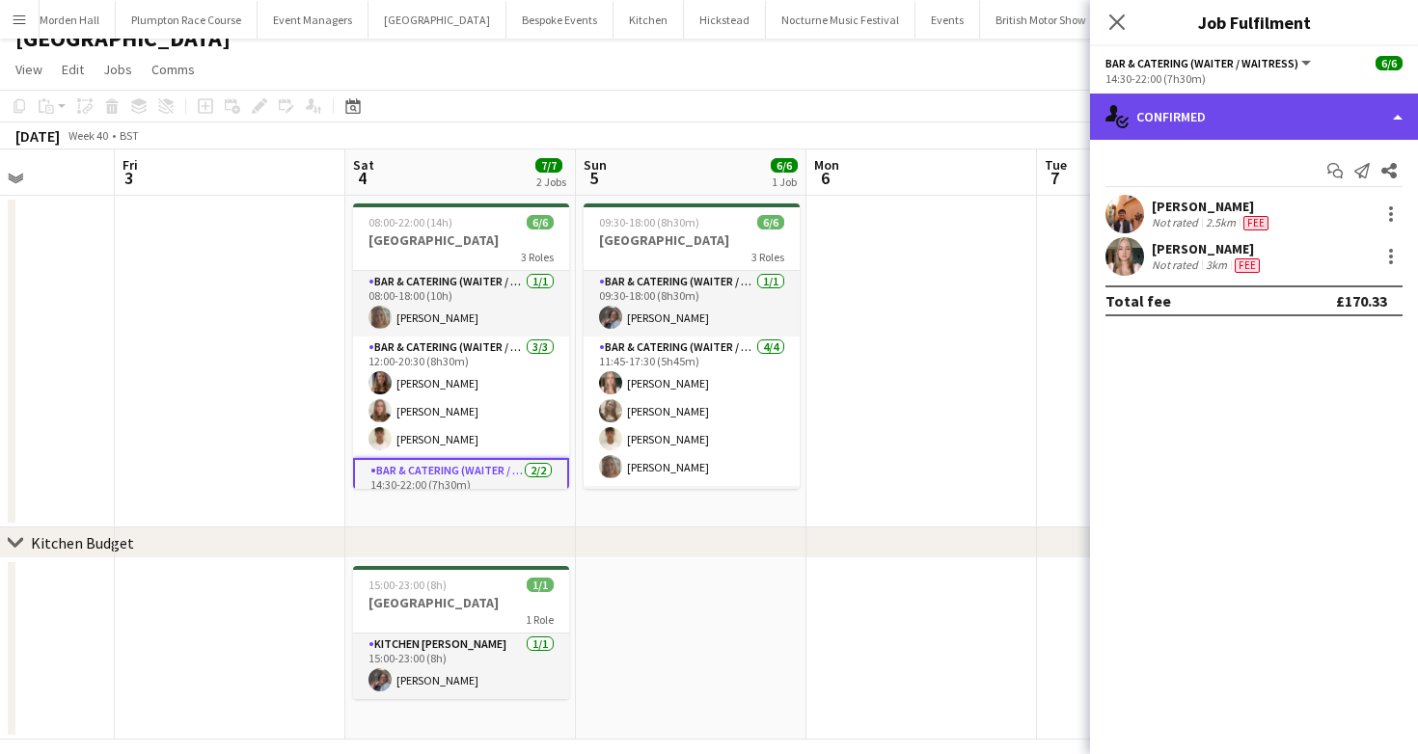
click at [1205, 133] on div "single-neutral-actions-check-2 Confirmed" at bounding box center [1254, 117] width 328 height 46
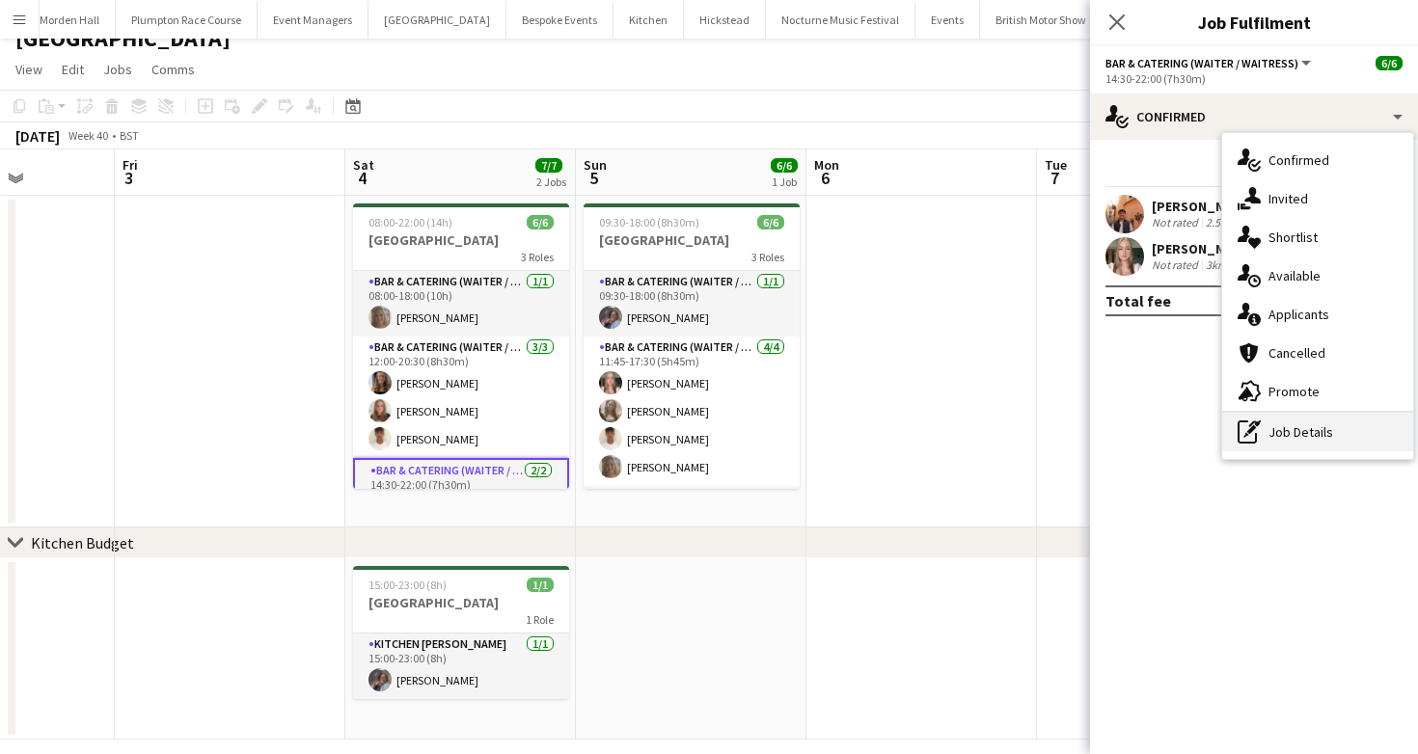
click at [1284, 423] on div "pen-write Job Details" at bounding box center [1317, 432] width 191 height 39
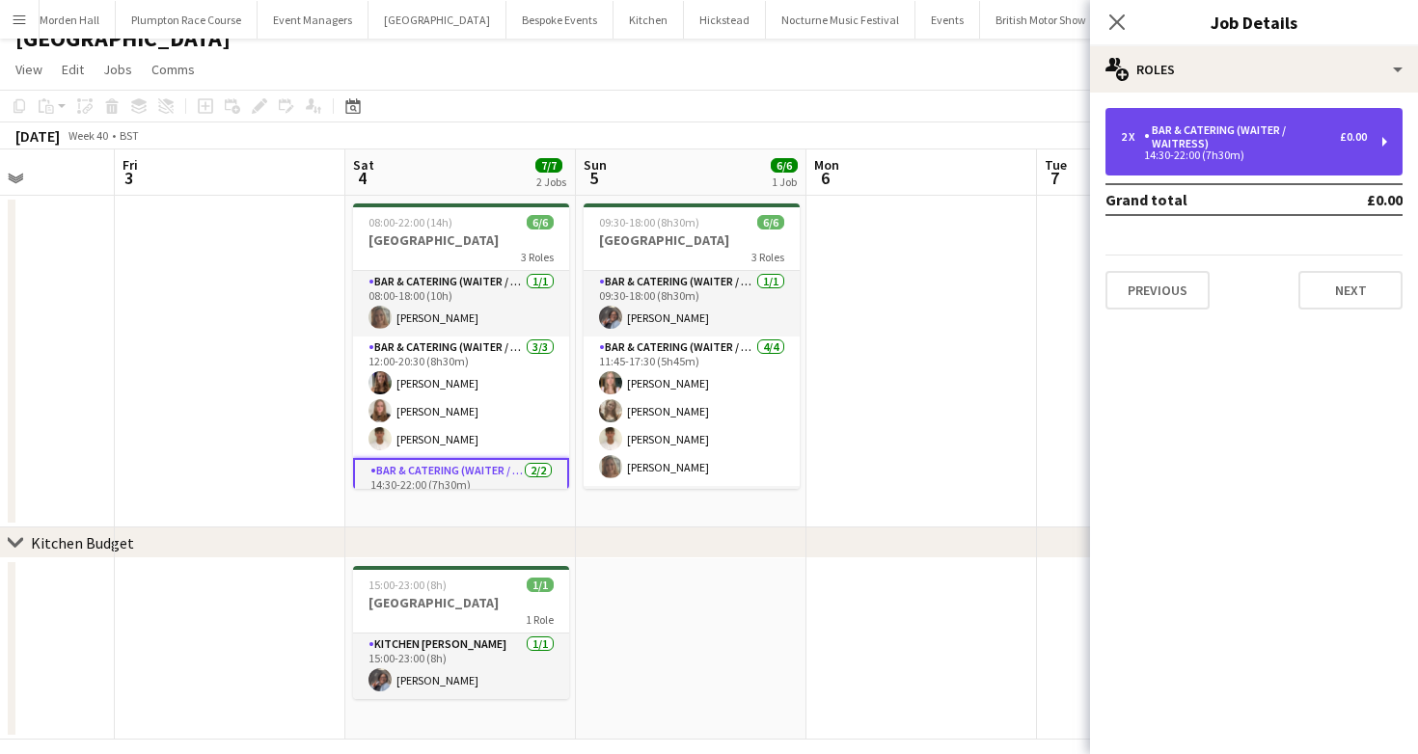
click at [1252, 138] on div "Bar & Catering (Waiter / waitress)" at bounding box center [1242, 136] width 196 height 27
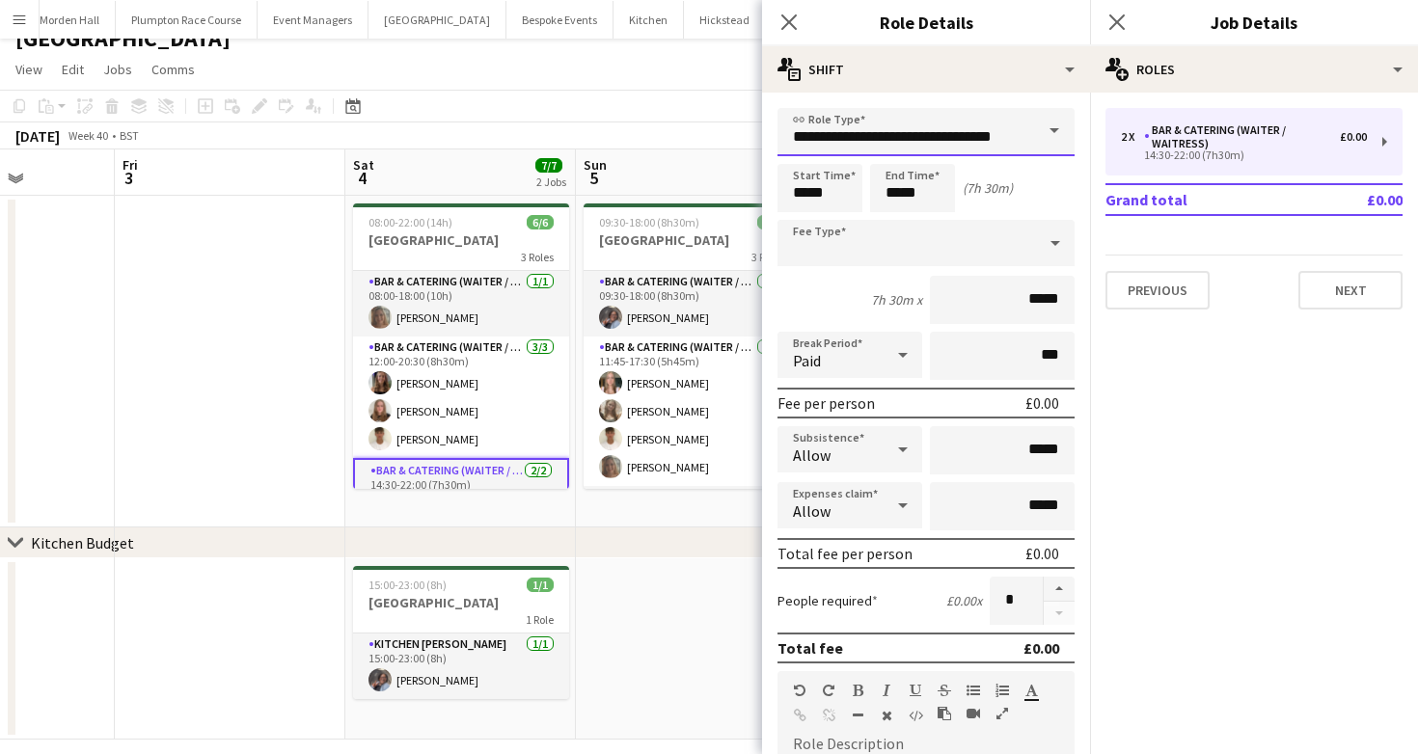
click at [886, 142] on input "**********" at bounding box center [926, 132] width 297 height 48
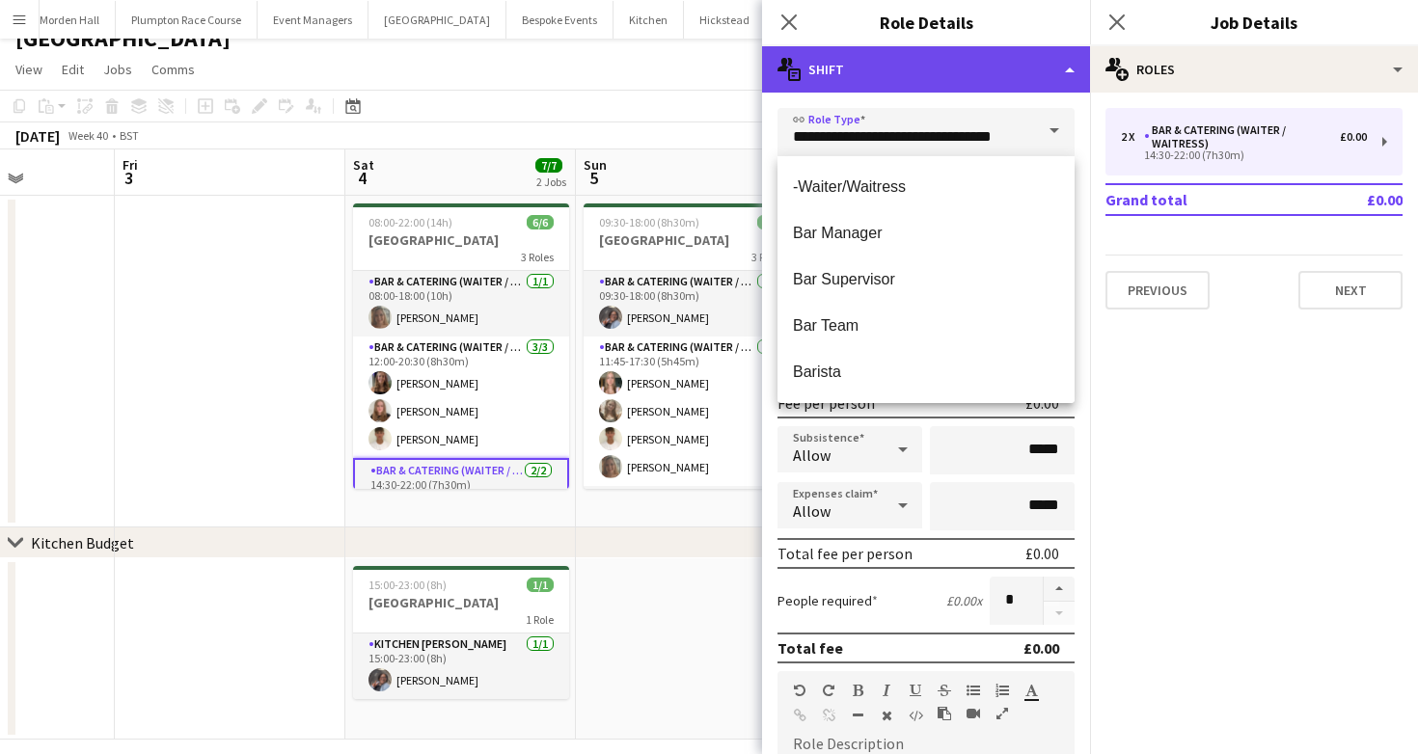
click at [830, 86] on div "multiple-actions-text Shift" at bounding box center [926, 69] width 328 height 46
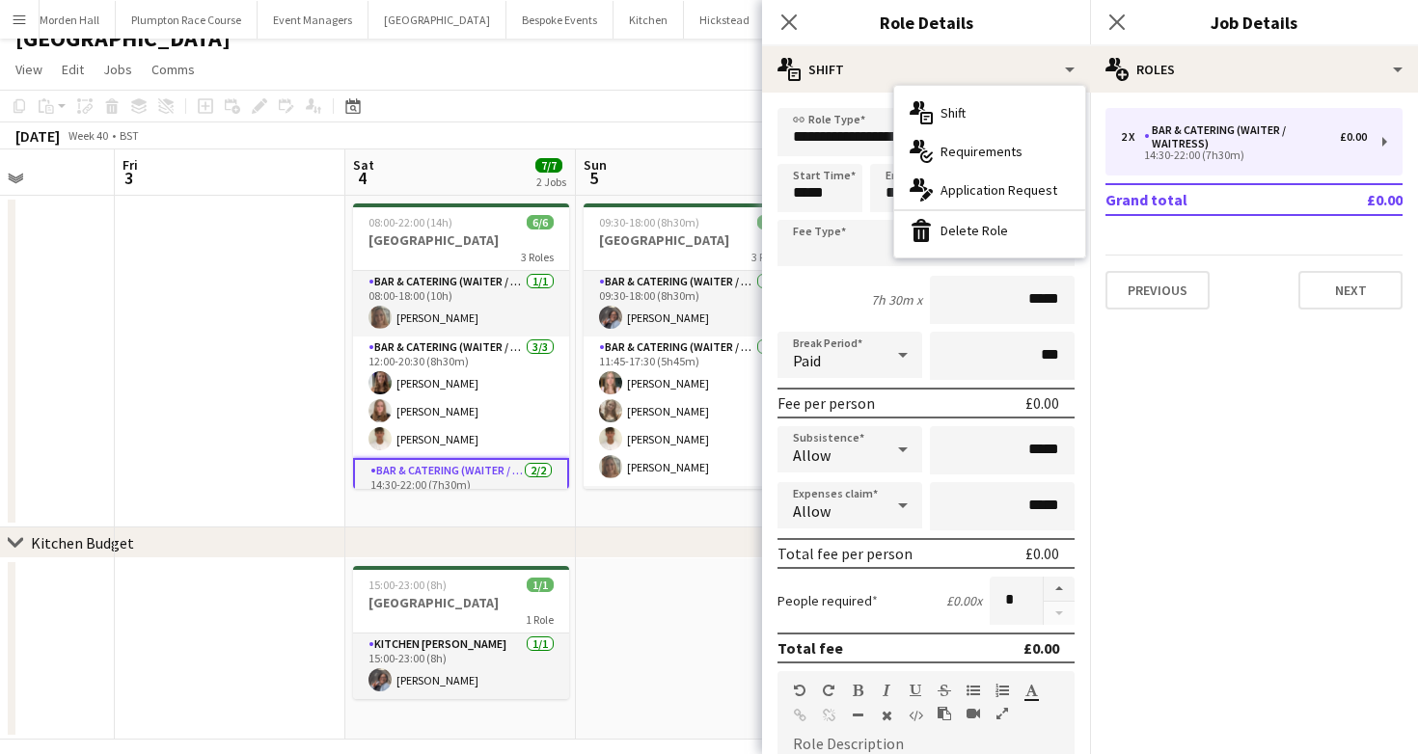
click at [829, 105] on div "**********" at bounding box center [926, 700] width 328 height 1215
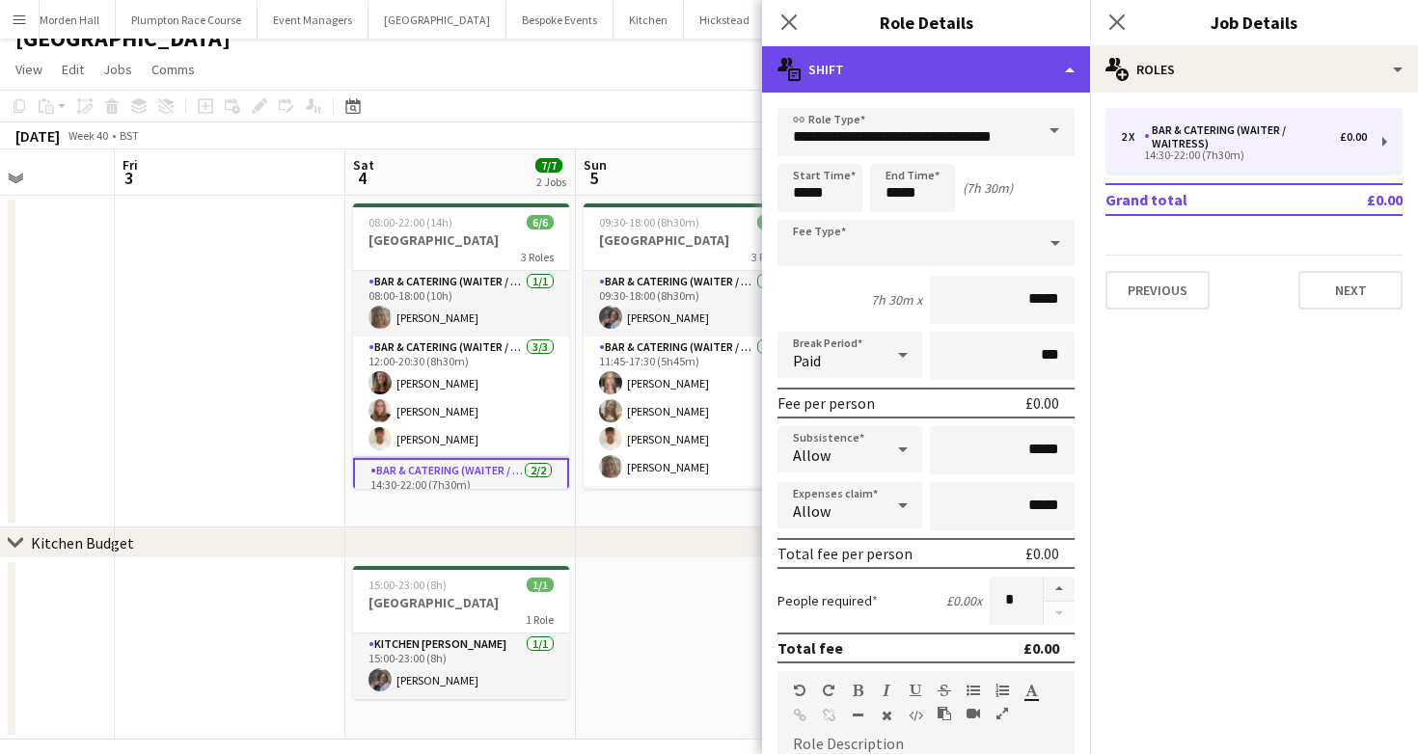
click at [832, 61] on div "multiple-actions-text Shift" at bounding box center [926, 69] width 328 height 46
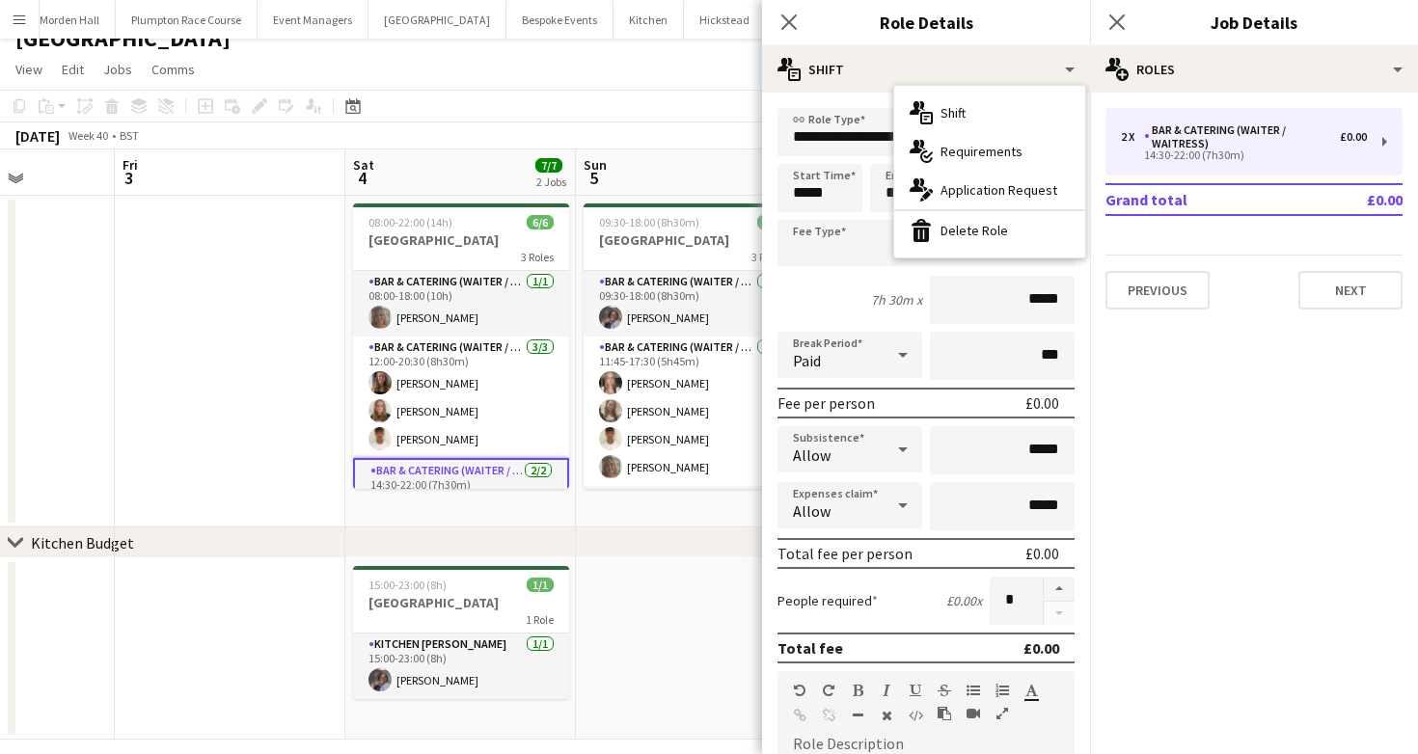
click at [807, 96] on div "**********" at bounding box center [926, 700] width 328 height 1215
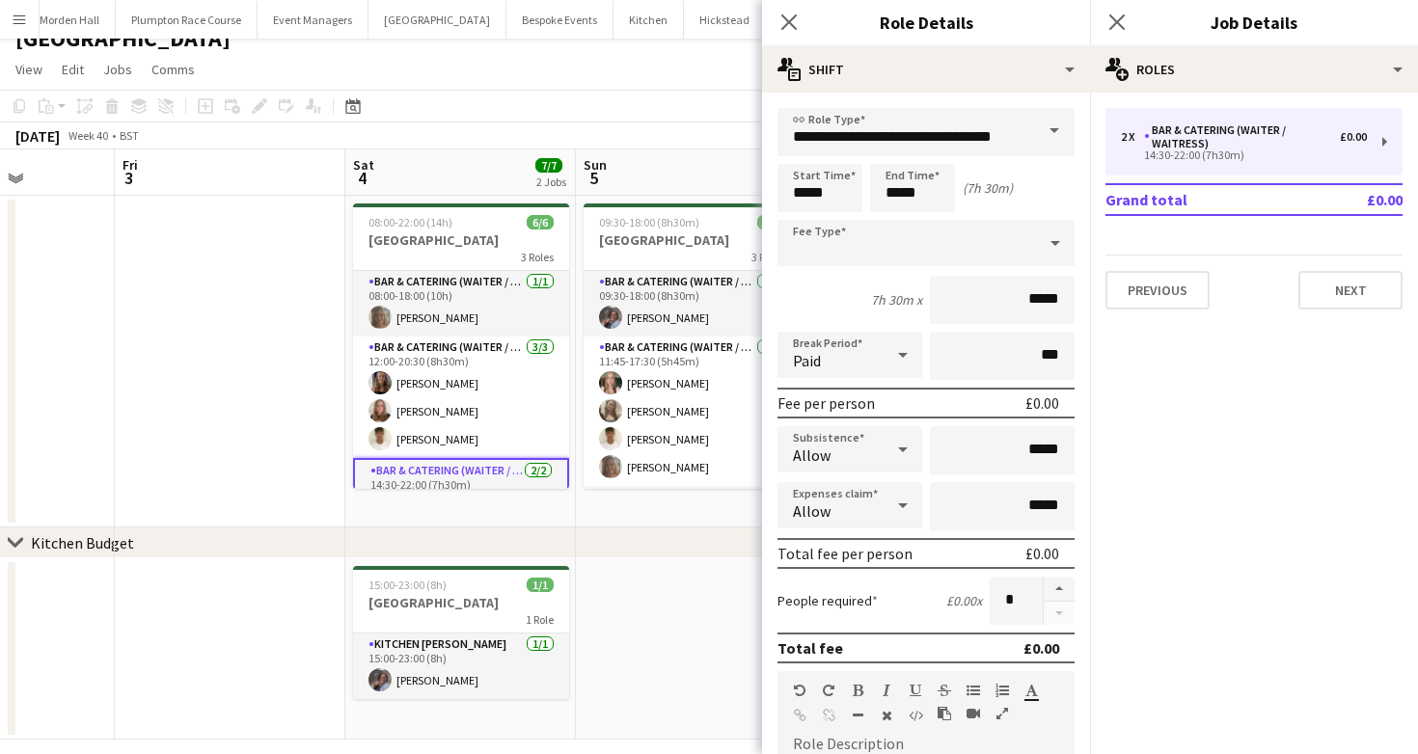
click at [446, 68] on app-page-menu "View Day view expanded Day view collapsed Month view Date picker Jump to [DATE]…" at bounding box center [709, 71] width 1418 height 37
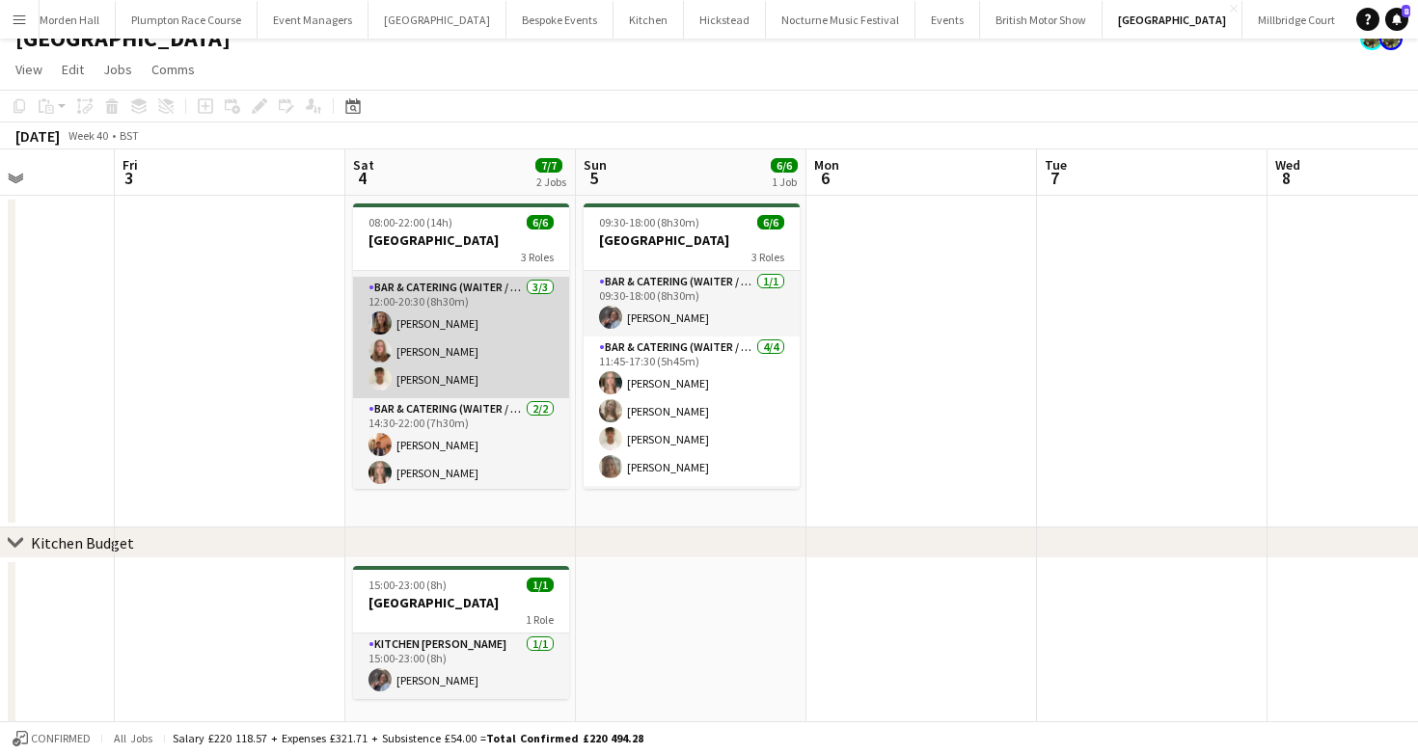
scroll to position [63, 0]
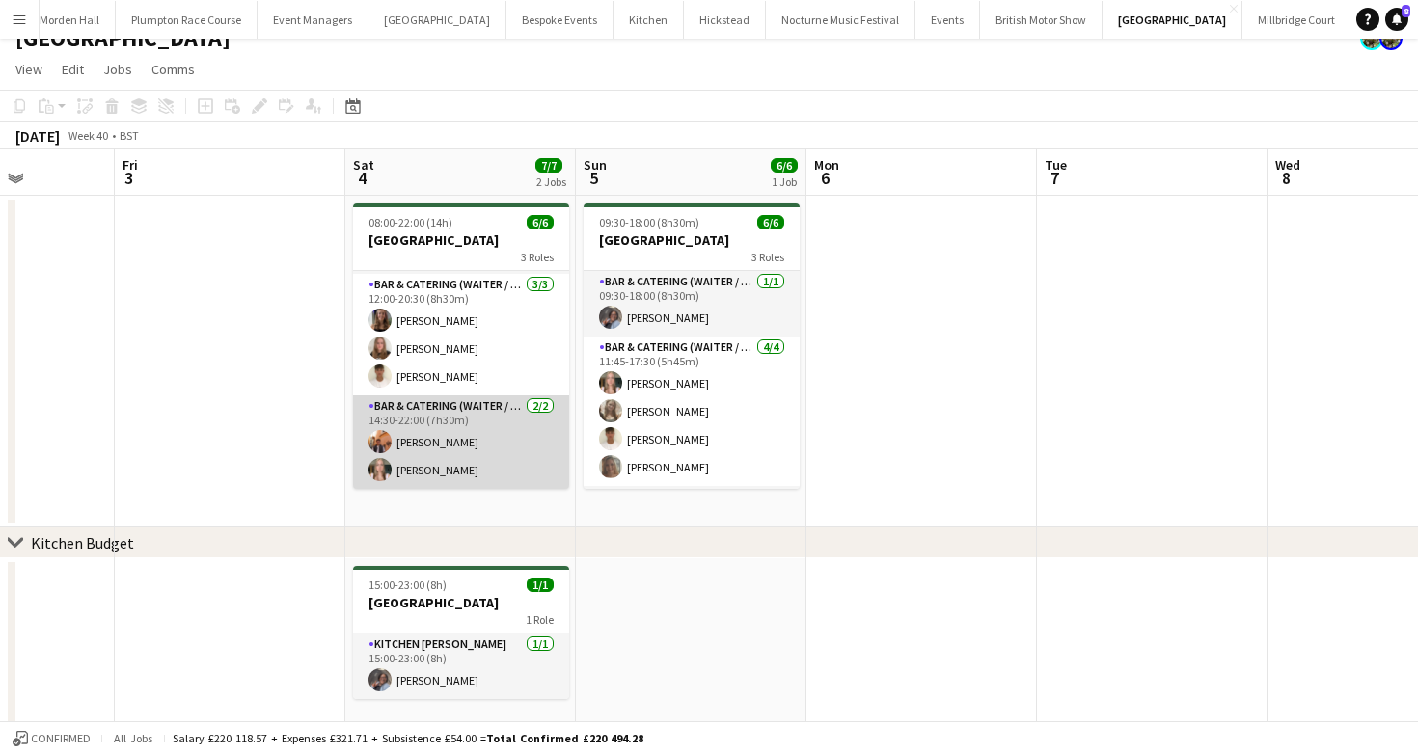
click at [497, 431] on app-card-role "Bar & Catering (Waiter / waitress) [DATE] 14:30-22:00 (7h30m) [PERSON_NAME] [PE…" at bounding box center [461, 443] width 216 height 94
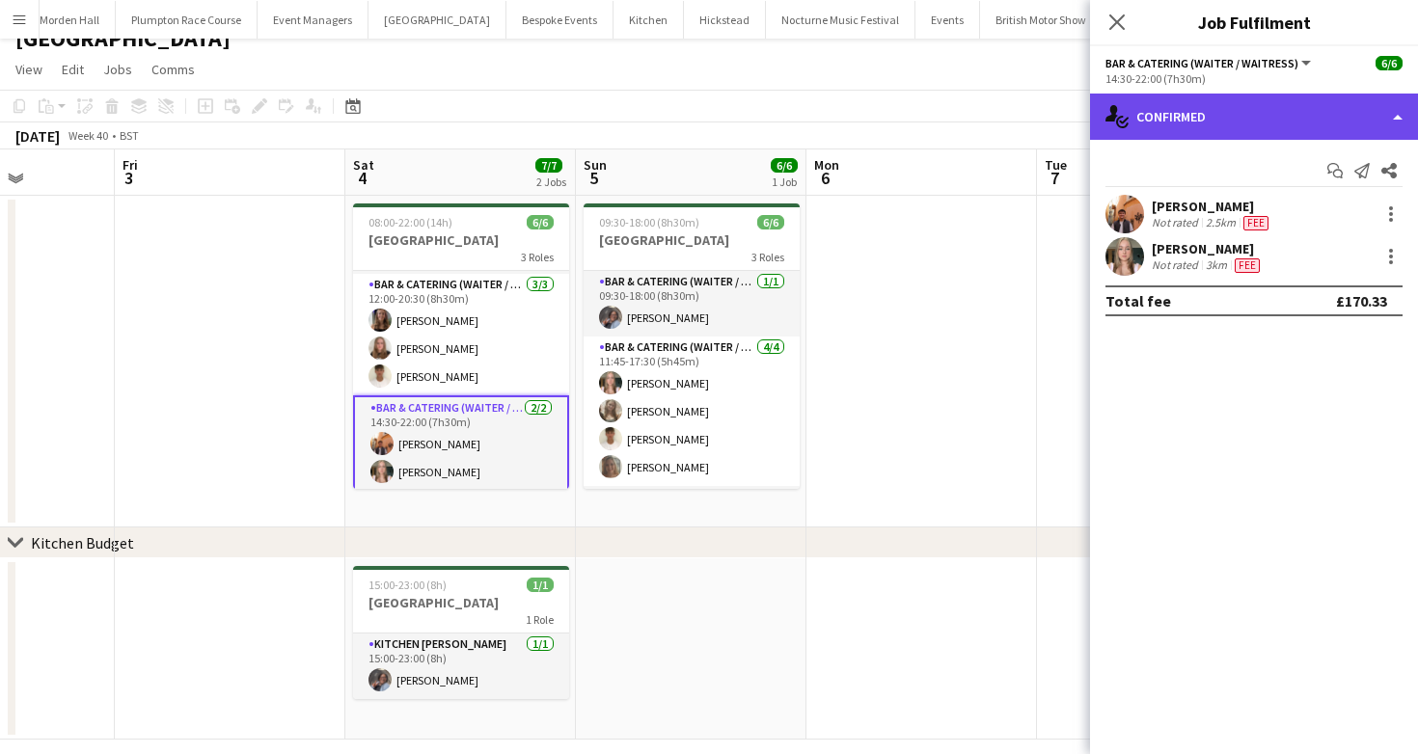
click at [1196, 134] on div "single-neutral-actions-check-2 Confirmed" at bounding box center [1254, 117] width 328 height 46
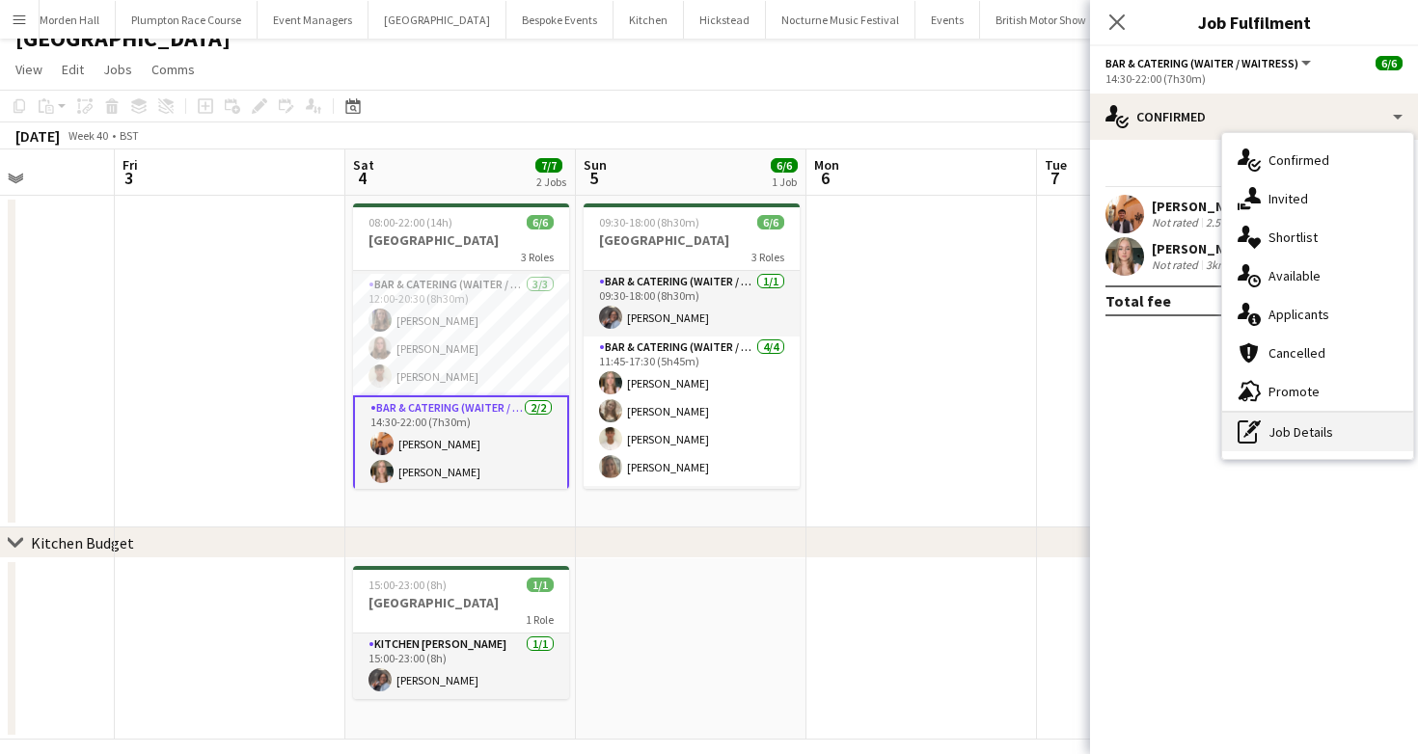
click at [1320, 451] on div "pen-write Job Details" at bounding box center [1317, 432] width 191 height 39
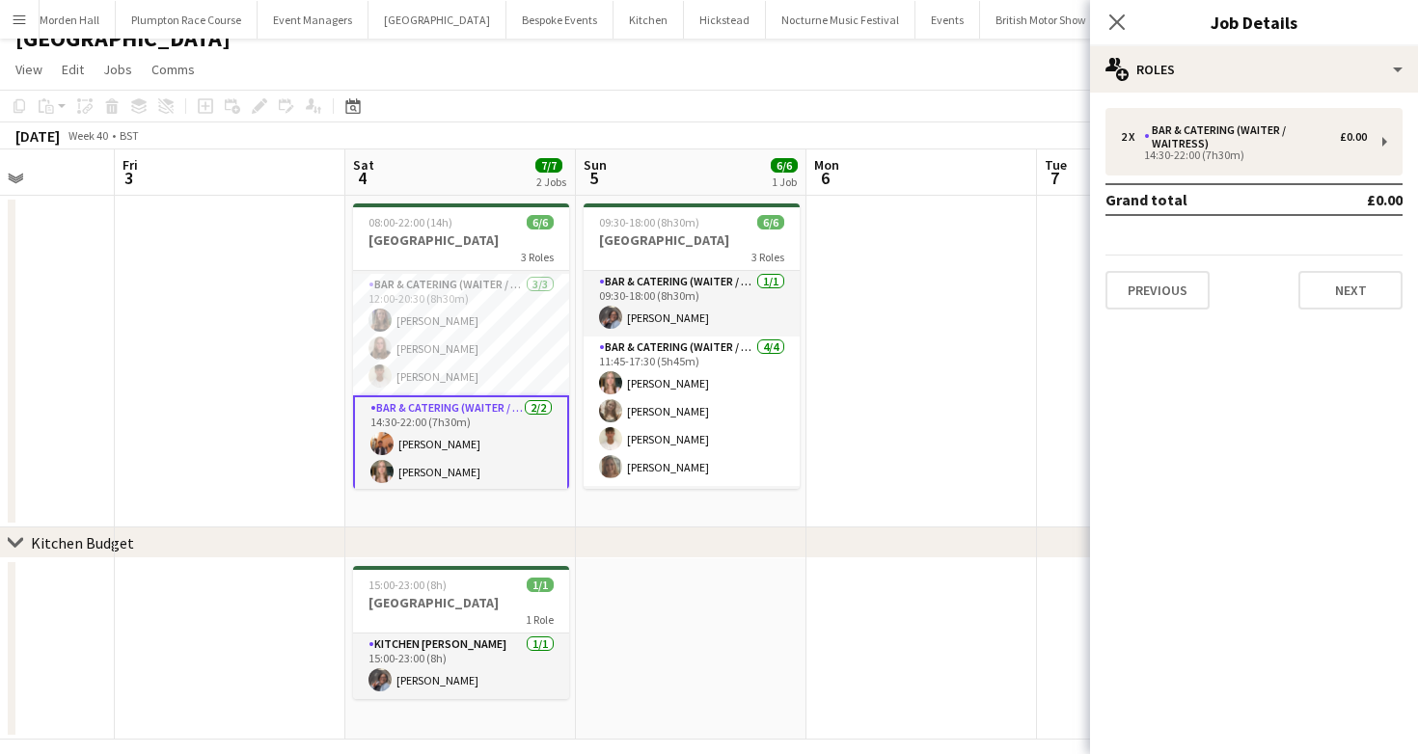
click at [863, 87] on app-page-menu "View Day view expanded Day view collapsed Month view Date picker Jump to [DATE]…" at bounding box center [709, 71] width 1418 height 37
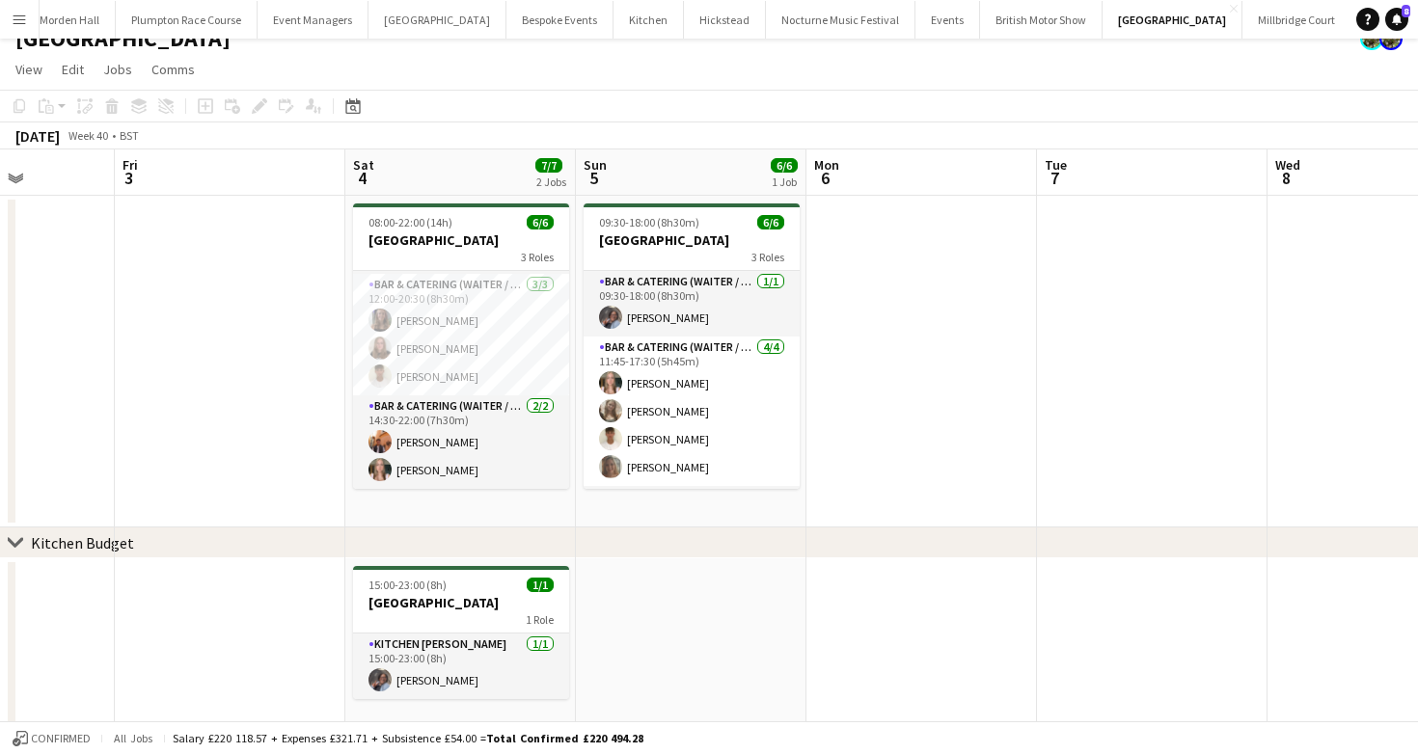
click at [714, 154] on app-board-header-date "Sun 5 6/6 1 Job" at bounding box center [691, 173] width 231 height 46
